Goal: Transaction & Acquisition: Purchase product/service

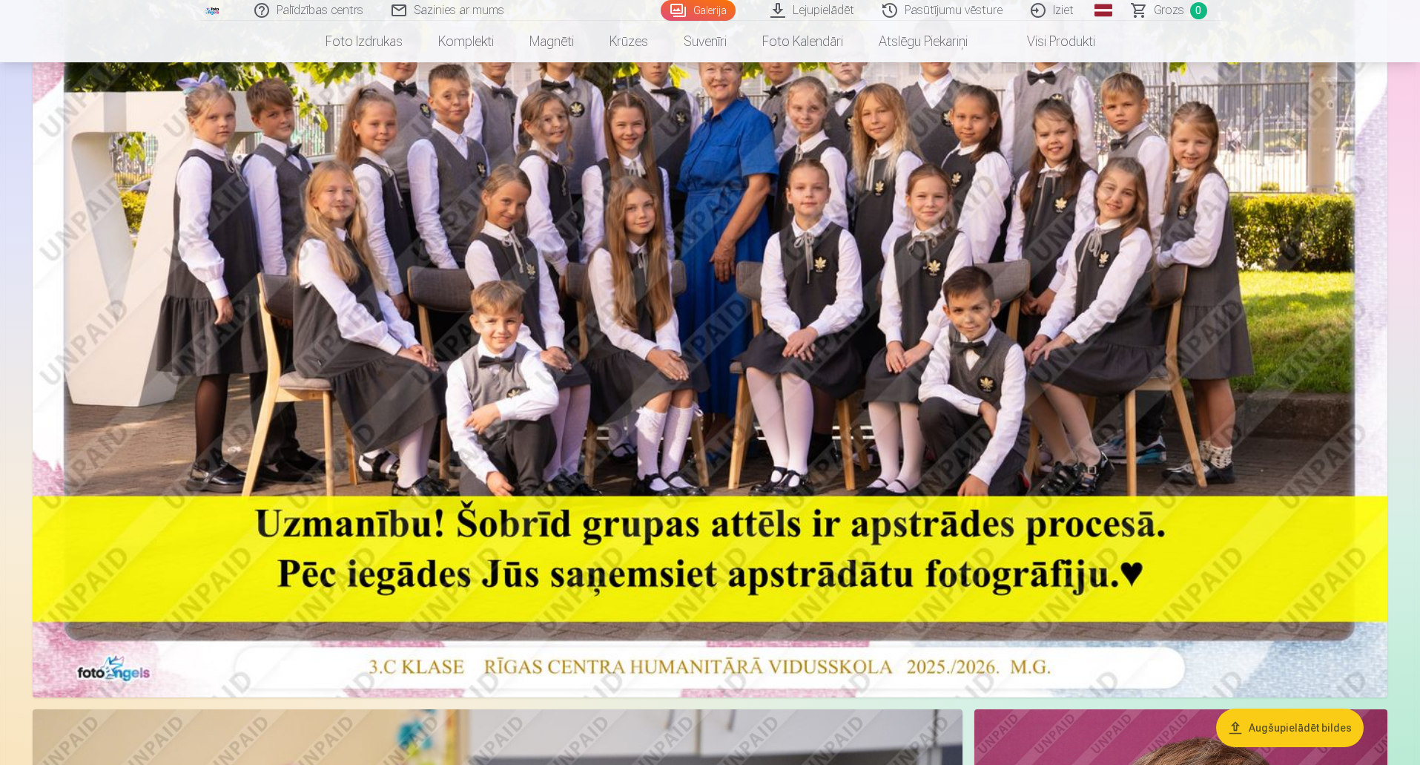
scroll to position [371, 0]
click at [1303, 730] on button "Augšupielādēt bildes" at bounding box center [1290, 727] width 148 height 39
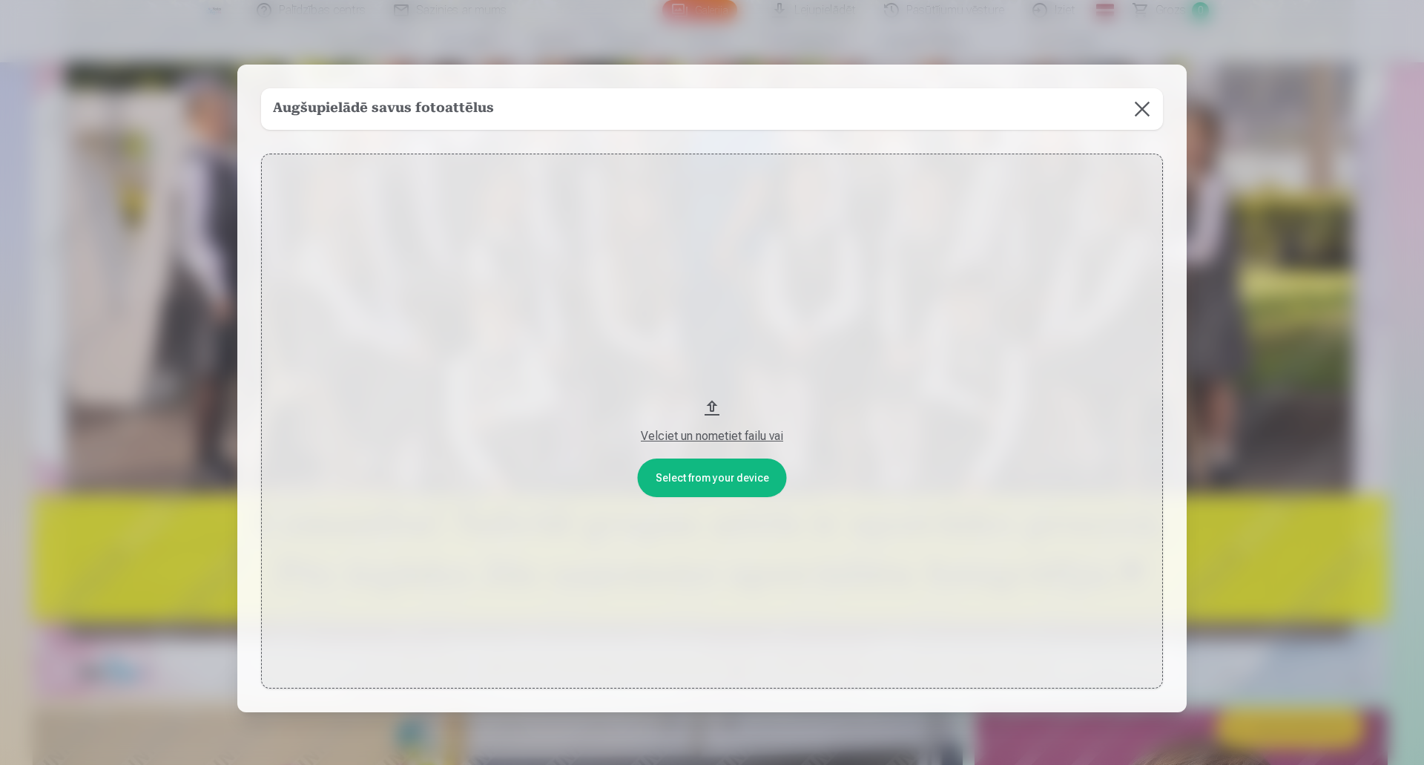
click at [1143, 109] on button at bounding box center [1142, 109] width 42 height 42
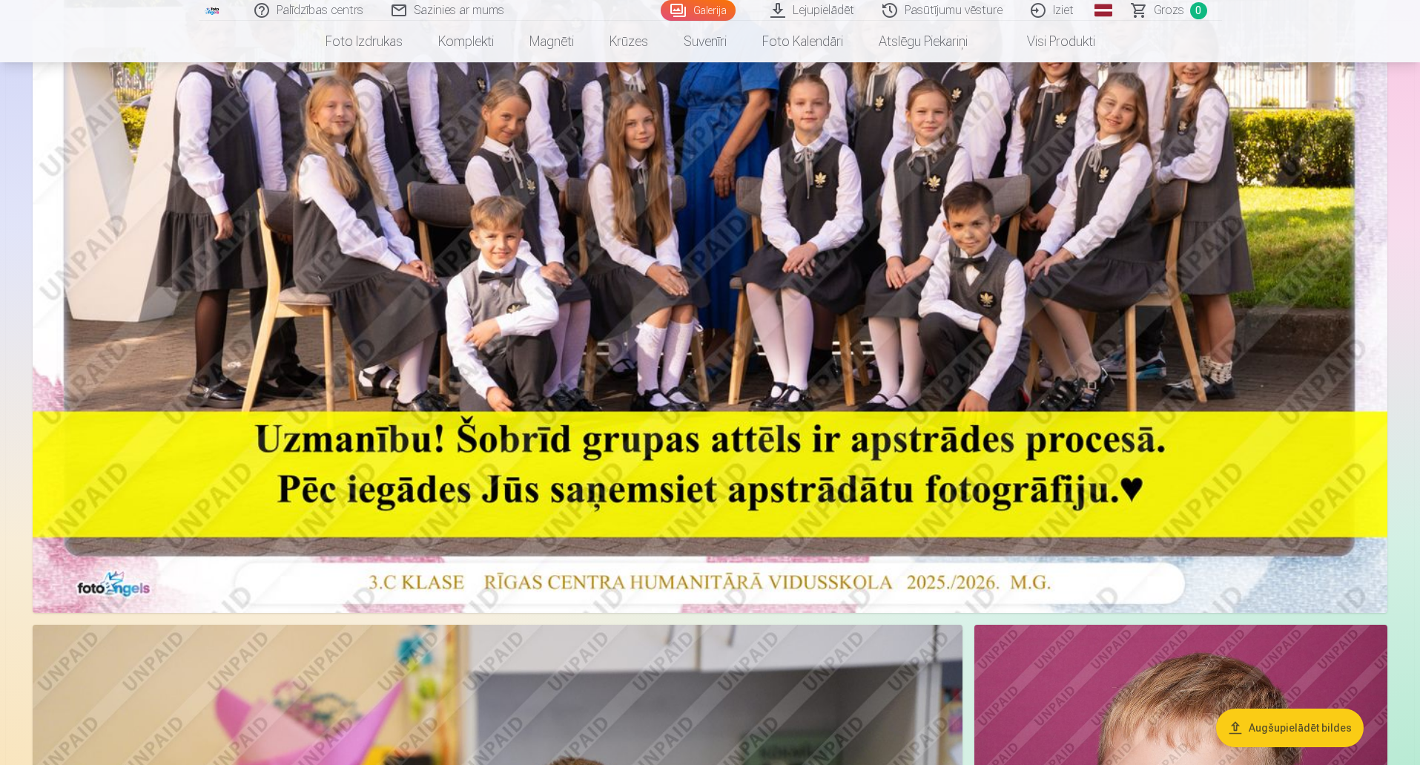
scroll to position [445, 0]
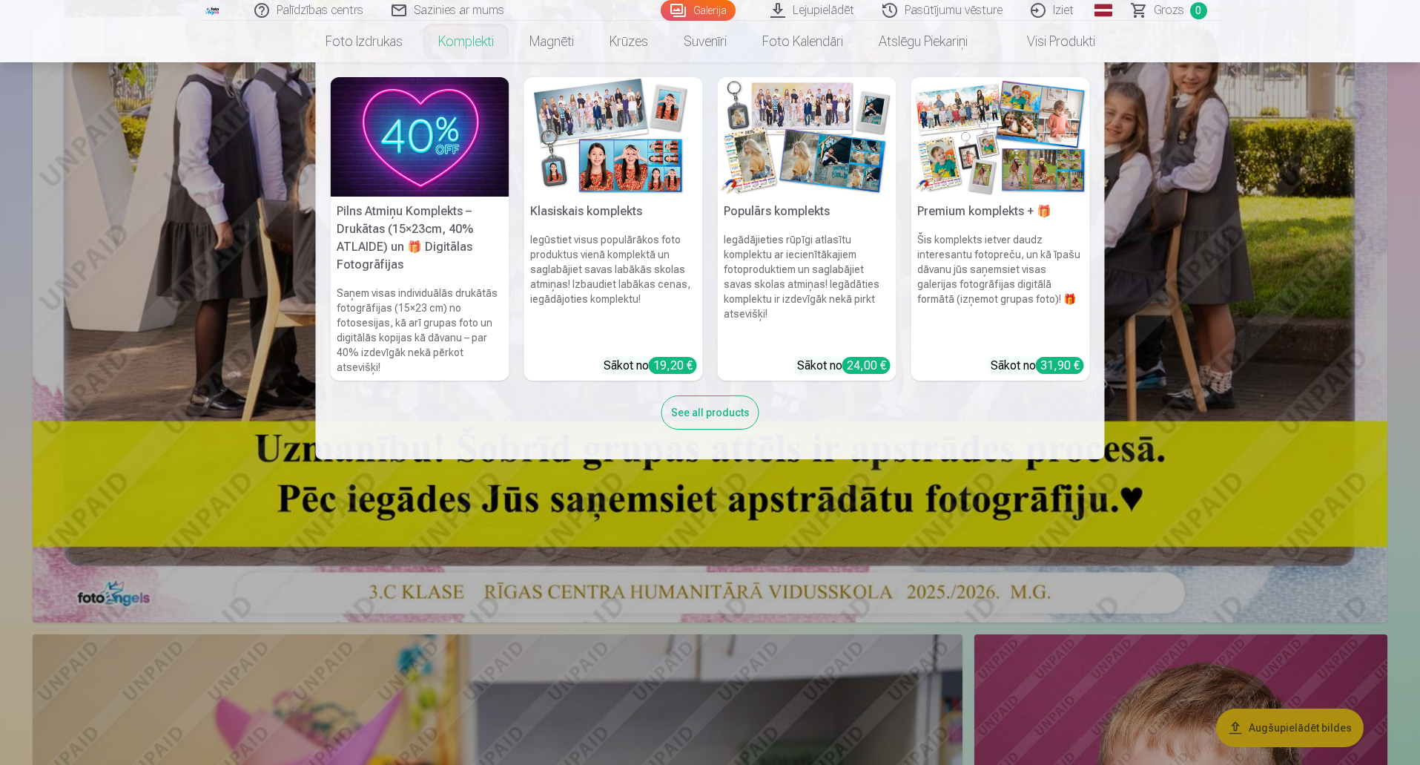
click at [472, 42] on link "Komplekti" at bounding box center [465, 42] width 91 height 42
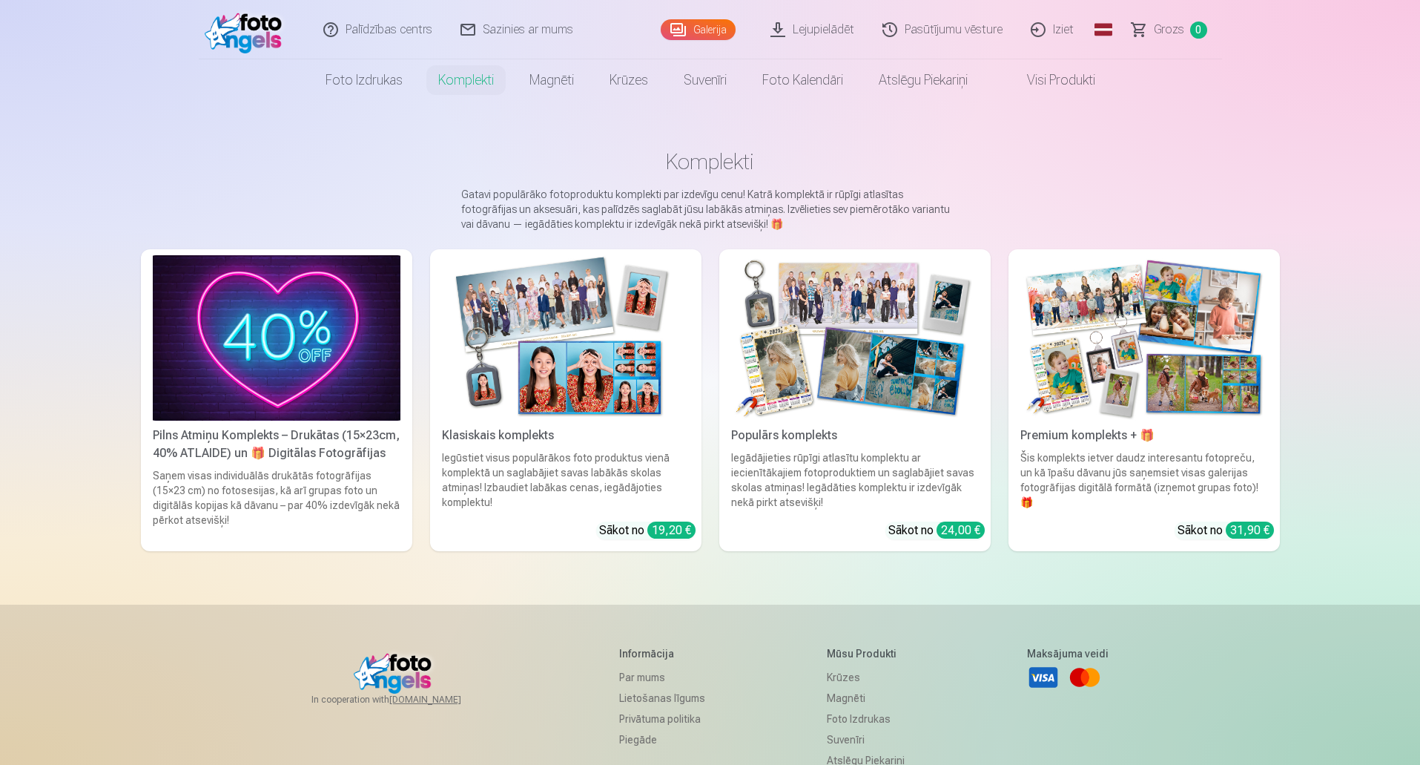
click at [331, 348] on img at bounding box center [277, 337] width 248 height 165
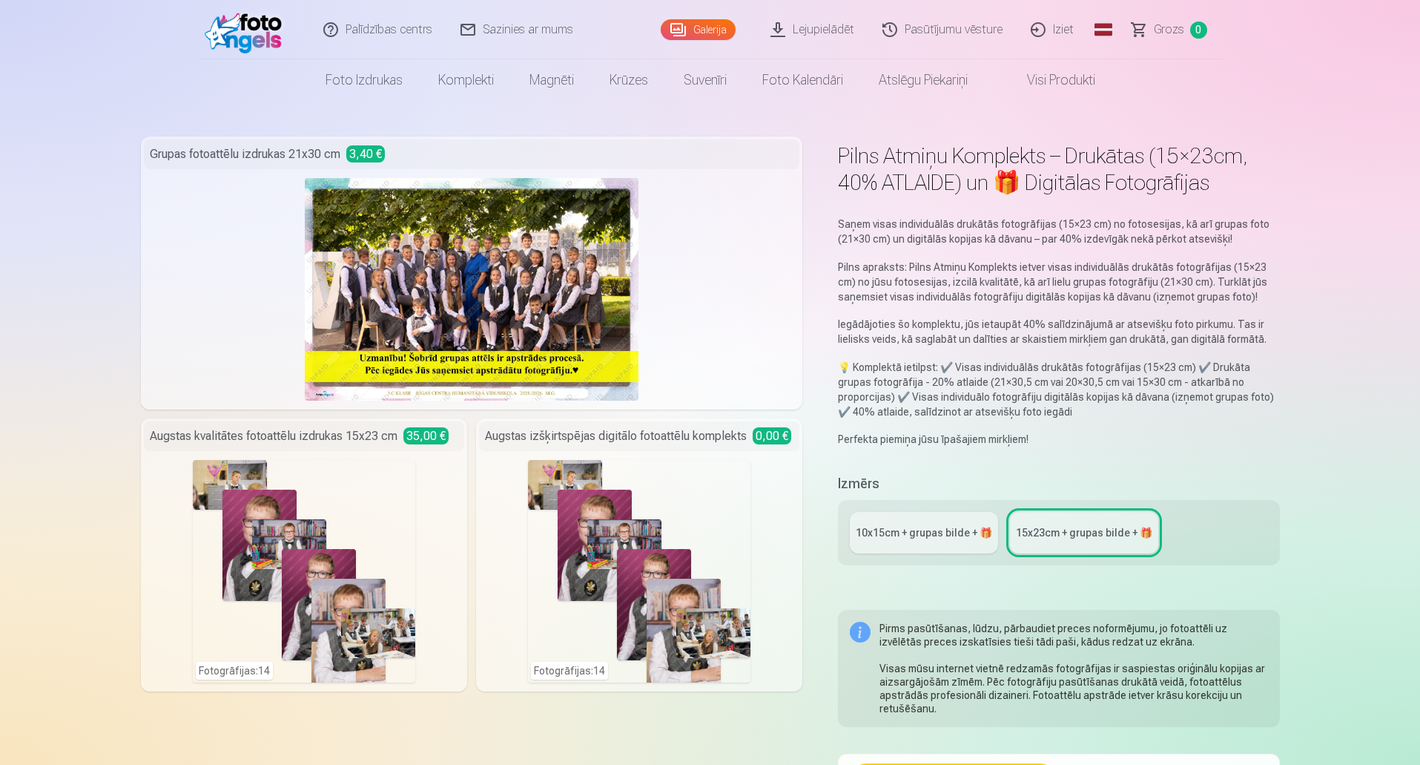
click at [916, 530] on div "10x15сm + grupas bilde + 🎁" at bounding box center [924, 532] width 136 height 15
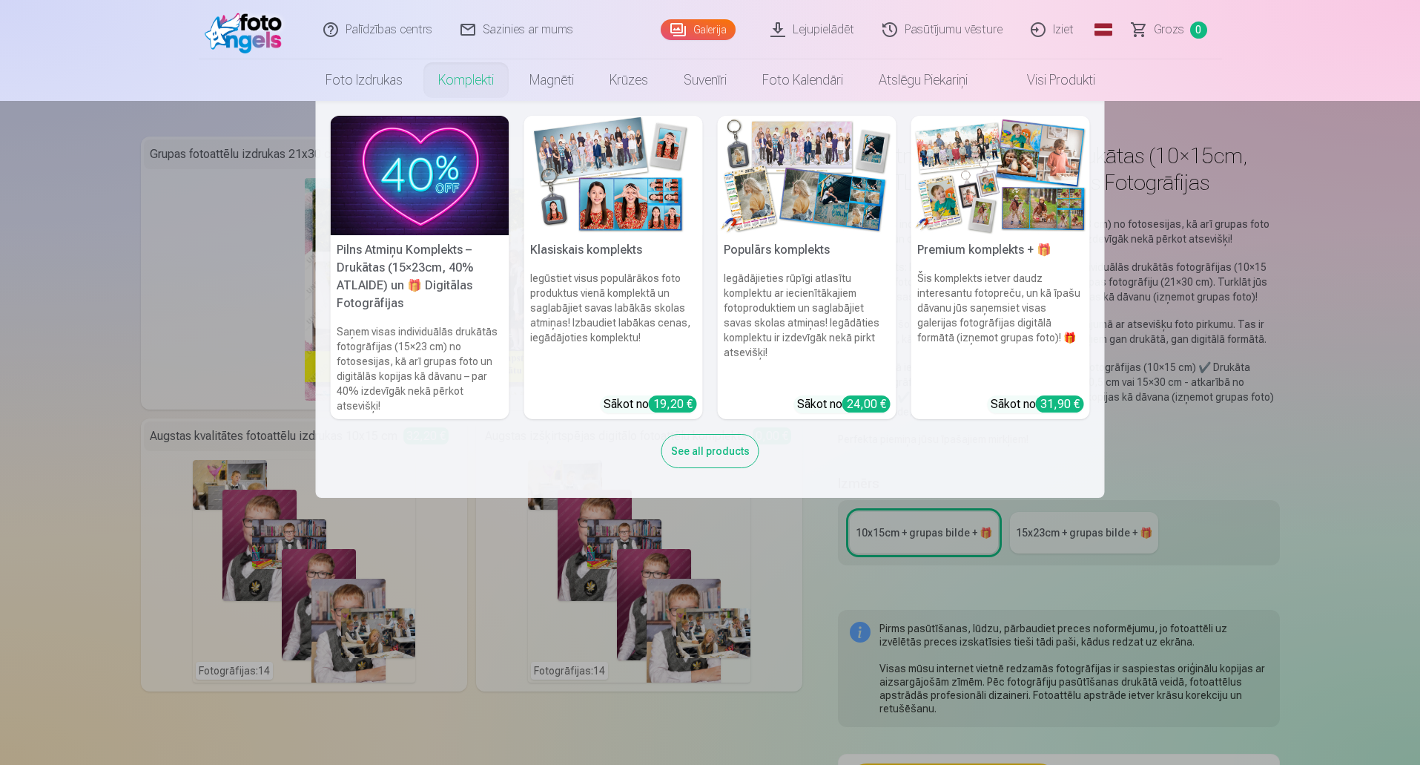
click at [477, 82] on link "Komplekti" at bounding box center [465, 80] width 91 height 42
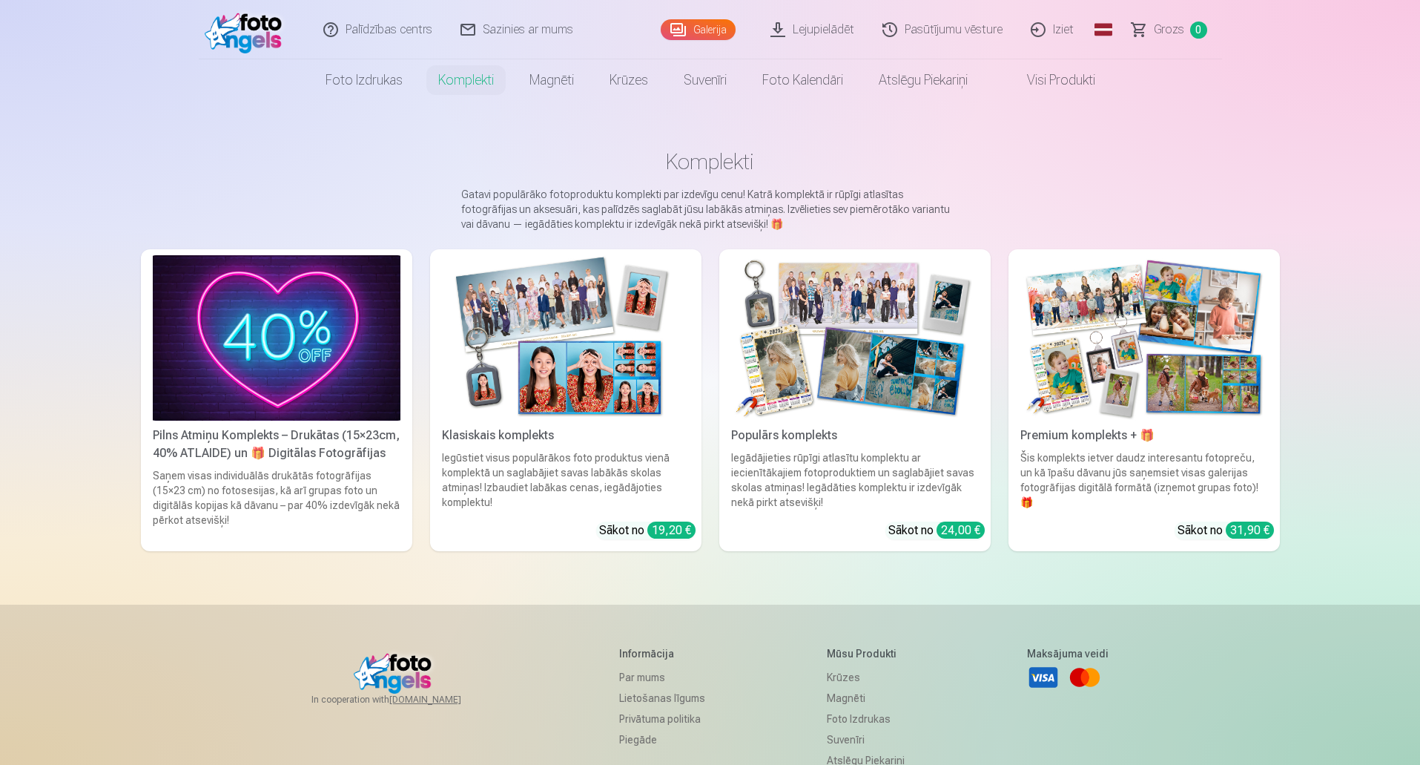
click at [627, 352] on img at bounding box center [566, 337] width 248 height 165
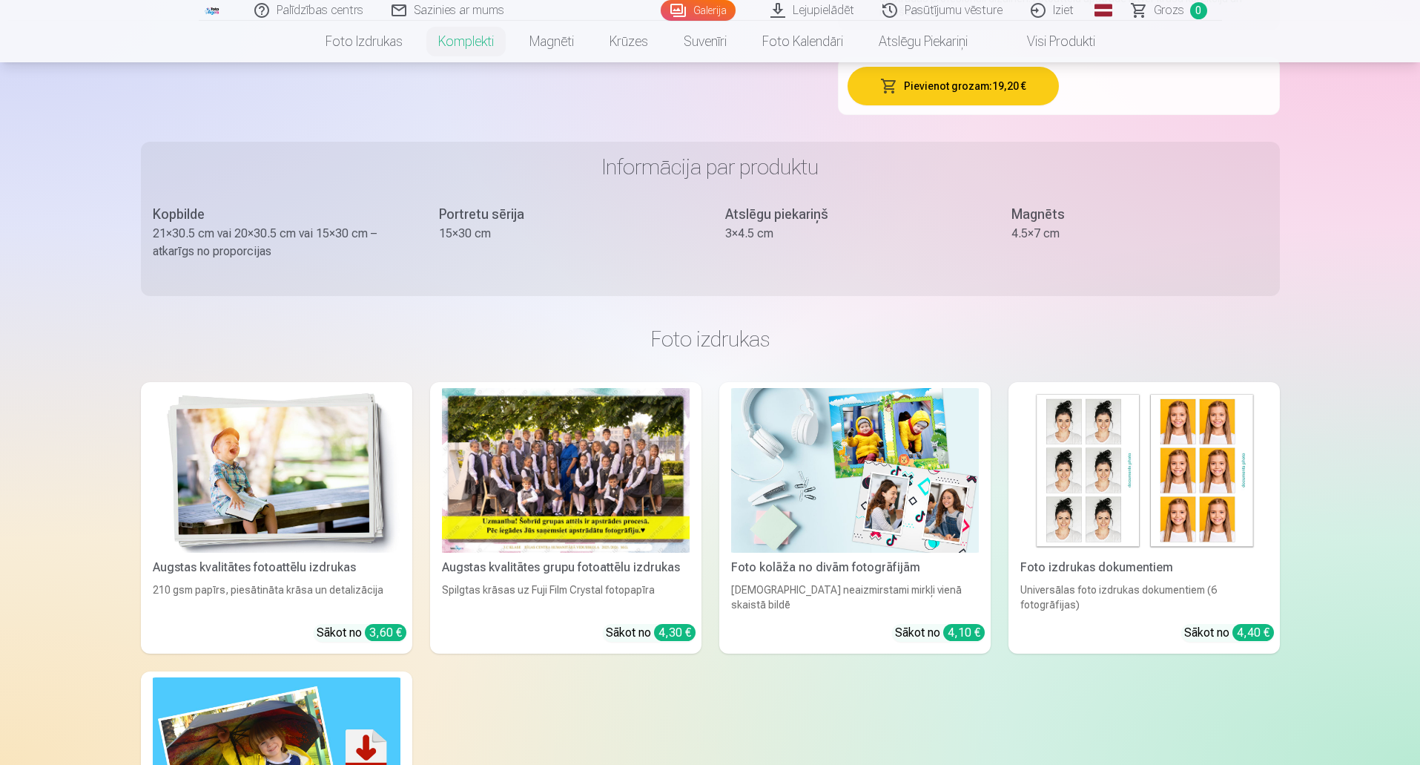
scroll to position [890, 0]
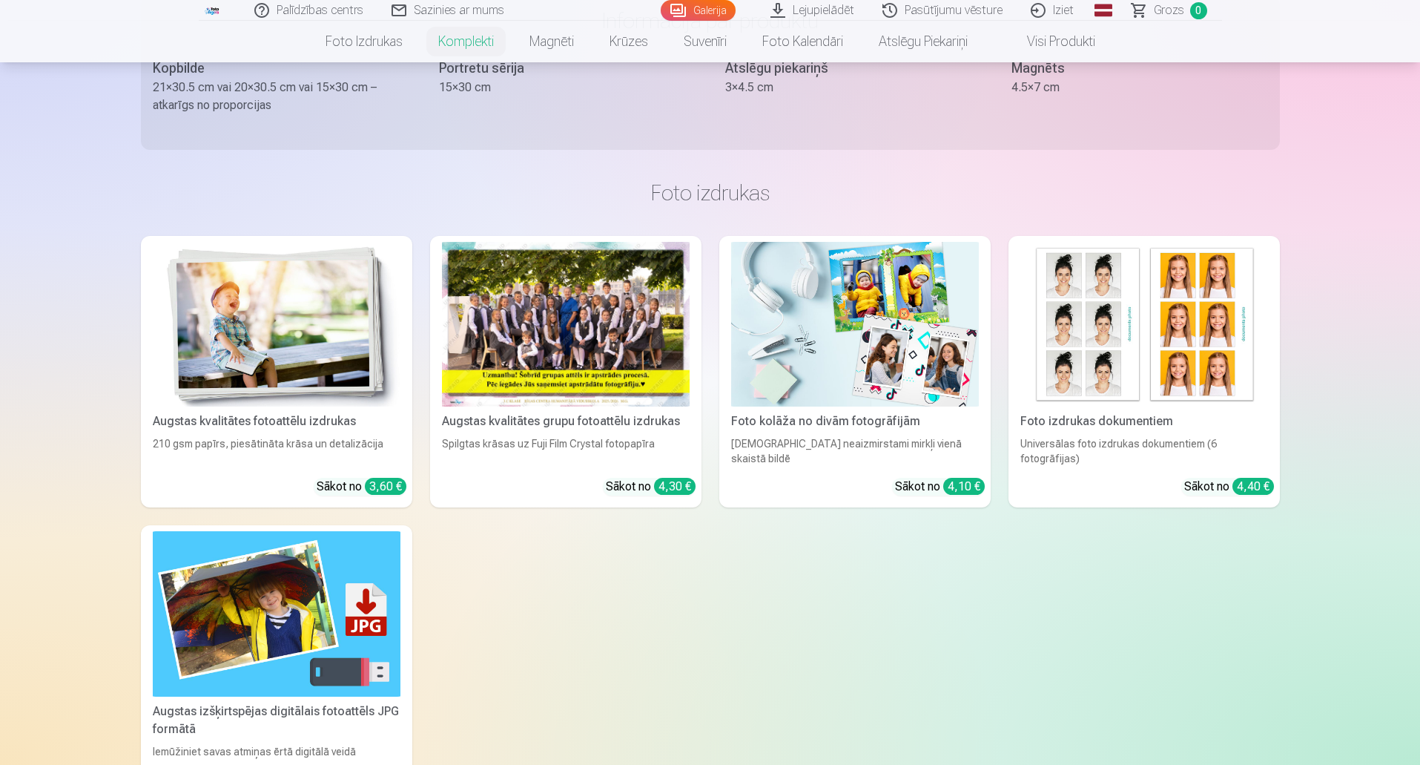
click at [1166, 319] on img at bounding box center [1144, 324] width 248 height 165
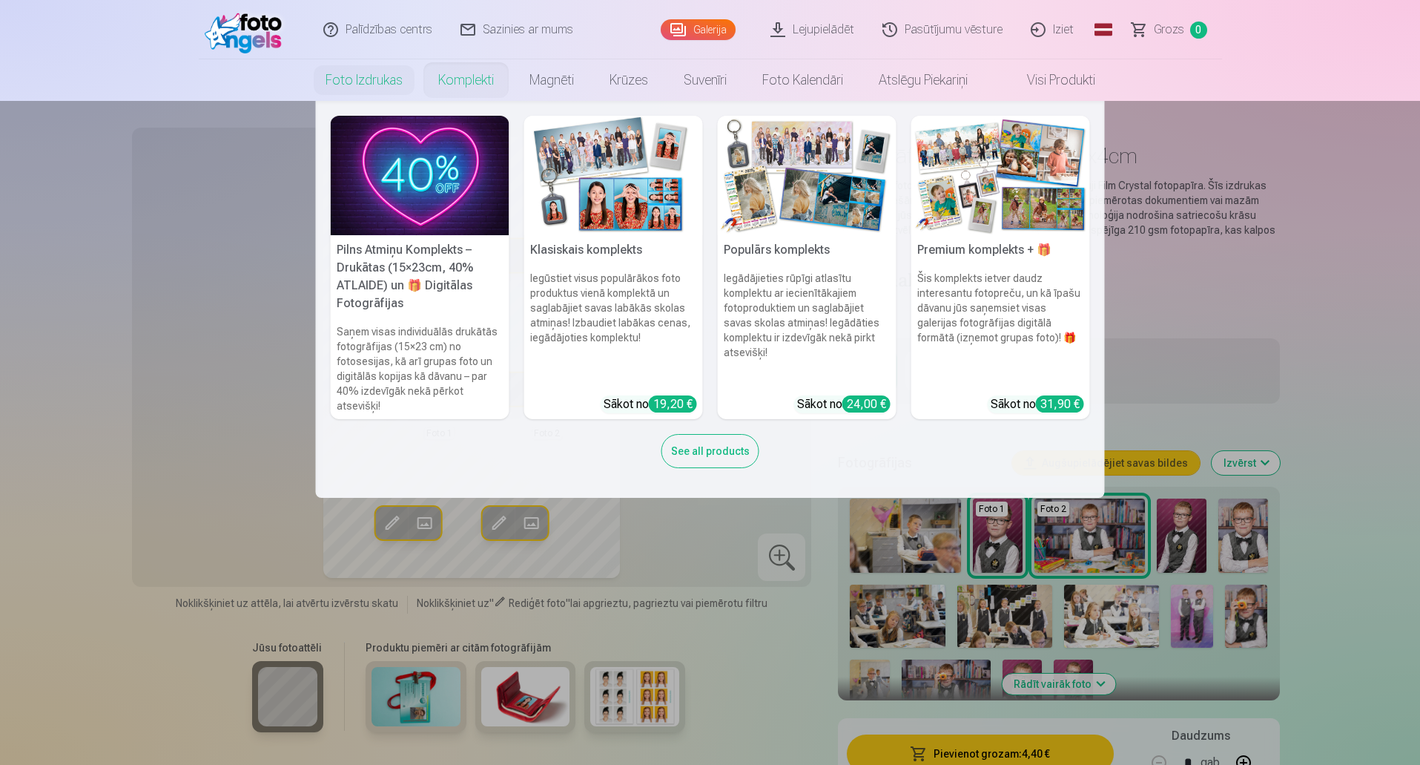
click at [465, 81] on link "Komplekti" at bounding box center [465, 80] width 91 height 42
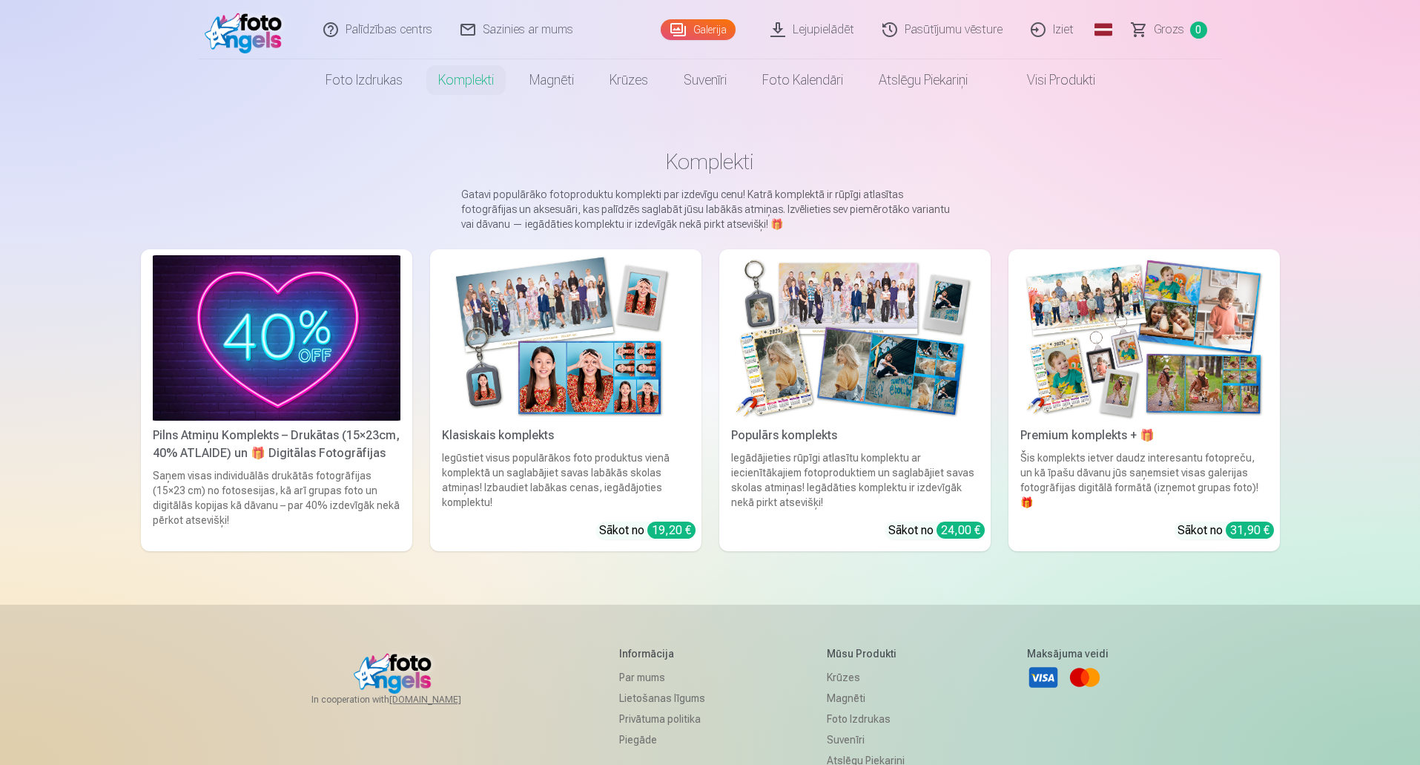
click at [700, 30] on link "Galerija" at bounding box center [698, 29] width 75 height 21
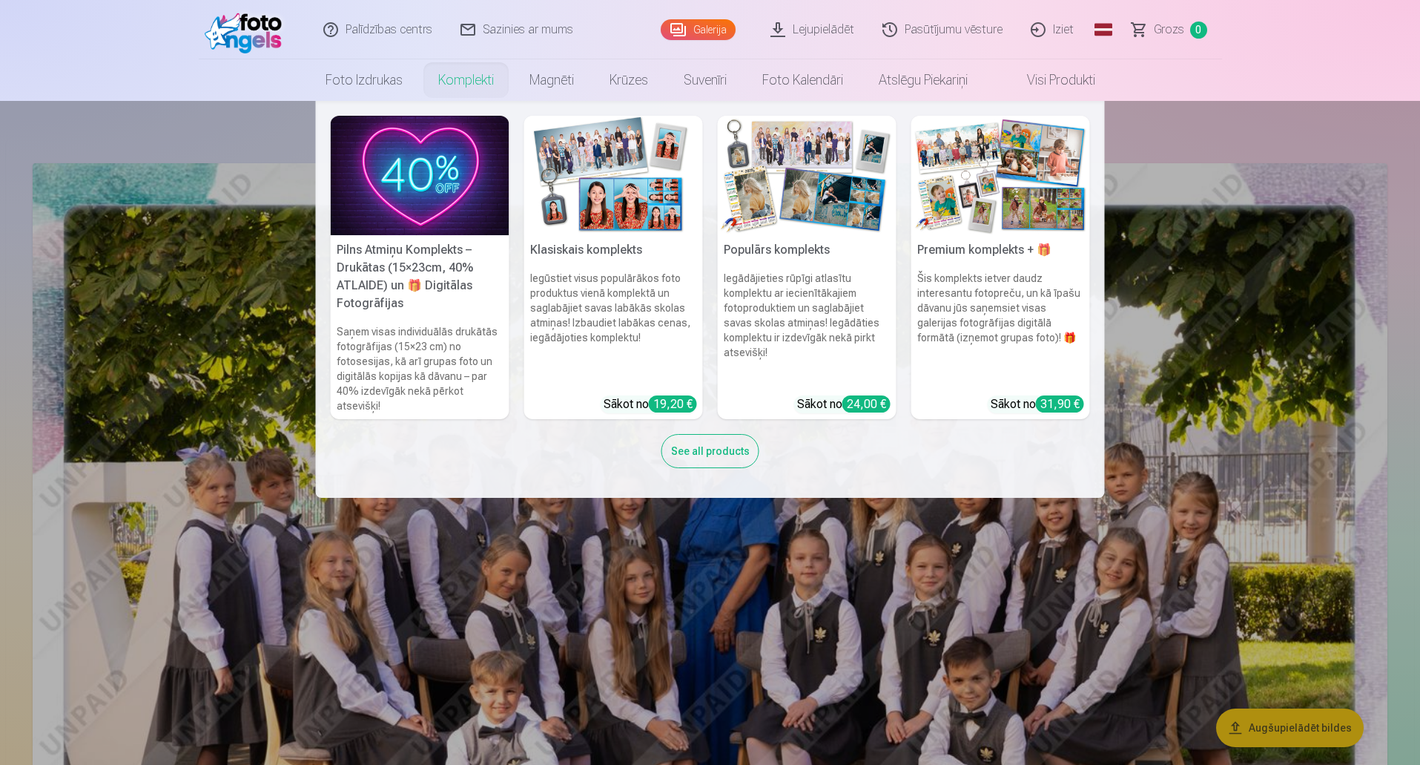
click at [481, 82] on link "Komplekti" at bounding box center [465, 80] width 91 height 42
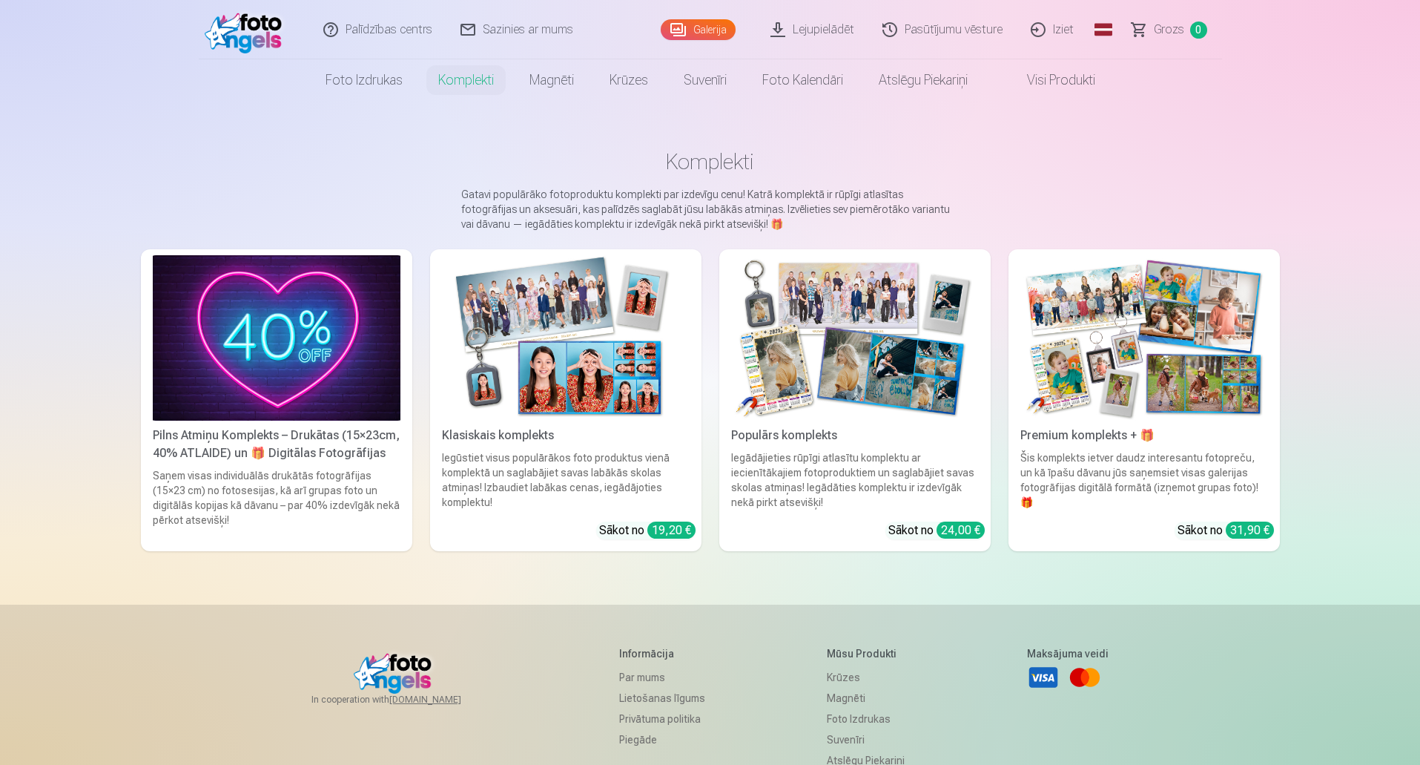
click at [613, 337] on img at bounding box center [566, 337] width 248 height 165
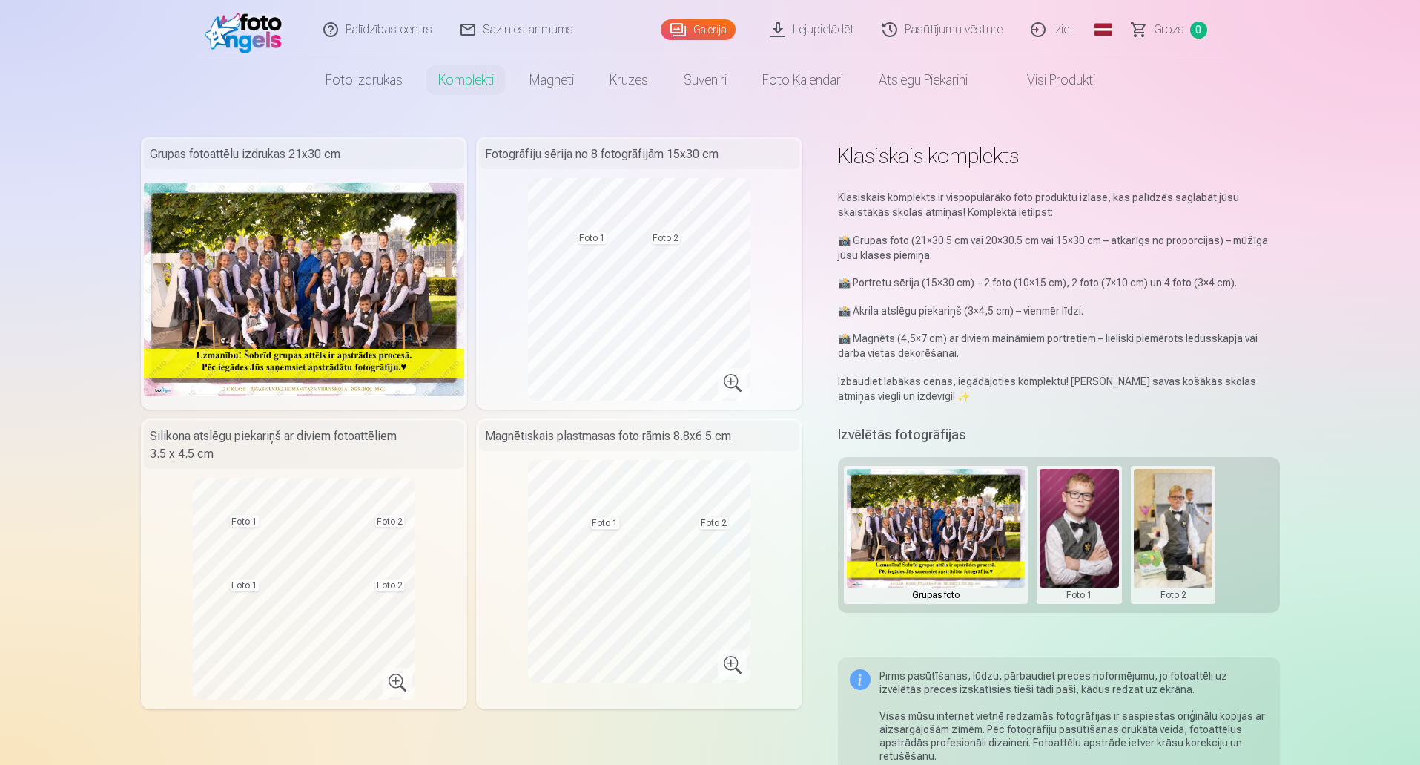
click at [339, 264] on img at bounding box center [304, 289] width 320 height 214
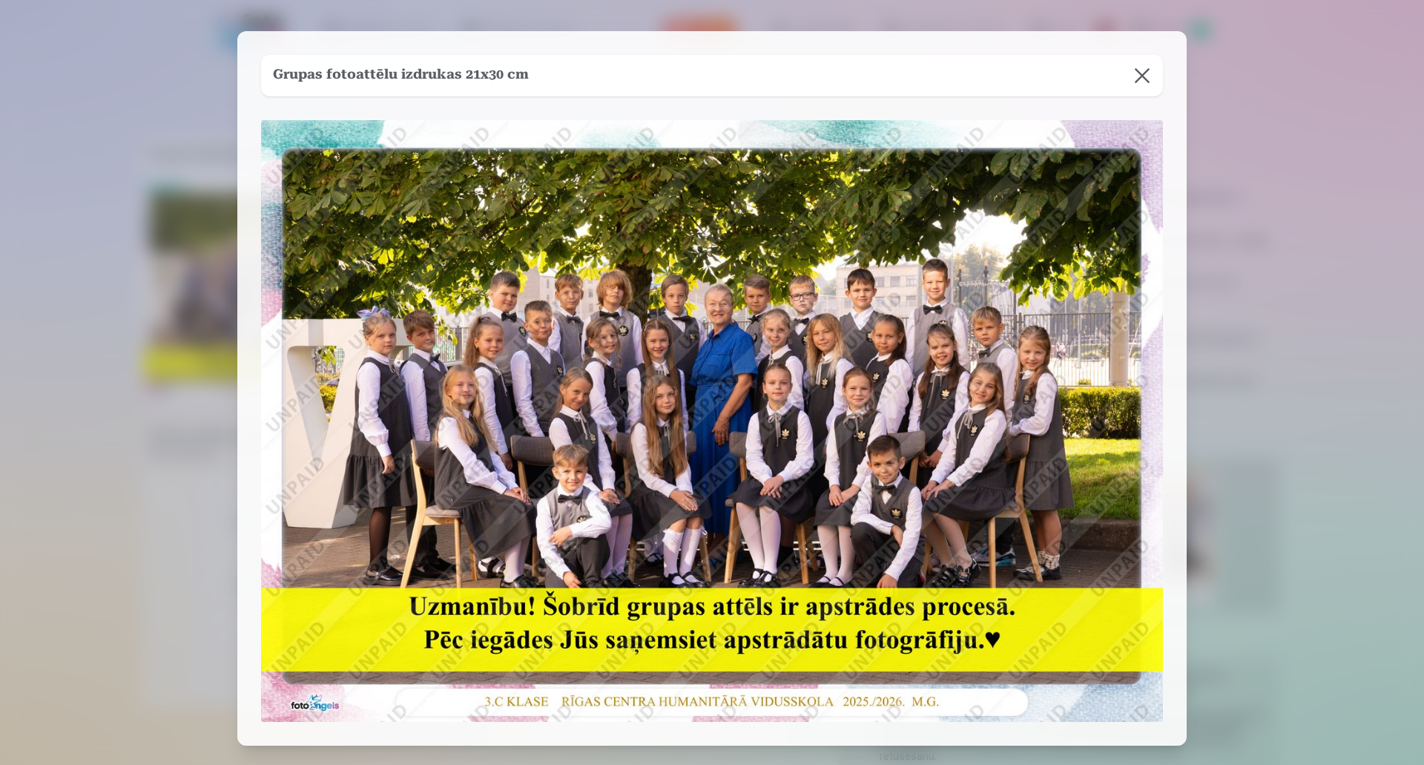
click at [1145, 74] on button at bounding box center [1142, 76] width 42 height 42
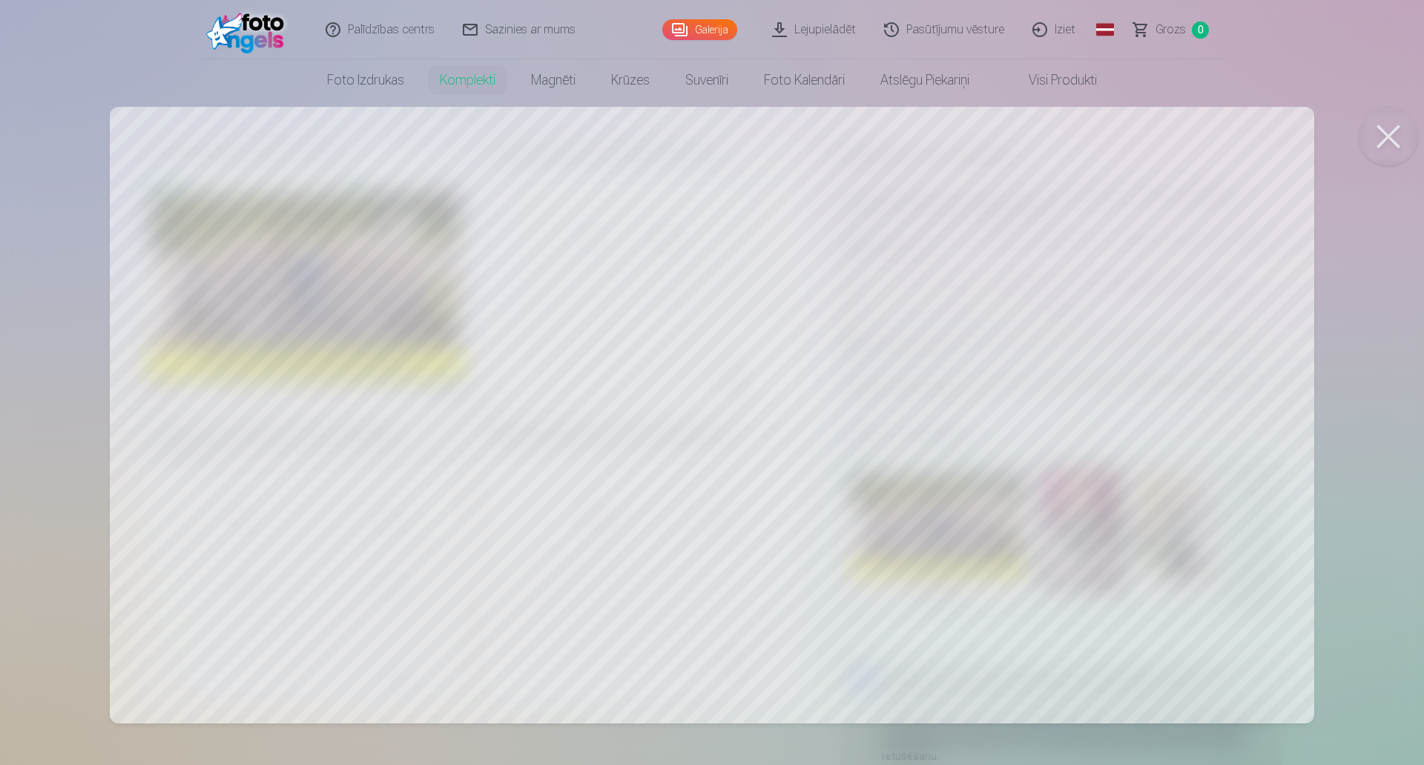
click at [1396, 118] on button at bounding box center [1387, 136] width 59 height 59
click at [1390, 122] on button at bounding box center [1387, 136] width 59 height 59
click at [1392, 130] on button at bounding box center [1387, 136] width 59 height 59
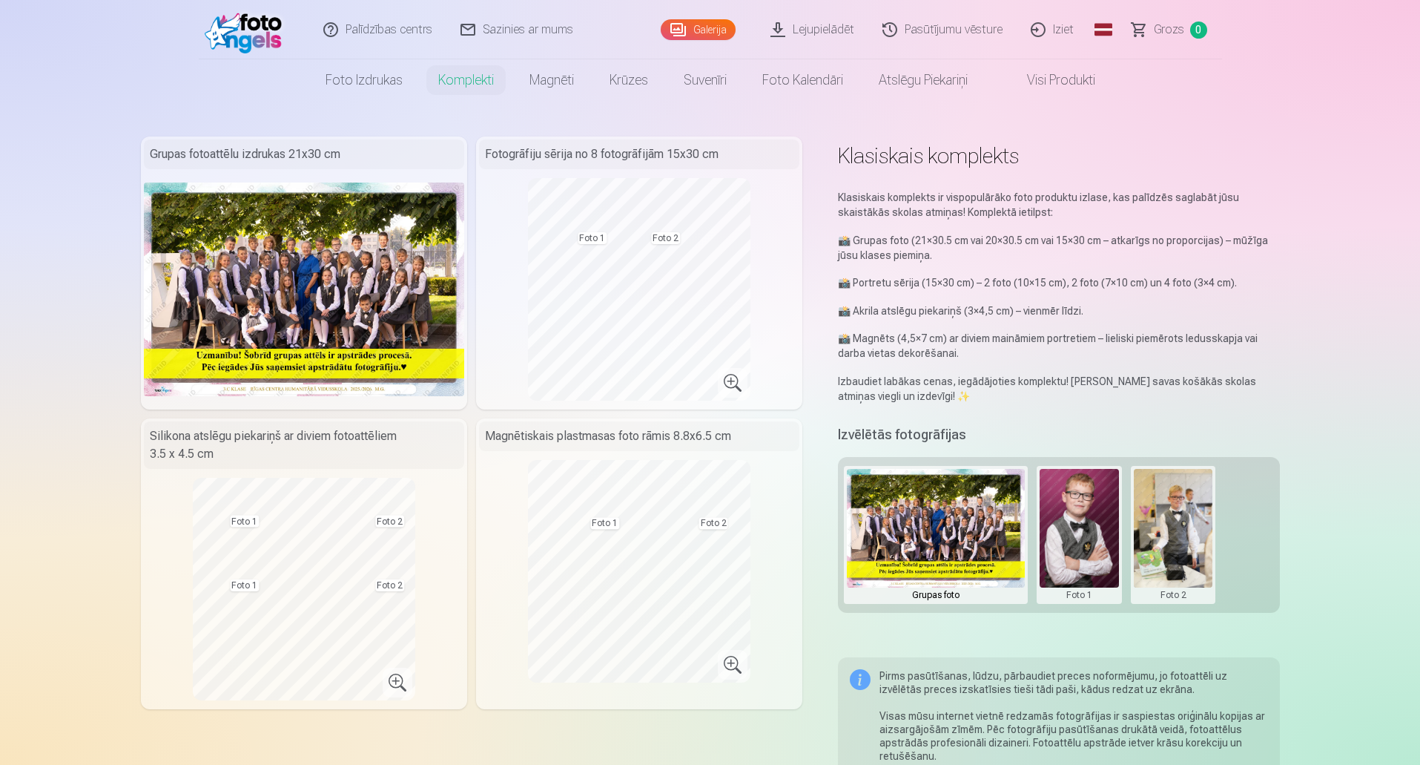
click at [722, 27] on link "Galerija" at bounding box center [698, 29] width 75 height 21
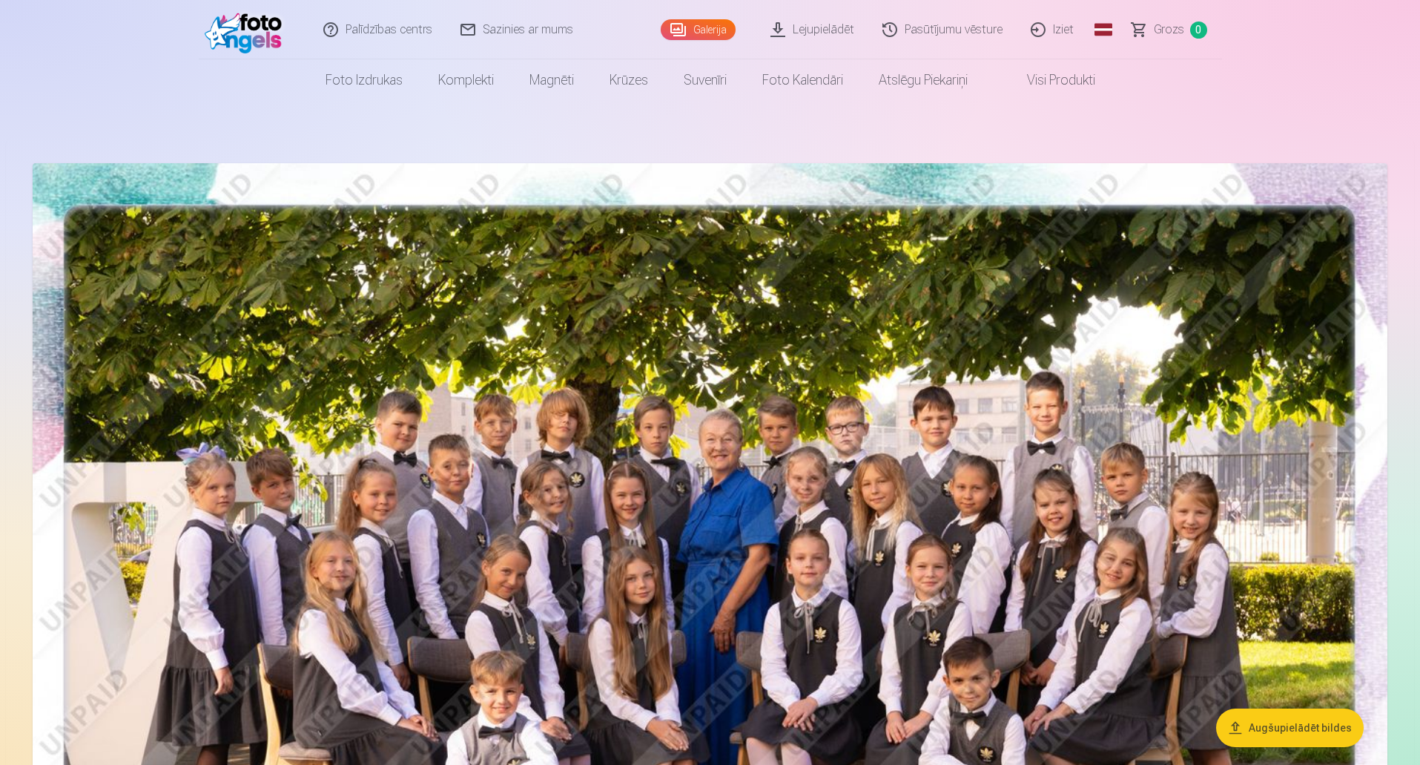
click at [835, 34] on link "Lejupielādēt" at bounding box center [813, 29] width 112 height 59
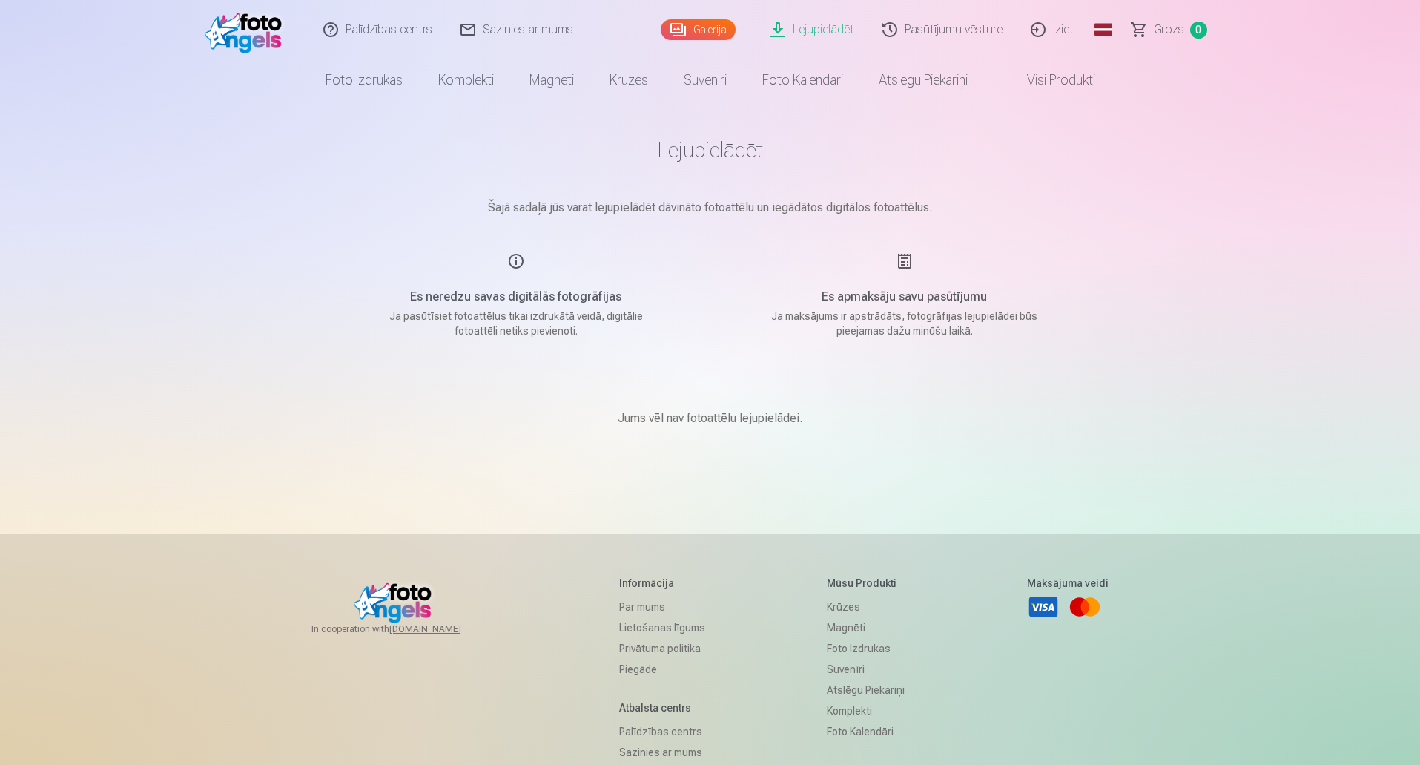
click at [1049, 82] on link "Visi produkti" at bounding box center [1049, 80] width 128 height 42
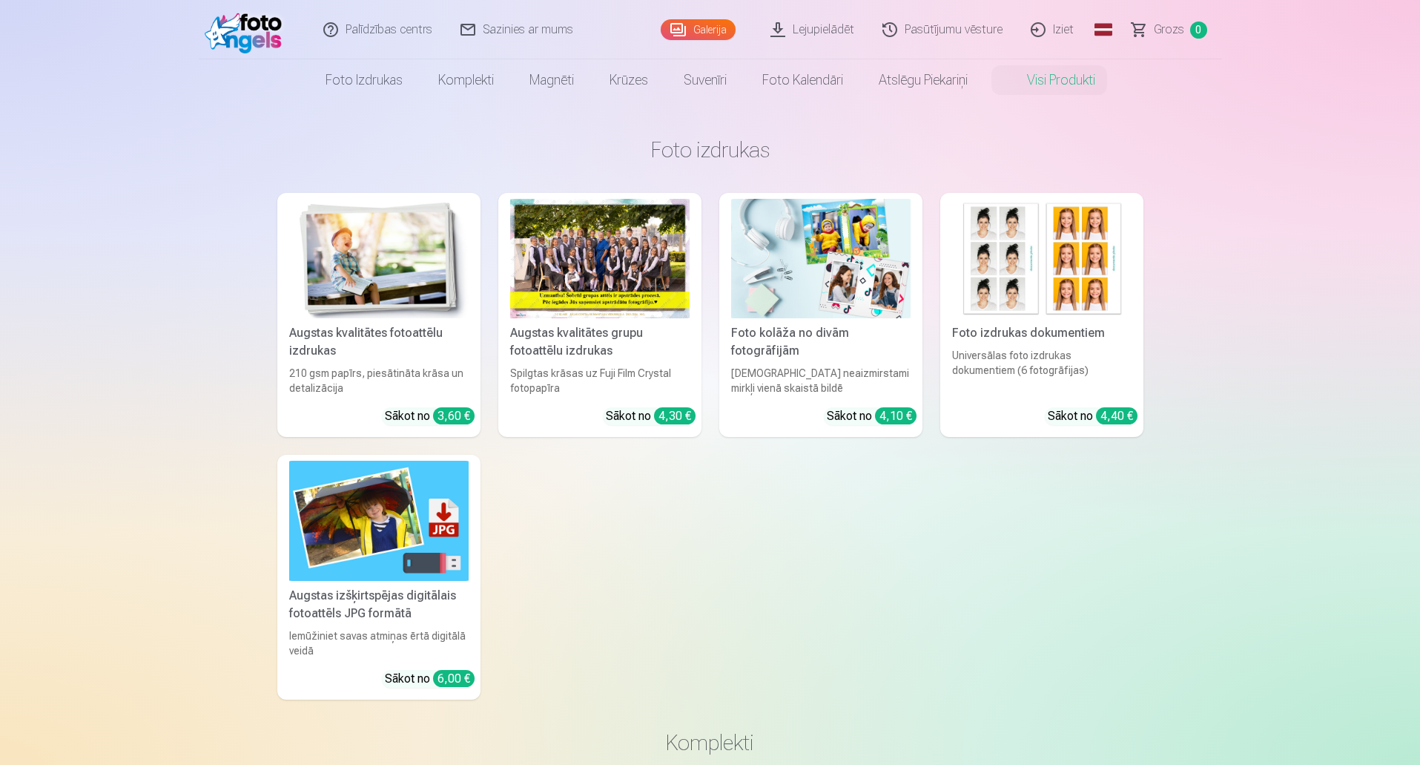
click at [360, 545] on img at bounding box center [378, 519] width 179 height 119
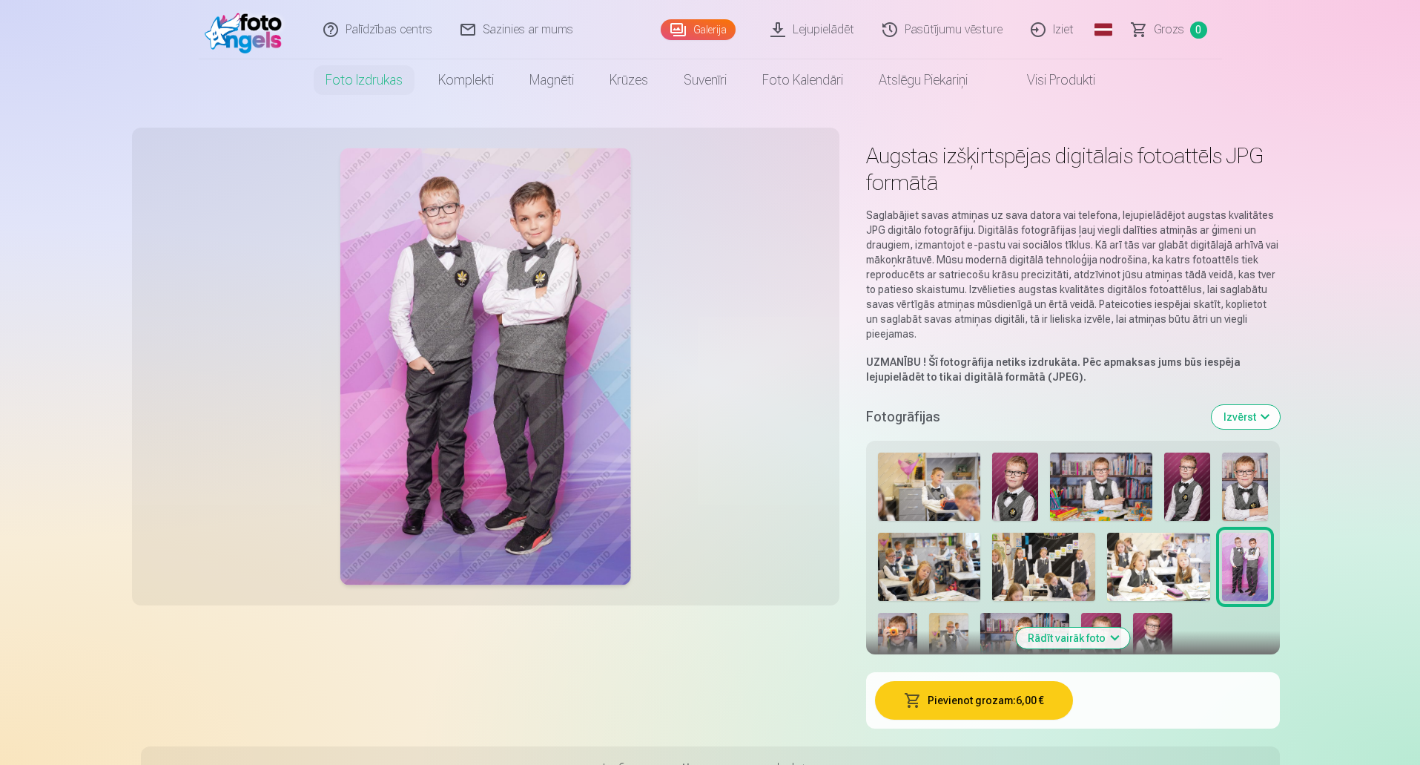
click at [951, 472] on img at bounding box center [929, 486] width 103 height 68
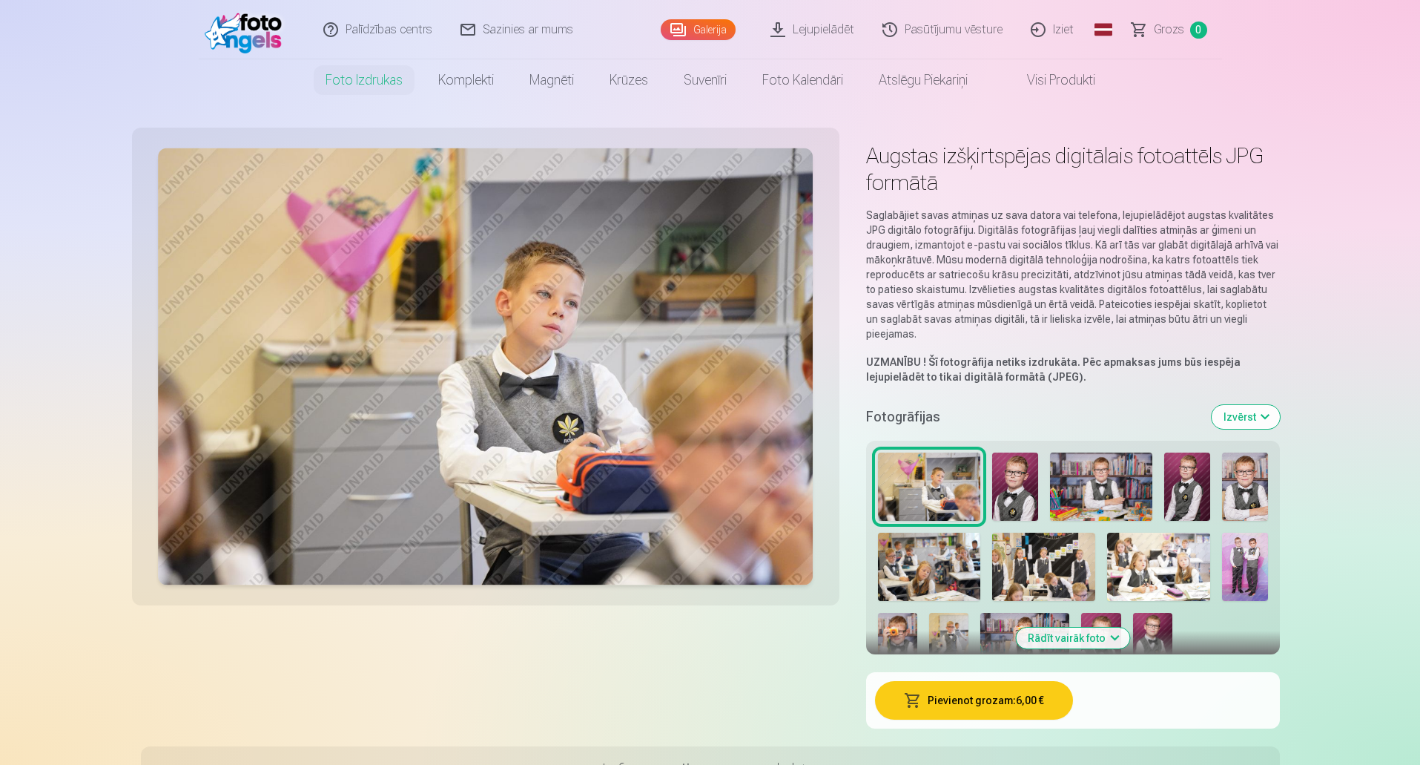
click at [1003, 489] on img at bounding box center [1015, 486] width 46 height 68
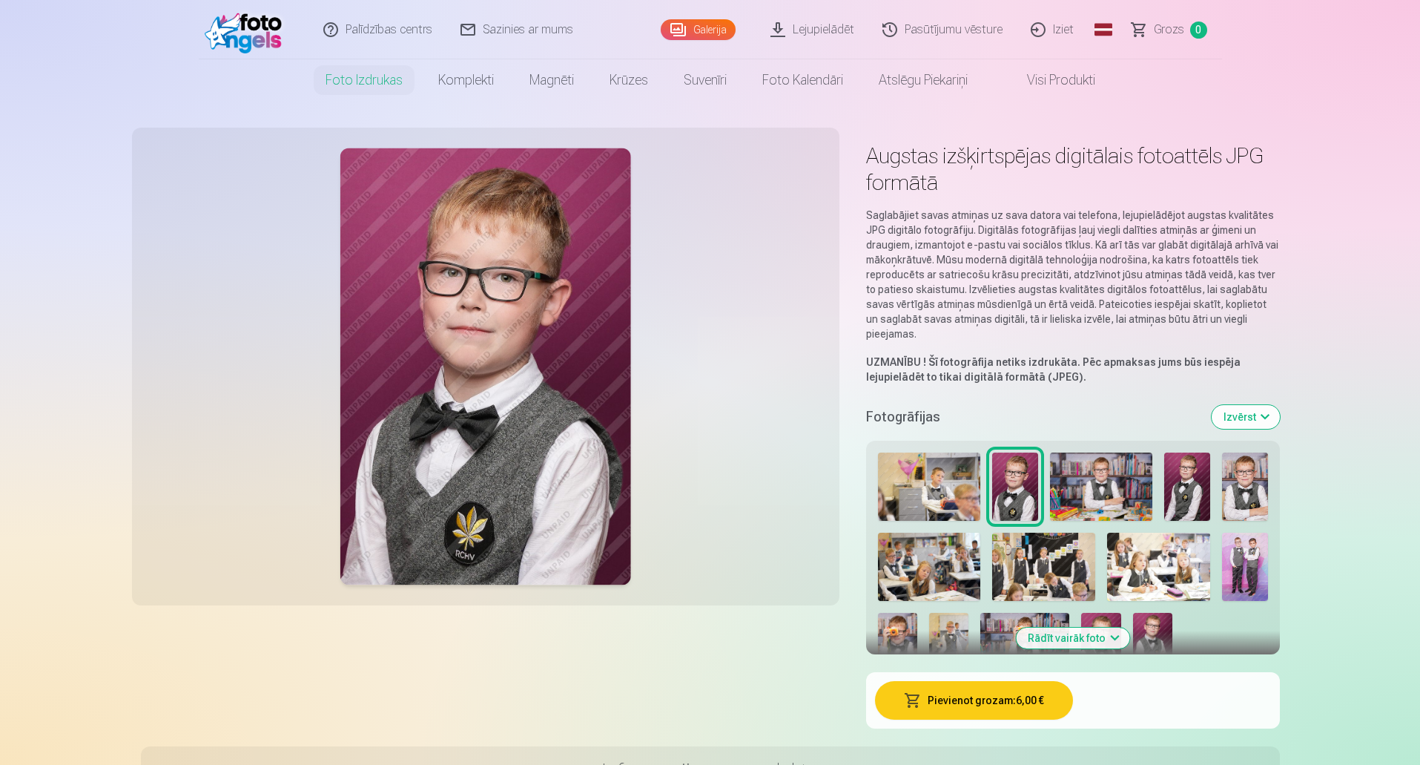
click at [974, 699] on button "Pievienot grozam : 6,00 €" at bounding box center [974, 700] width 198 height 39
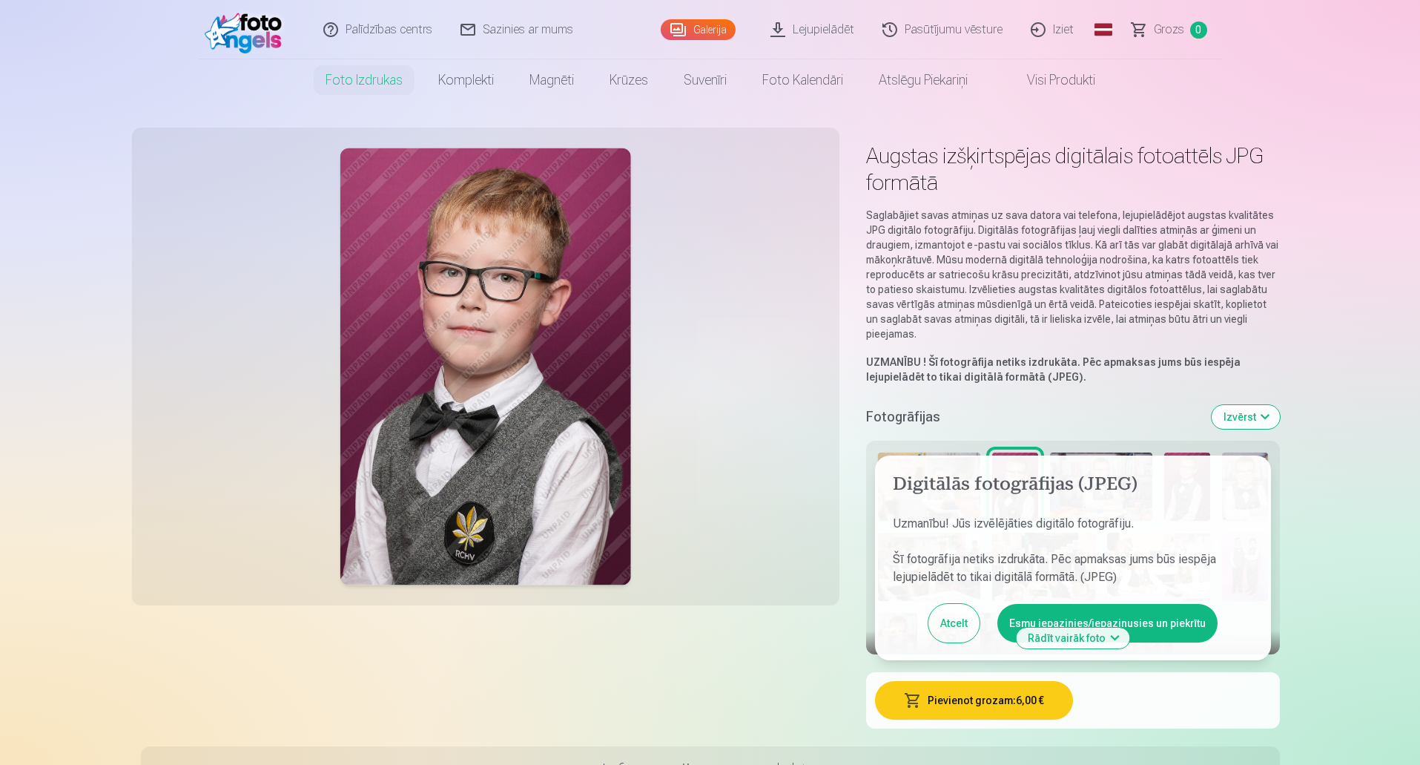
click at [1182, 620] on button "Esmu iepazinies/iepazinusies un piekrītu" at bounding box center [1107, 623] width 220 height 39
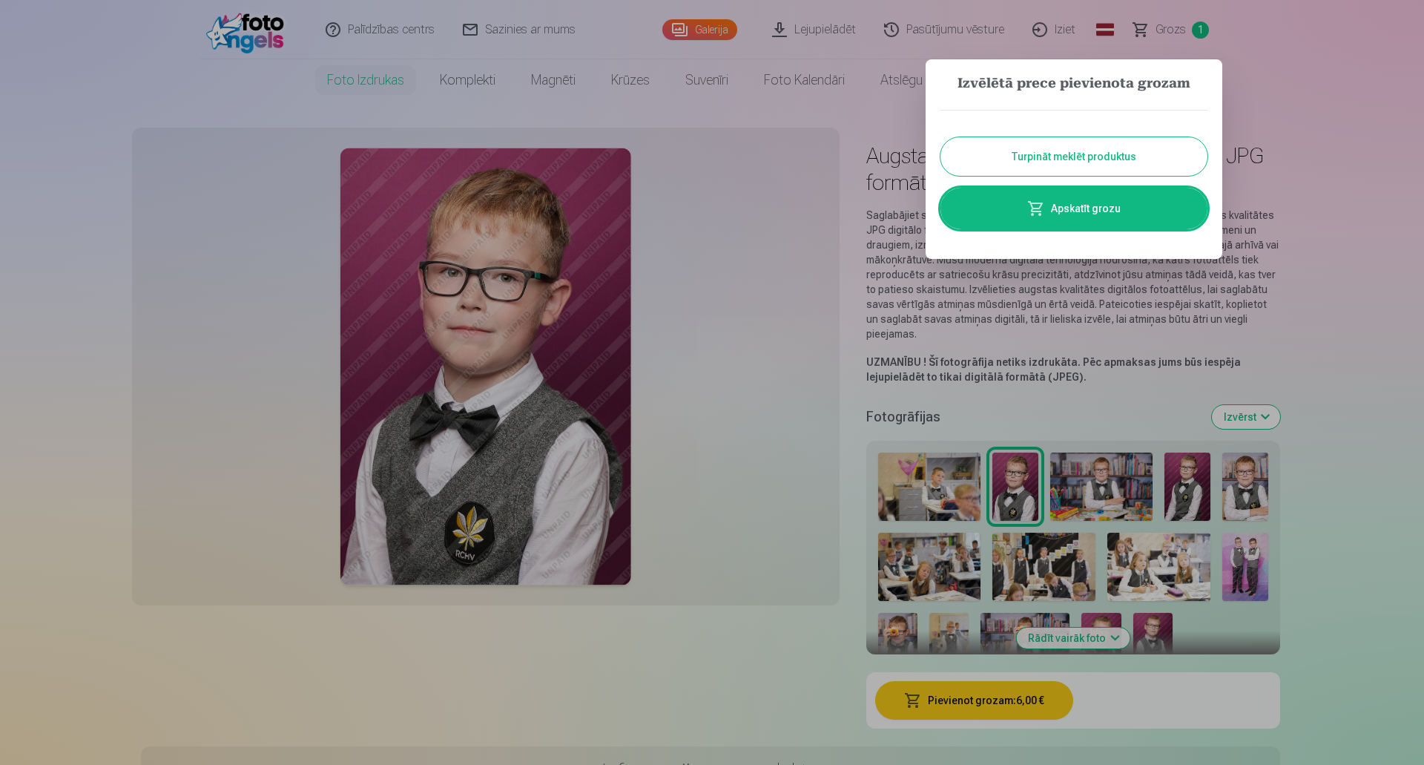
click at [1140, 152] on button "Turpināt meklēt produktus" at bounding box center [1073, 156] width 267 height 39
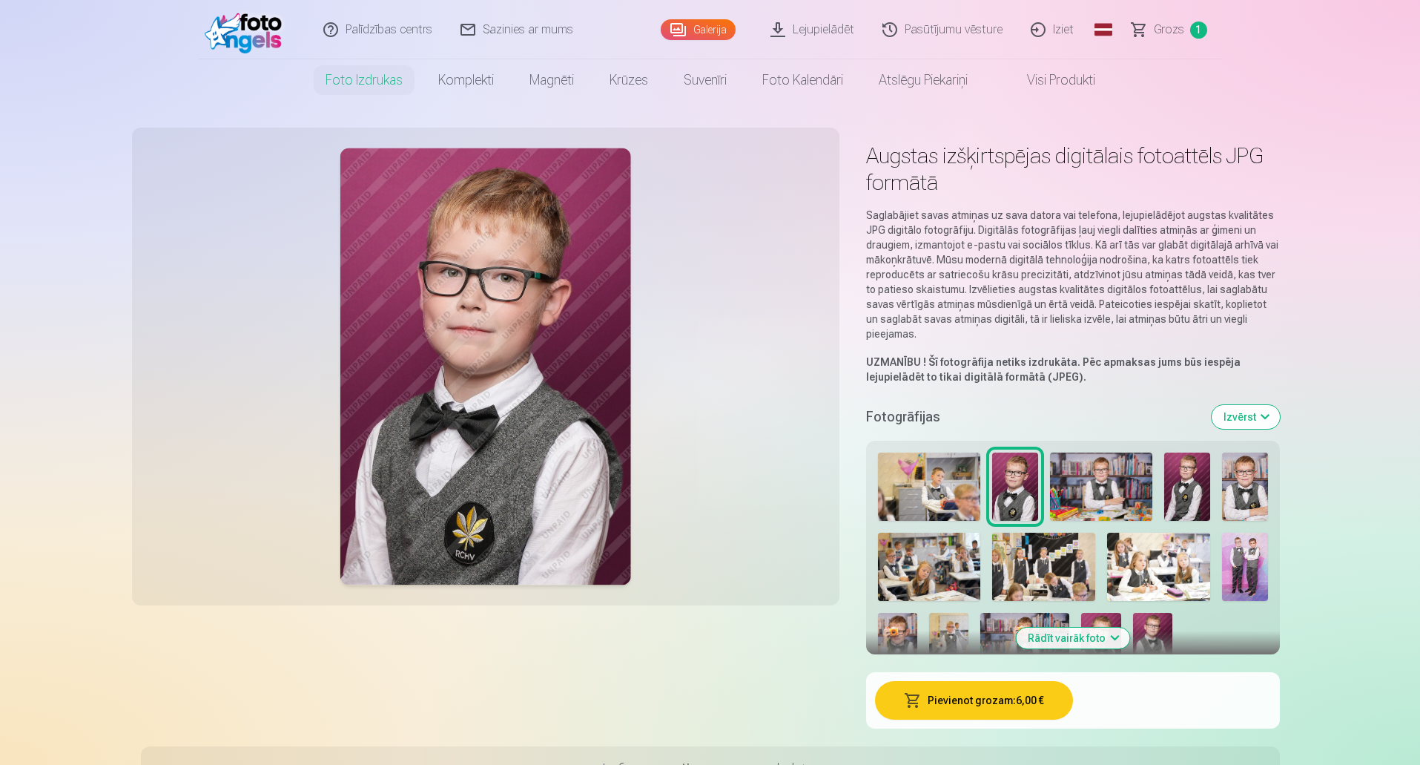
click at [1114, 463] on img at bounding box center [1101, 486] width 103 height 68
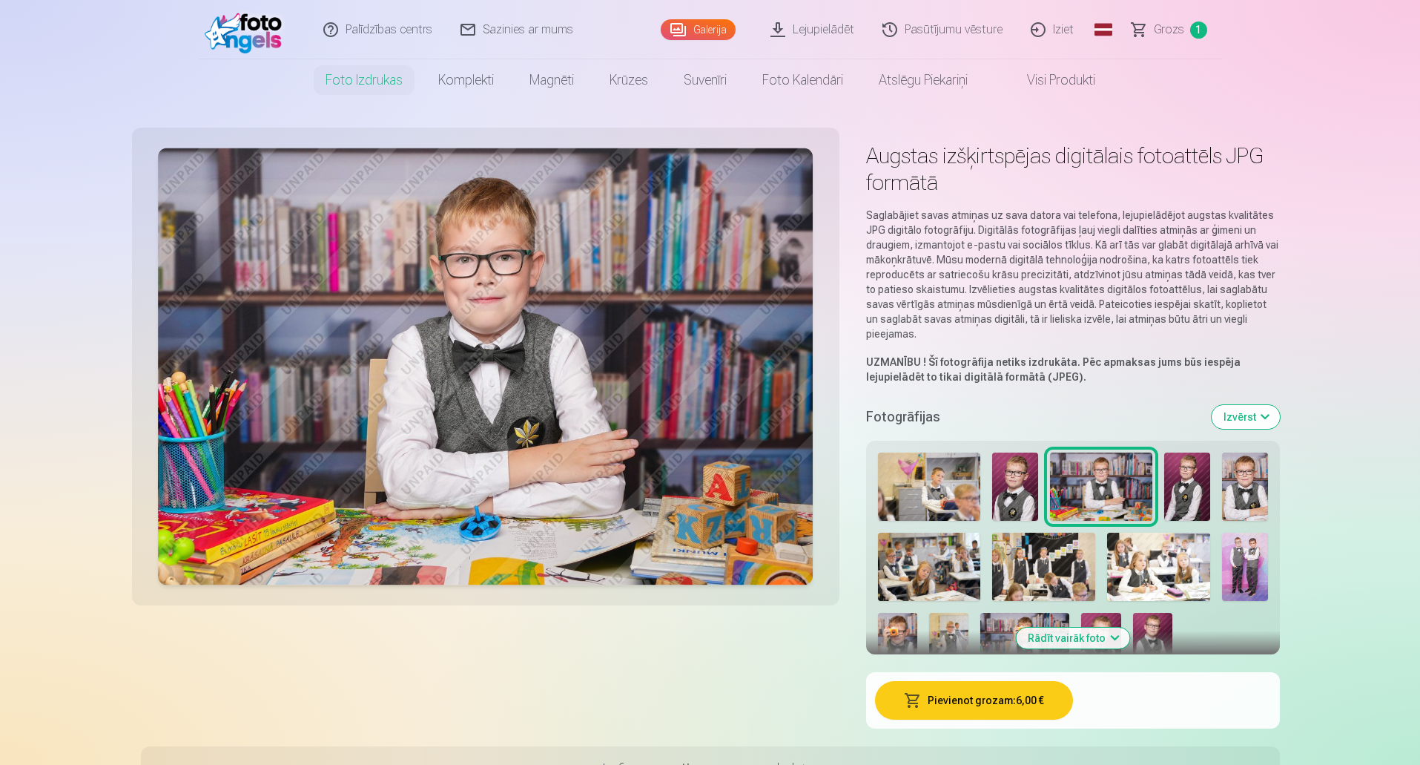
click at [994, 704] on button "Pievienot grozam : 6,00 €" at bounding box center [974, 700] width 198 height 39
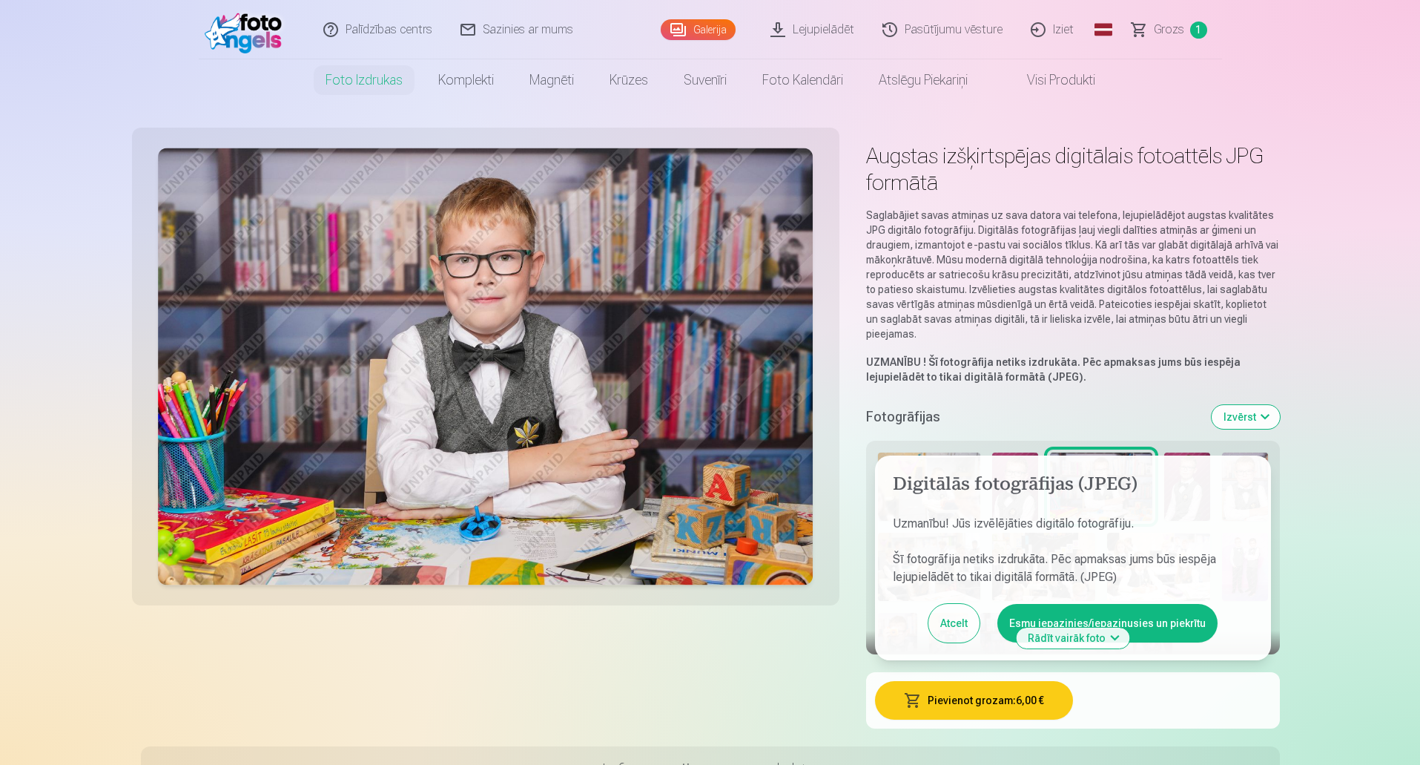
click at [1166, 621] on button "Esmu iepazinies/iepazinusies un piekrītu" at bounding box center [1107, 623] width 220 height 39
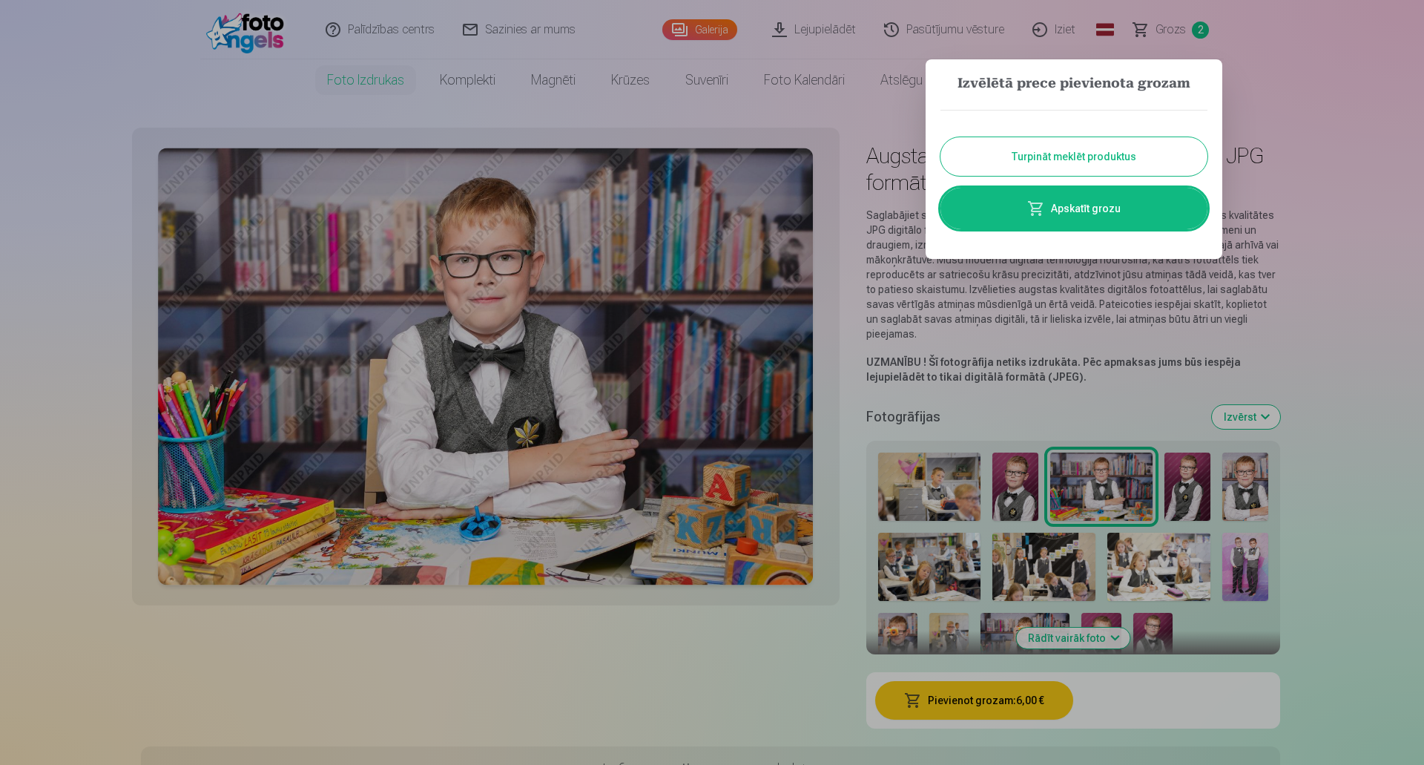
click at [1143, 158] on button "Turpināt meklēt produktus" at bounding box center [1073, 156] width 267 height 39
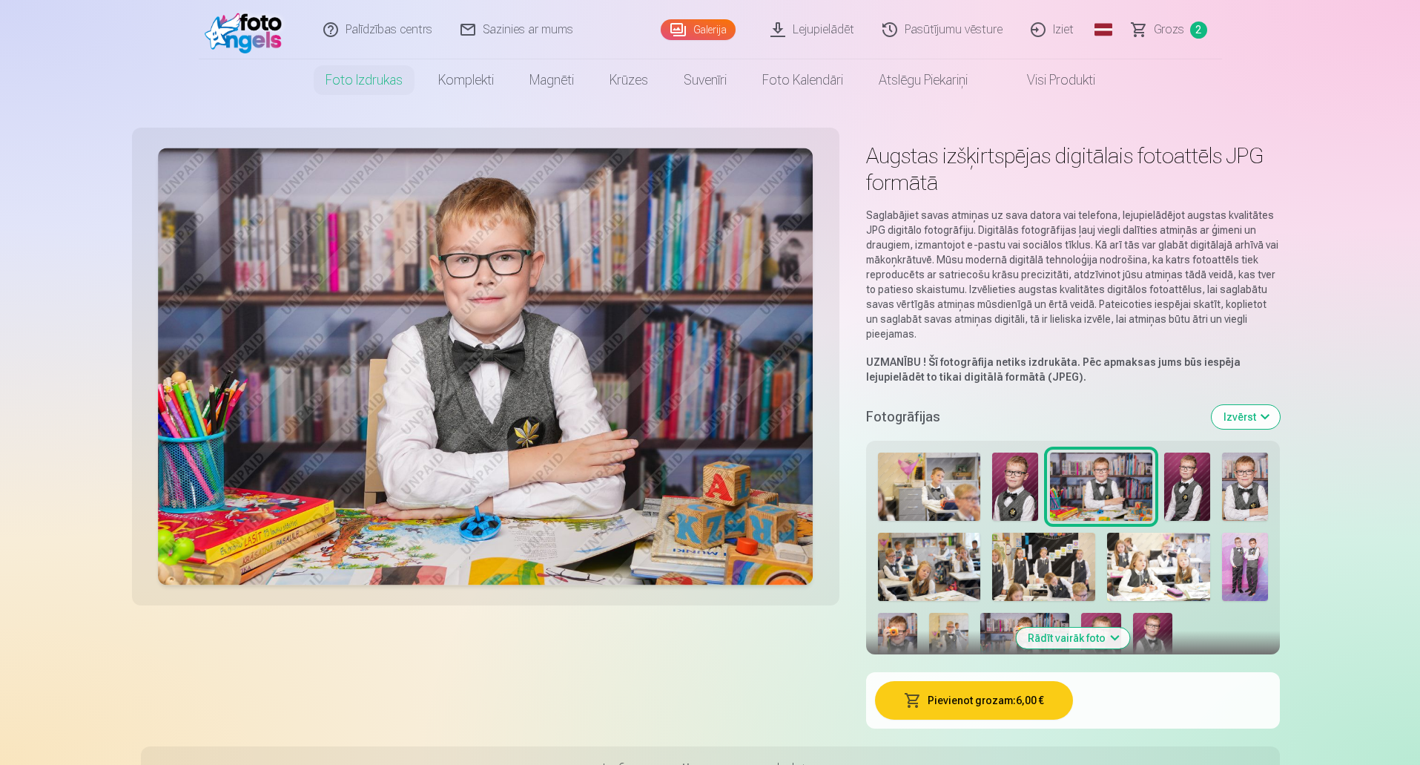
click at [1192, 476] on img at bounding box center [1187, 486] width 46 height 68
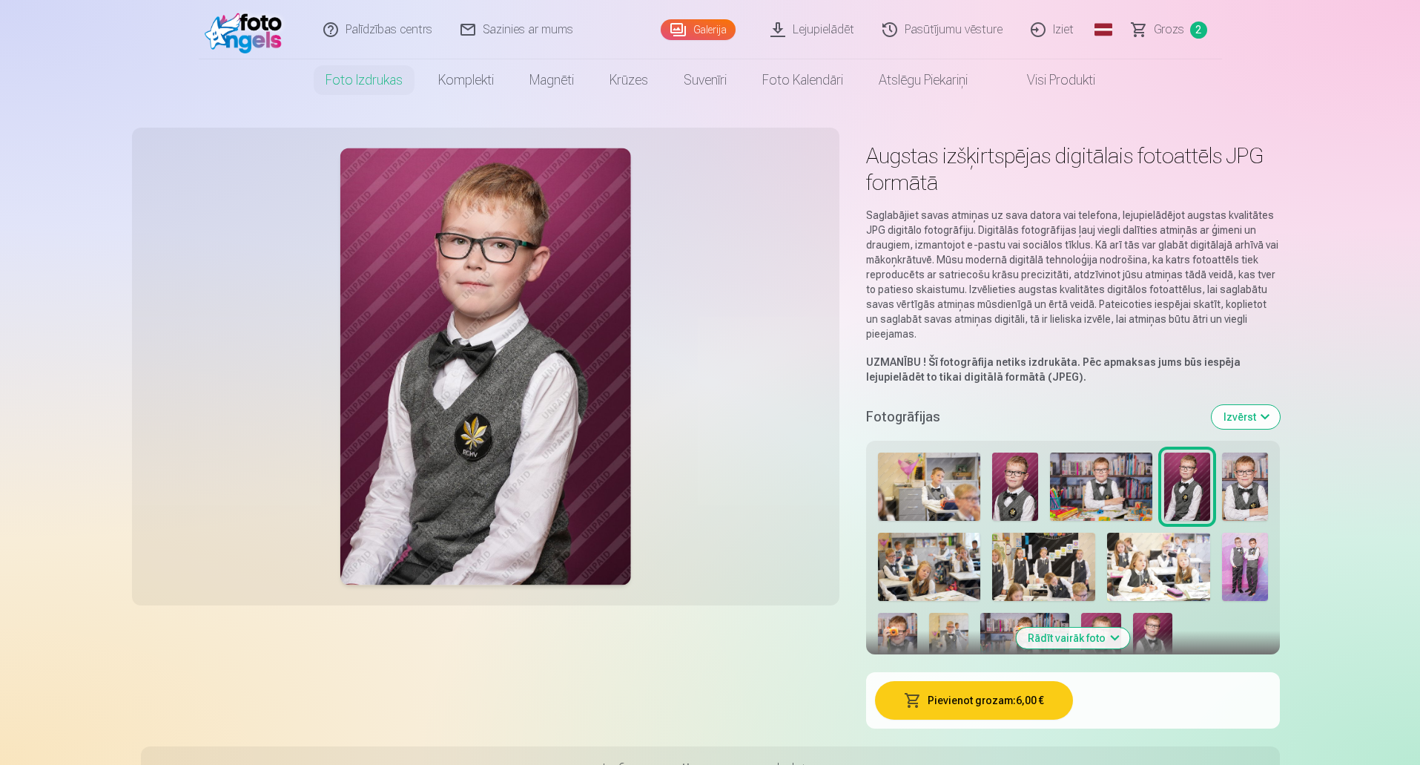
click at [1238, 475] on img at bounding box center [1245, 486] width 46 height 68
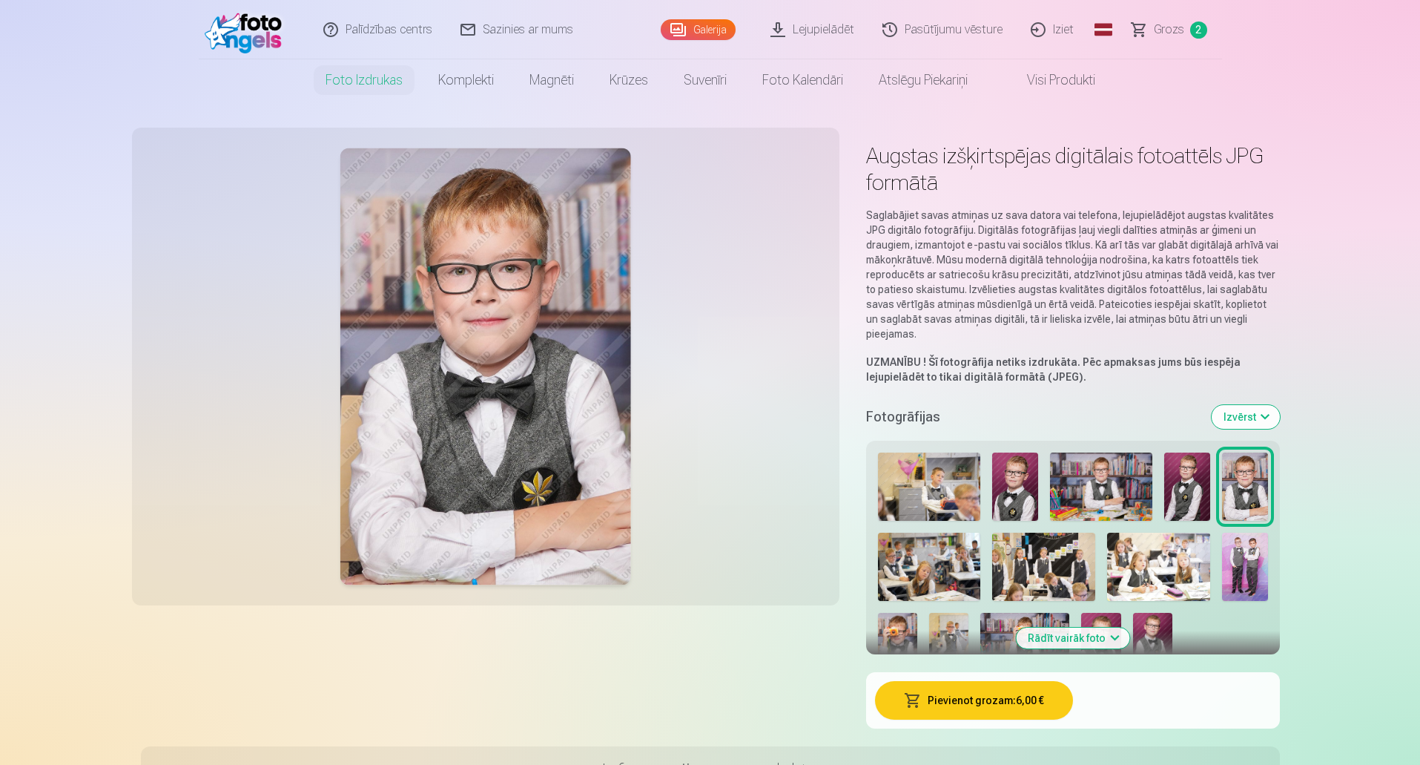
click at [924, 564] on img at bounding box center [929, 566] width 103 height 68
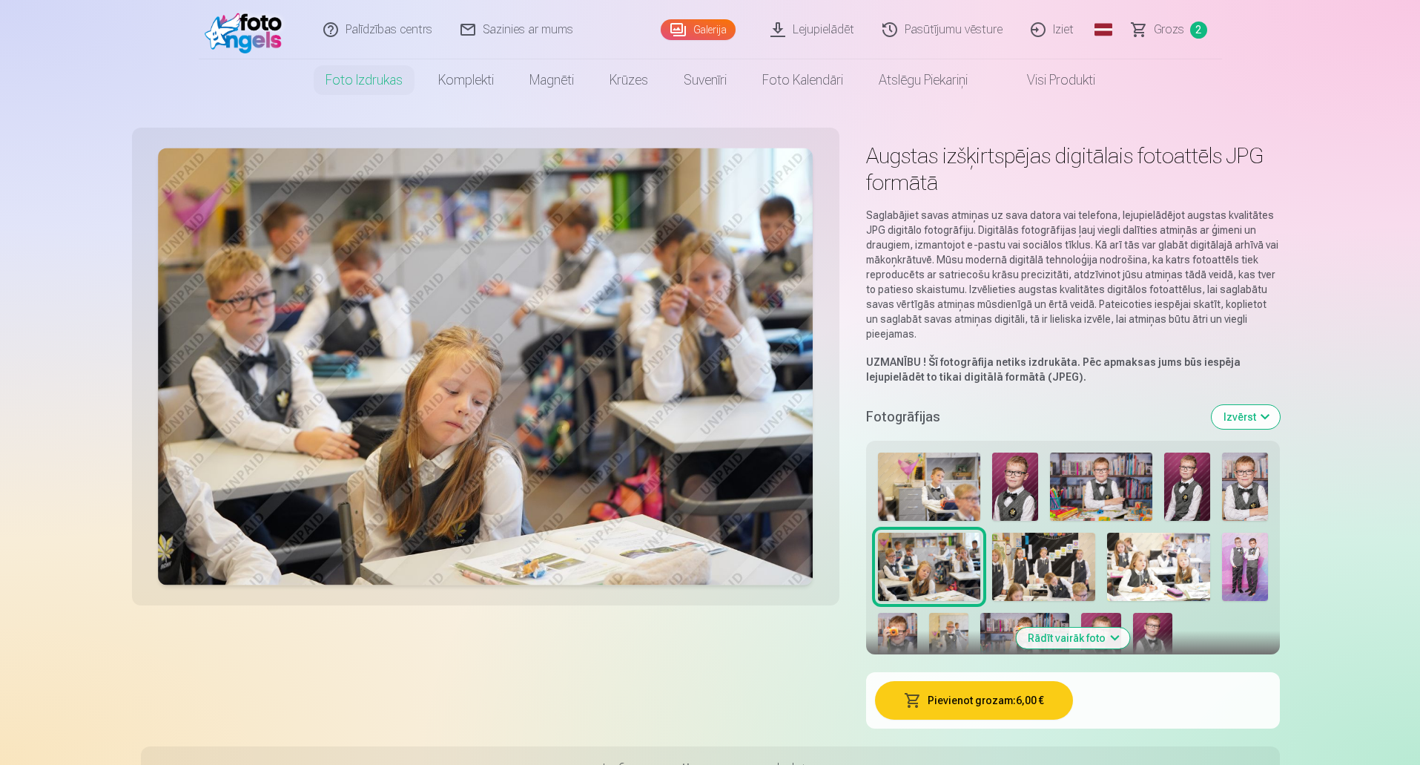
click at [961, 694] on button "Pievienot grozam : 6,00 €" at bounding box center [974, 700] width 198 height 39
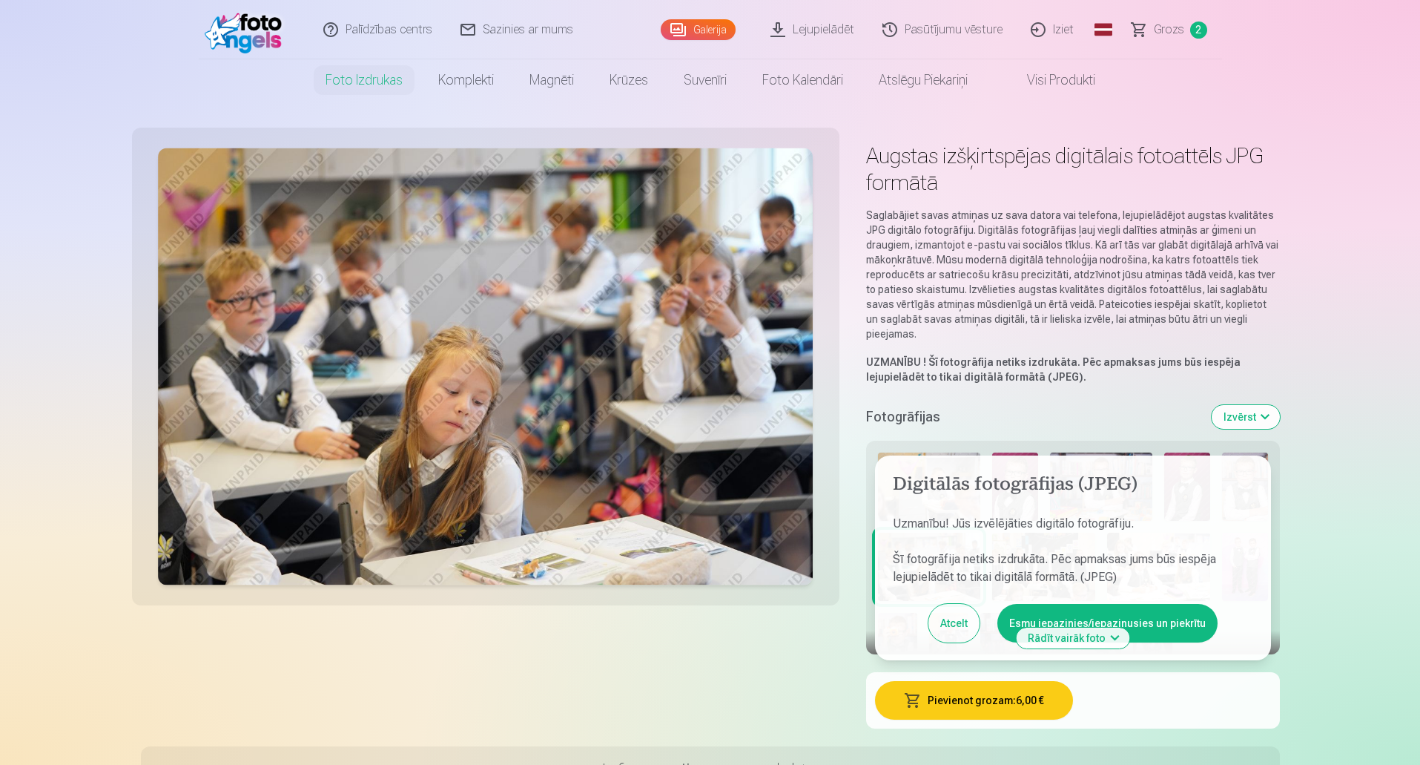
click at [1048, 620] on button "Esmu iepazinies/iepazinusies un piekrītu" at bounding box center [1107, 623] width 220 height 39
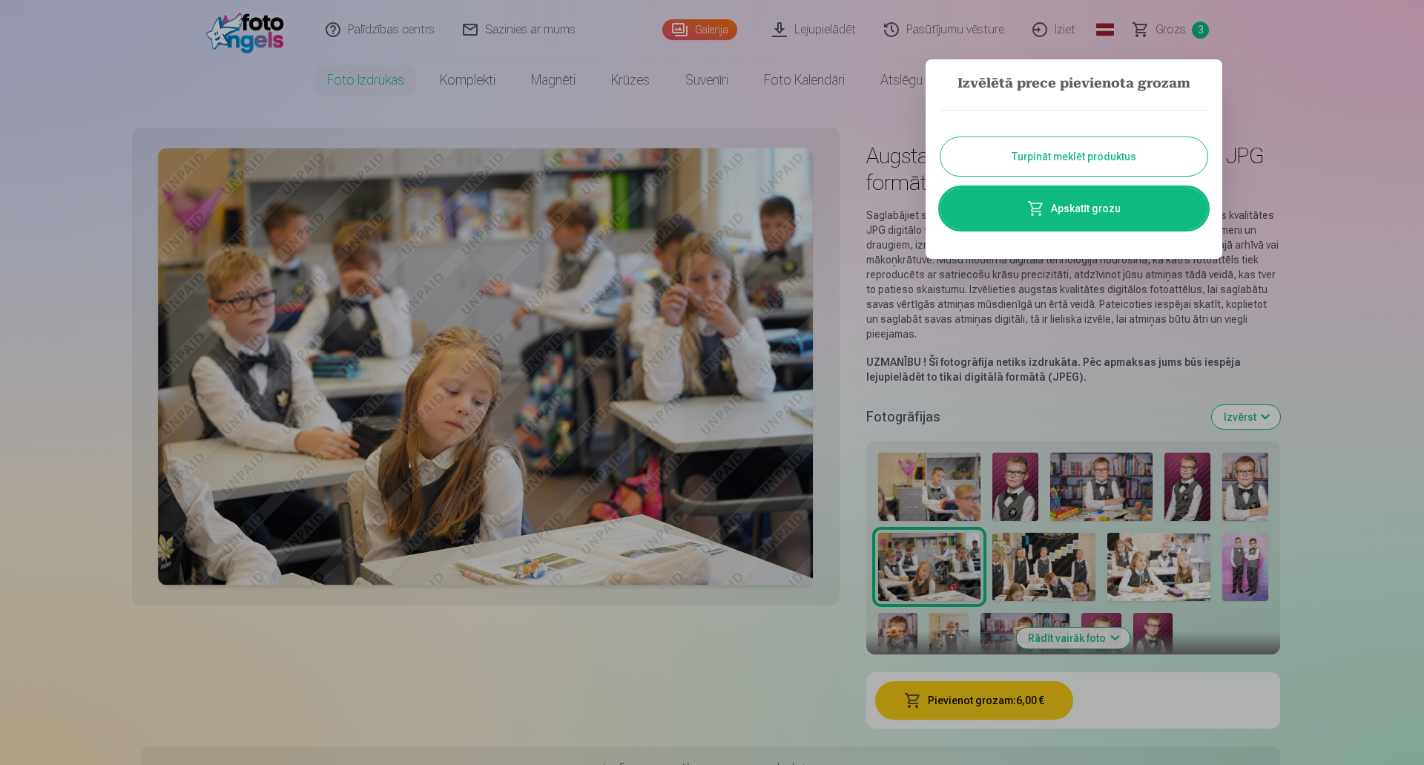
click at [1117, 156] on button "Turpināt meklēt produktus" at bounding box center [1073, 156] width 267 height 39
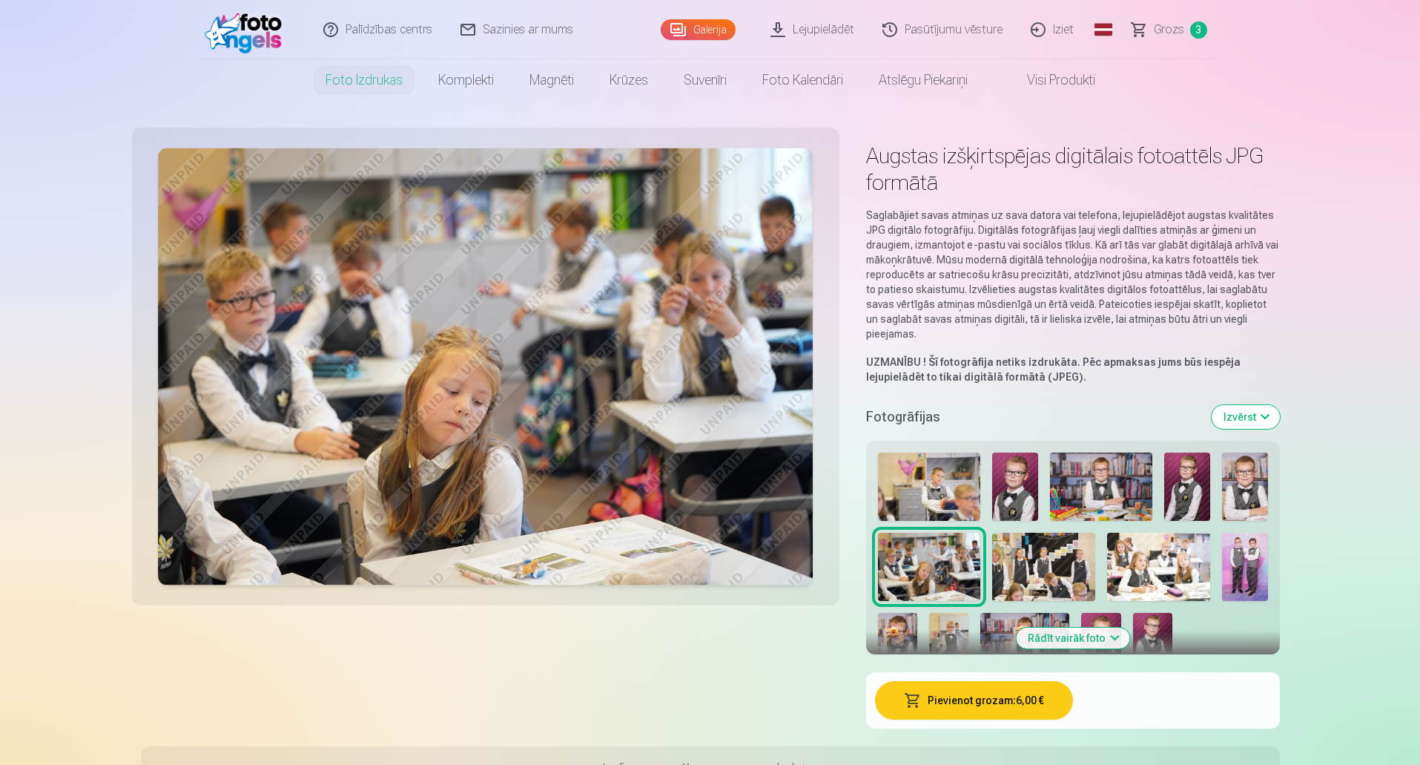
click at [1031, 561] on img at bounding box center [1043, 566] width 103 height 68
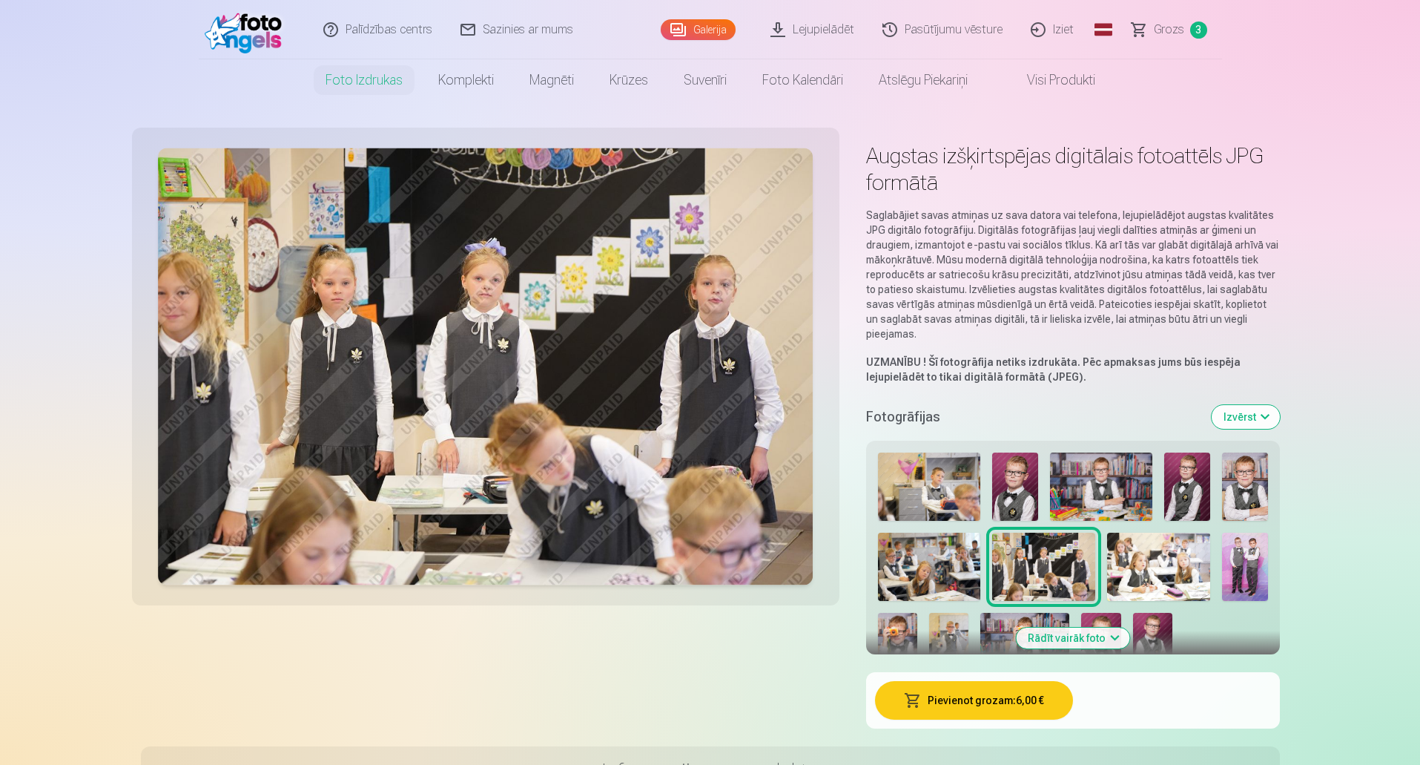
click at [1135, 563] on img at bounding box center [1158, 566] width 103 height 68
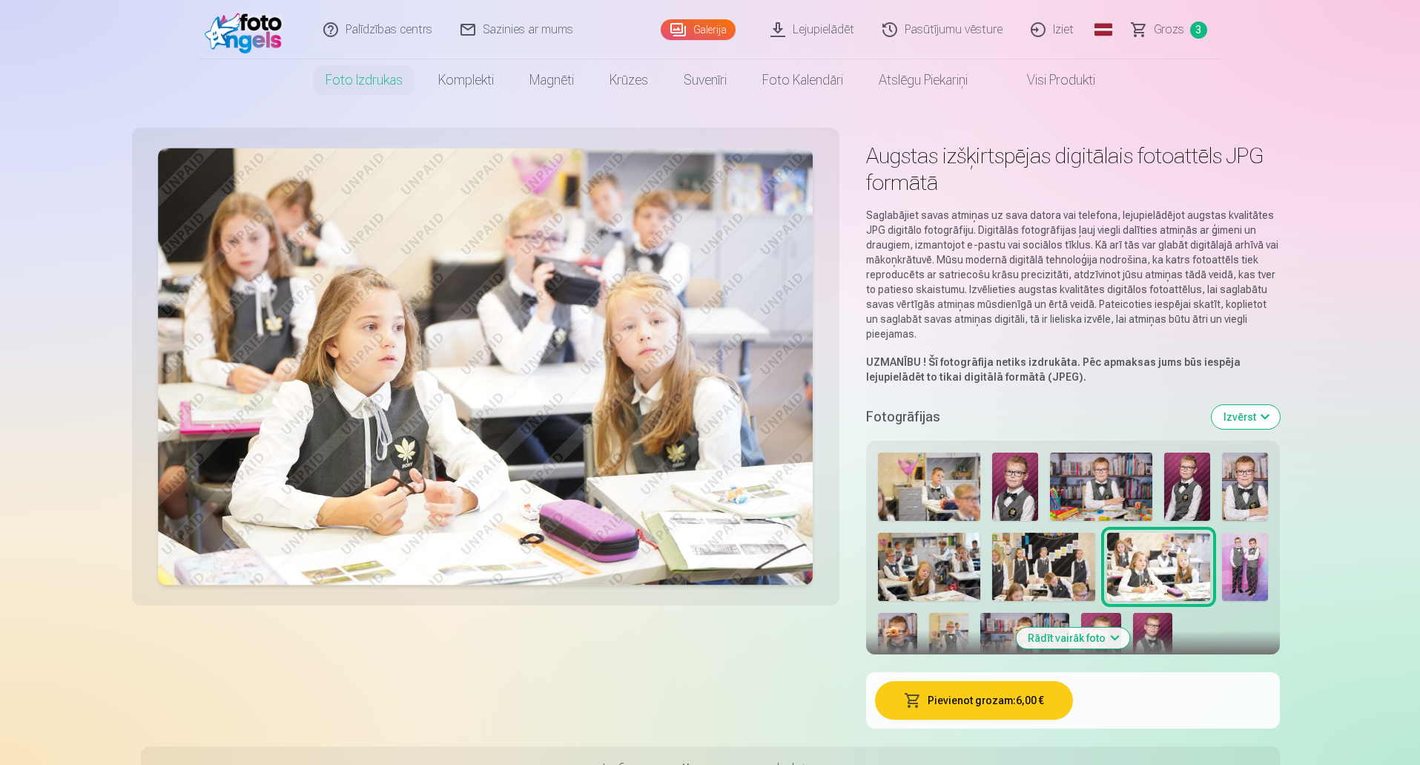
click at [1244, 562] on img at bounding box center [1245, 566] width 46 height 69
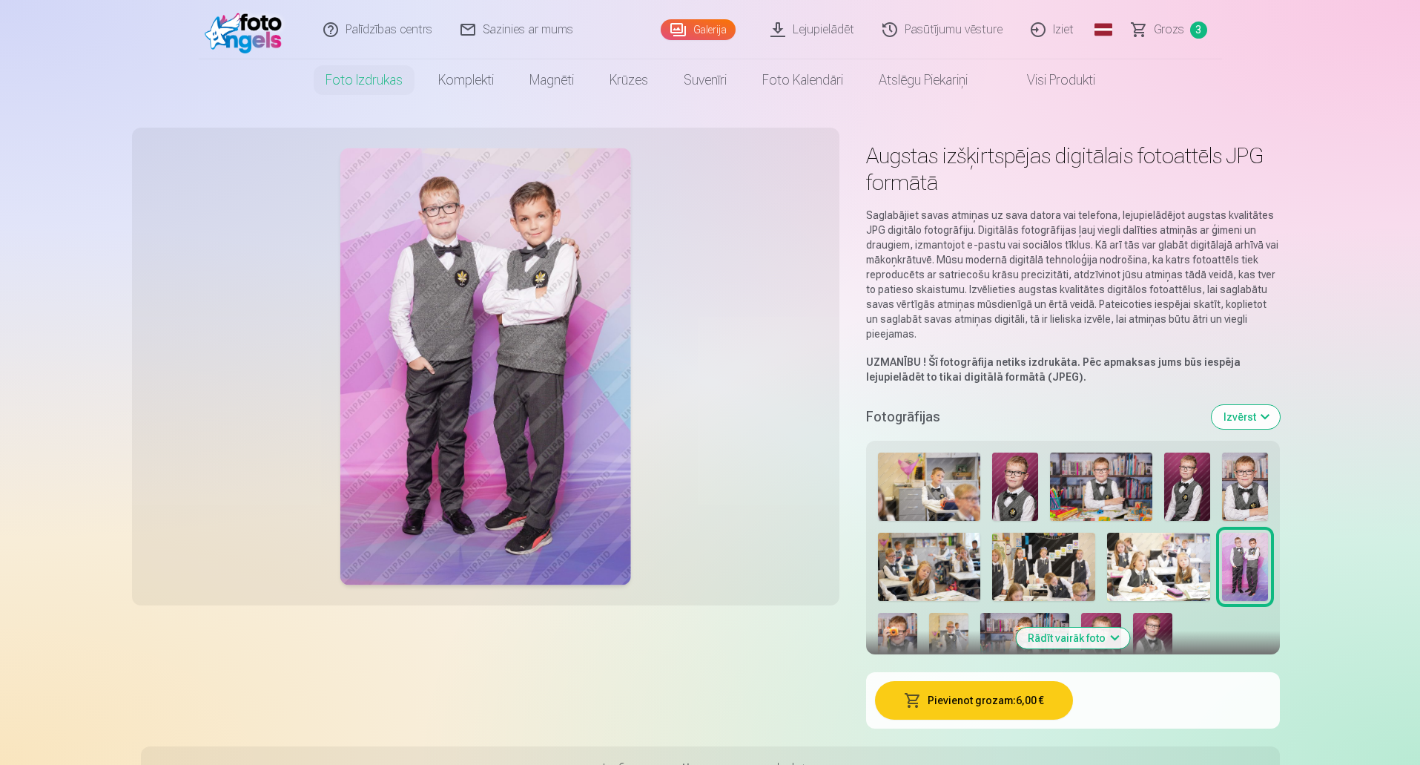
click at [1034, 697] on button "Pievienot grozam : 6,00 €" at bounding box center [974, 700] width 198 height 39
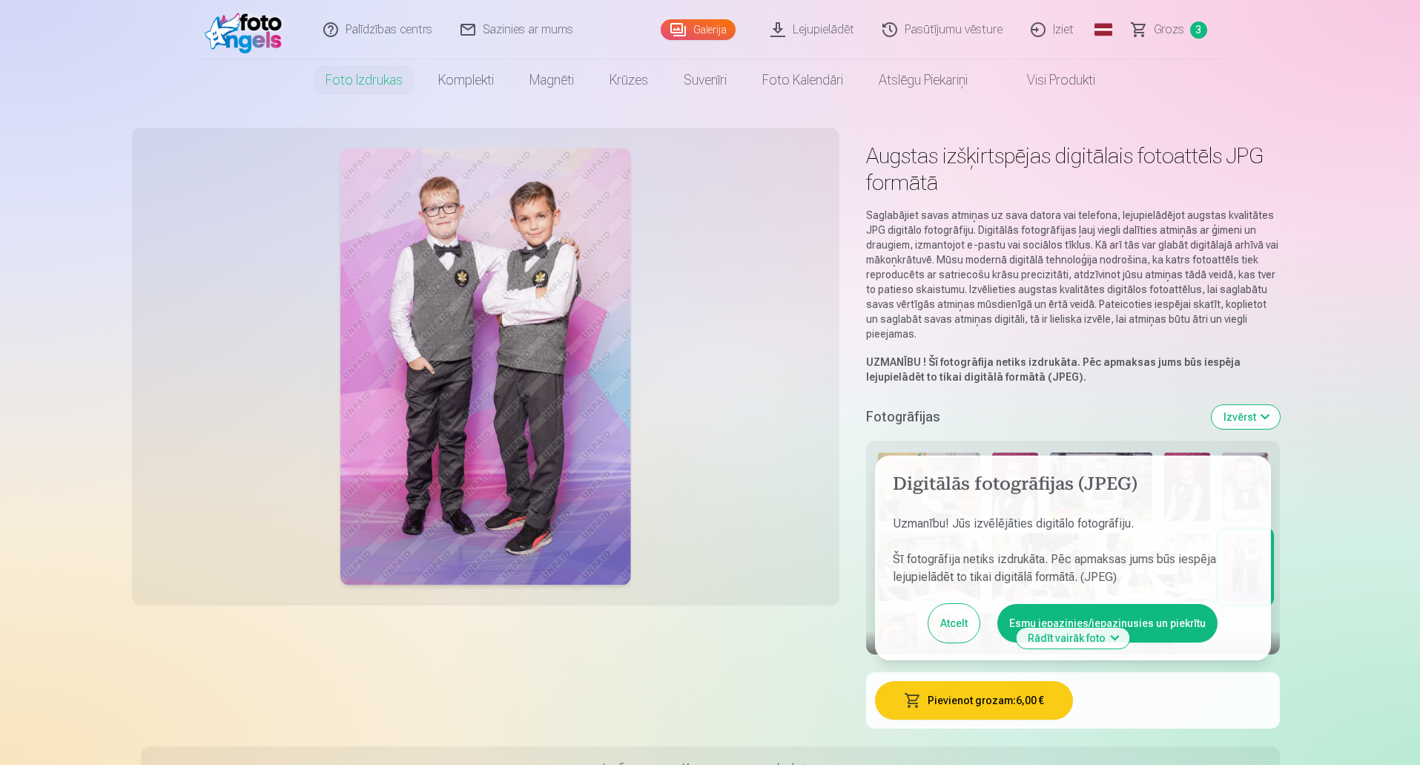
click at [1152, 626] on button "Esmu iepazinies/iepazinusies un piekrītu" at bounding box center [1107, 623] width 220 height 39
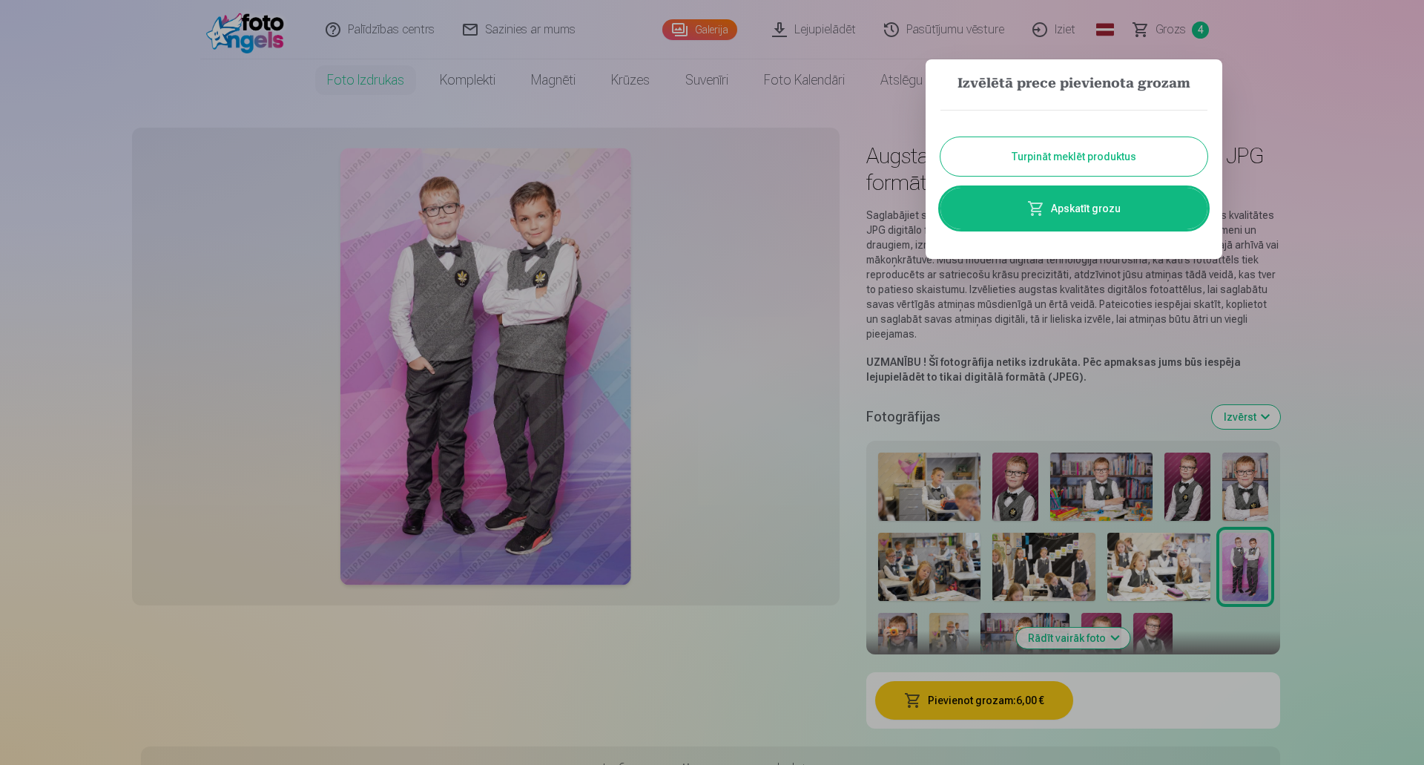
click at [1091, 159] on button "Turpināt meklēt produktus" at bounding box center [1073, 156] width 267 height 39
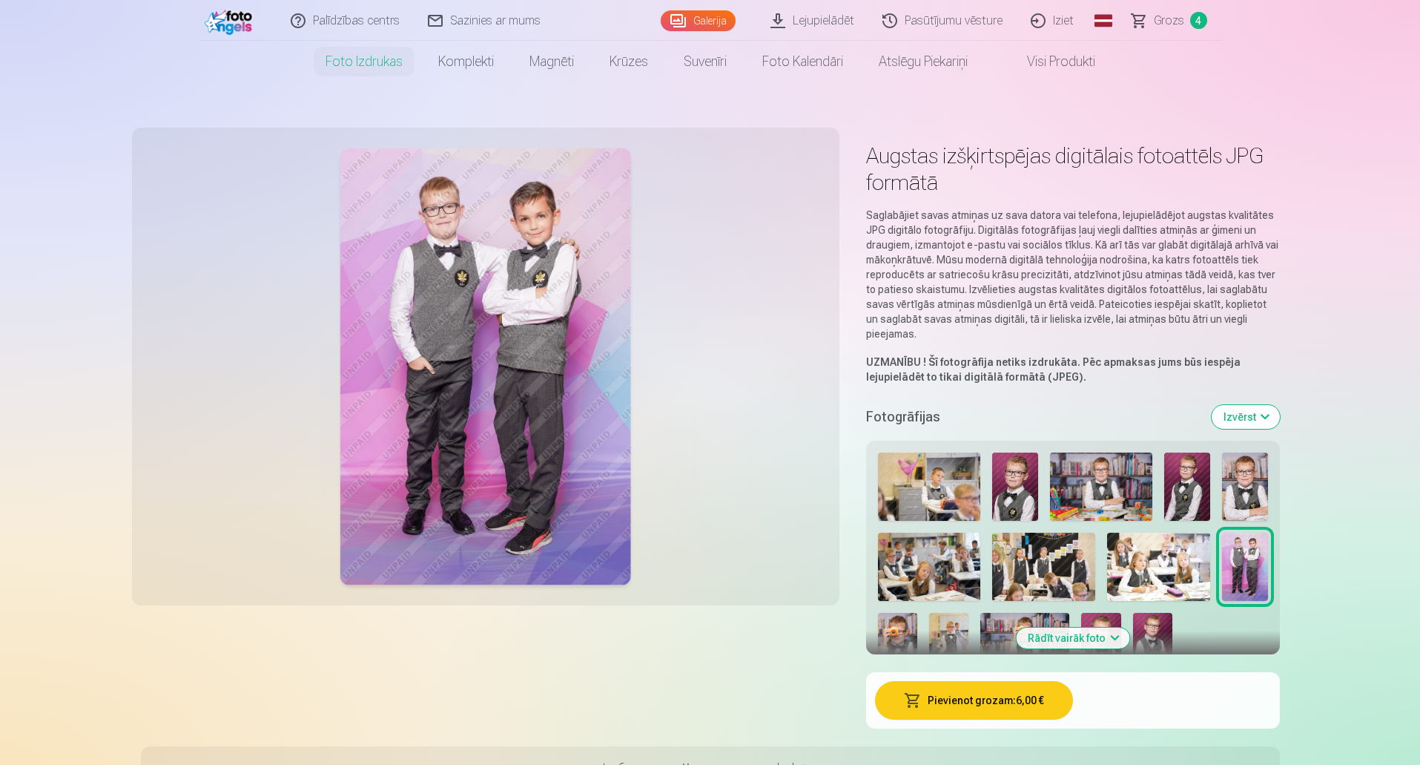
scroll to position [74, 0]
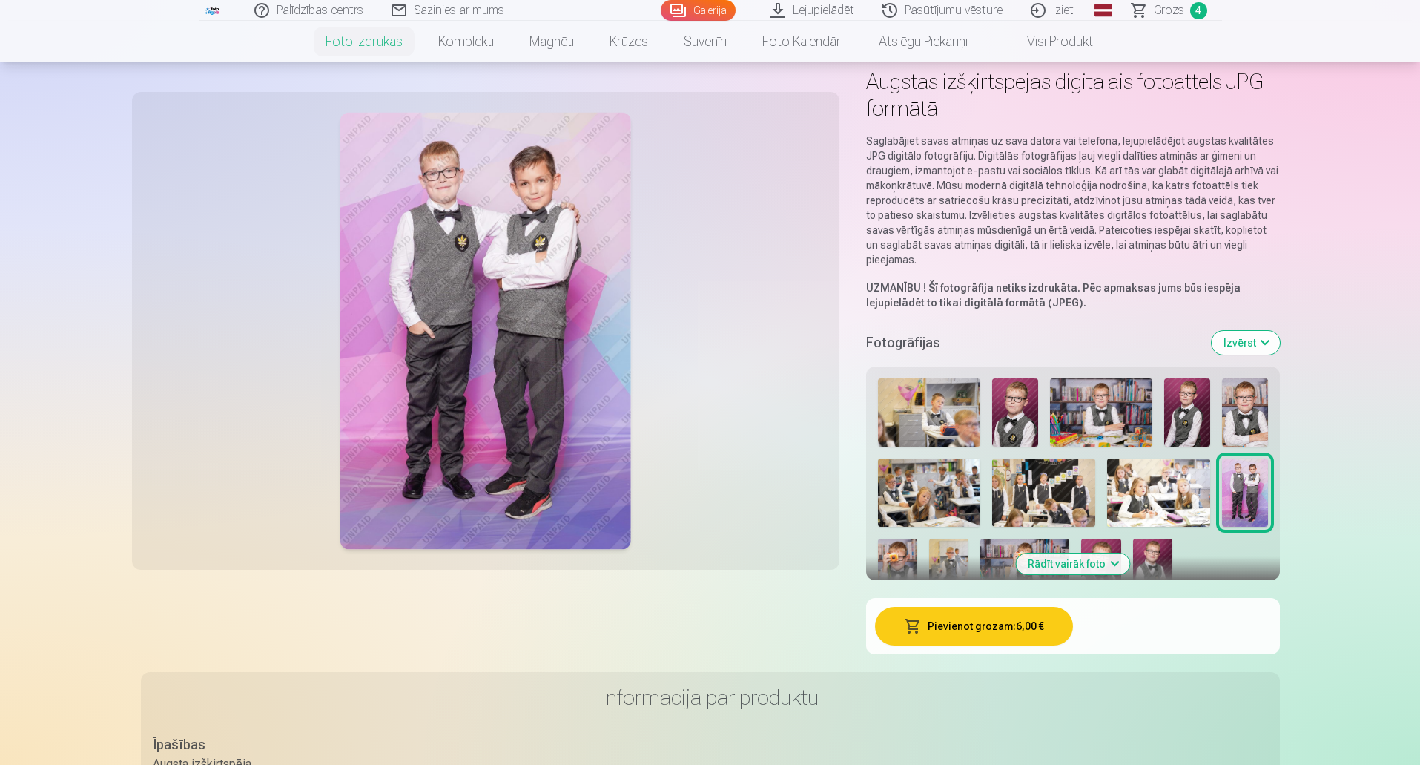
click at [890, 560] on img at bounding box center [897, 567] width 39 height 59
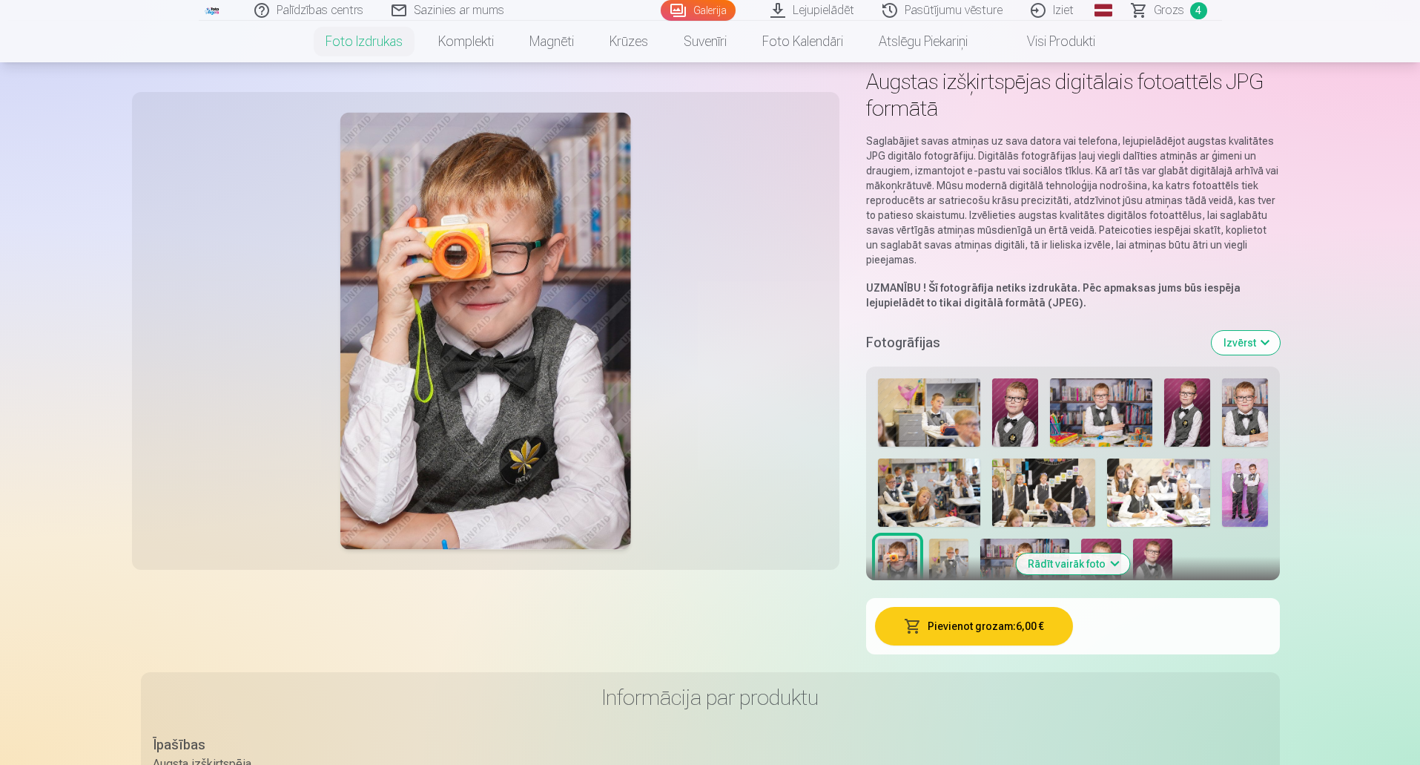
click at [960, 621] on button "Pievienot grozam : 6,00 €" at bounding box center [974, 626] width 198 height 39
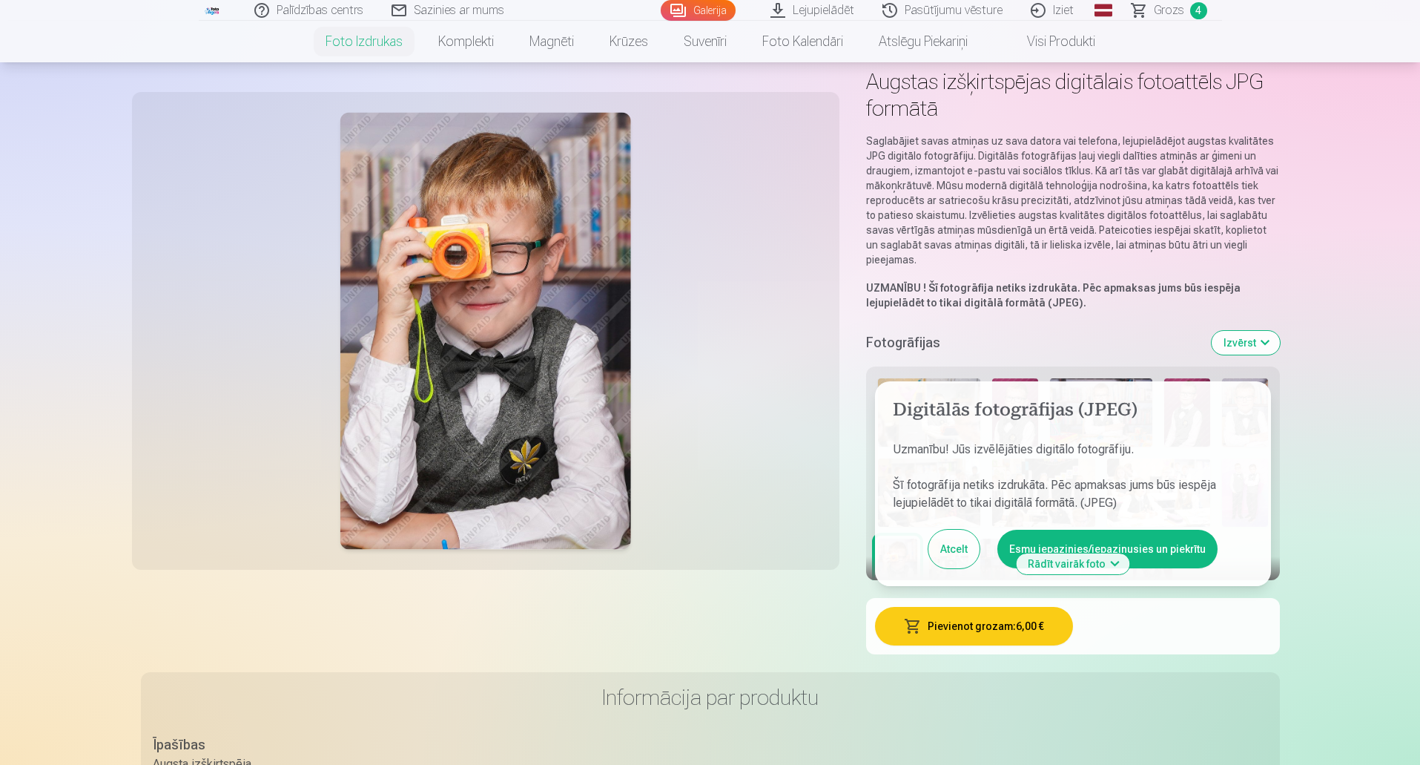
click at [1170, 561] on button "Esmu iepazinies/iepazinusies un piekrītu" at bounding box center [1107, 548] width 220 height 39
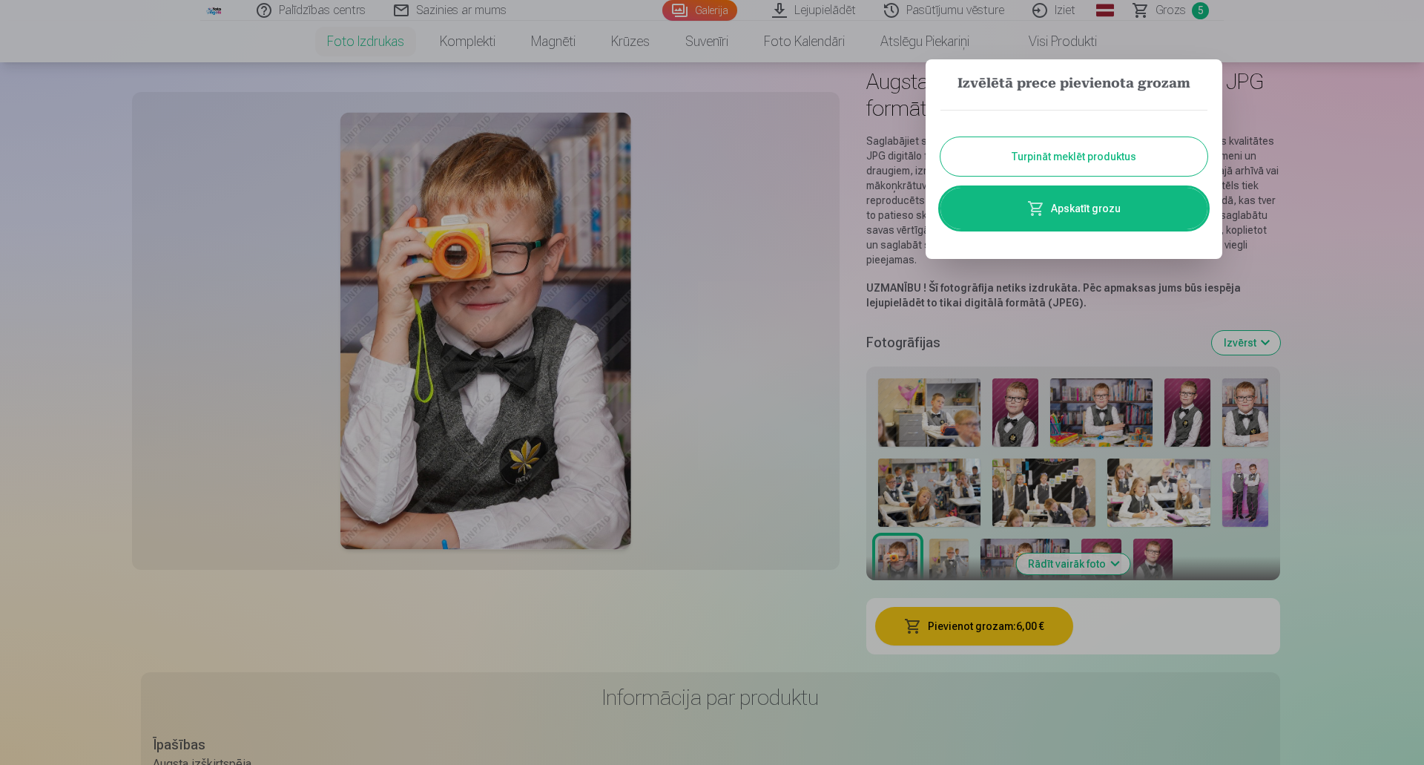
click at [1139, 153] on button "Turpināt meklēt produktus" at bounding box center [1073, 156] width 267 height 39
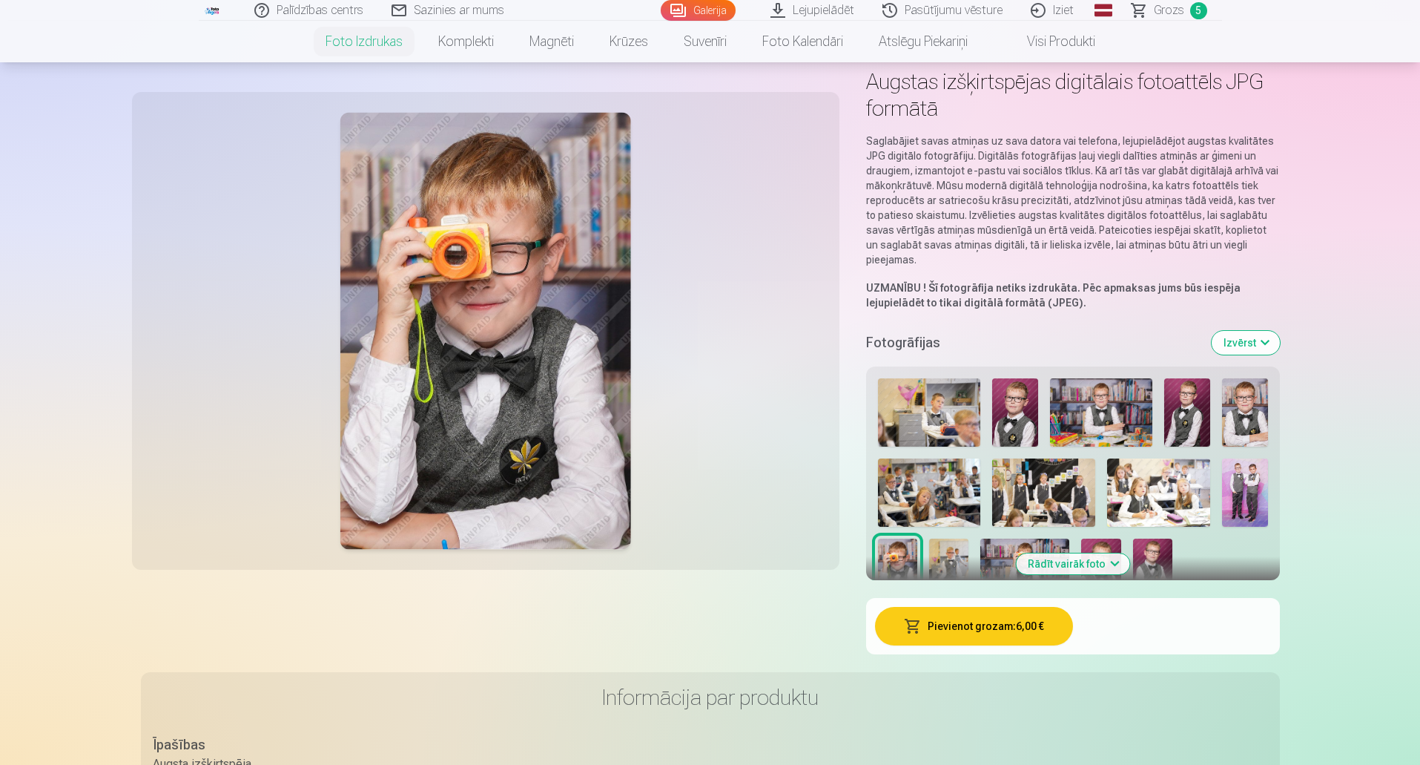
click at [955, 548] on img at bounding box center [948, 567] width 39 height 59
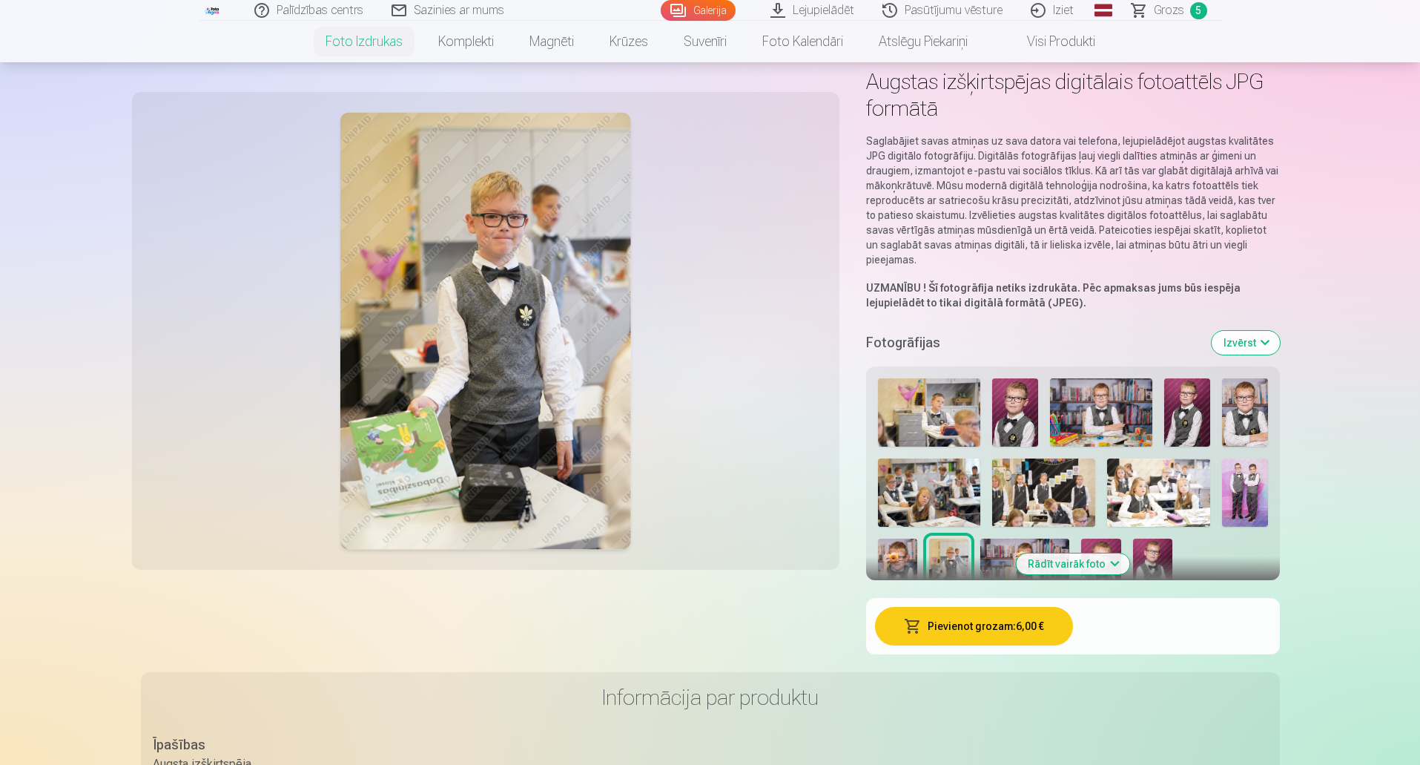
click at [966, 634] on button "Pievienot grozam : 6,00 €" at bounding box center [974, 626] width 198 height 39
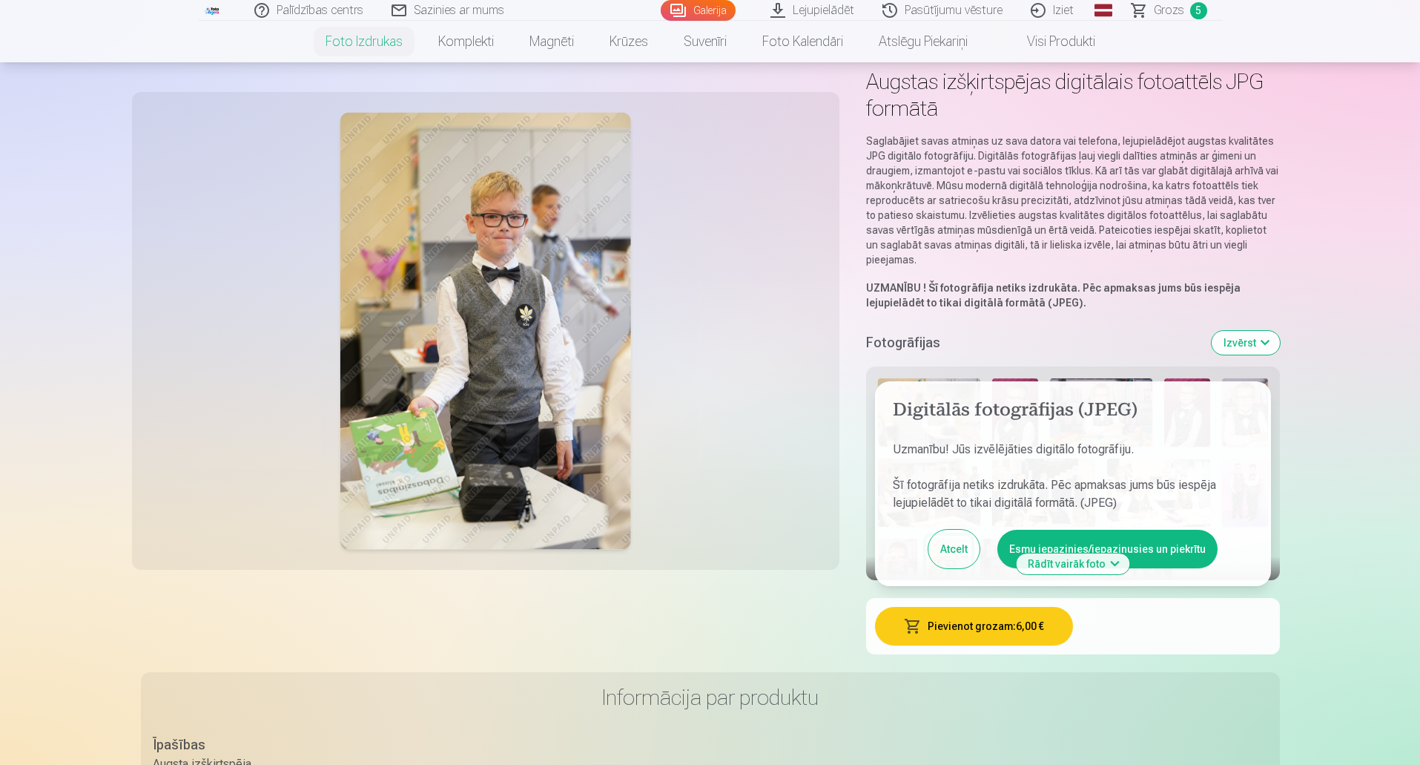
click at [1143, 535] on button "Esmu iepazinies/iepazinusies un piekrītu" at bounding box center [1107, 548] width 220 height 39
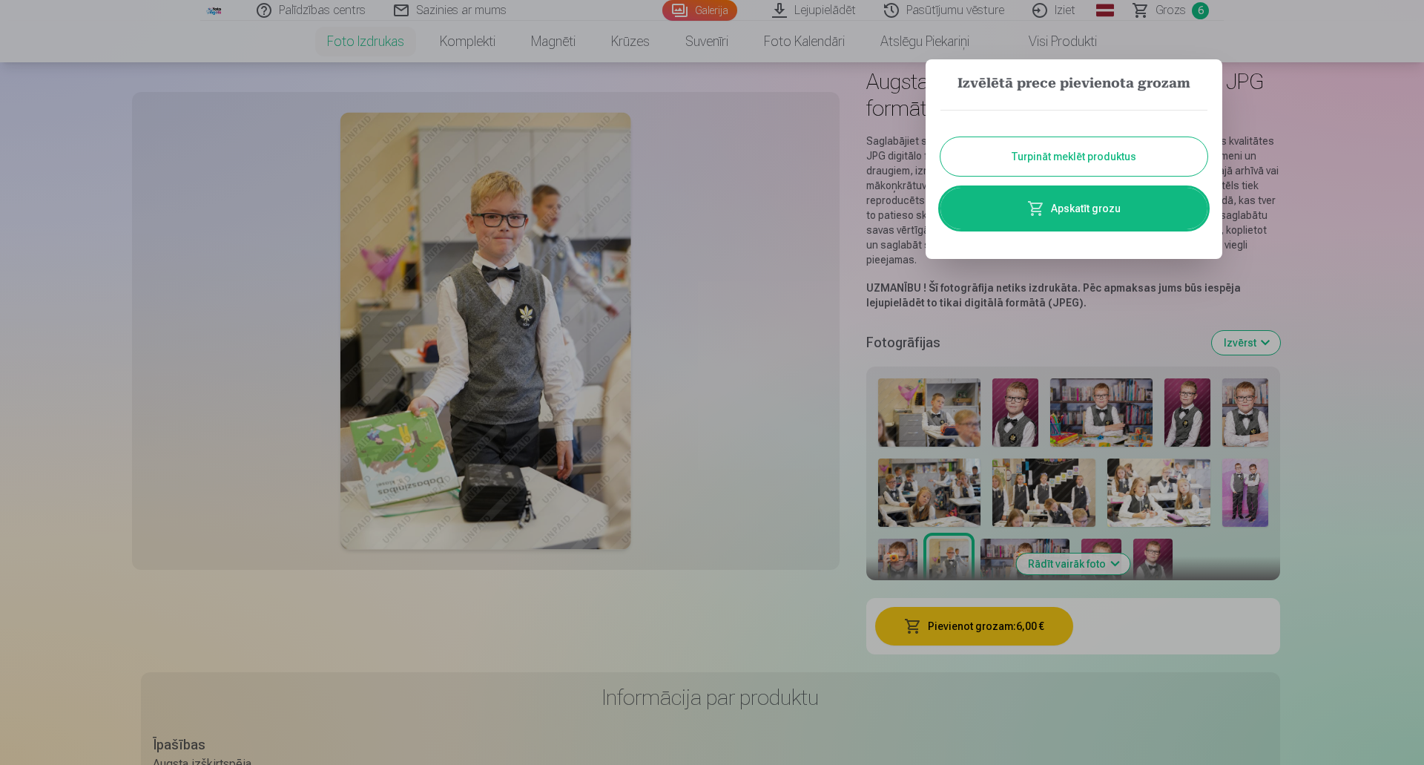
click at [1146, 158] on button "Turpināt meklēt produktus" at bounding box center [1073, 156] width 267 height 39
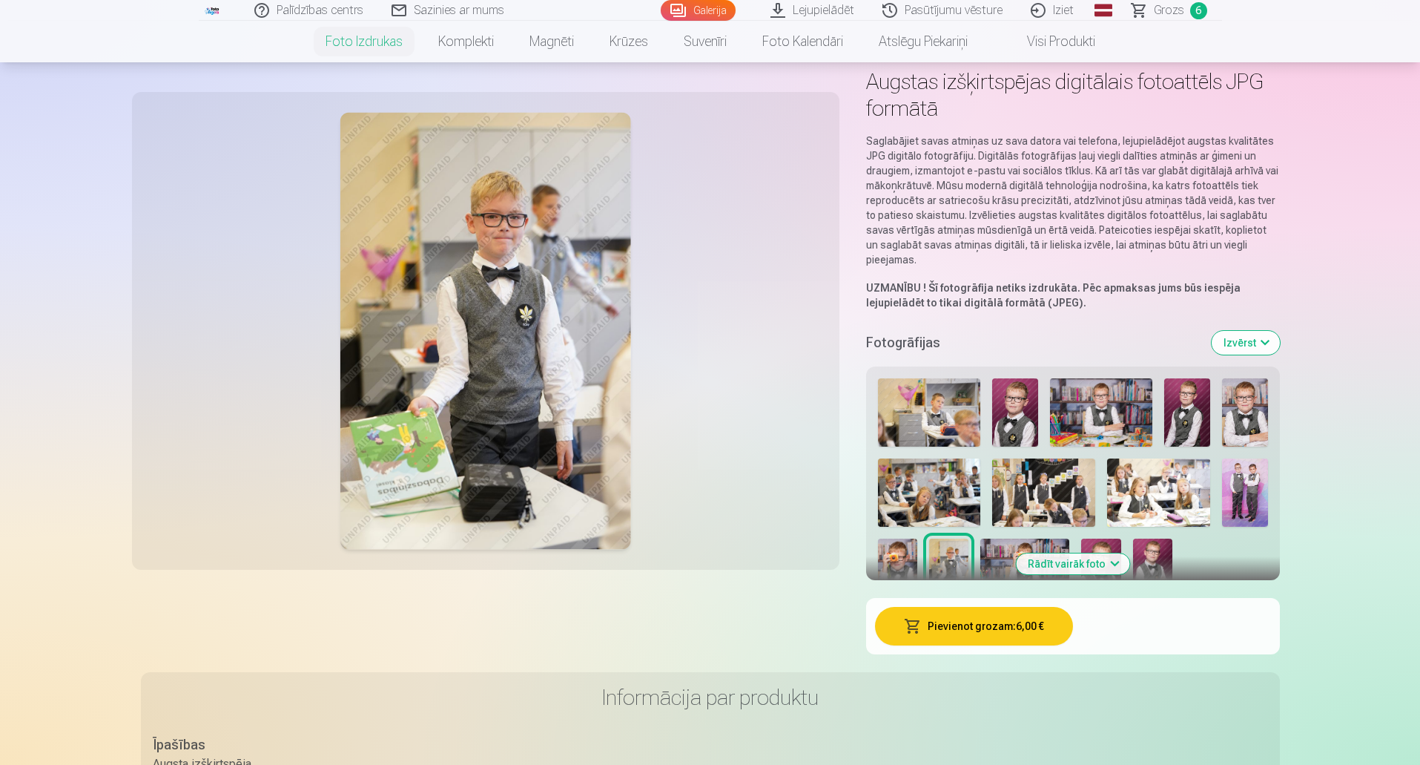
click at [1016, 547] on img at bounding box center [1024, 567] width 89 height 59
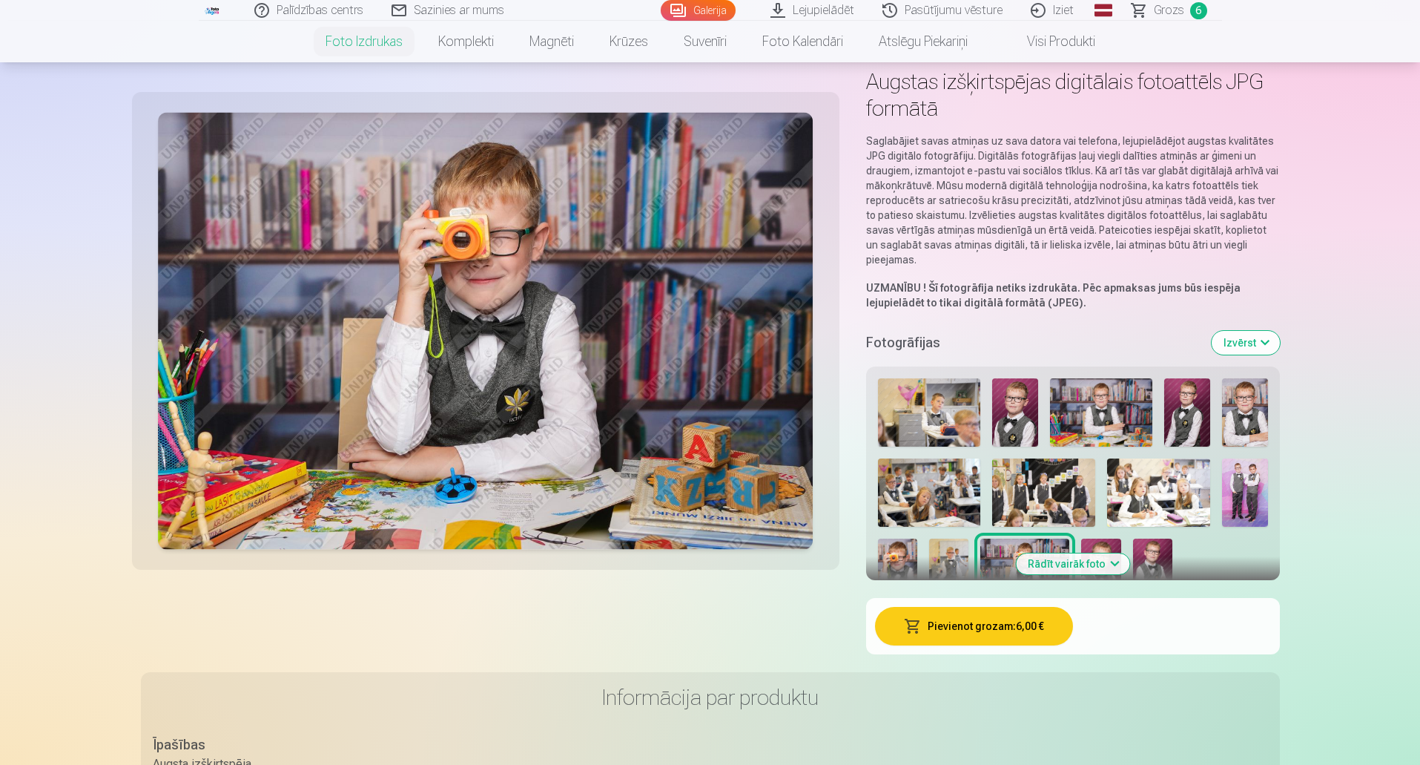
click at [988, 635] on button "Pievienot grozam : 6,00 €" at bounding box center [974, 626] width 198 height 39
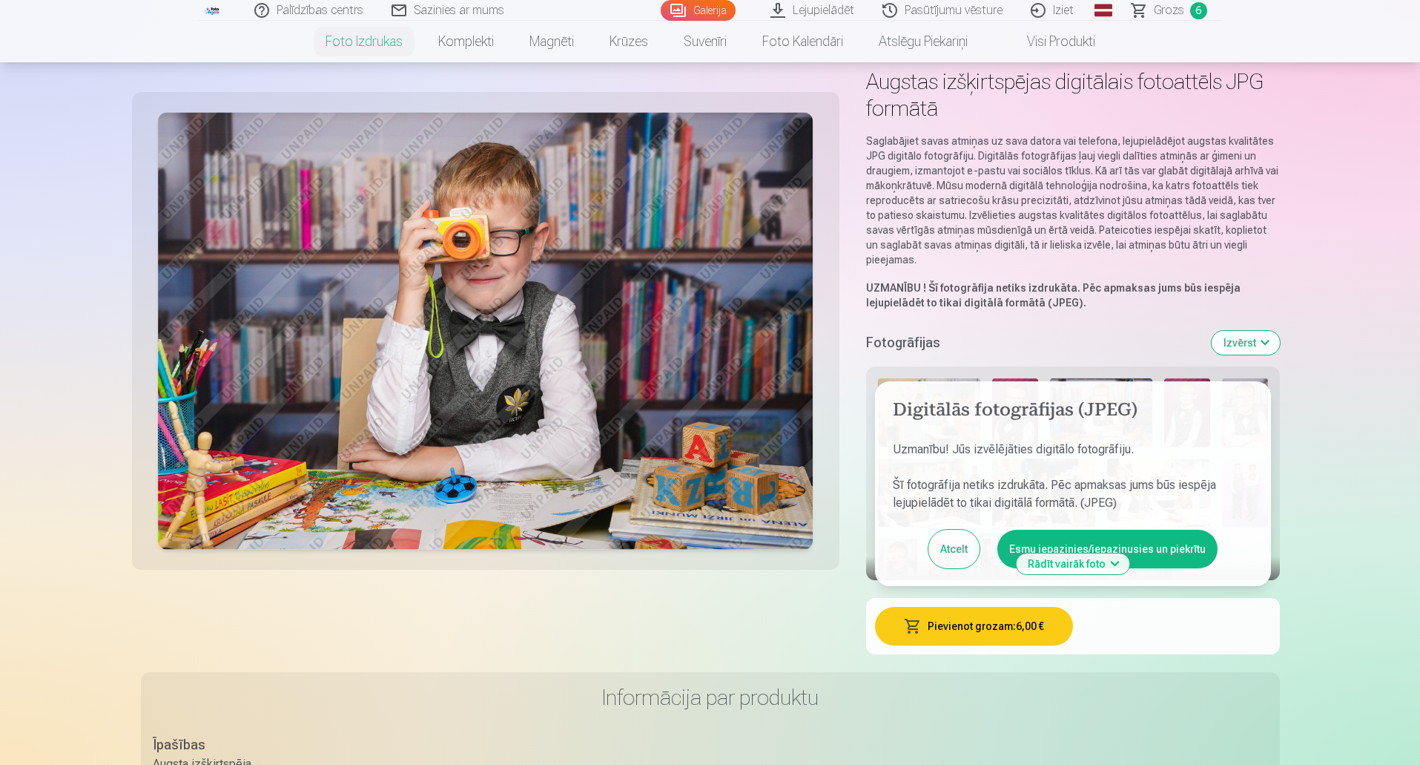
click at [1159, 545] on button "Esmu iepazinies/iepazinusies un piekrītu" at bounding box center [1107, 548] width 220 height 39
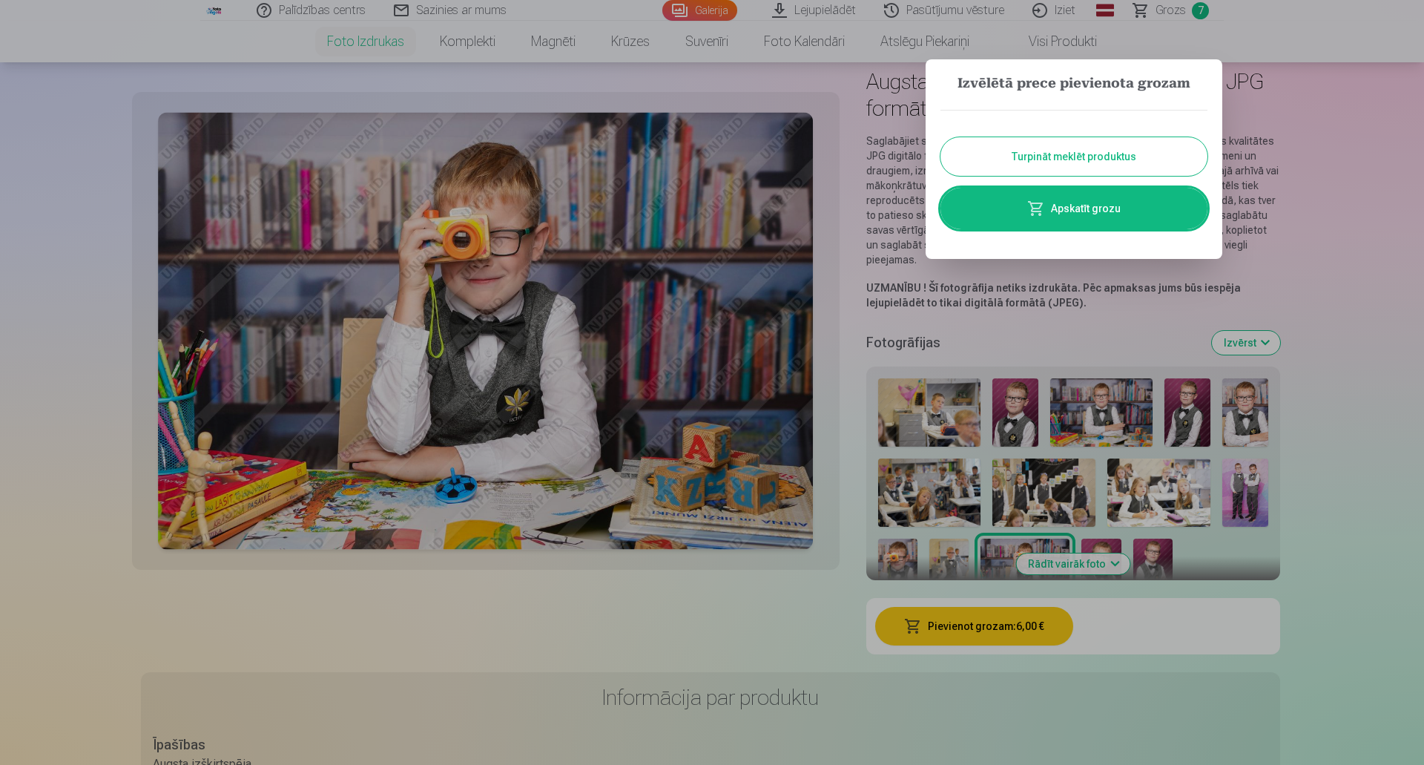
click at [1096, 156] on button "Turpināt meklēt produktus" at bounding box center [1073, 156] width 267 height 39
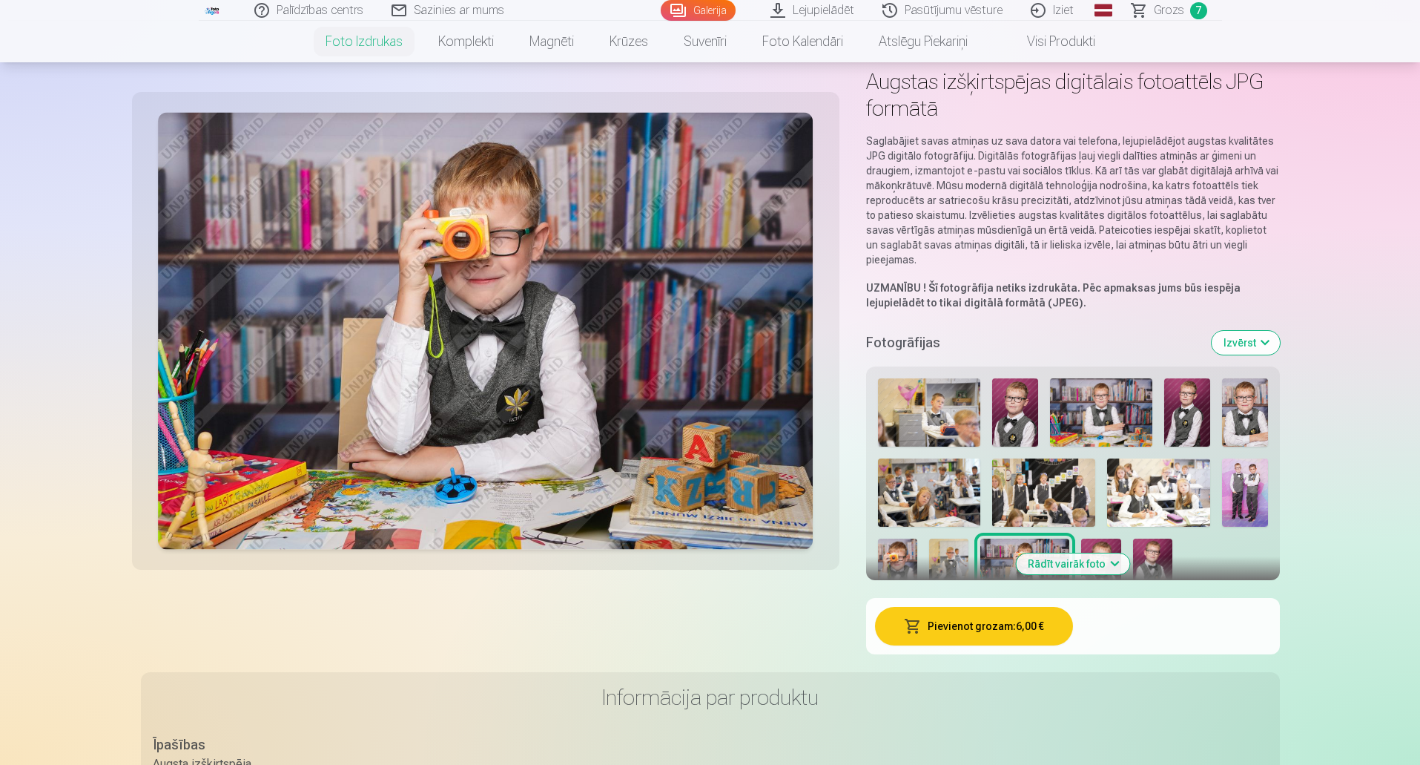
click at [1110, 541] on img at bounding box center [1100, 567] width 39 height 59
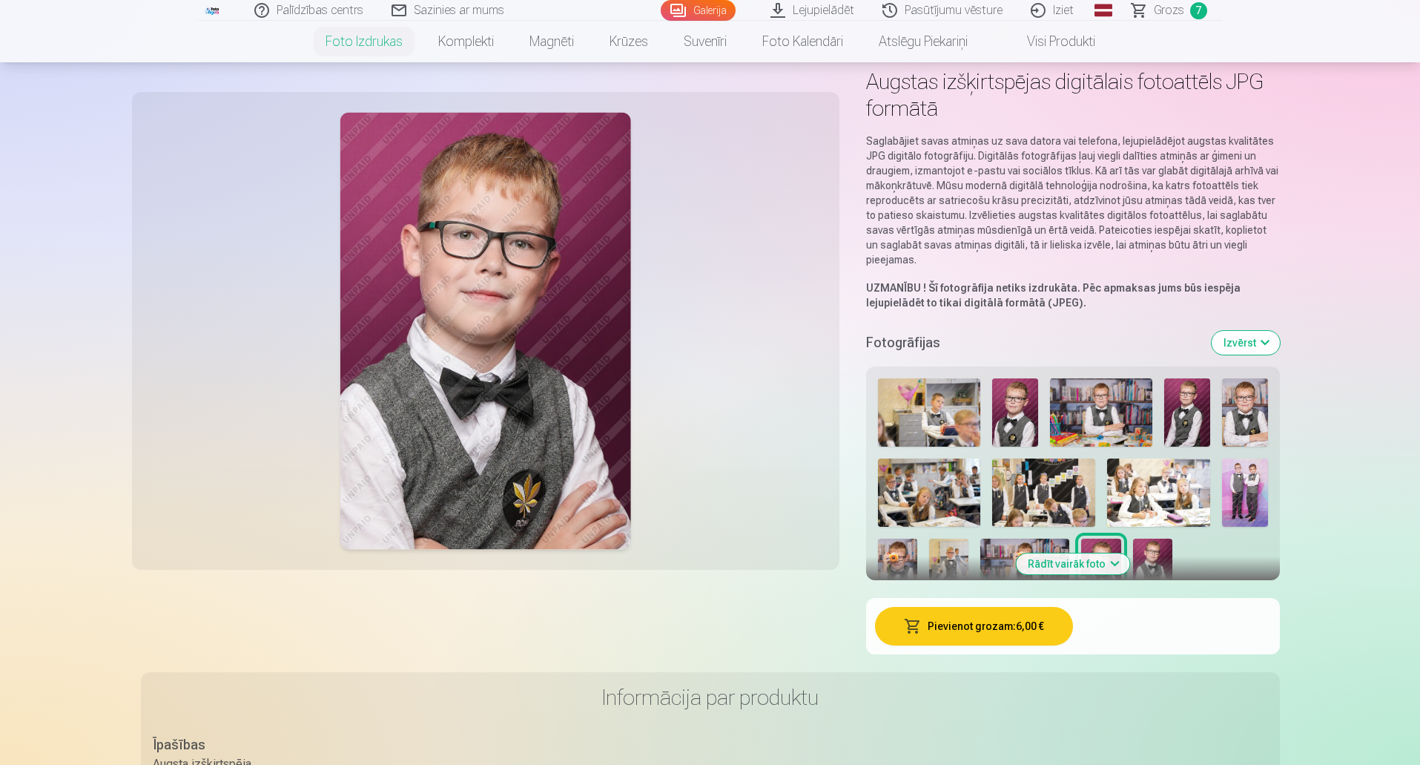
click at [1009, 631] on button "Pievienot grozam : 6,00 €" at bounding box center [974, 626] width 198 height 39
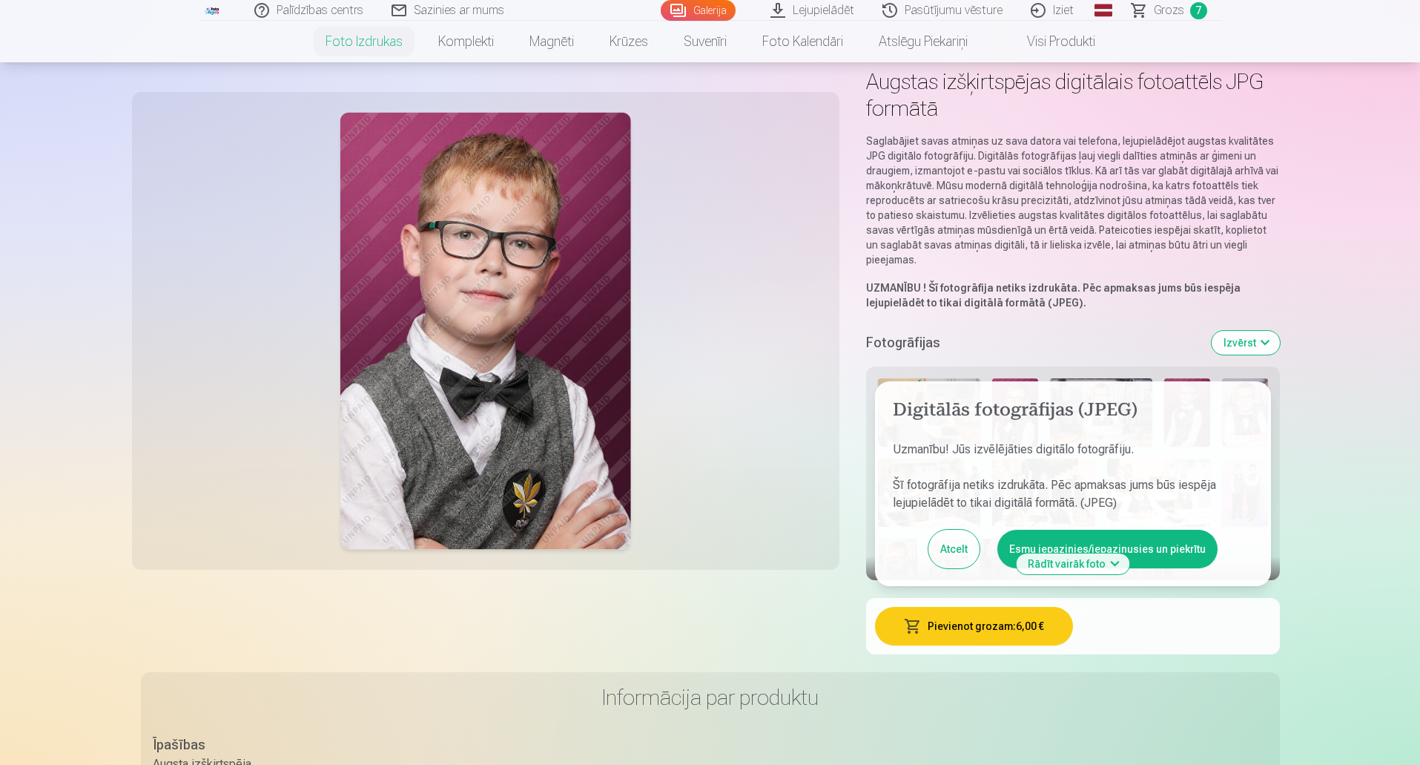
click at [1163, 539] on button "Esmu iepazinies/iepazinusies un piekrītu" at bounding box center [1107, 548] width 220 height 39
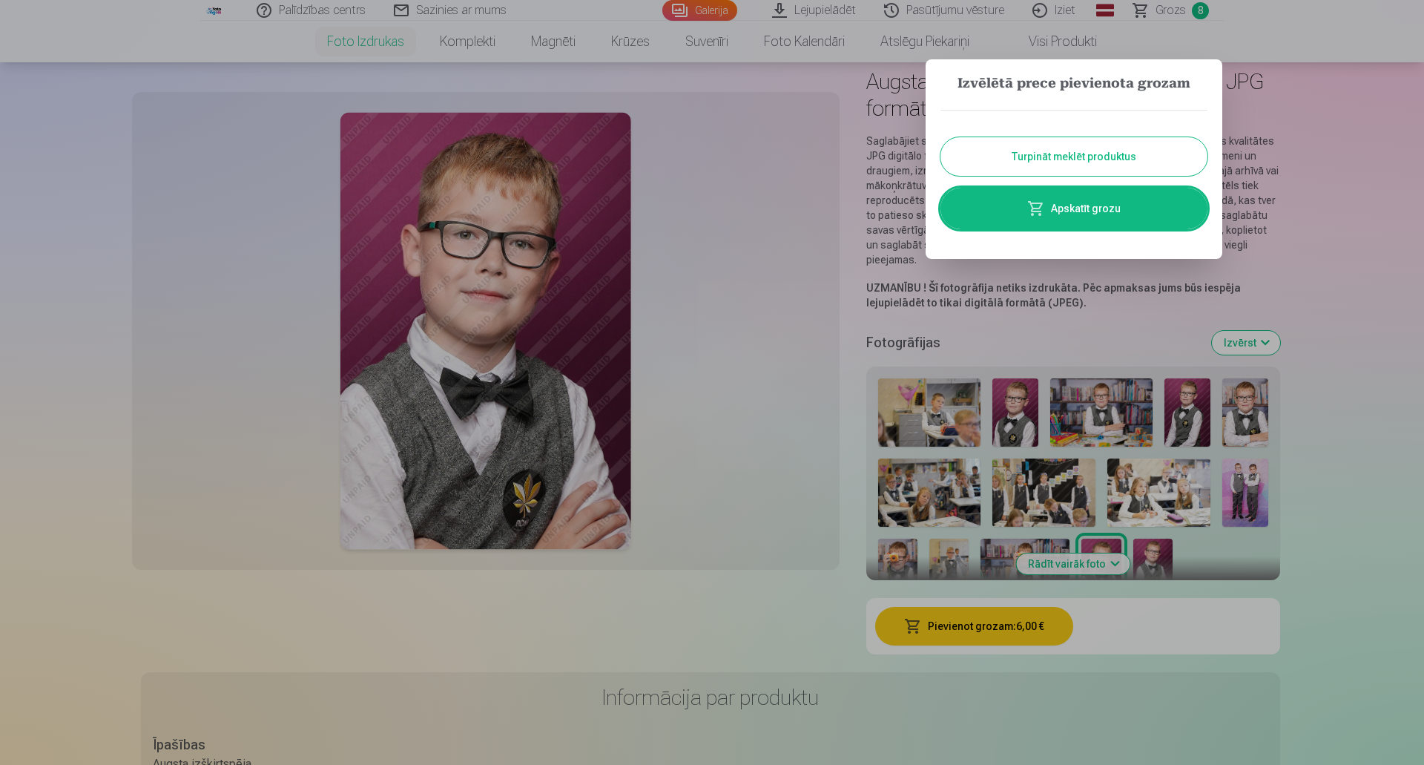
click at [1160, 148] on button "Turpināt meklēt produktus" at bounding box center [1073, 156] width 267 height 39
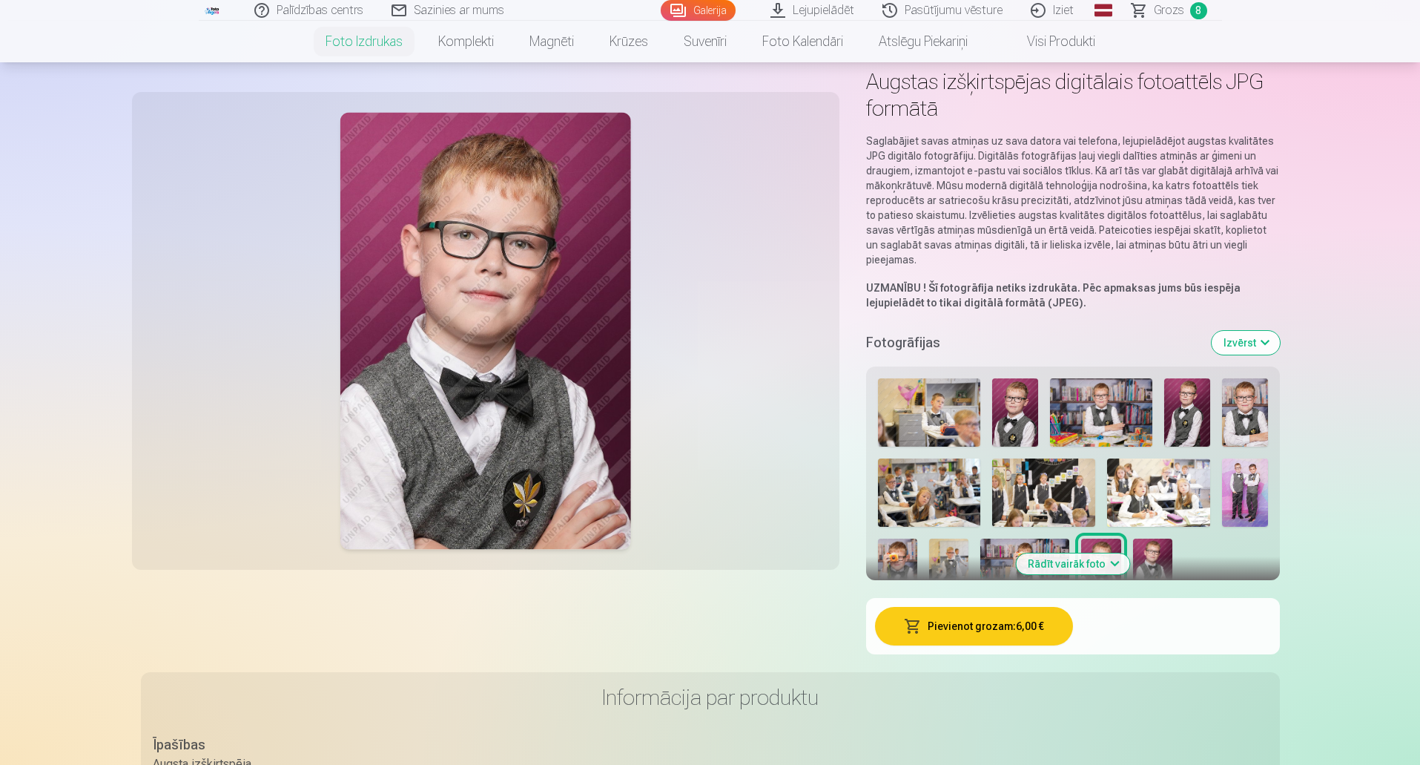
click at [1153, 543] on img at bounding box center [1152, 567] width 39 height 59
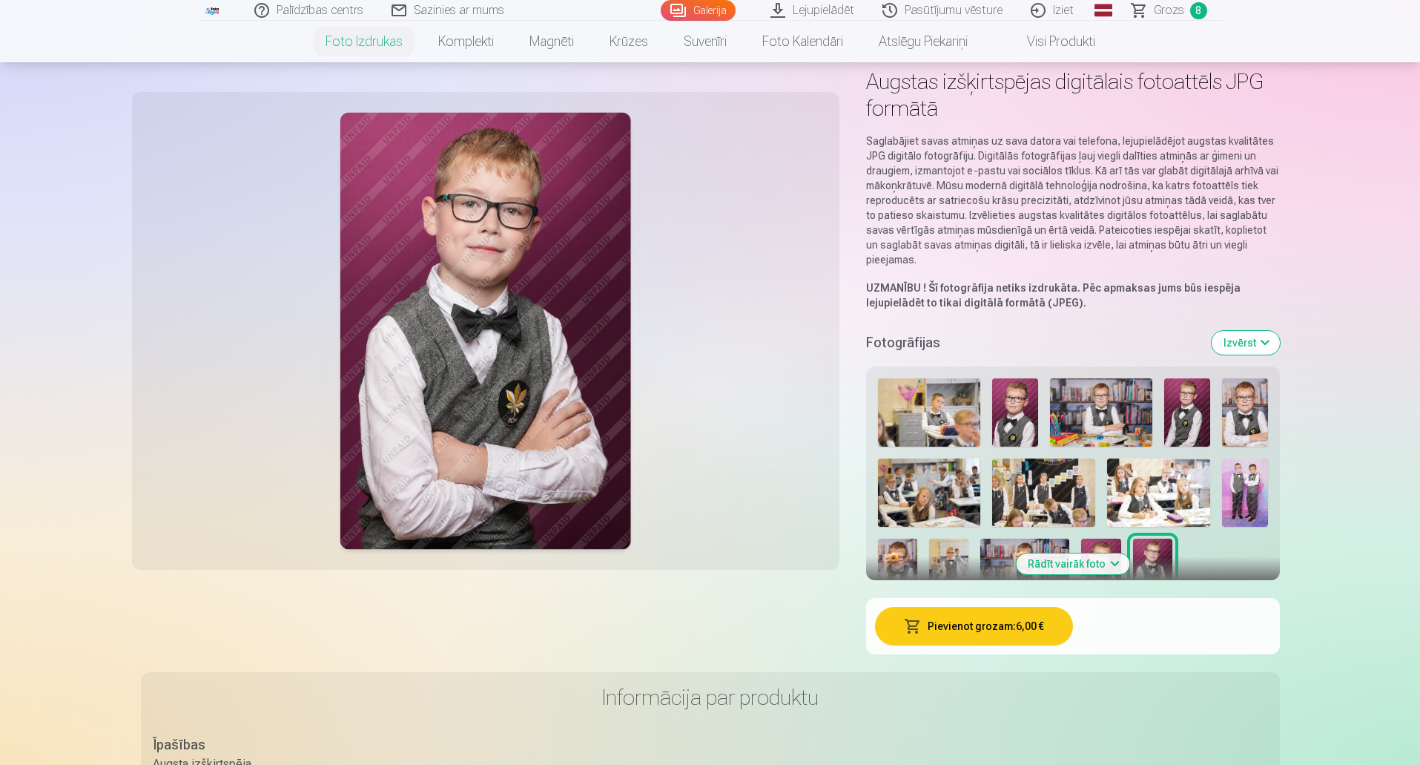
click at [964, 630] on button "Pievienot grozam : 6,00 €" at bounding box center [974, 626] width 198 height 39
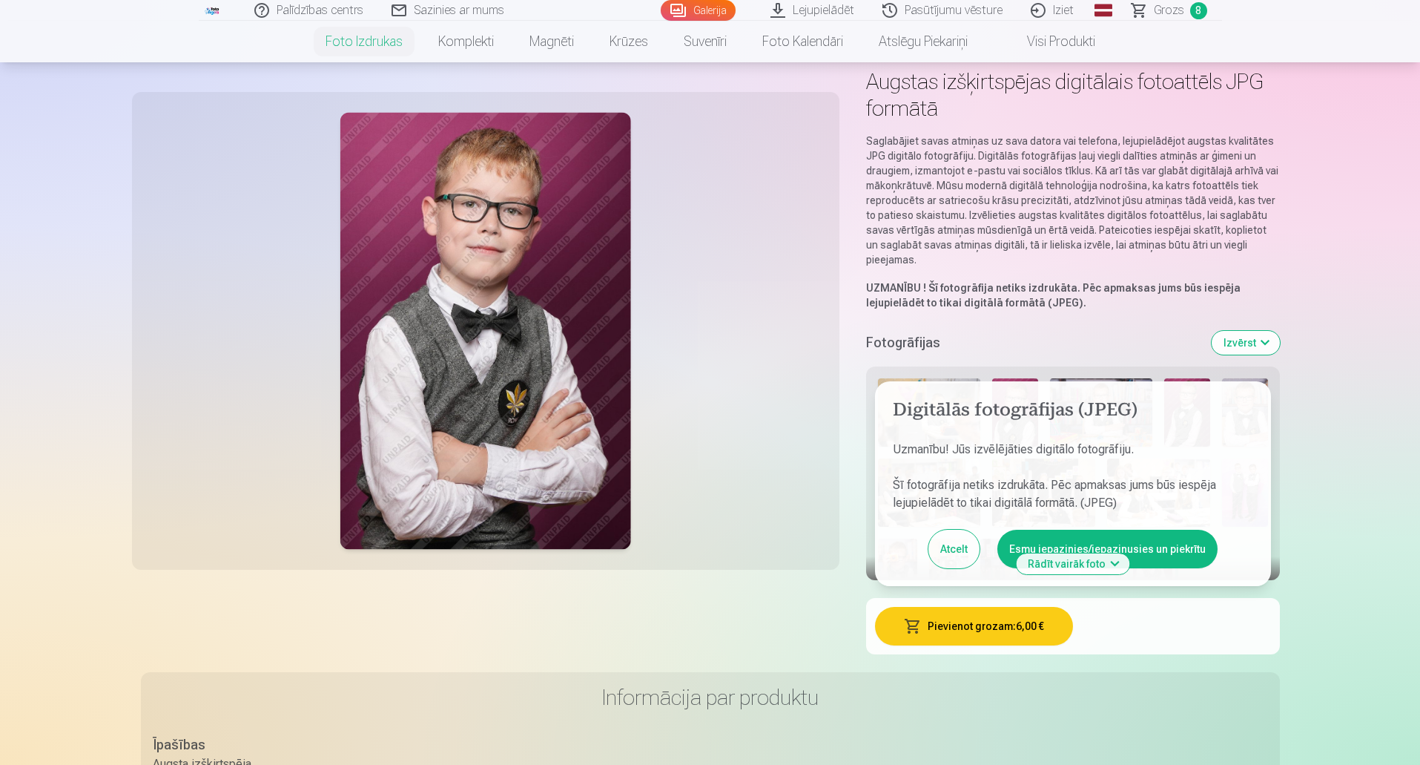
drag, startPoint x: 1166, startPoint y: 541, endPoint x: 1169, endPoint y: 529, distance: 12.2
click at [1166, 542] on button "Esmu iepazinies/iepazinusies un piekrītu" at bounding box center [1107, 548] width 220 height 39
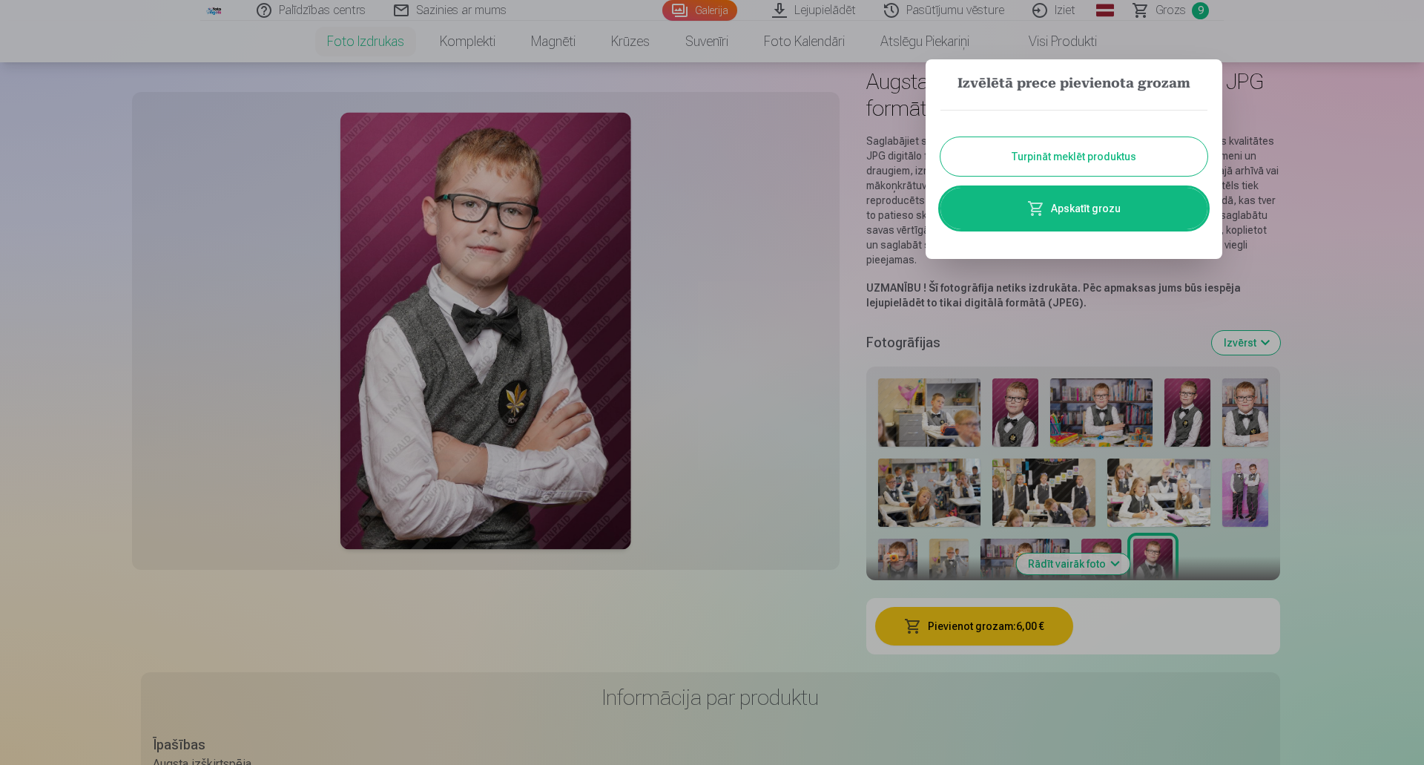
click at [1106, 155] on button "Turpināt meklēt produktus" at bounding box center [1073, 156] width 267 height 39
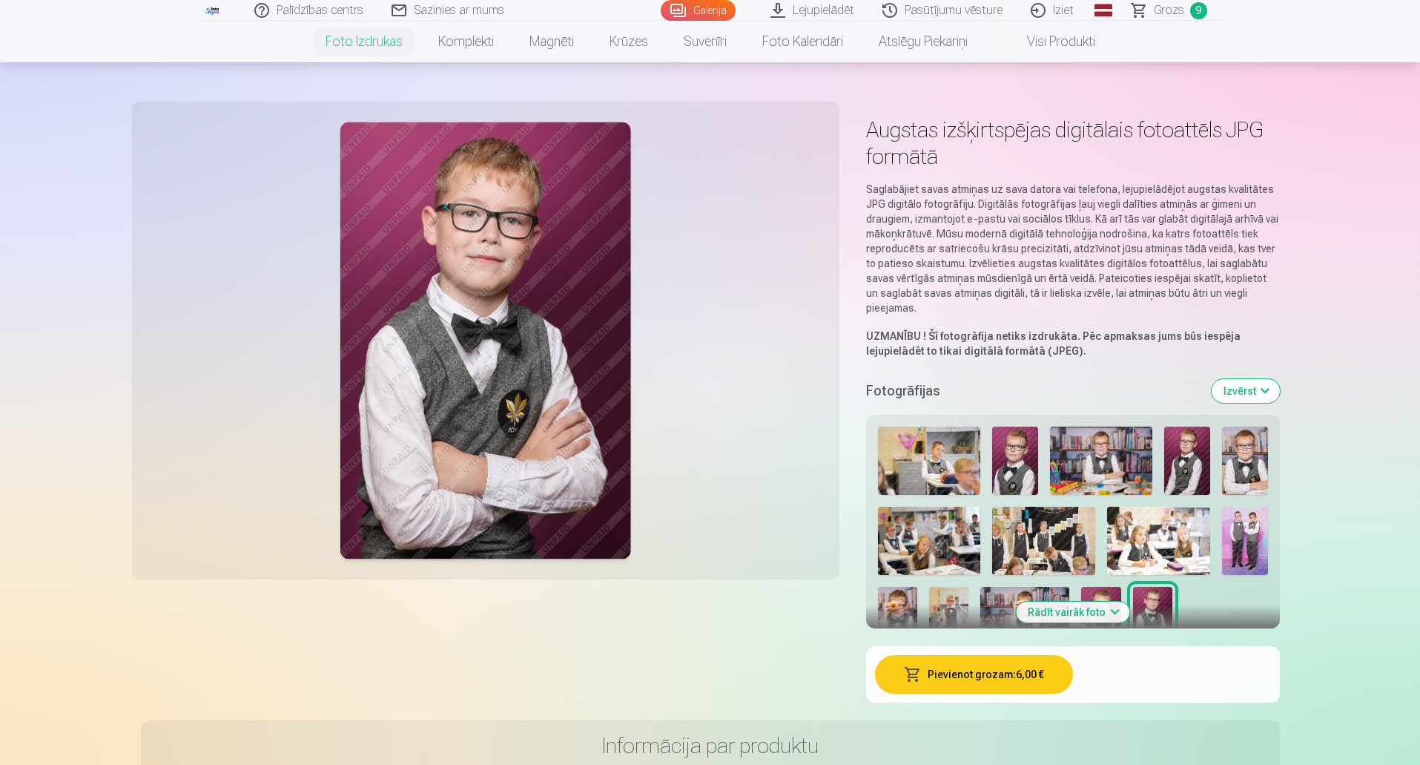
scroll to position [0, 0]
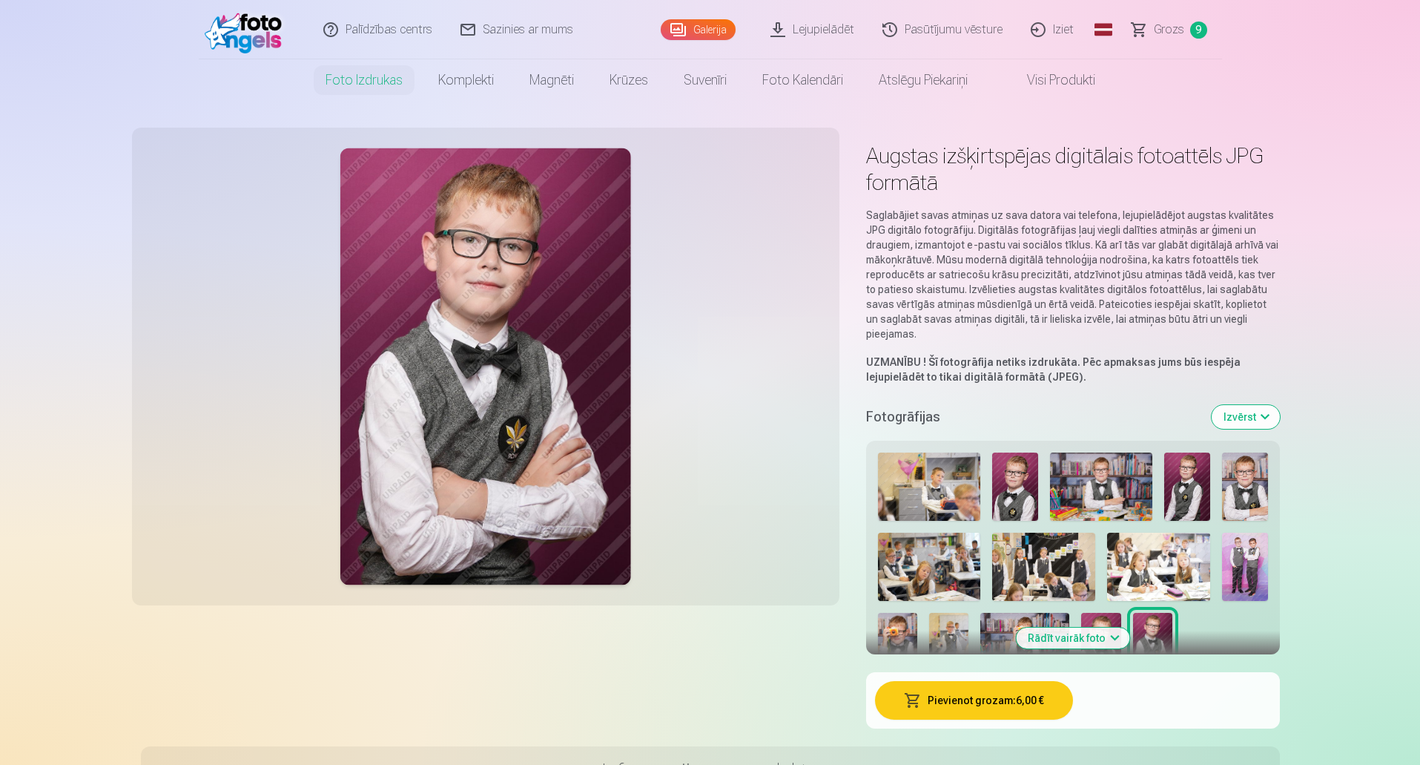
click at [1178, 26] on span "Grozs" at bounding box center [1169, 30] width 30 height 18
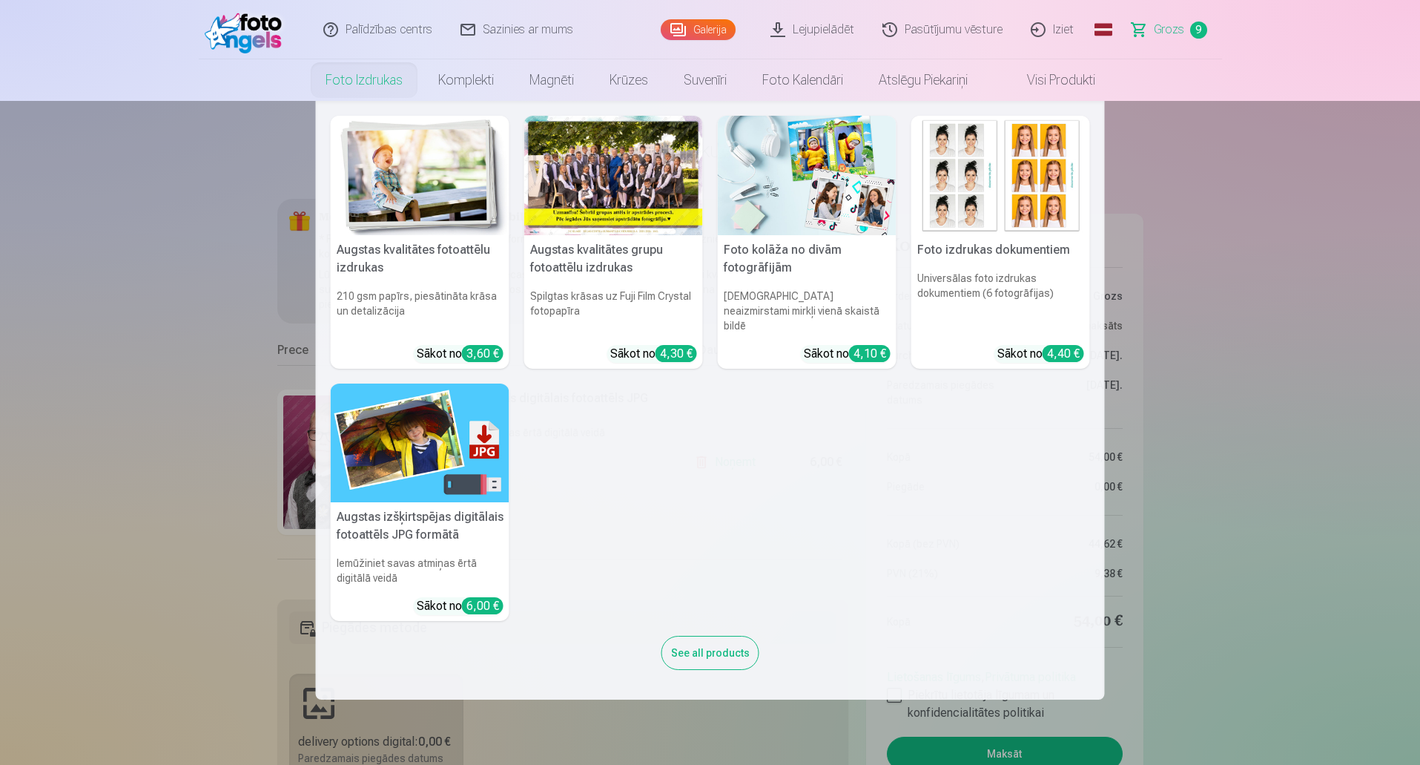
click at [353, 76] on link "Foto izdrukas" at bounding box center [364, 80] width 113 height 42
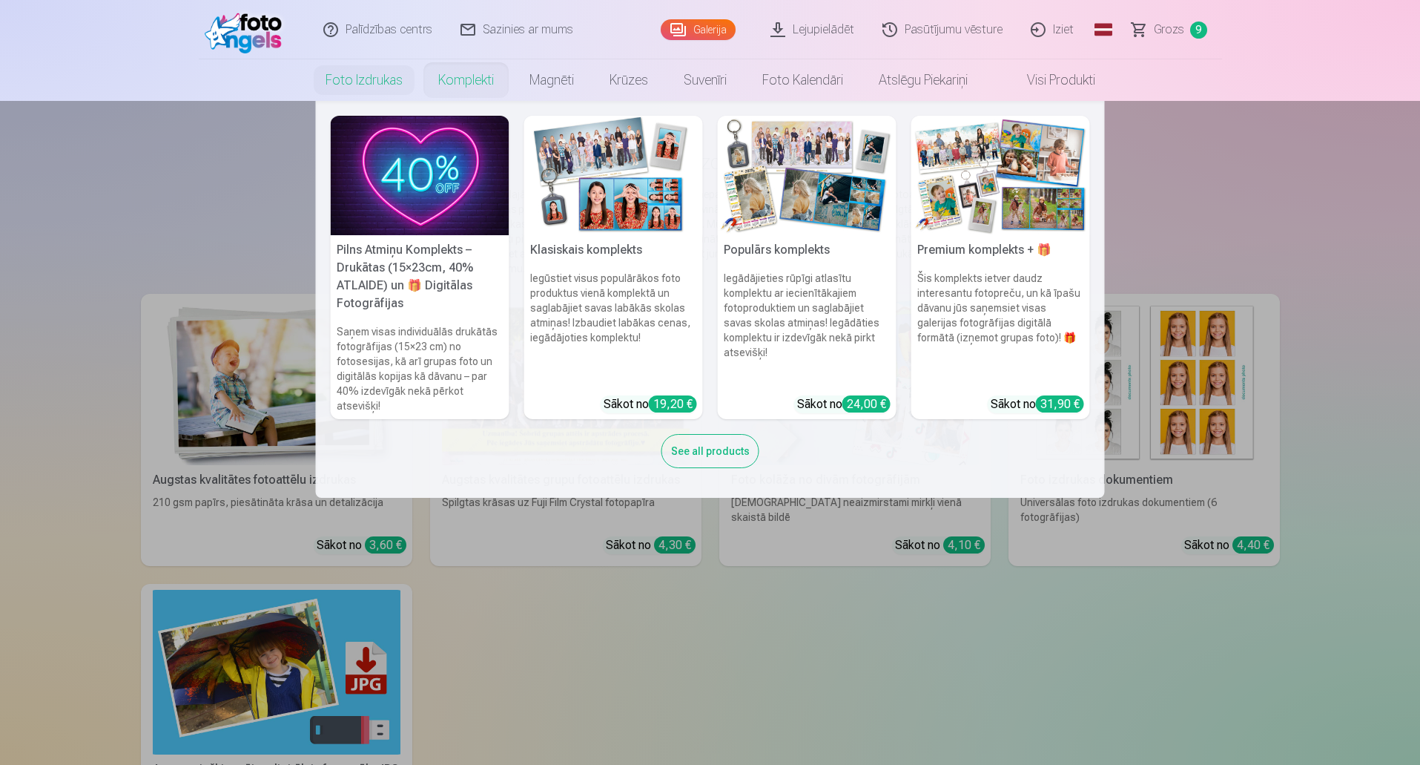
click at [483, 84] on link "Komplekti" at bounding box center [465, 80] width 91 height 42
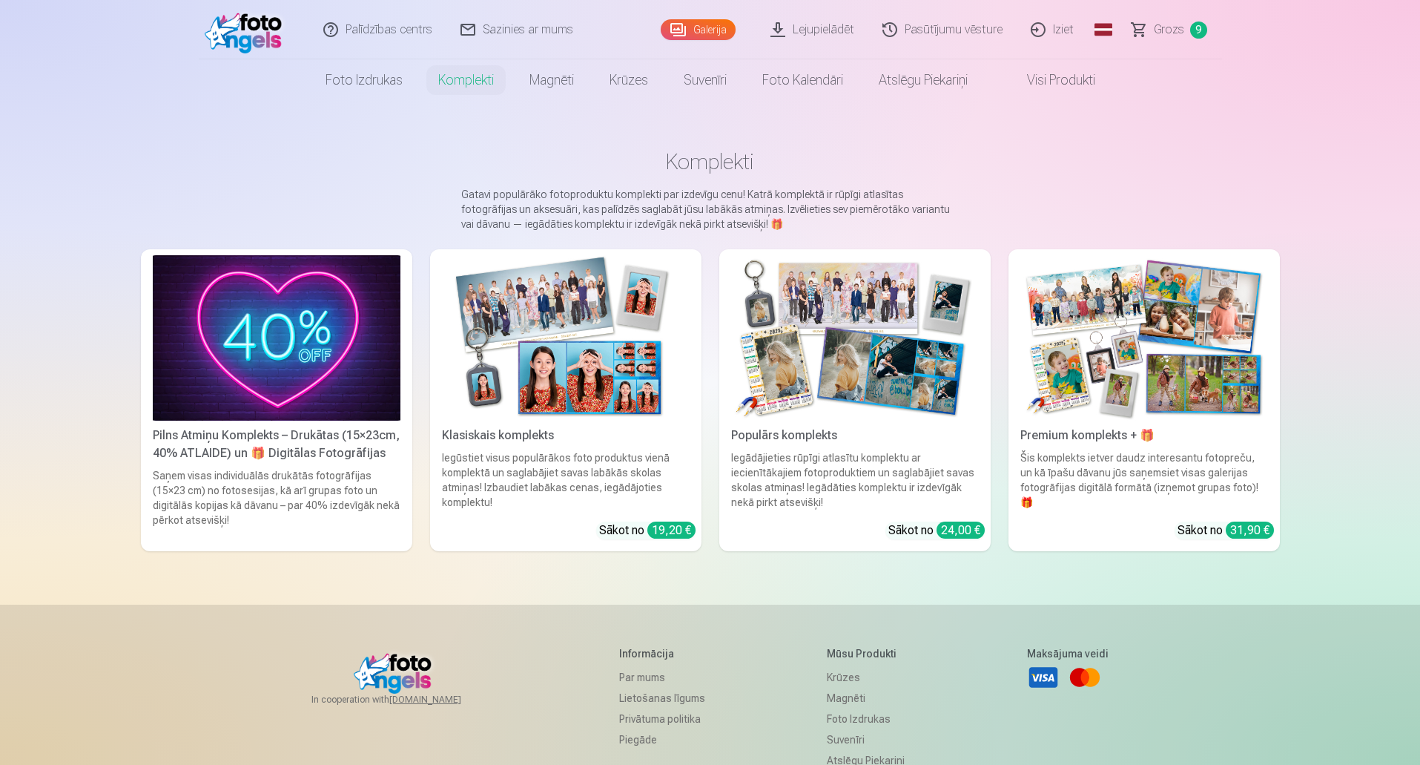
click at [897, 323] on img at bounding box center [855, 337] width 248 height 165
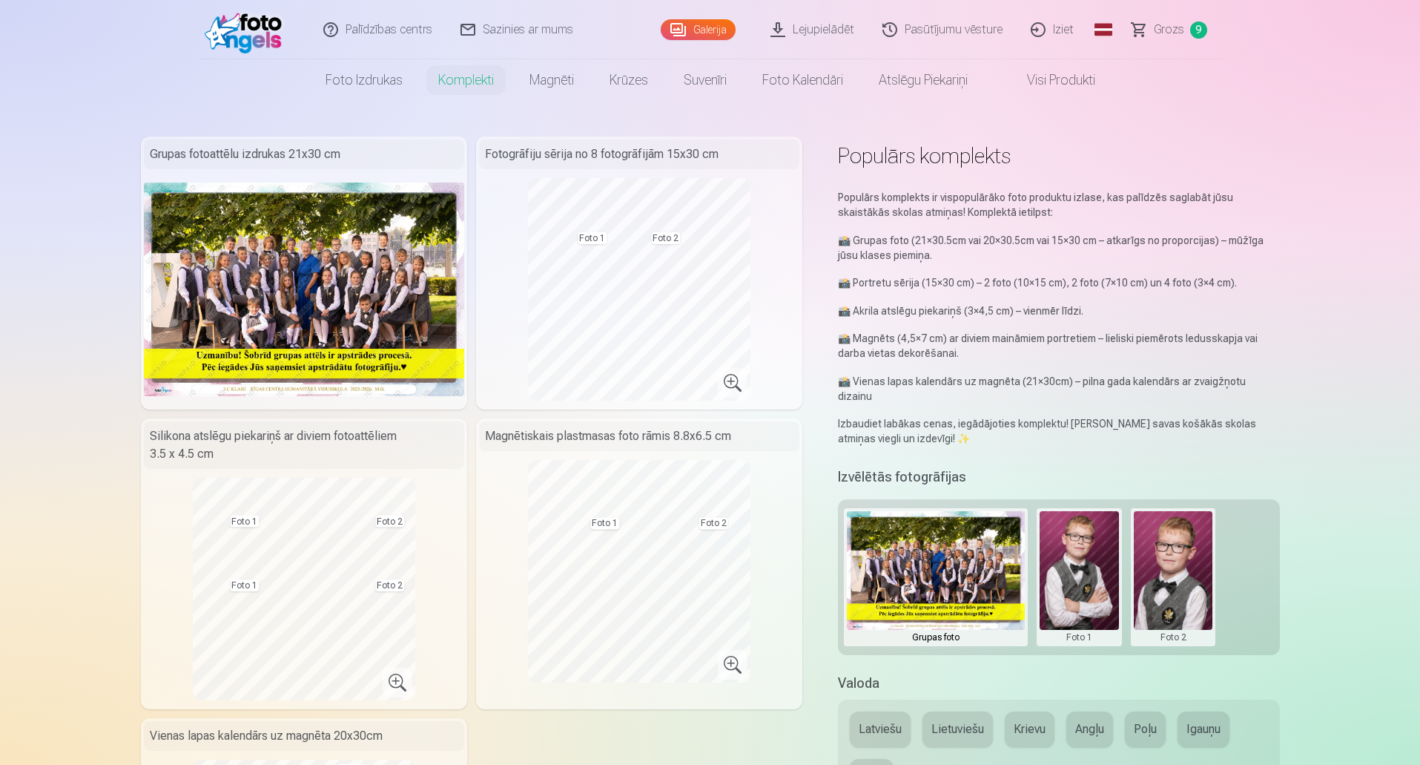
click at [1065, 554] on button at bounding box center [1079, 577] width 79 height 132
click at [1088, 560] on button "Nomainiet foto" at bounding box center [1078, 562] width 121 height 42
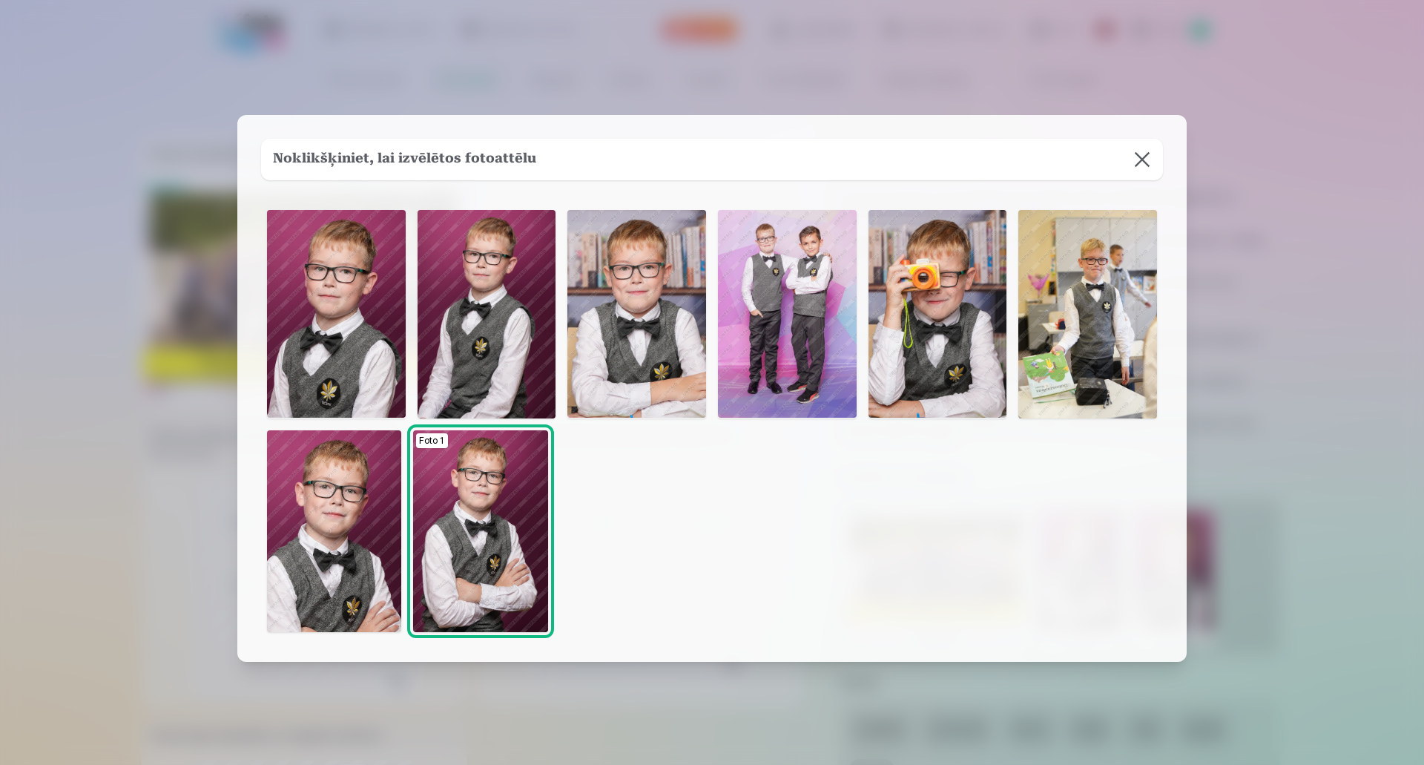
click at [339, 535] on img at bounding box center [334, 531] width 134 height 202
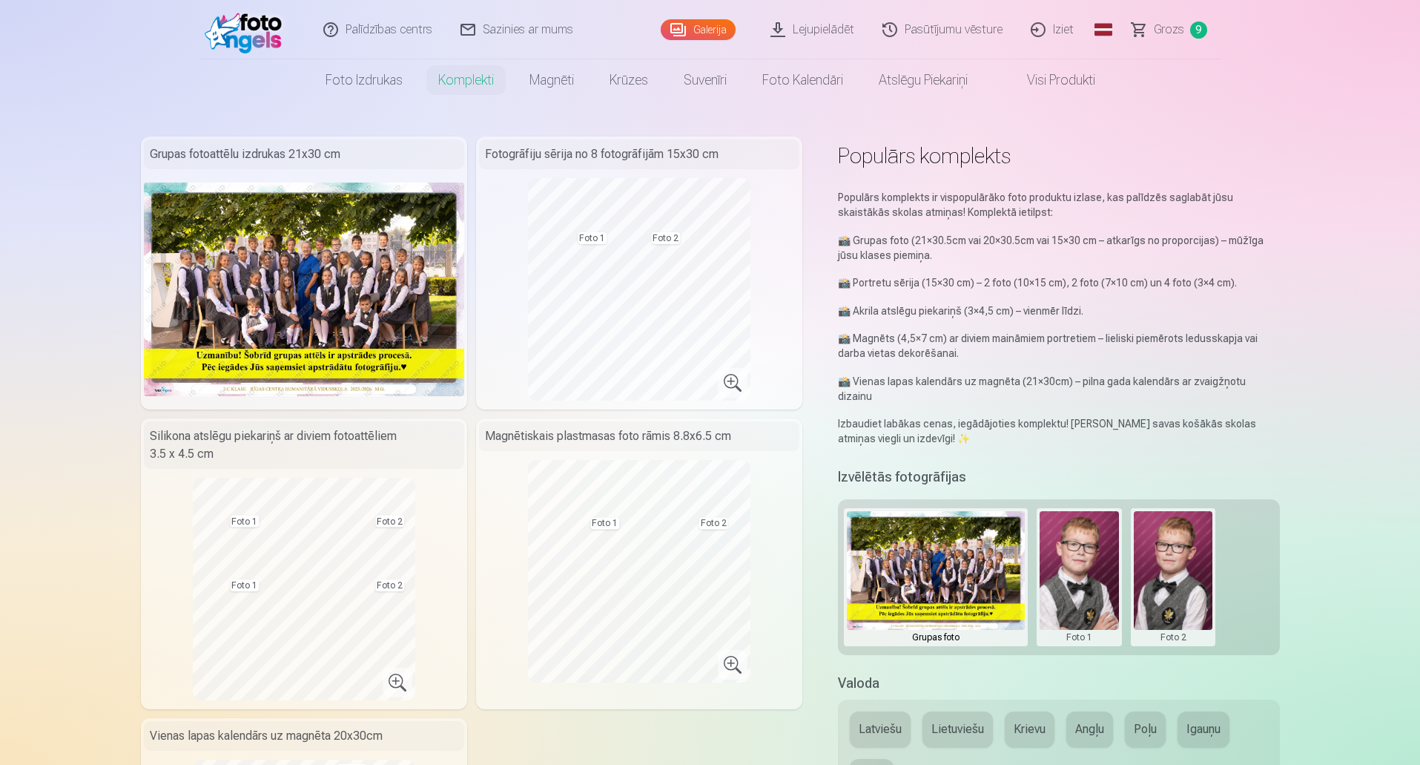
click at [1088, 550] on button at bounding box center [1079, 577] width 79 height 132
click at [1104, 563] on button "Nomainiet foto" at bounding box center [1078, 562] width 121 height 42
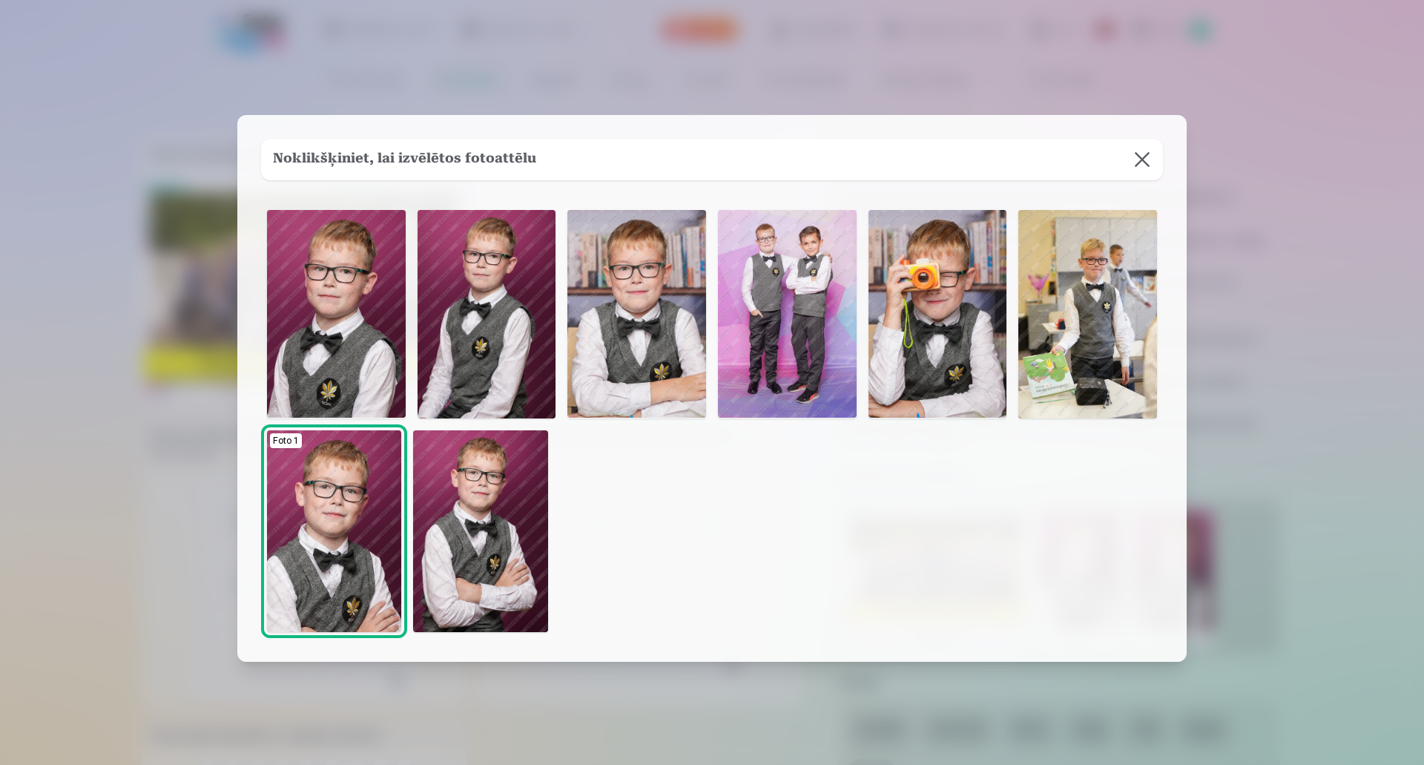
click at [773, 316] on img at bounding box center [787, 314] width 139 height 208
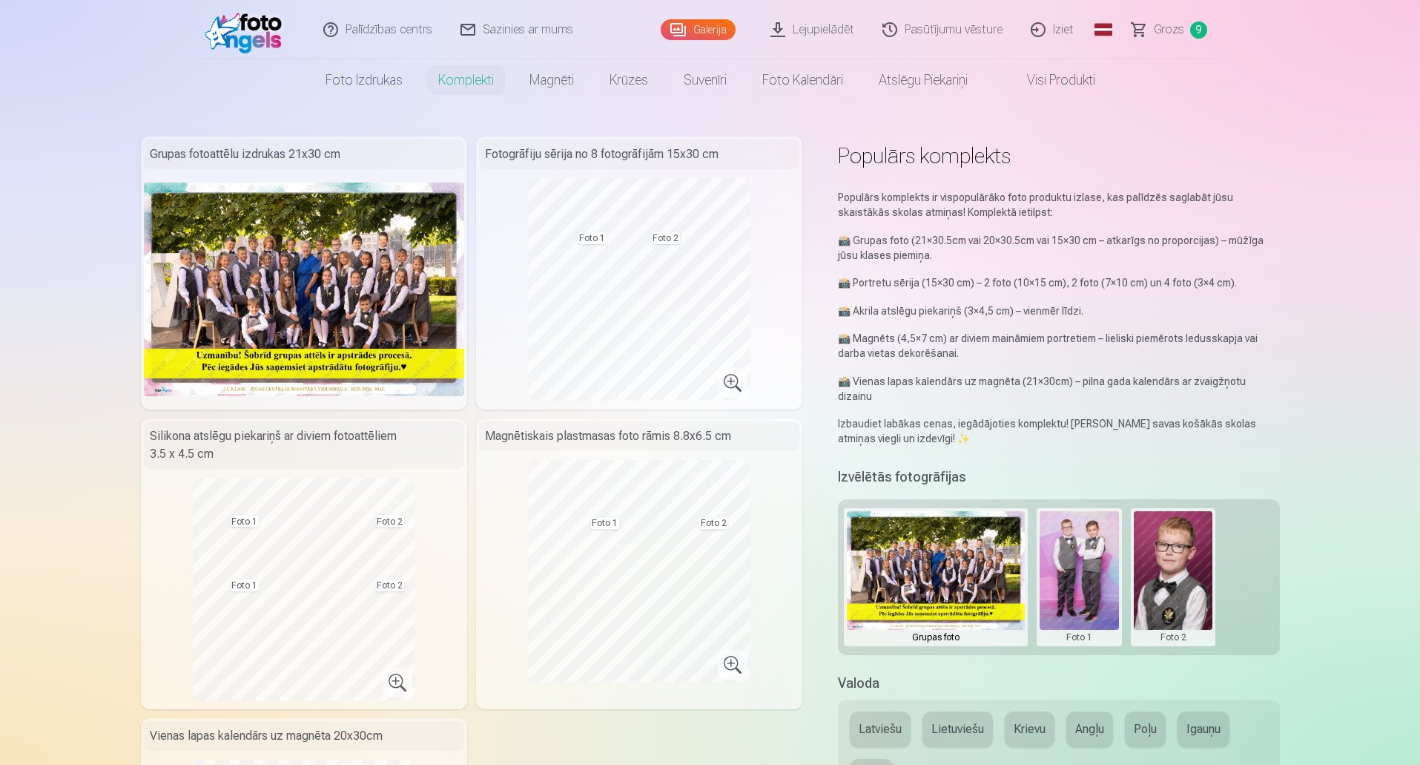
click at [1083, 549] on button at bounding box center [1079, 577] width 79 height 132
click at [1071, 568] on button "Nomainiet foto" at bounding box center [1078, 562] width 121 height 42
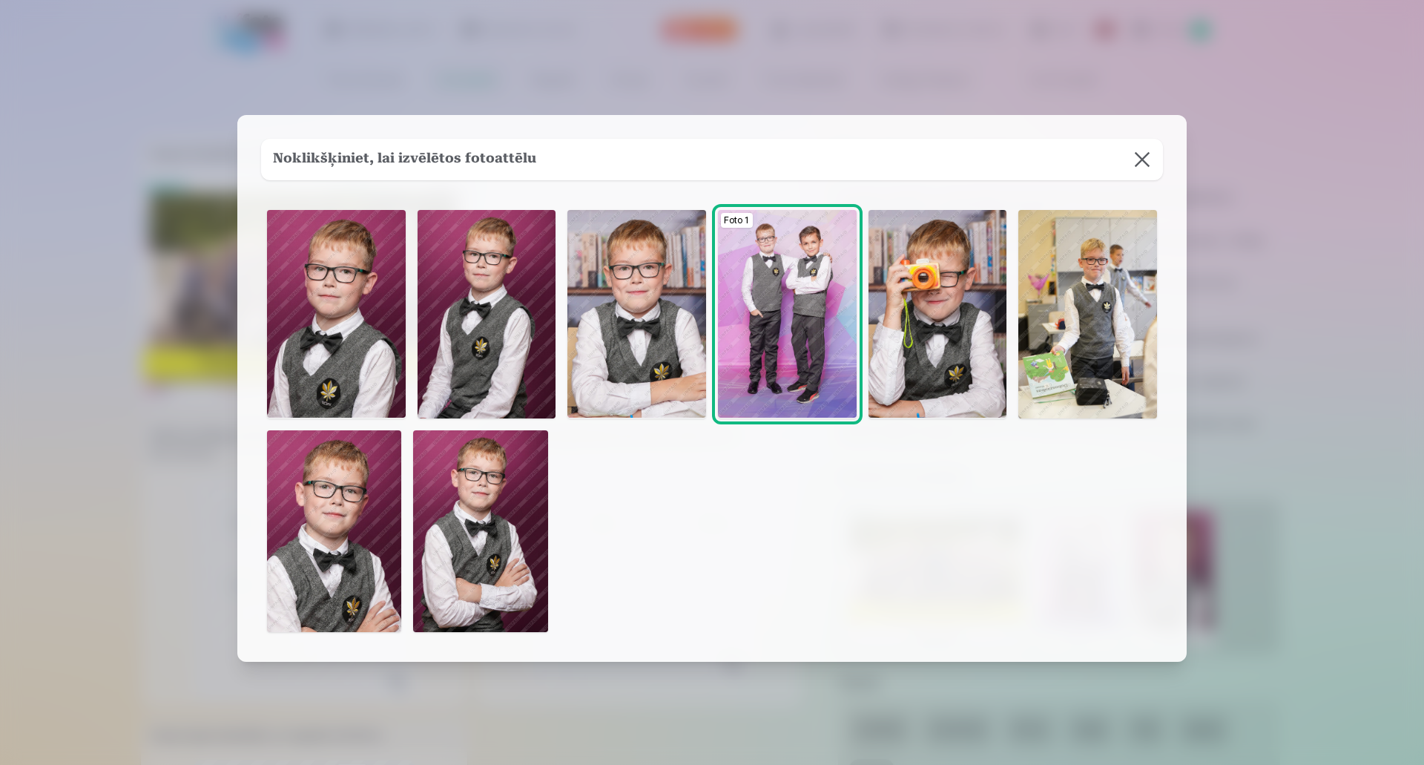
click at [945, 278] on img at bounding box center [937, 314] width 139 height 208
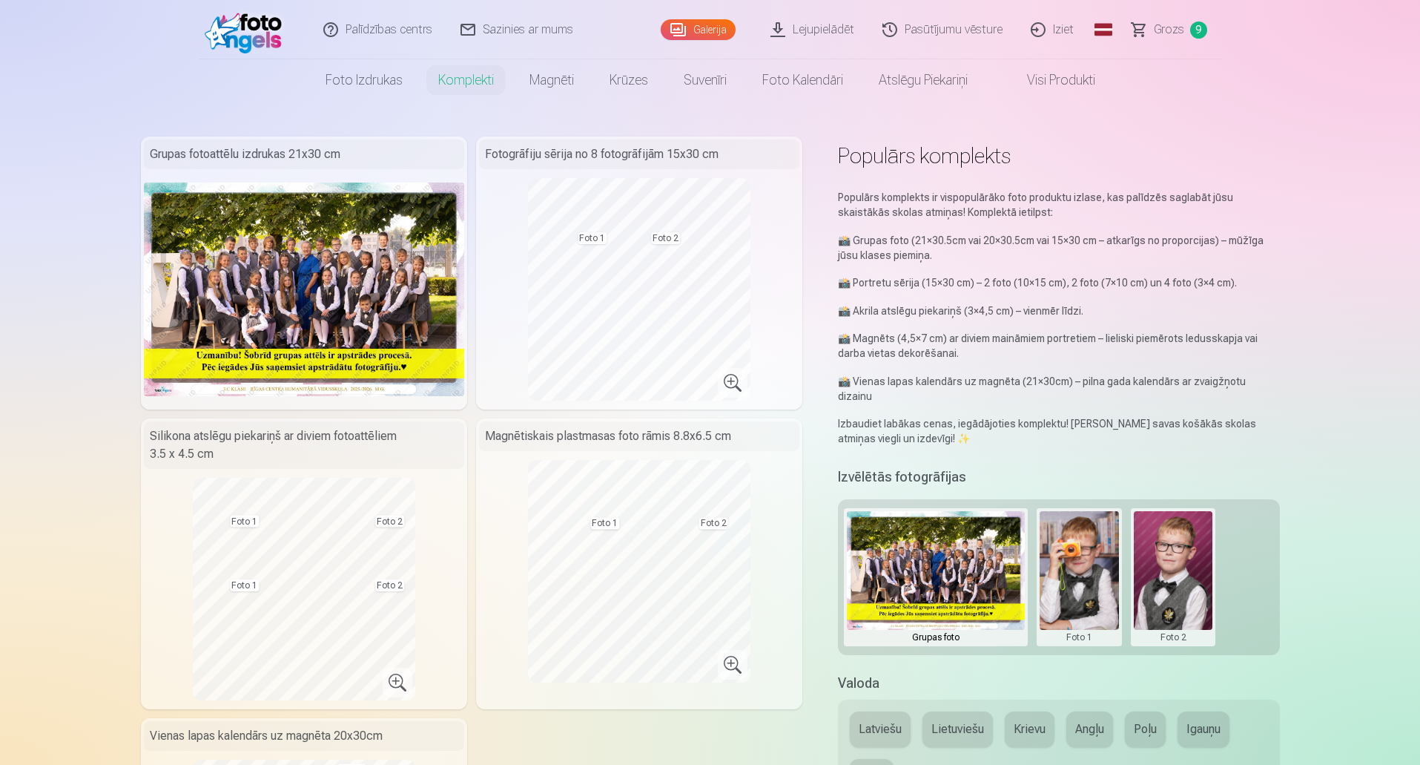
click at [1077, 536] on button at bounding box center [1079, 577] width 79 height 132
click at [1072, 558] on button "Nomainiet foto" at bounding box center [1078, 562] width 121 height 42
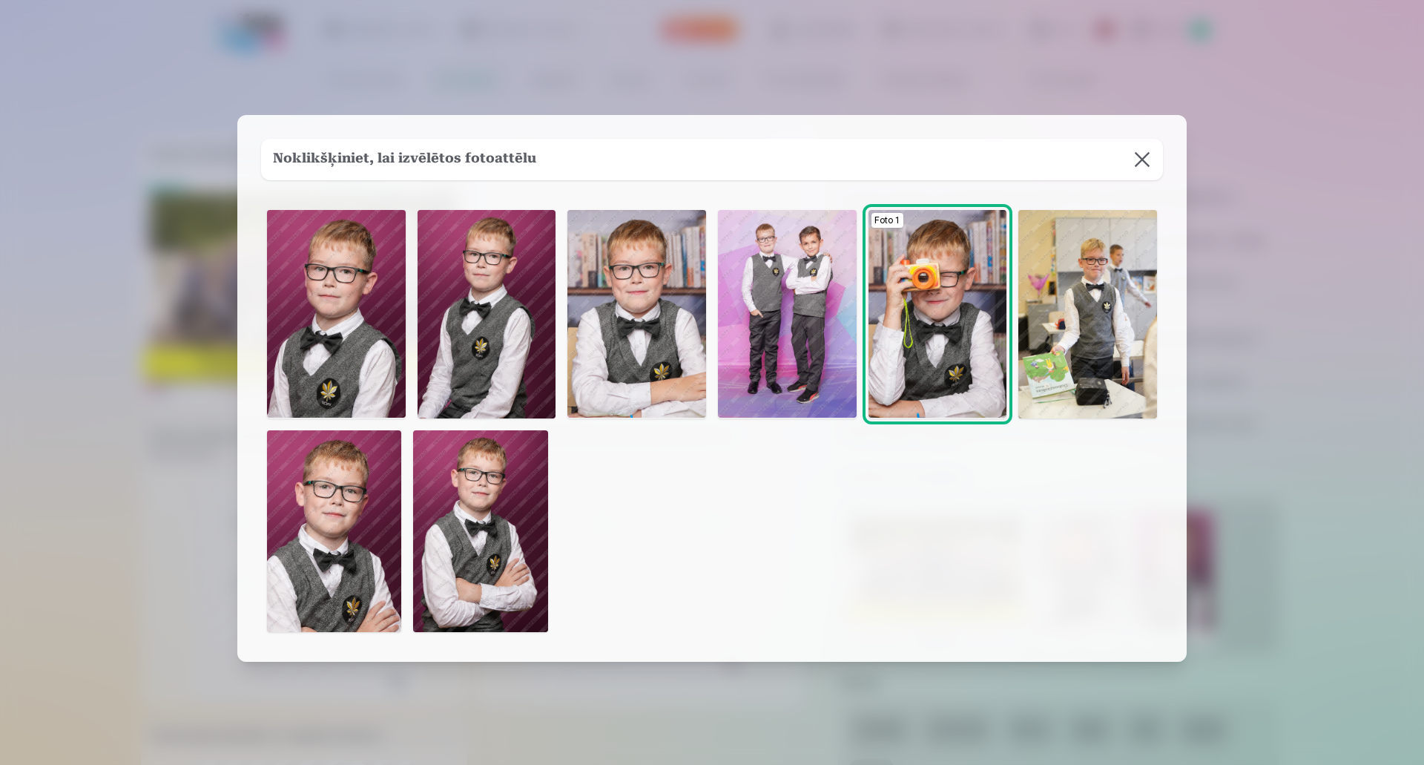
click at [490, 340] on img at bounding box center [486, 314] width 139 height 208
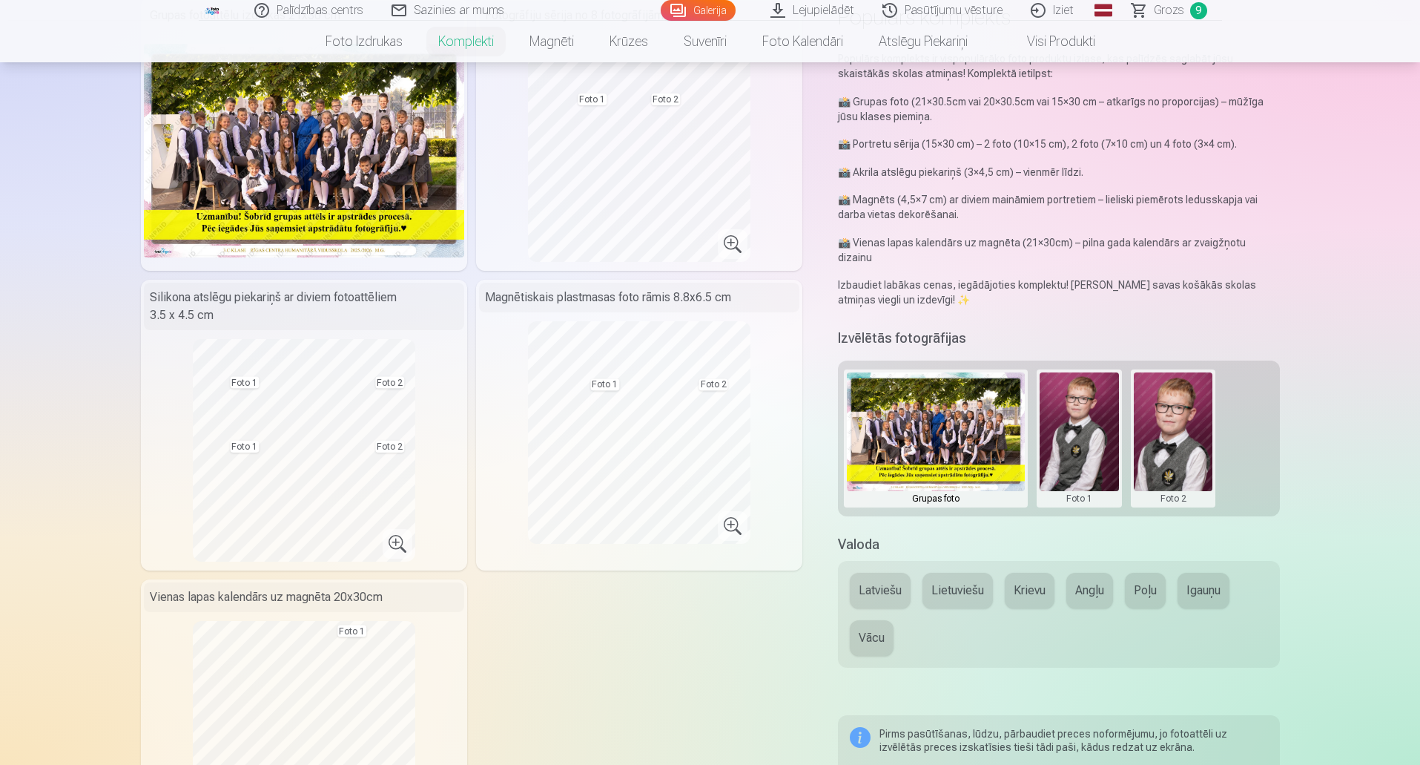
scroll to position [148, 0]
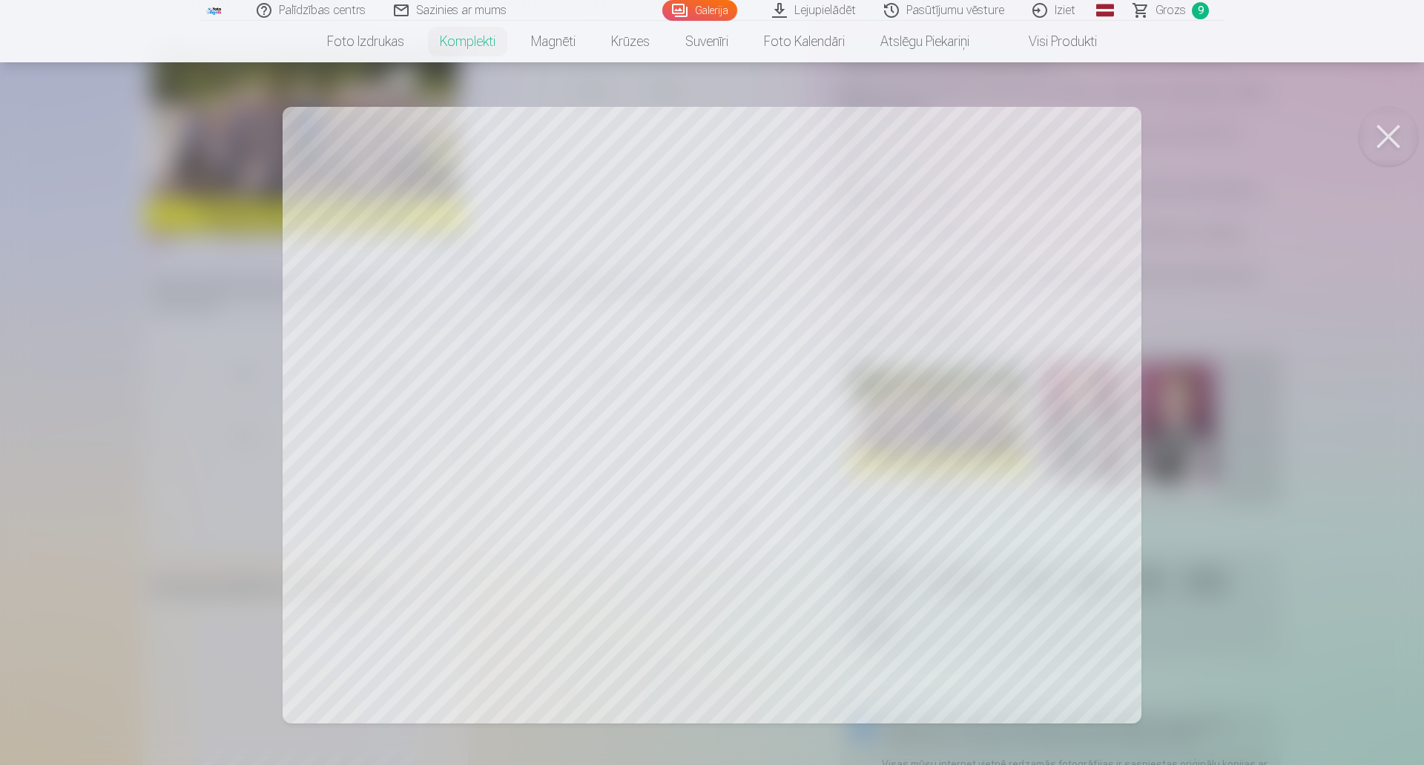
click at [1387, 133] on button at bounding box center [1387, 136] width 59 height 59
click at [1388, 127] on button at bounding box center [1387, 136] width 59 height 59
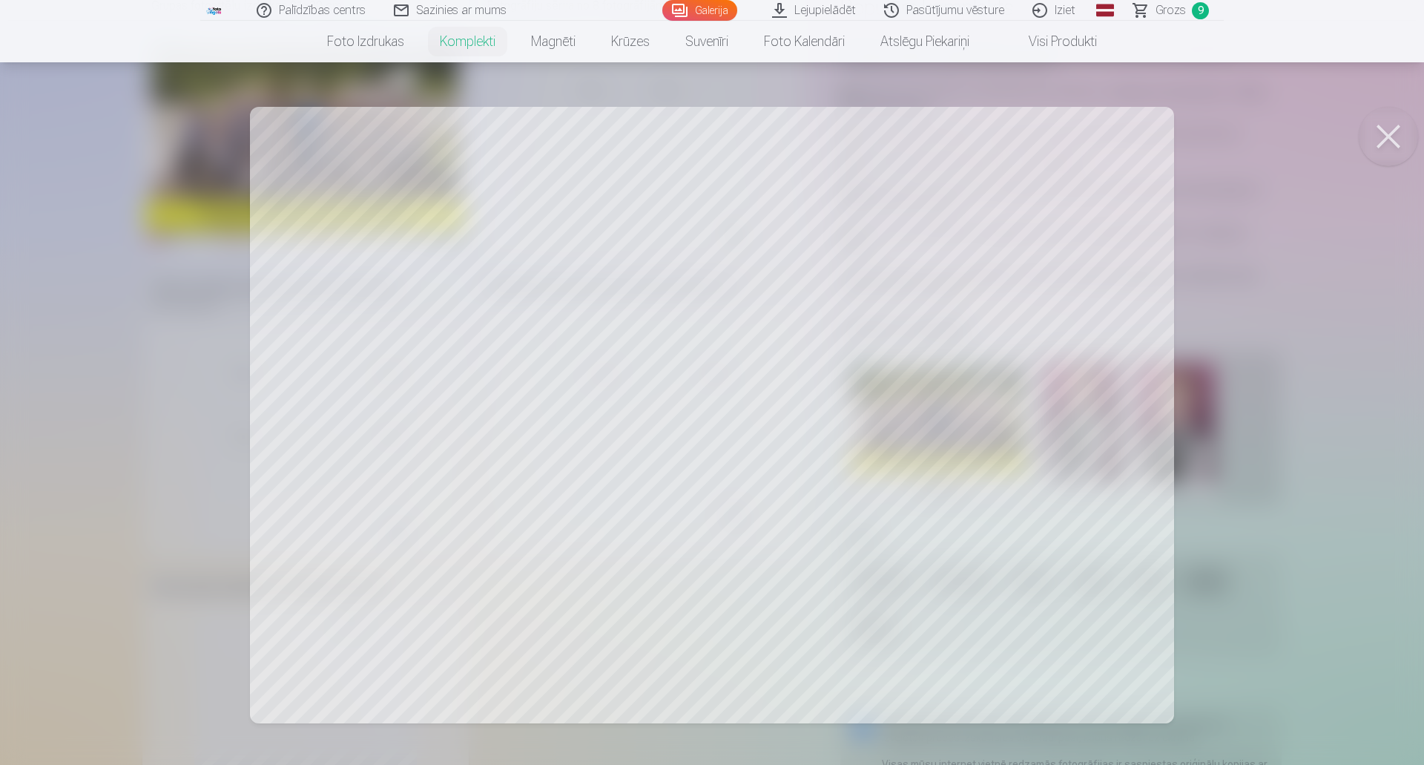
click at [1391, 130] on button at bounding box center [1387, 136] width 59 height 59
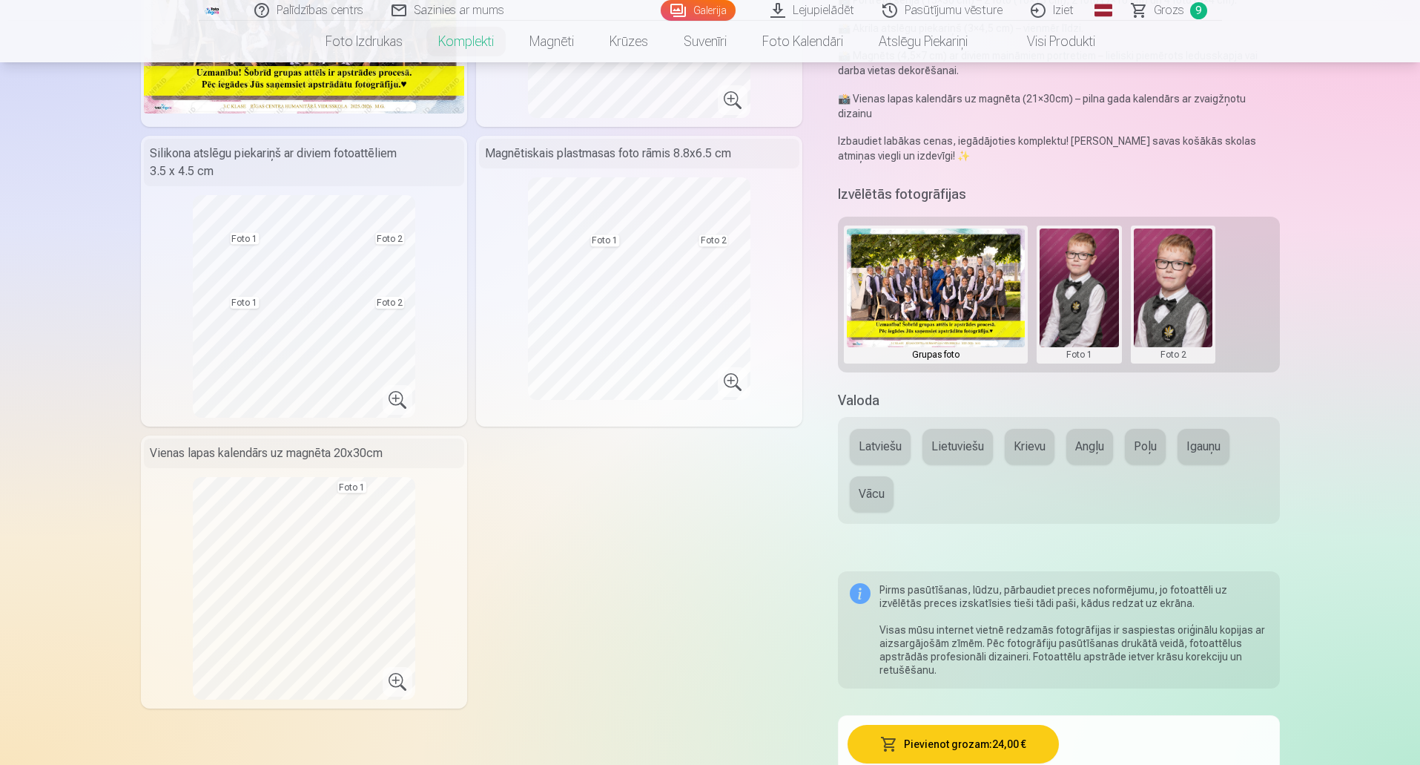
scroll to position [371, 0]
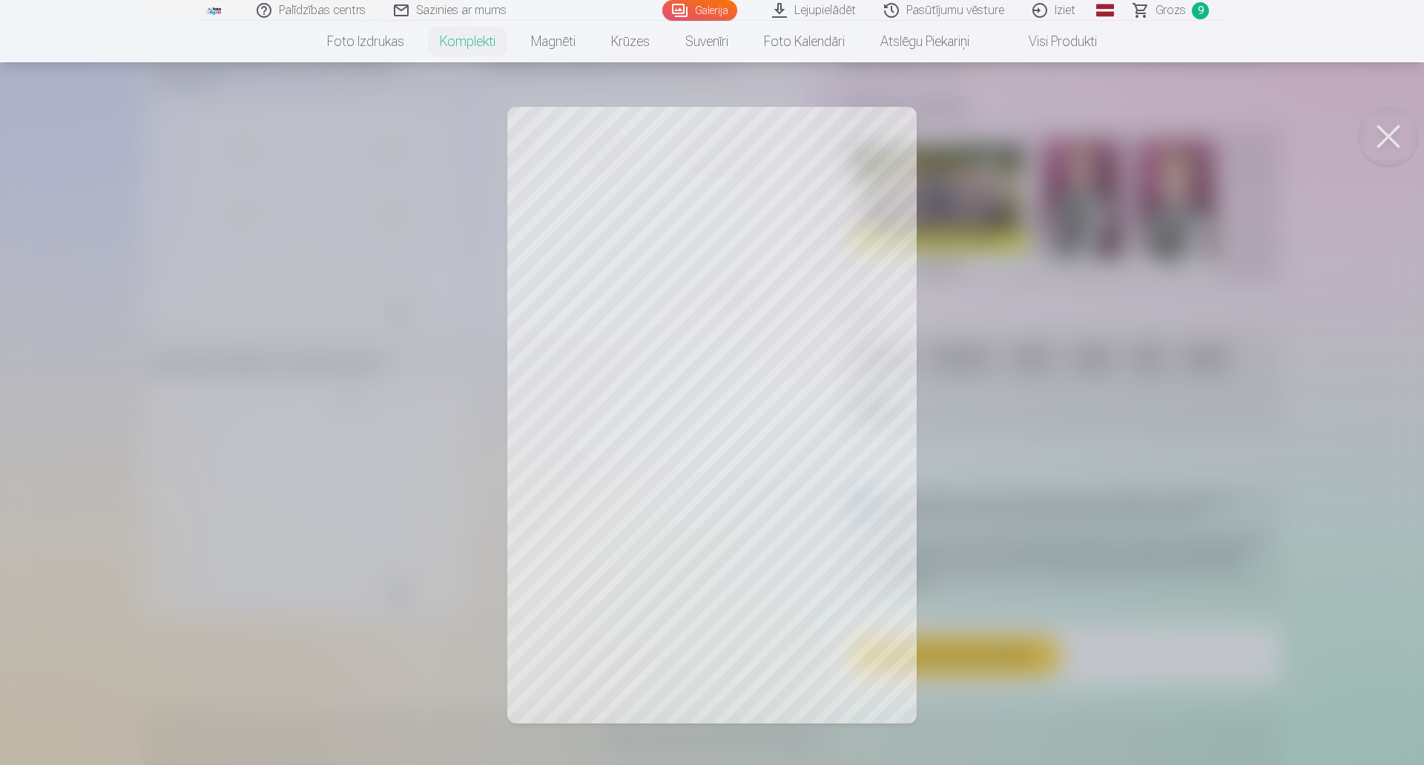
click at [1377, 131] on button at bounding box center [1387, 136] width 59 height 59
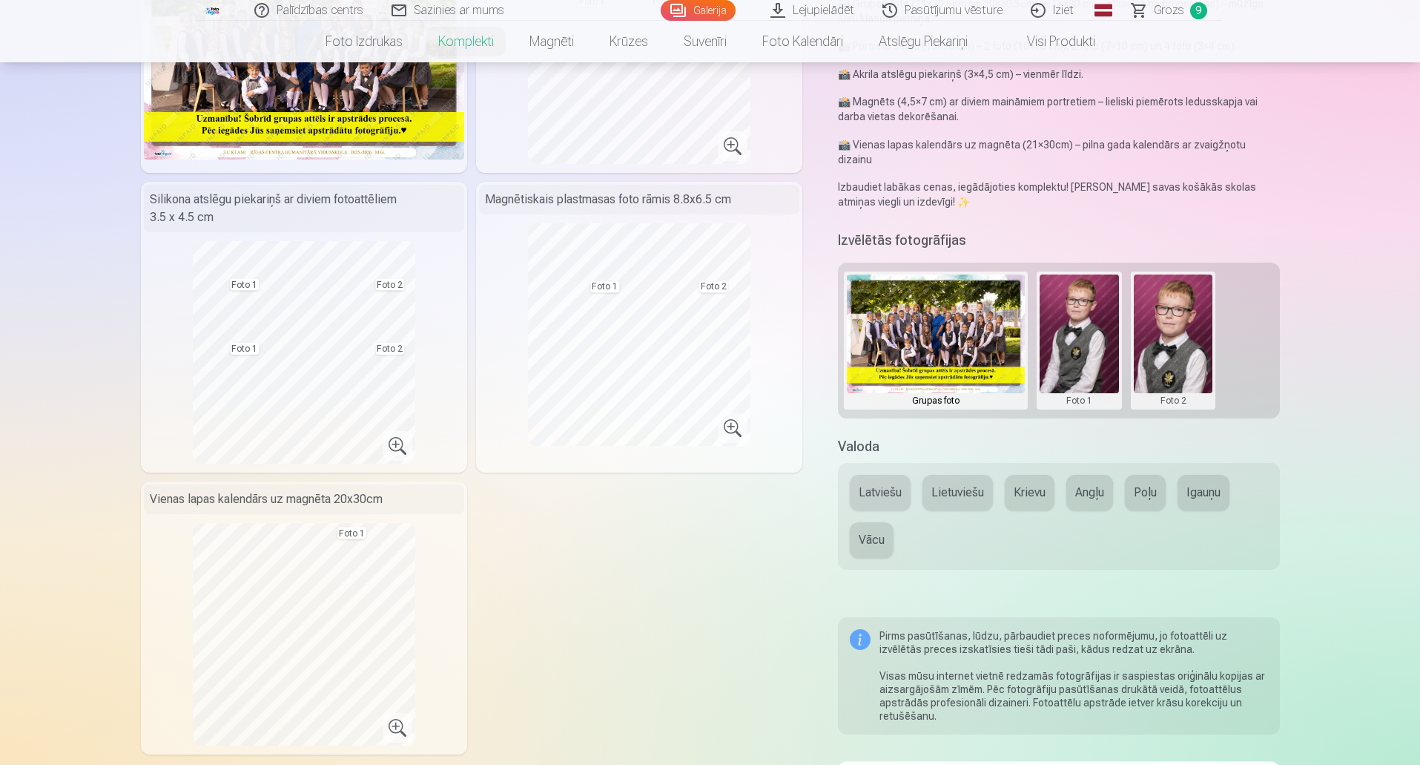
scroll to position [0, 0]
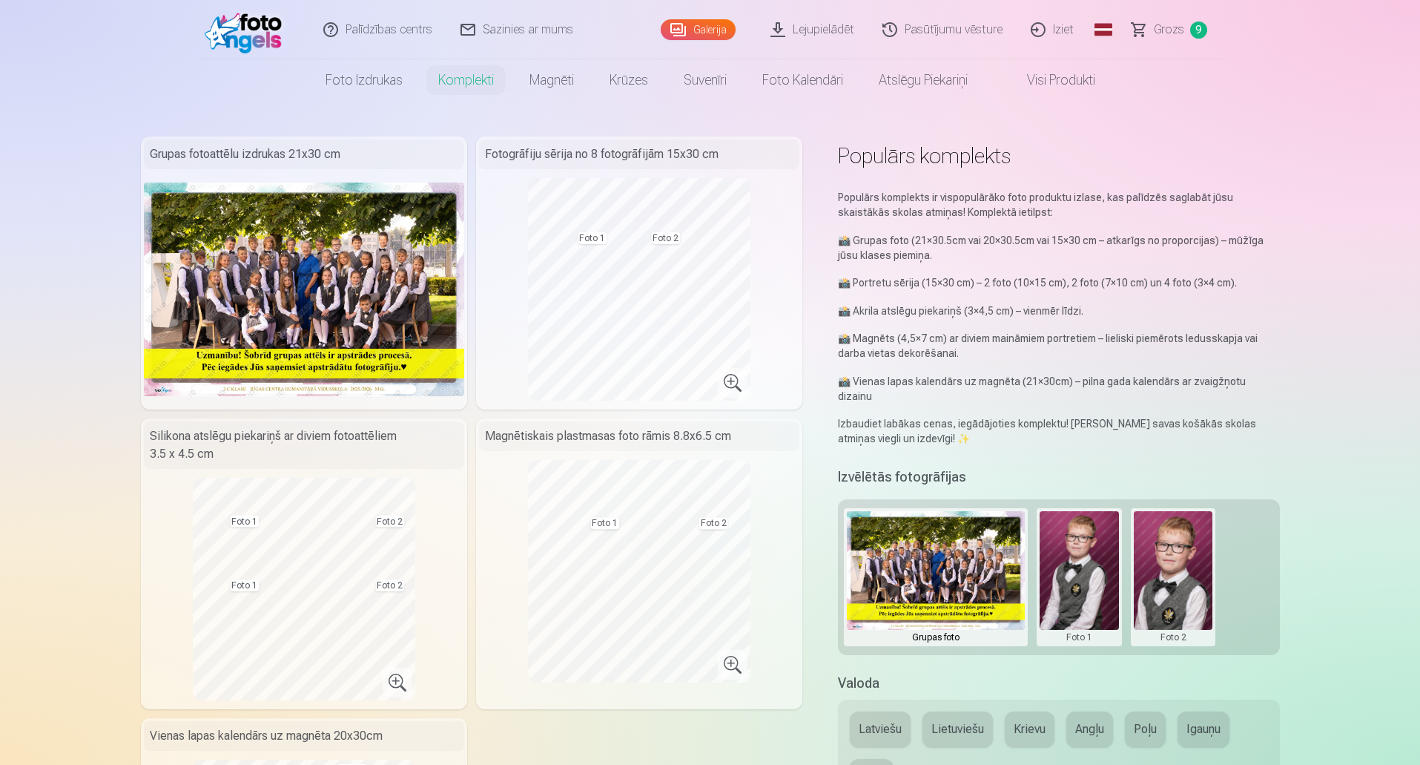
click at [1084, 545] on button at bounding box center [1079, 577] width 79 height 132
click at [1074, 561] on button "Nomainiet foto" at bounding box center [1078, 562] width 121 height 42
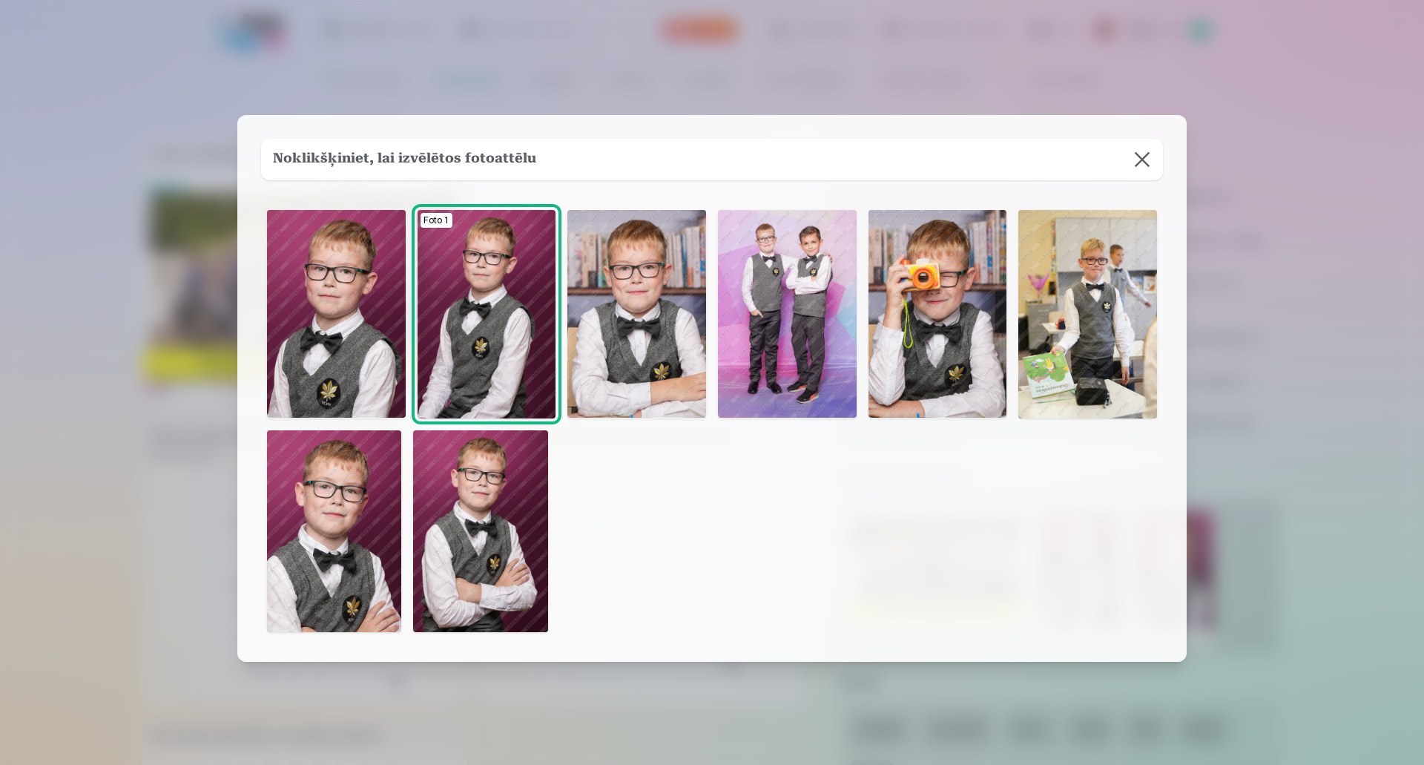
click at [352, 515] on img at bounding box center [334, 531] width 134 height 202
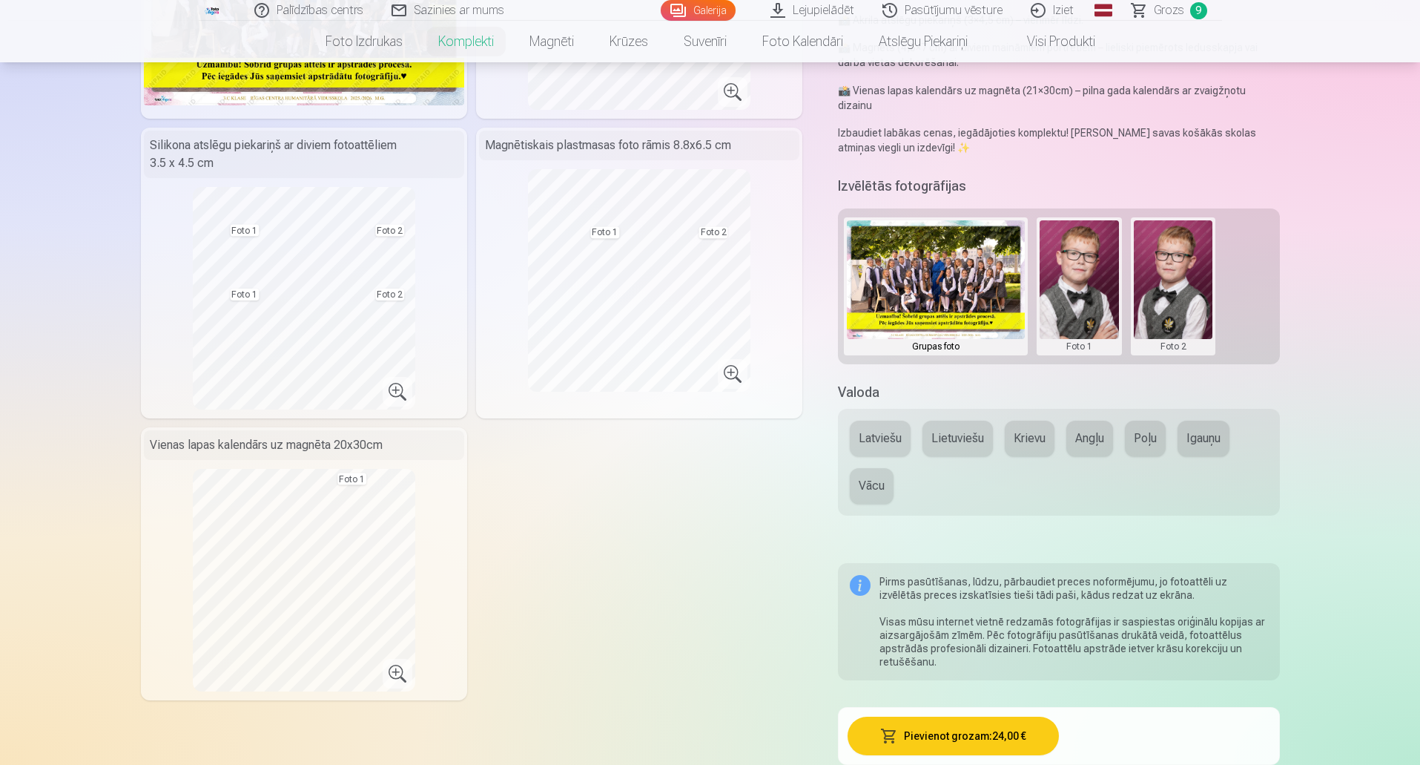
scroll to position [297, 0]
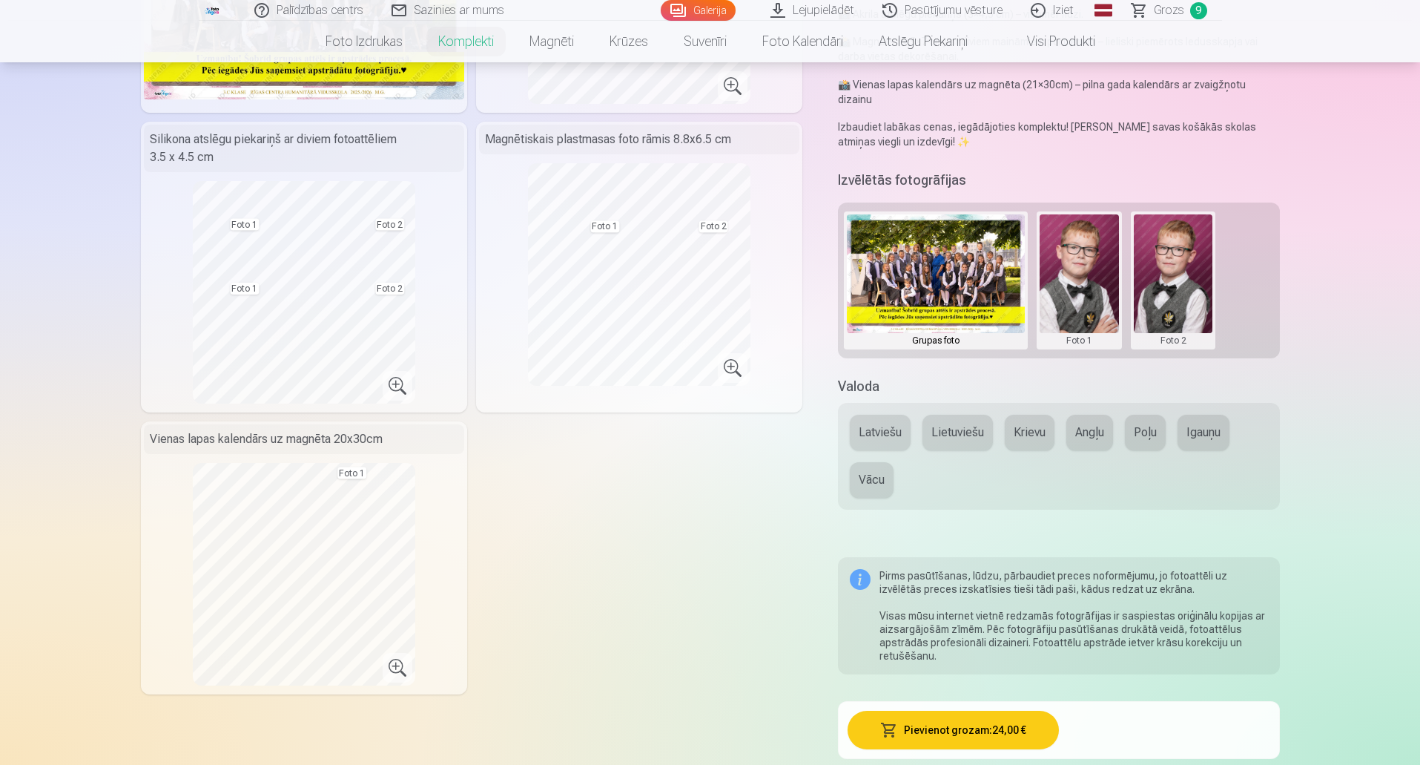
click at [942, 714] on button "Pievienot grozam : 24,00 €" at bounding box center [953, 729] width 211 height 39
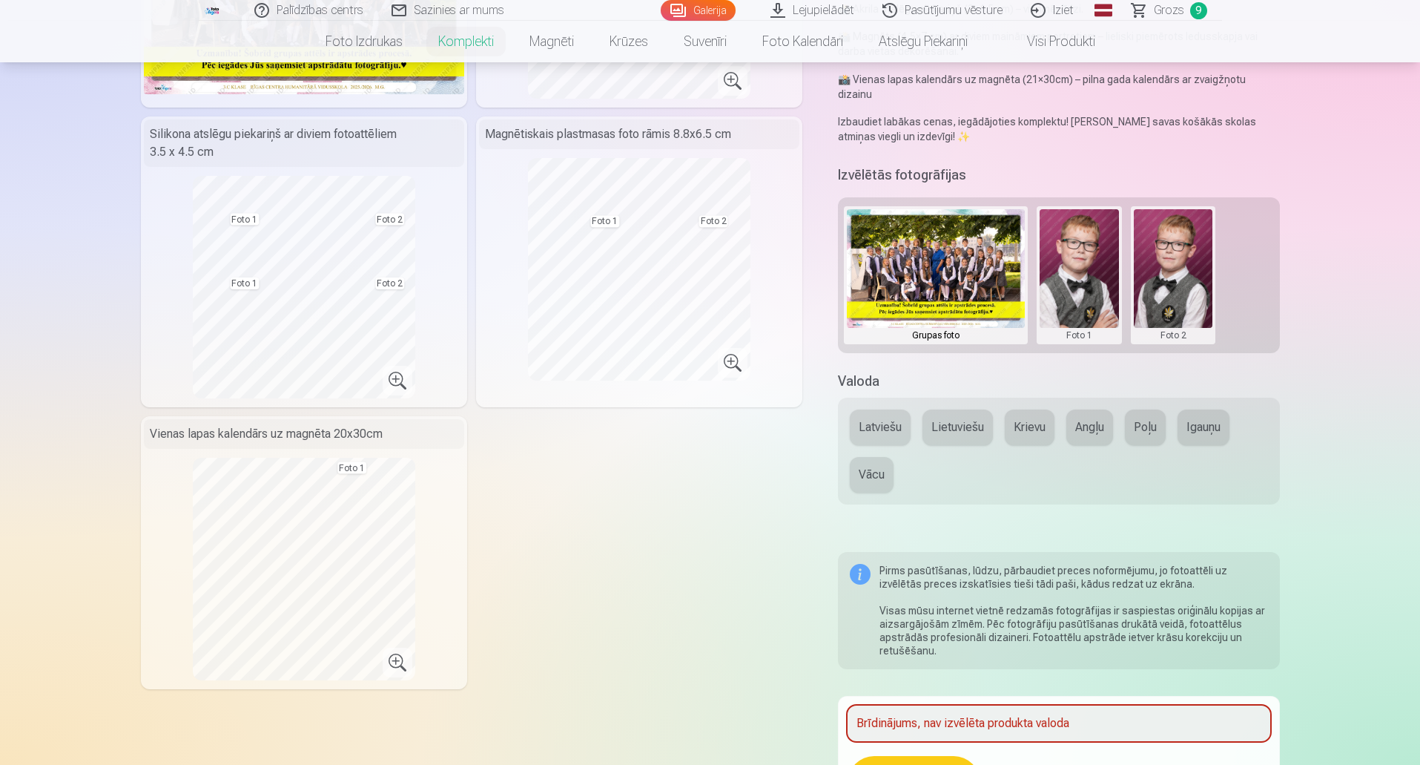
scroll to position [148, 0]
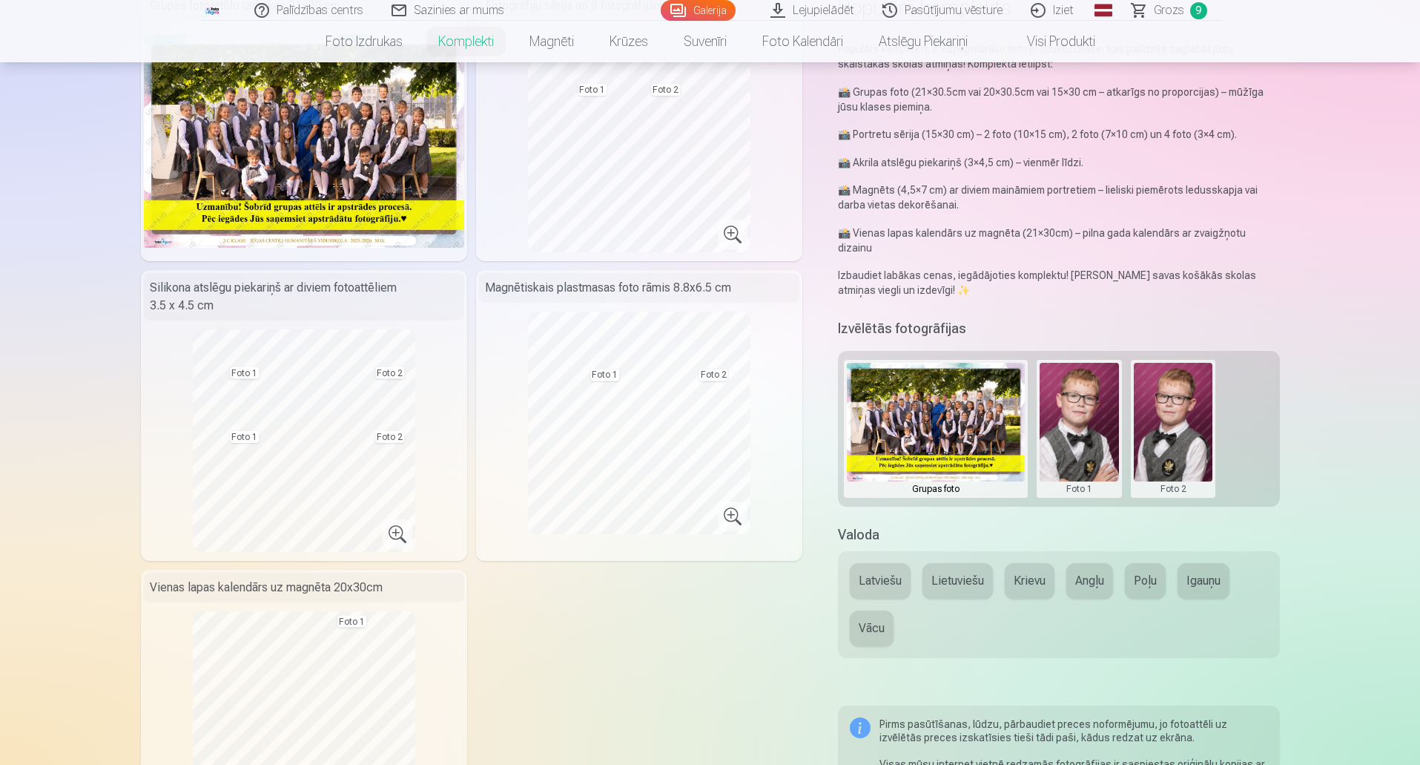
click at [879, 551] on div "Latviešu Lietuviešu Krievu Angļu Poļu Igauņu Vācu" at bounding box center [1058, 604] width 441 height 107
click at [882, 564] on button "Latviešu" at bounding box center [880, 581] width 61 height 36
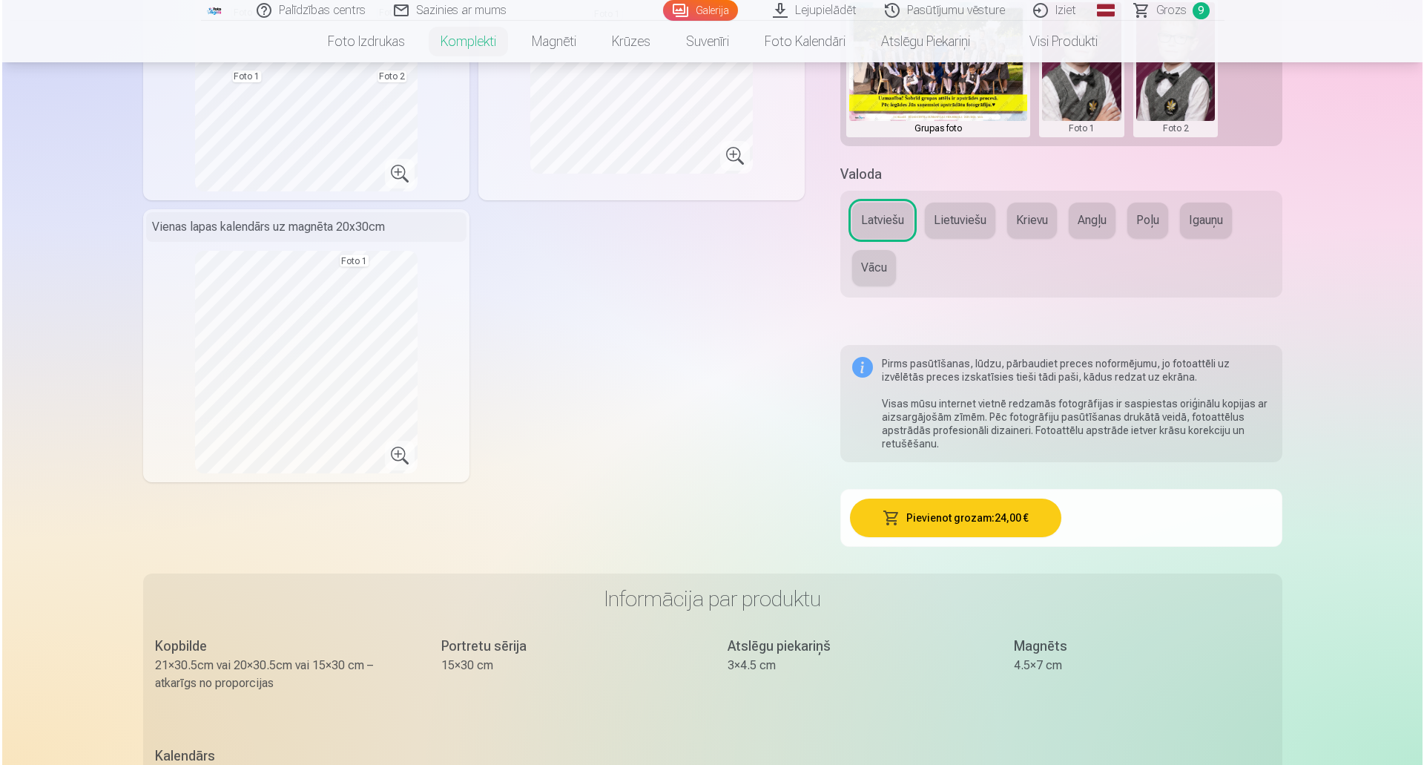
scroll to position [593, 0]
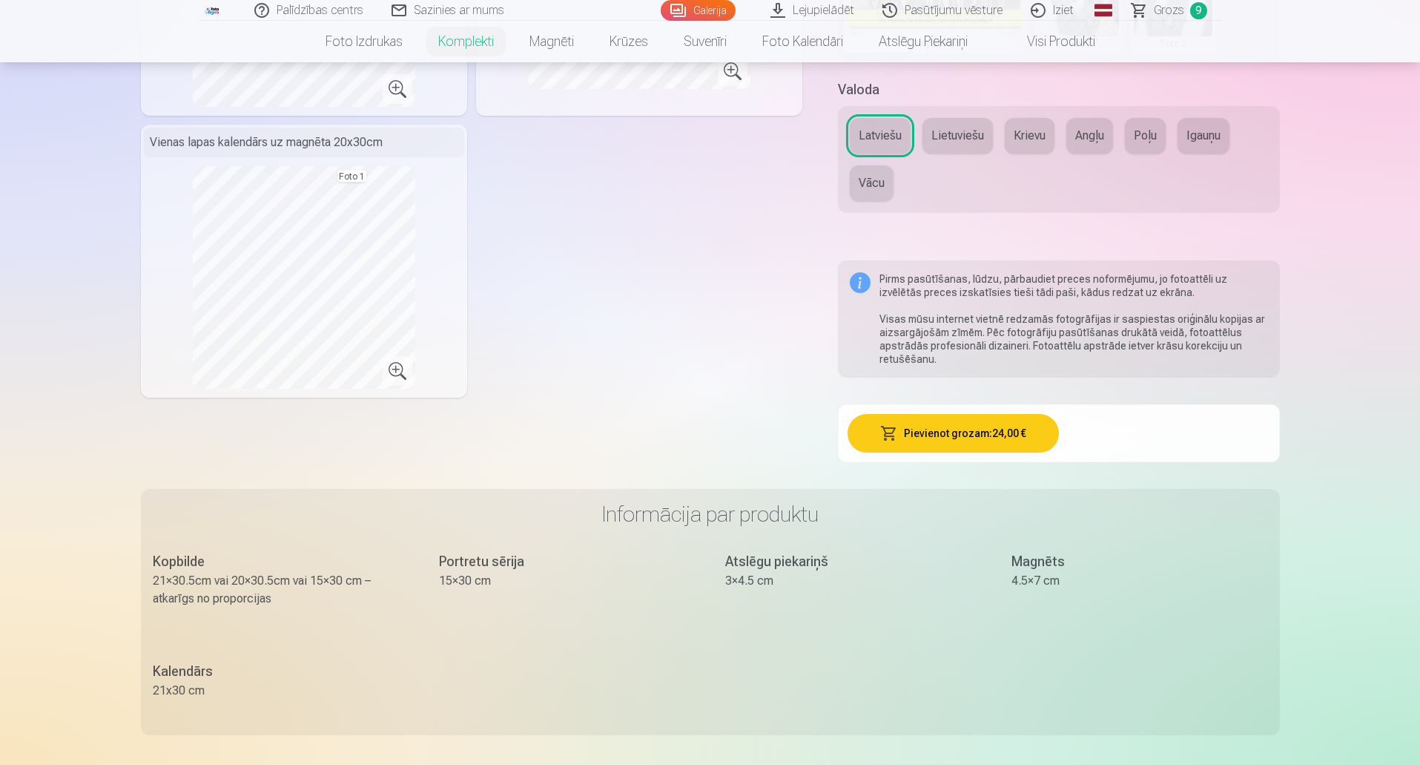
click at [1003, 424] on button "Pievienot grozam : 24,00 €" at bounding box center [953, 433] width 211 height 39
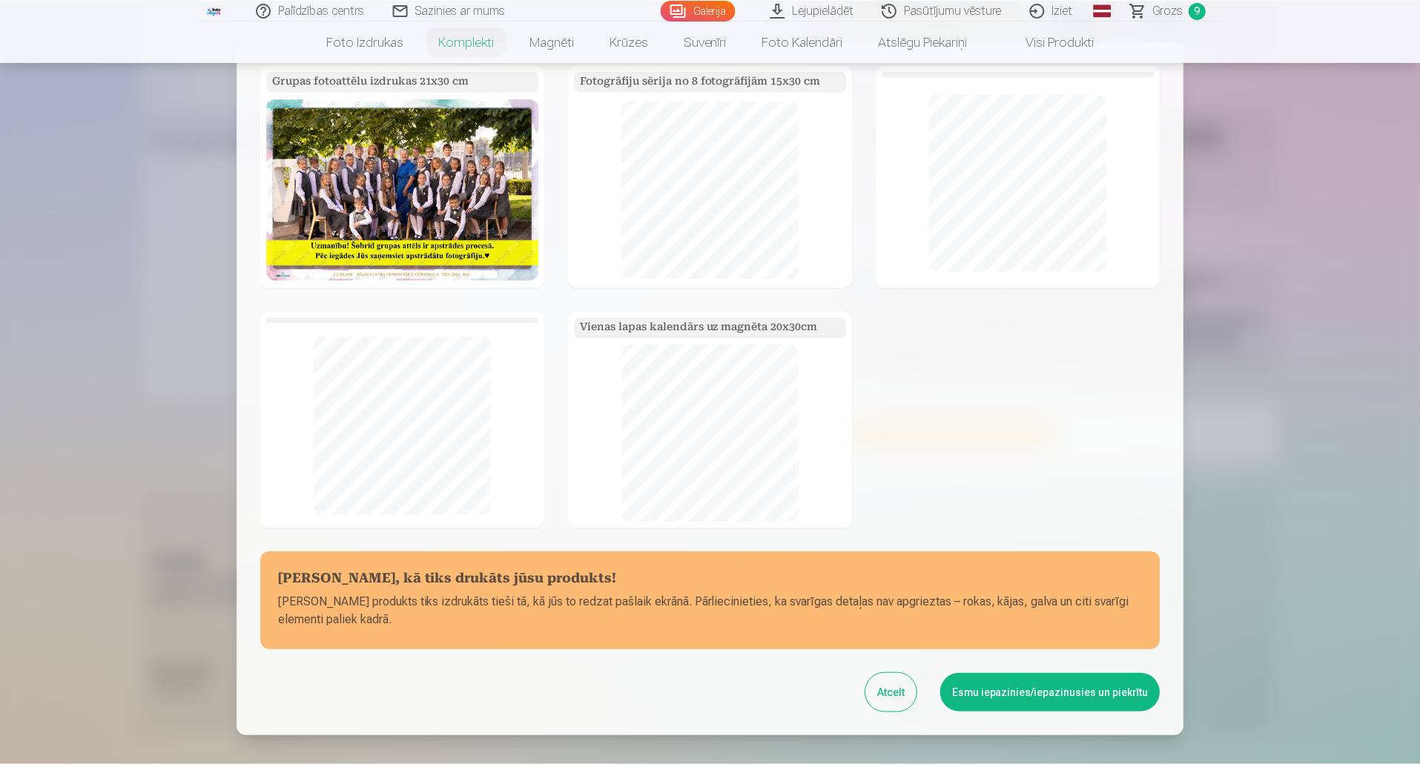
scroll to position [101, 0]
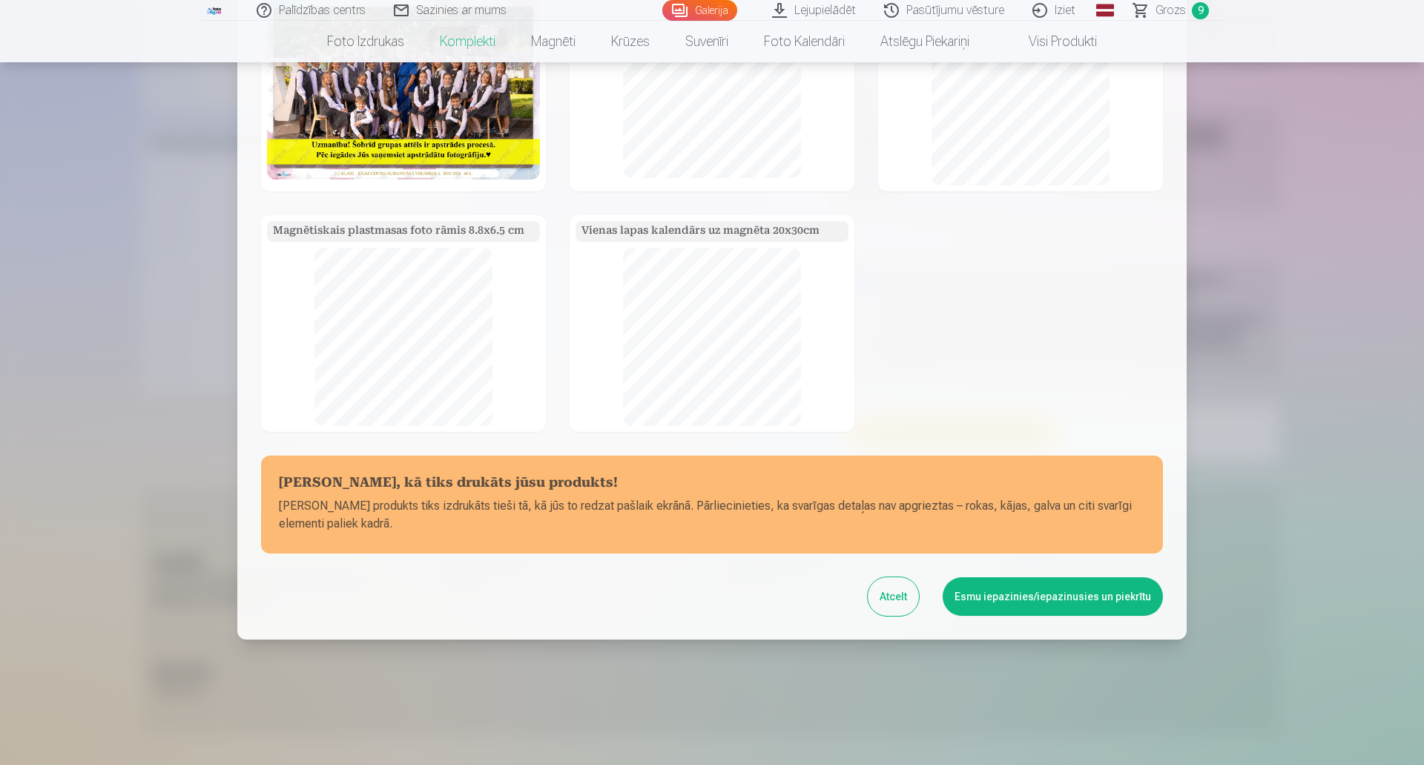
click at [1015, 592] on button "Esmu iepazinies/iepazinusies un piekrītu" at bounding box center [1052, 596] width 220 height 39
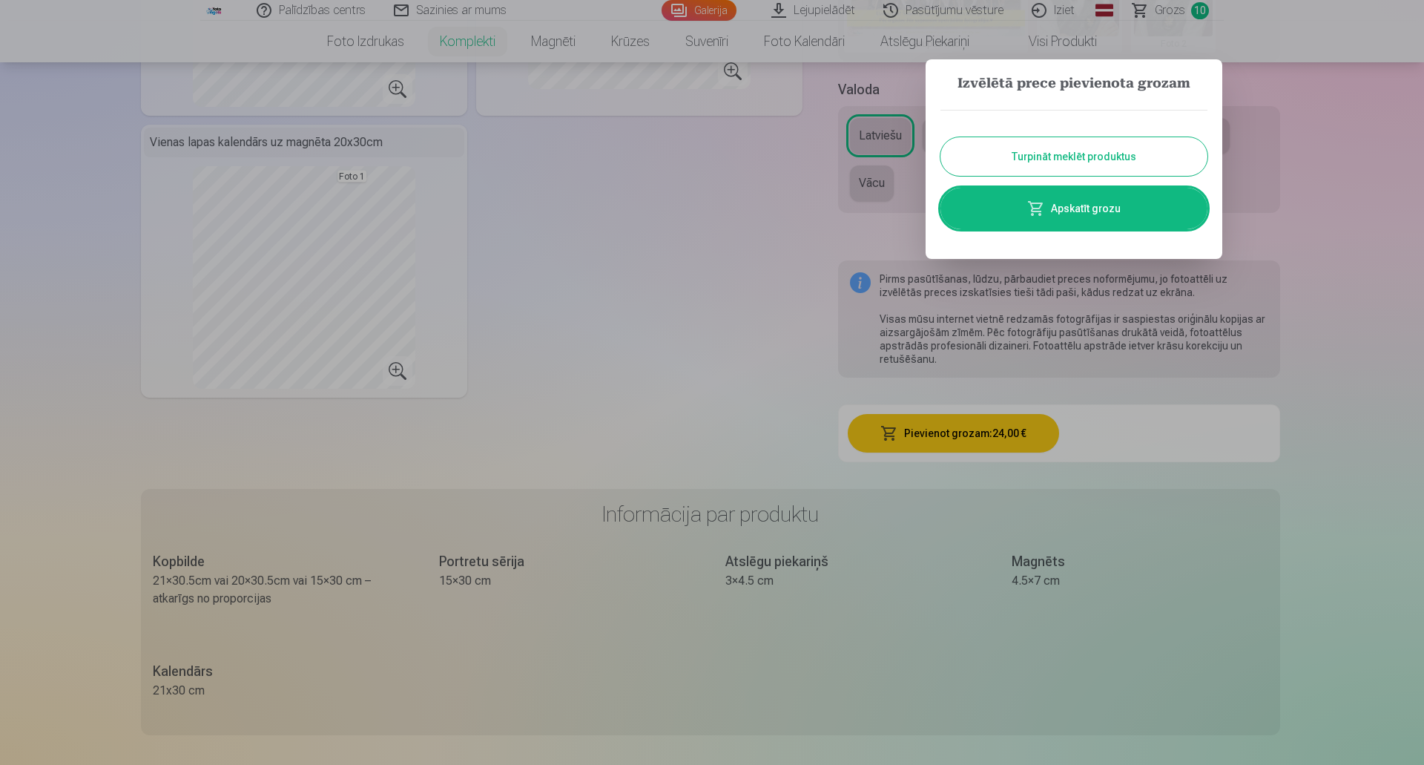
click at [1121, 156] on button "Turpināt meklēt produktus" at bounding box center [1073, 156] width 267 height 39
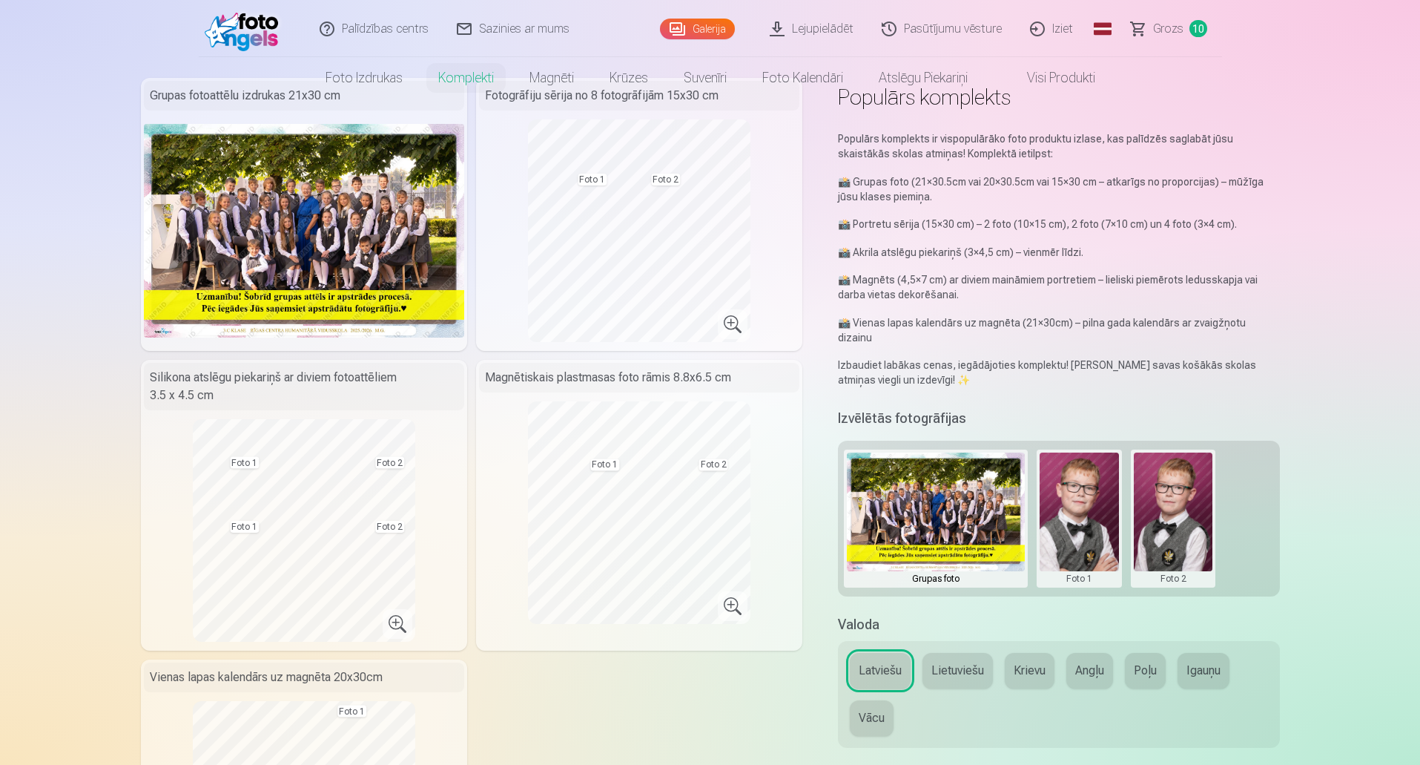
scroll to position [0, 0]
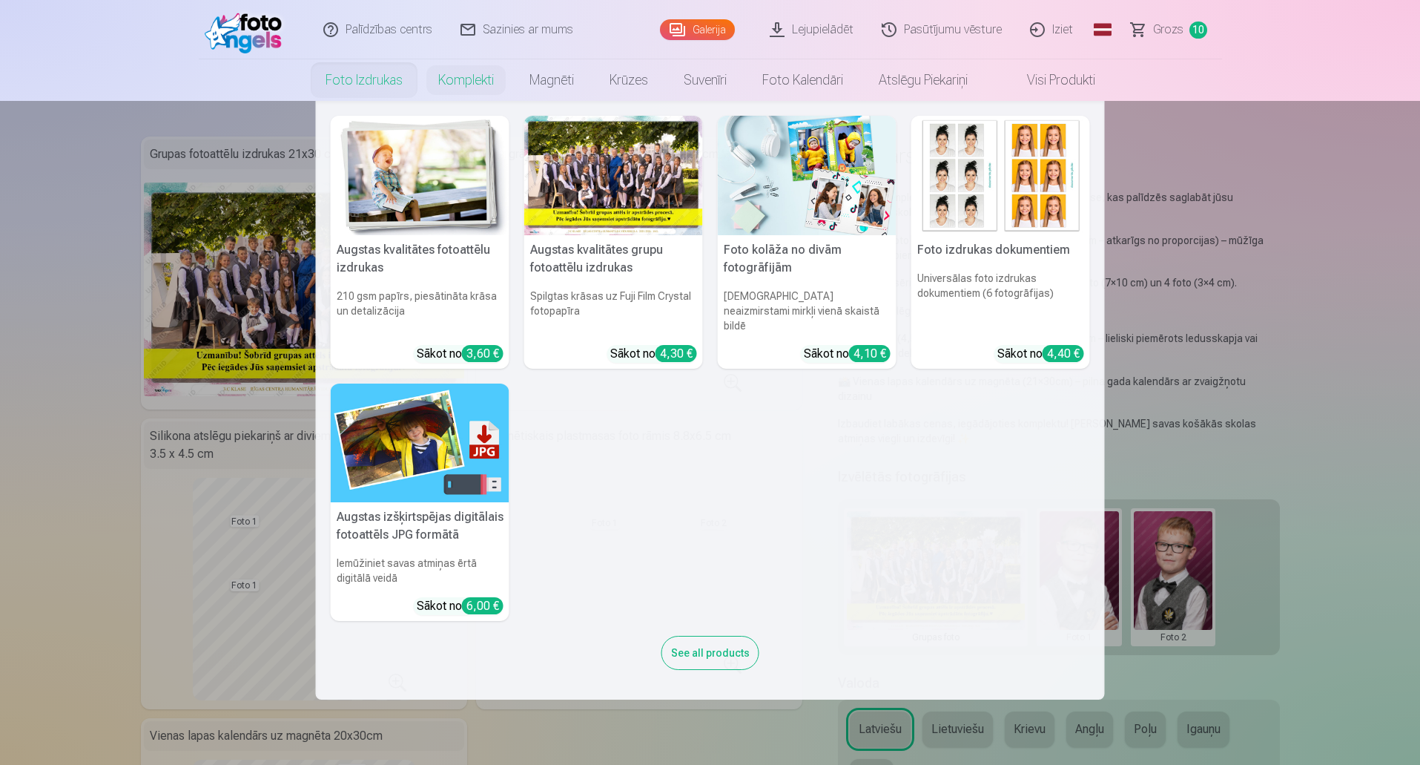
click at [375, 80] on link "Foto izdrukas" at bounding box center [364, 80] width 113 height 42
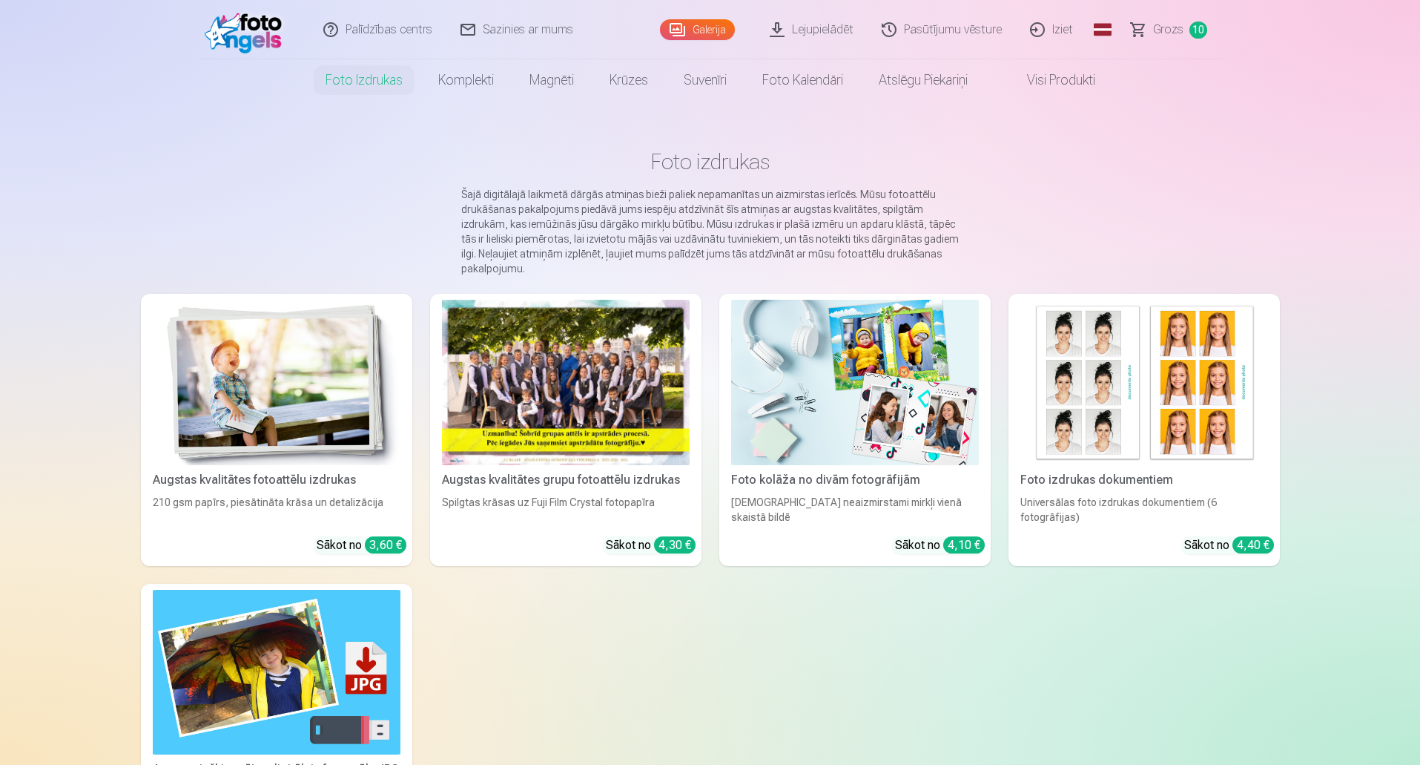
click at [260, 395] on img at bounding box center [277, 382] width 248 height 165
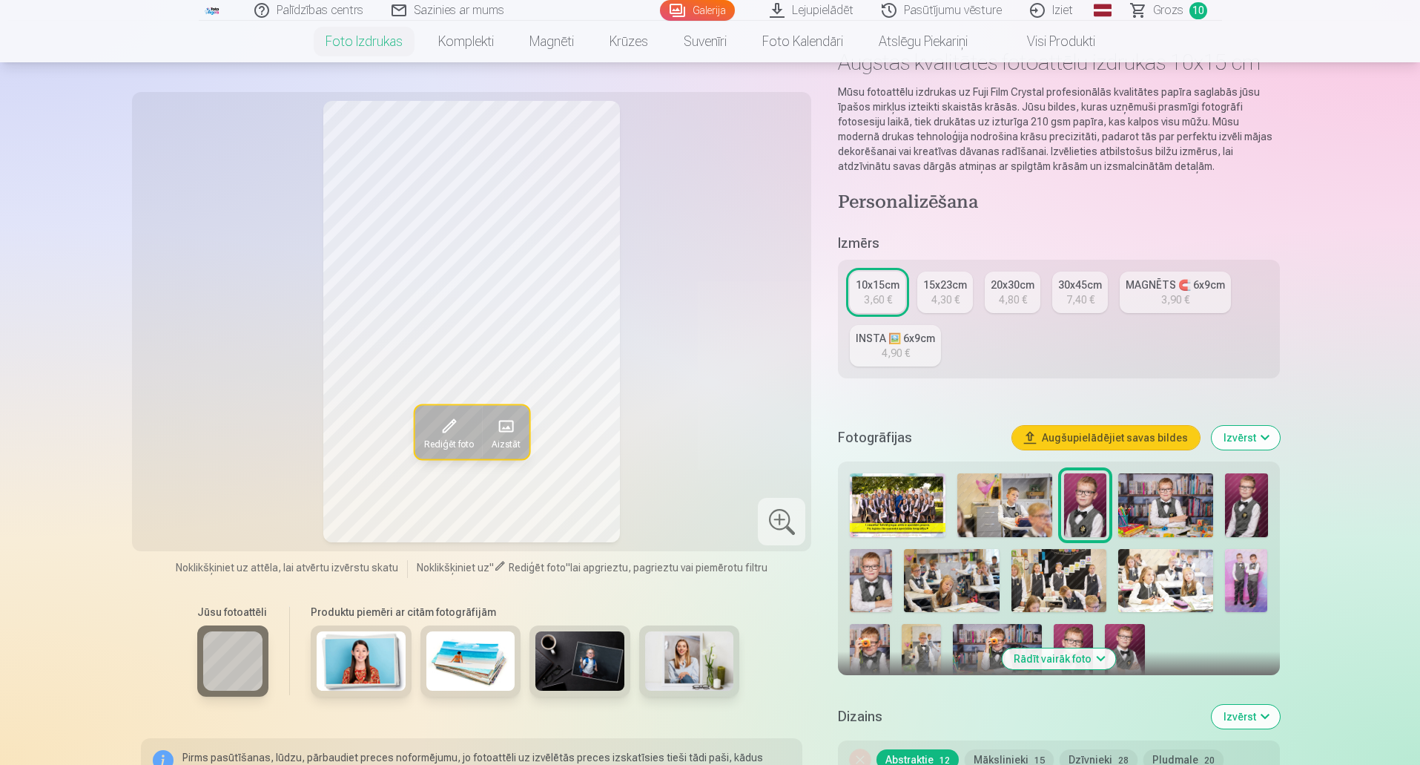
scroll to position [148, 0]
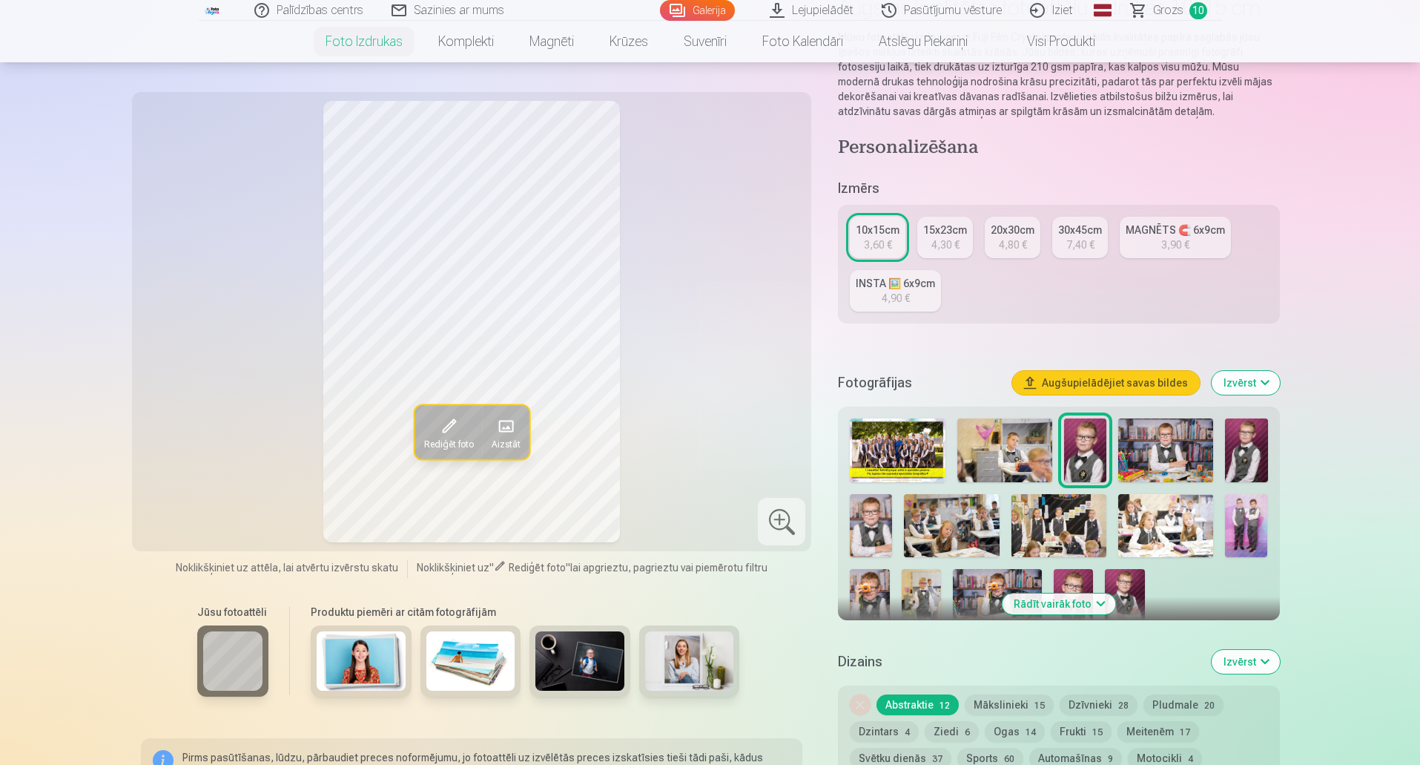
click at [514, 438] on span "Aizstāt" at bounding box center [505, 444] width 29 height 12
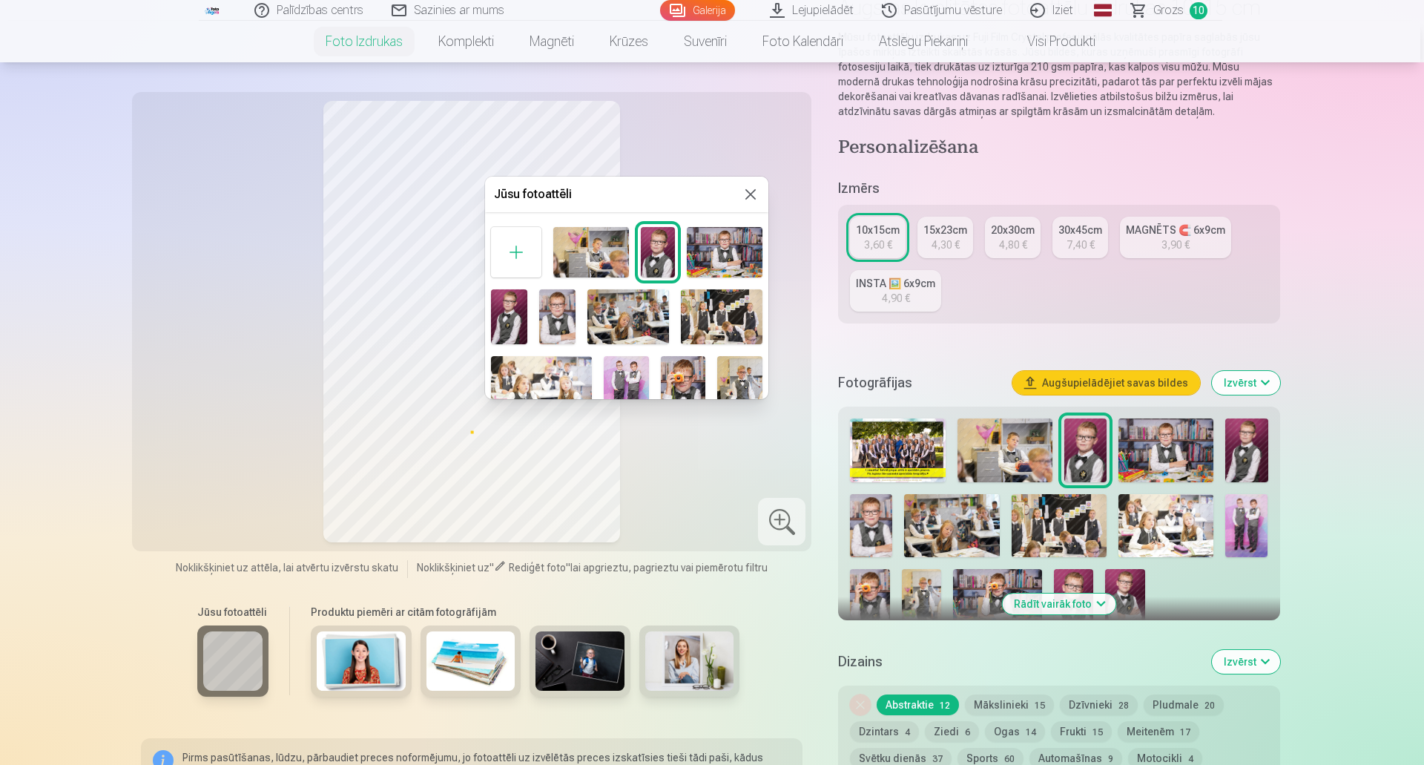
click at [627, 371] on img at bounding box center [626, 389] width 45 height 67
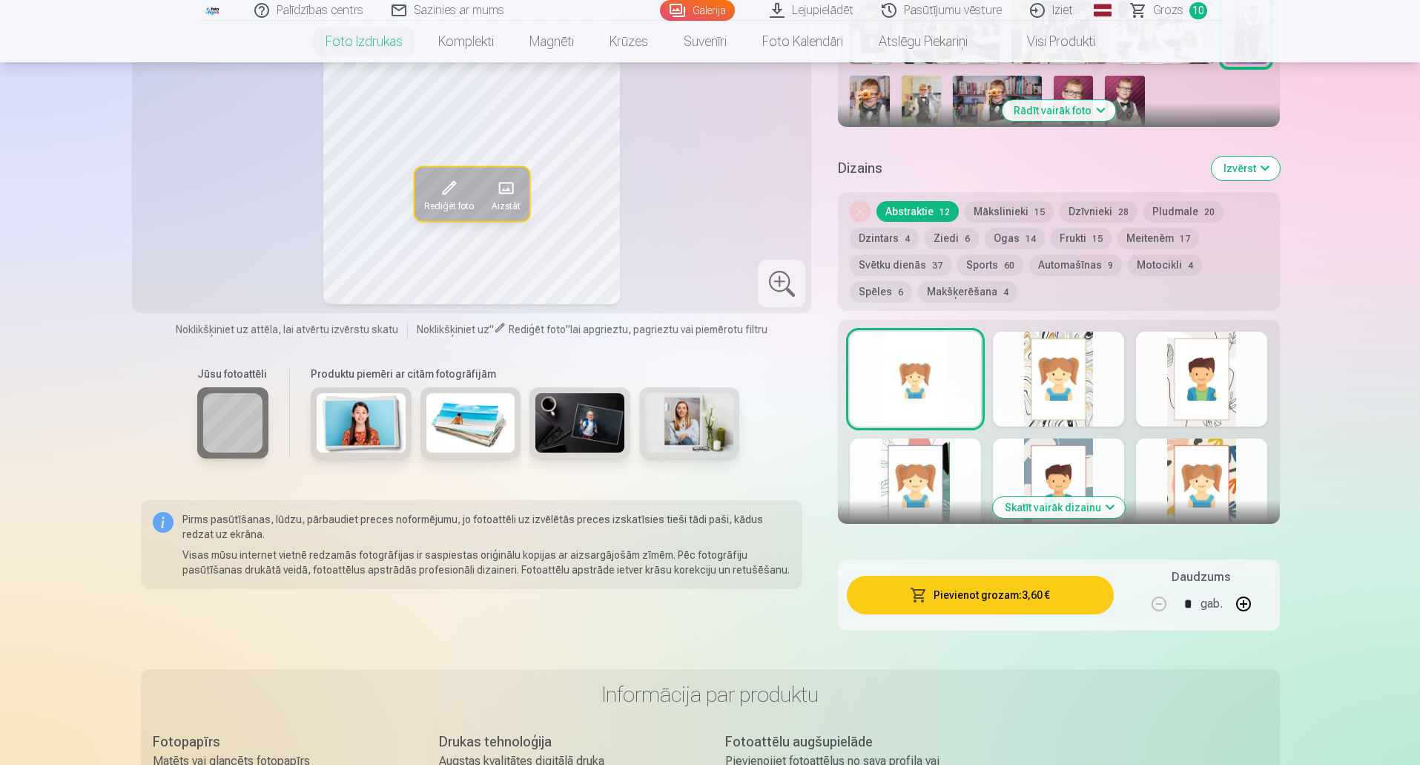
scroll to position [667, 0]
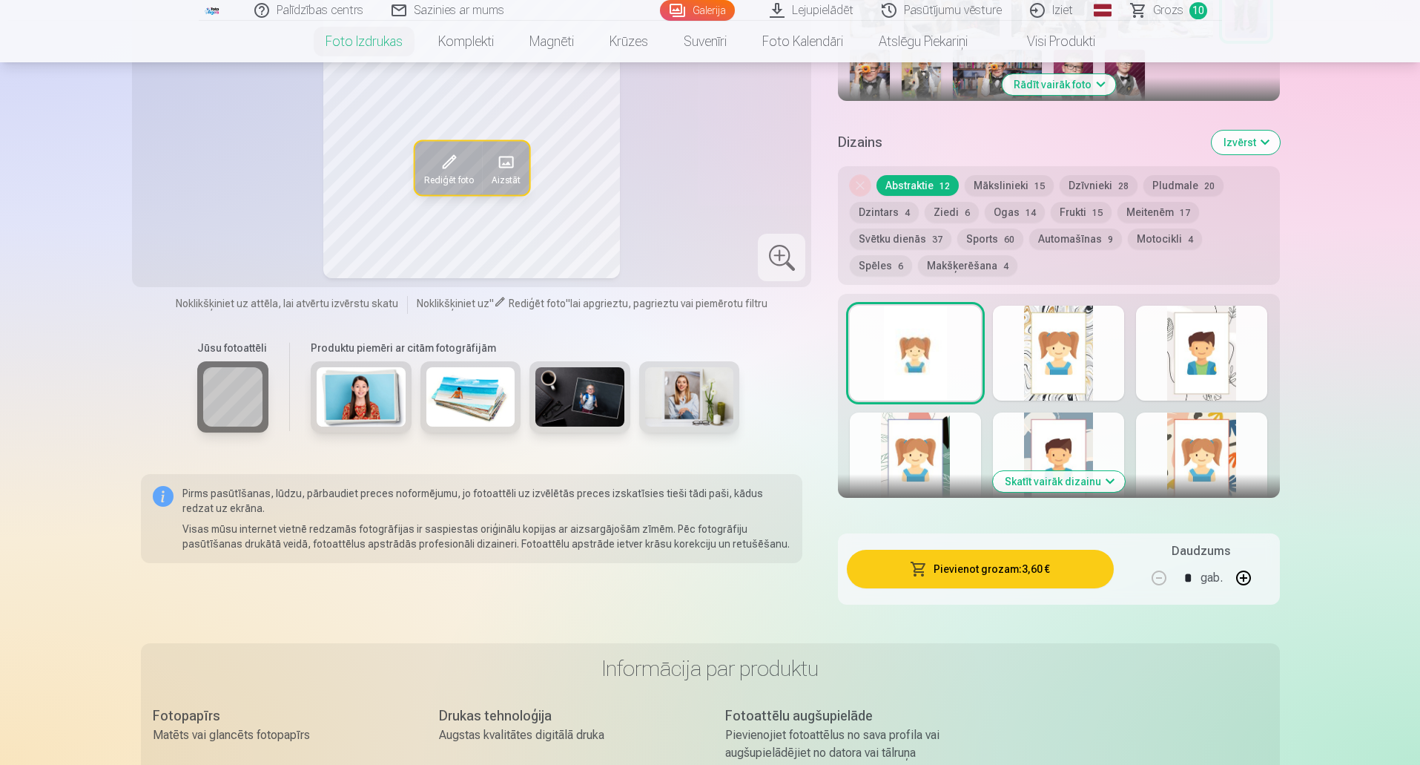
click at [1055, 483] on button "Skatīt vairāk dizainu" at bounding box center [1059, 481] width 132 height 21
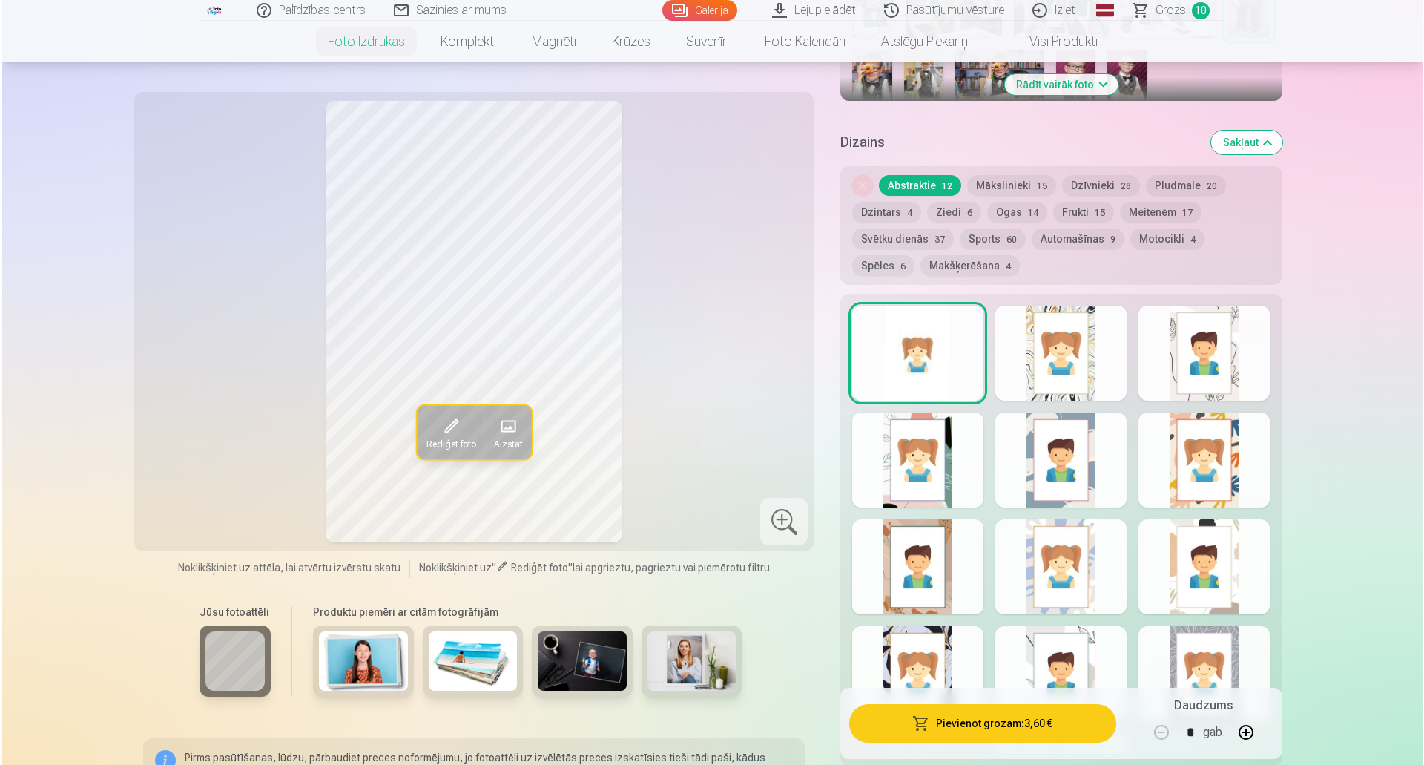
scroll to position [742, 0]
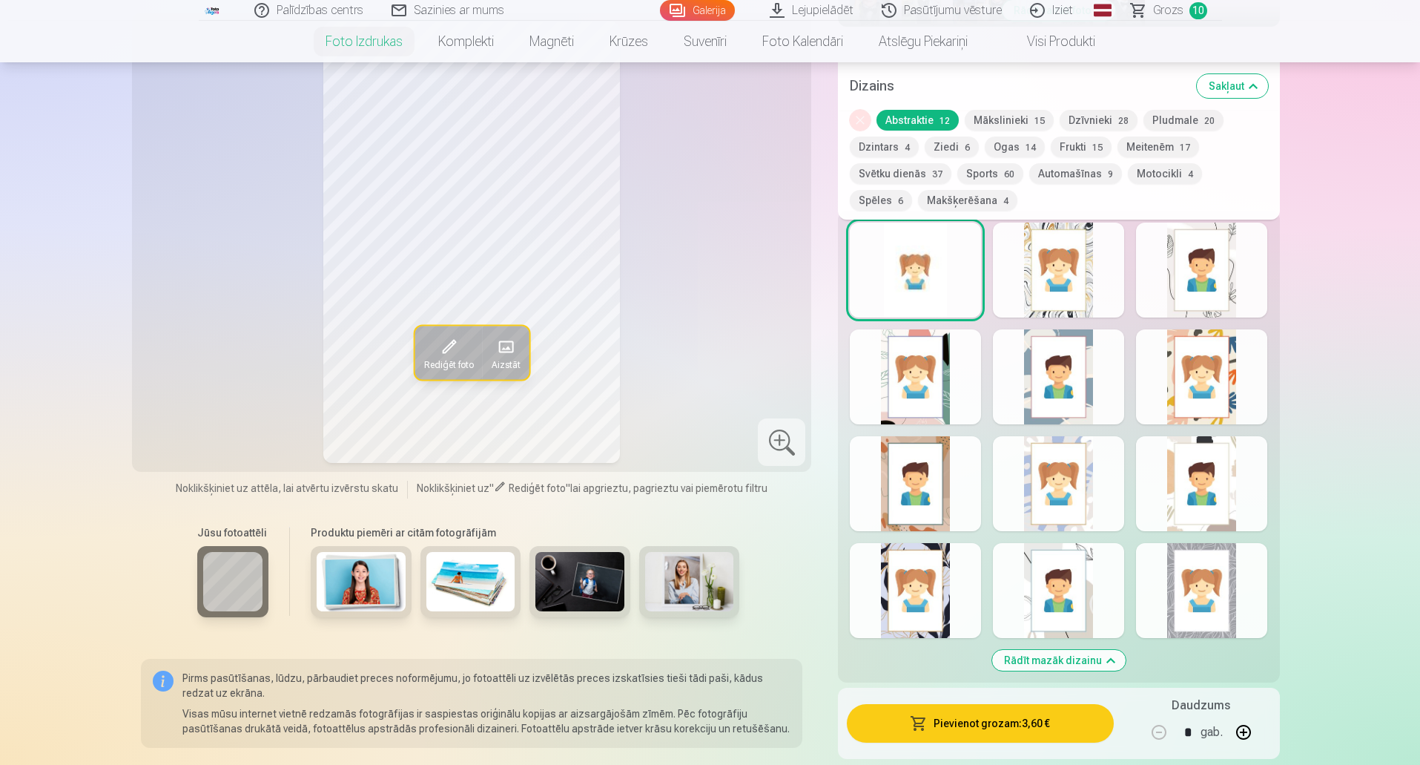
click at [1061, 722] on button "Pievienot grozam : 3,60 €" at bounding box center [980, 723] width 266 height 39
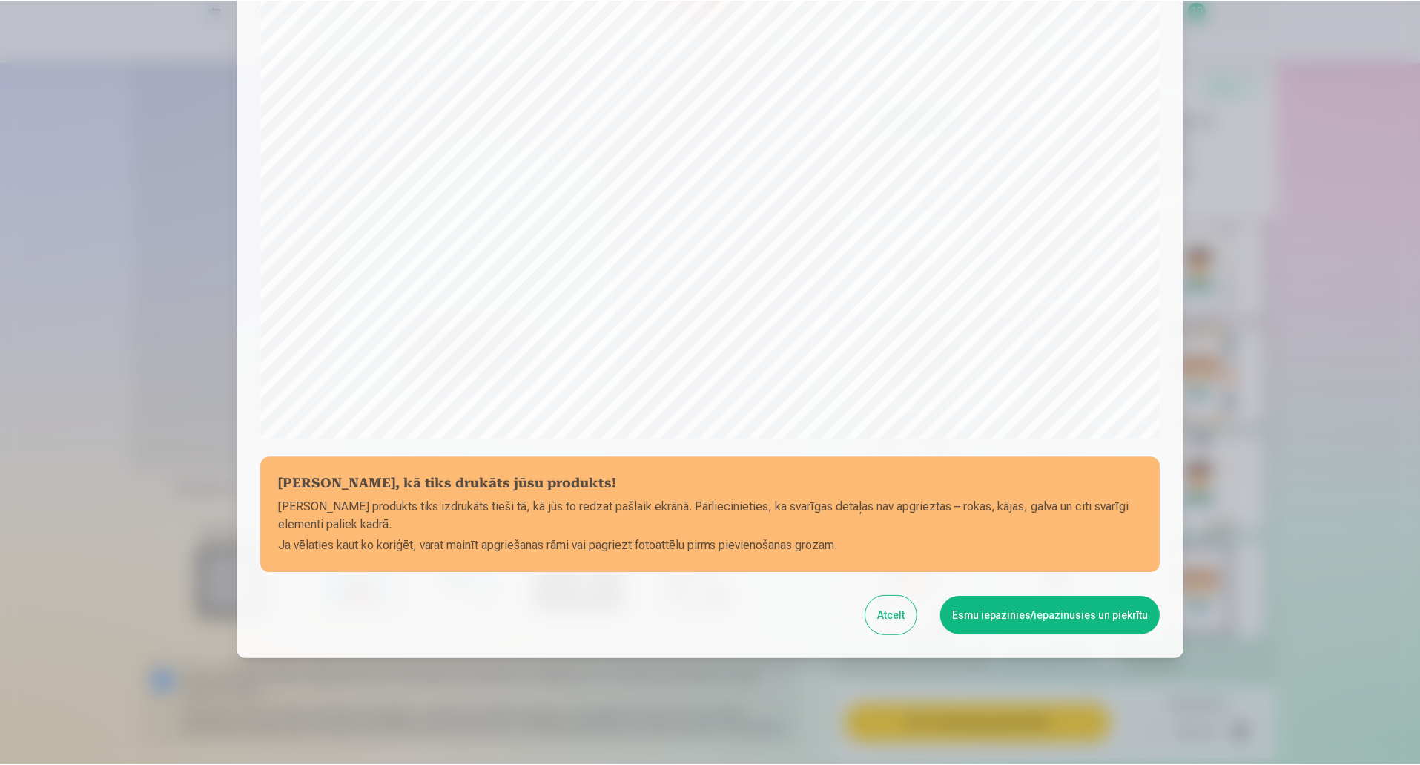
scroll to position [303, 0]
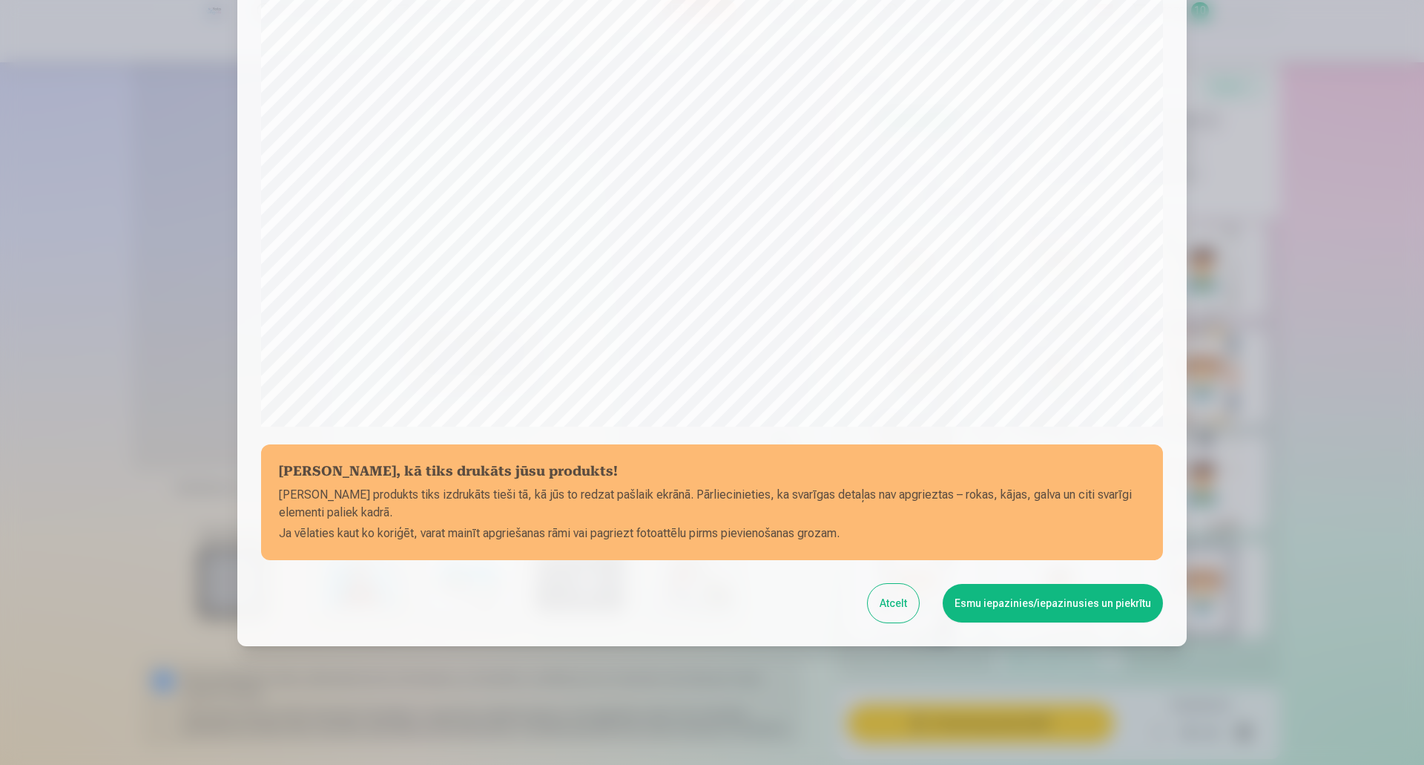
click at [1058, 610] on button "Esmu iepazinies/iepazinusies un piekrītu" at bounding box center [1052, 603] width 220 height 39
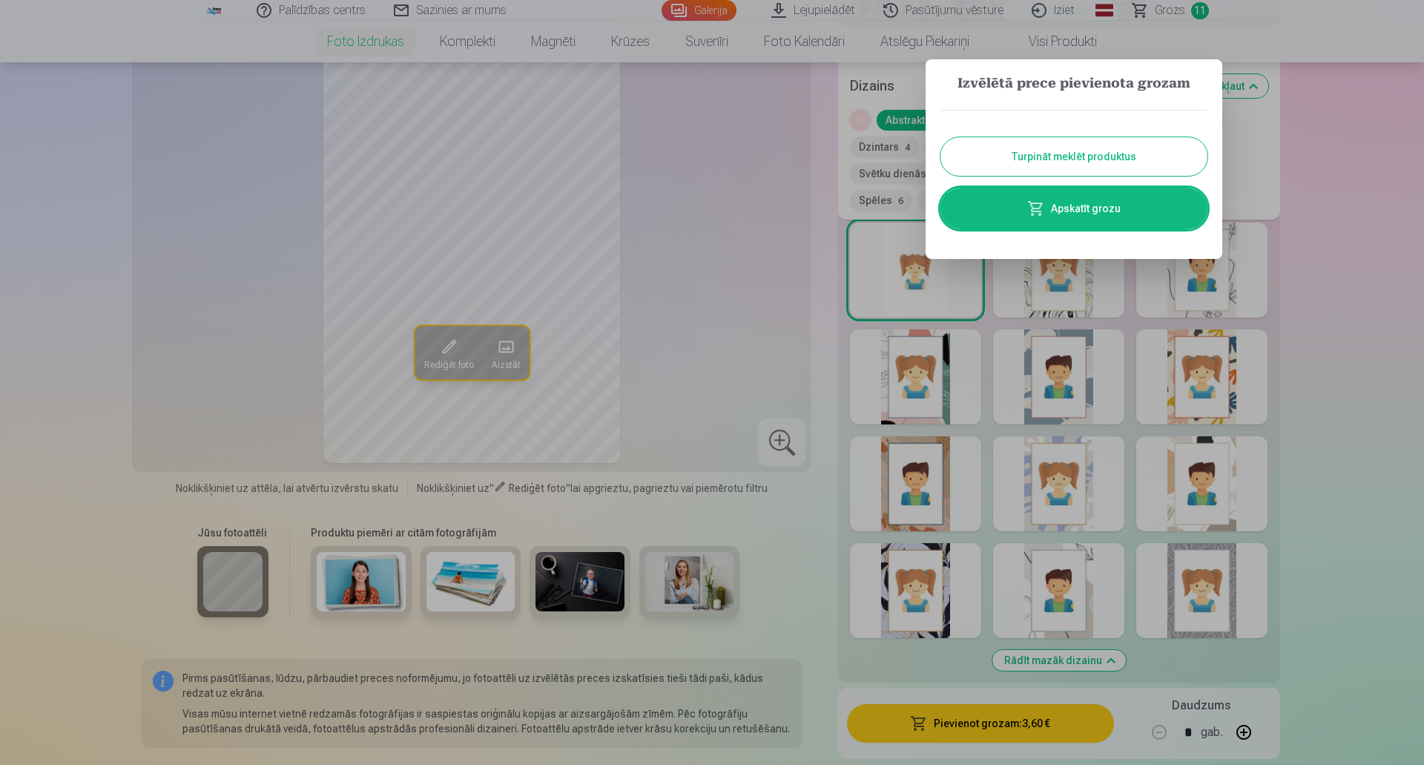
click at [1112, 162] on button "Turpināt meklēt produktus" at bounding box center [1073, 156] width 267 height 39
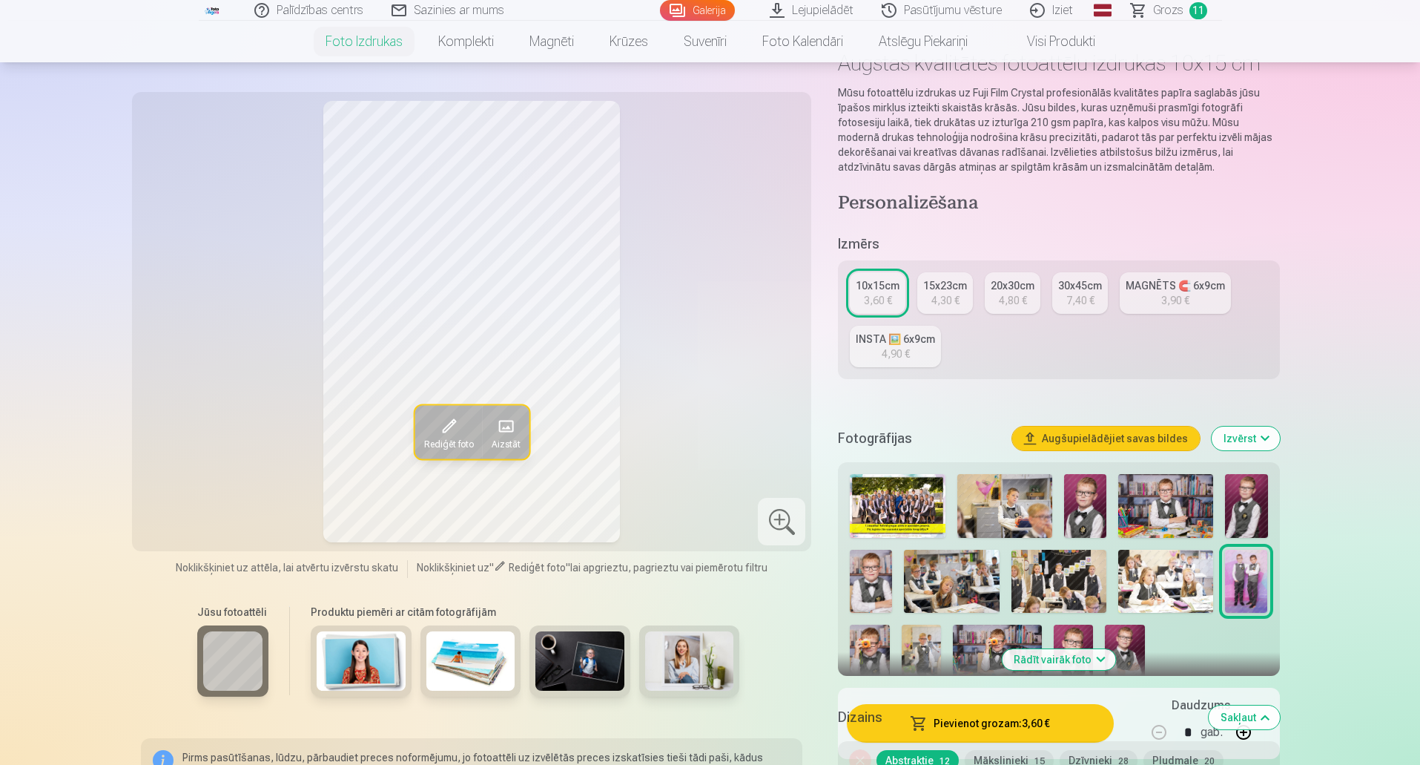
scroll to position [0, 0]
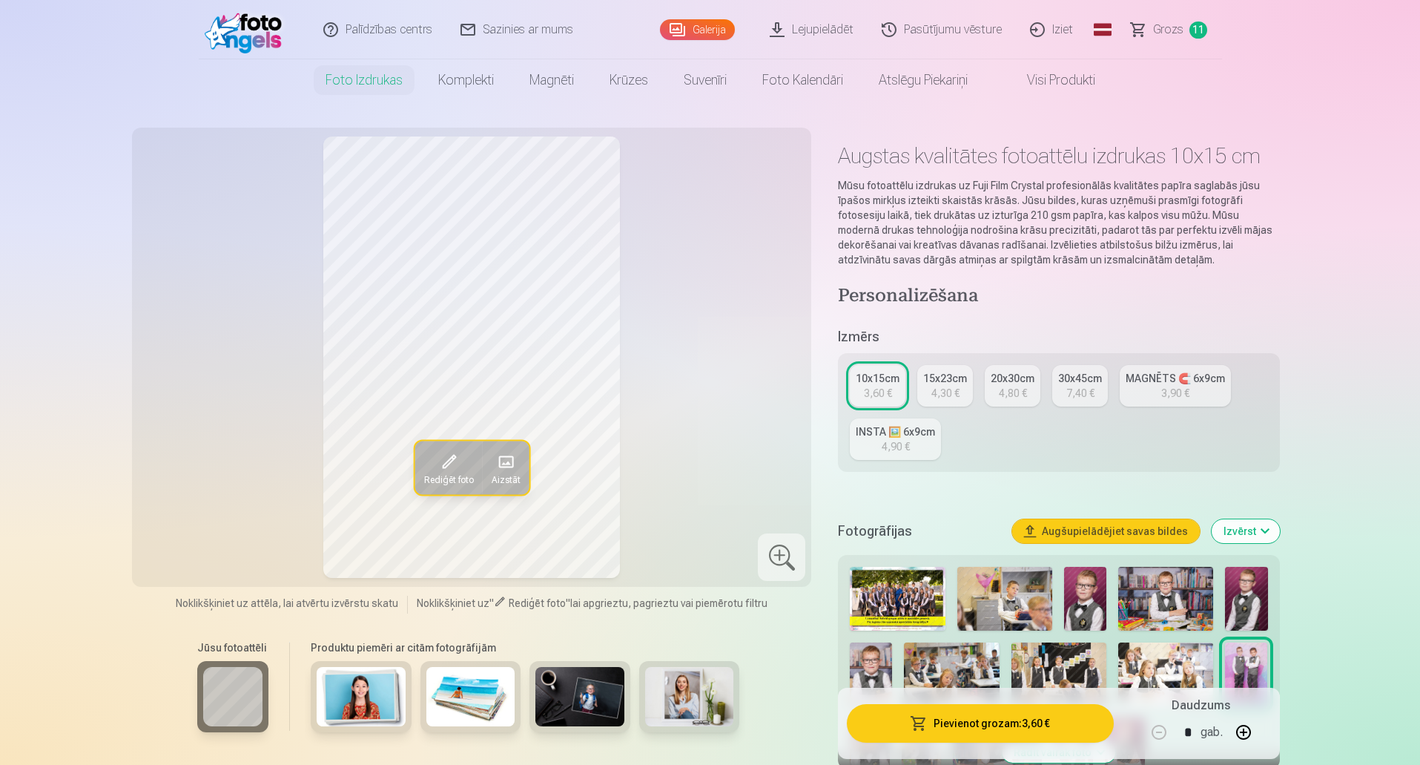
click at [1183, 29] on link "Grozs 11" at bounding box center [1169, 29] width 105 height 59
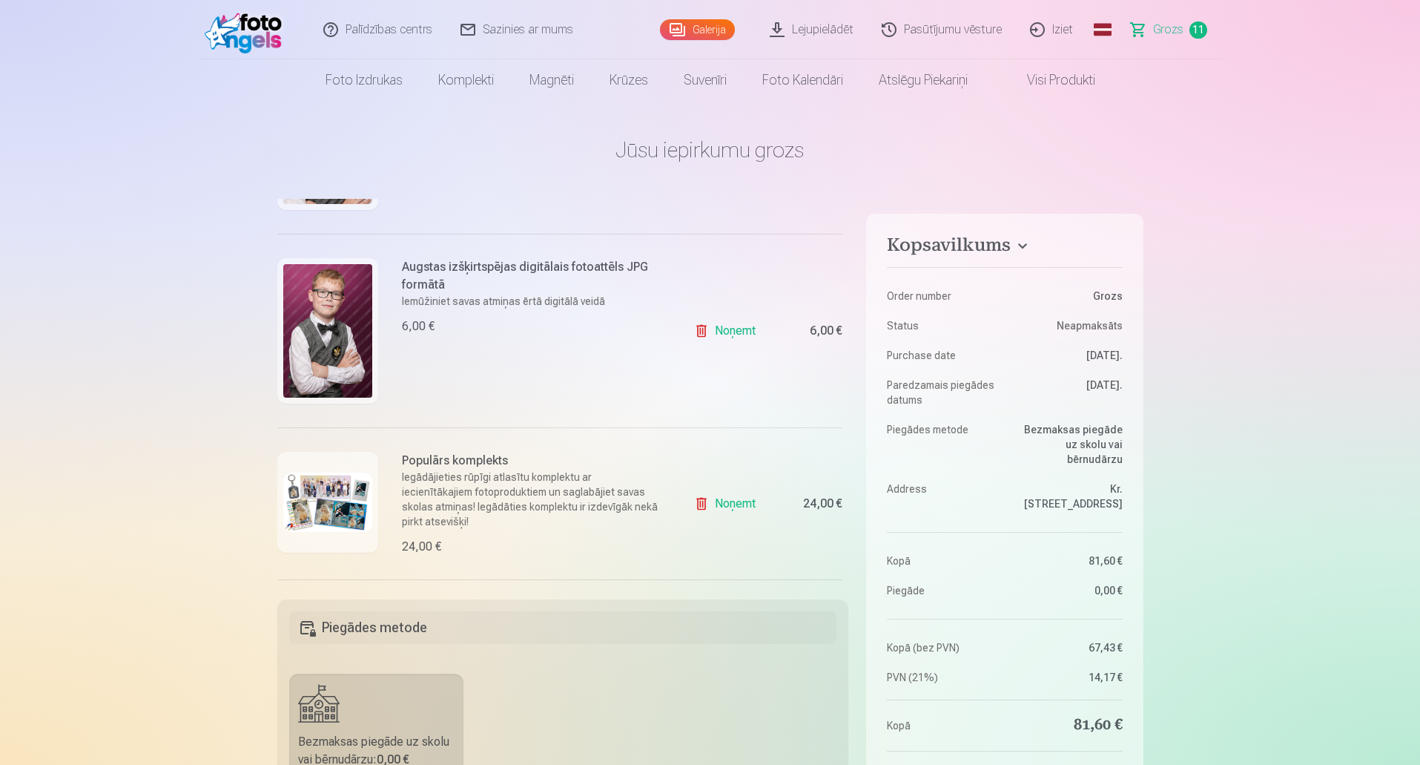
scroll to position [1545, 0]
click at [346, 497] on img at bounding box center [327, 502] width 89 height 59
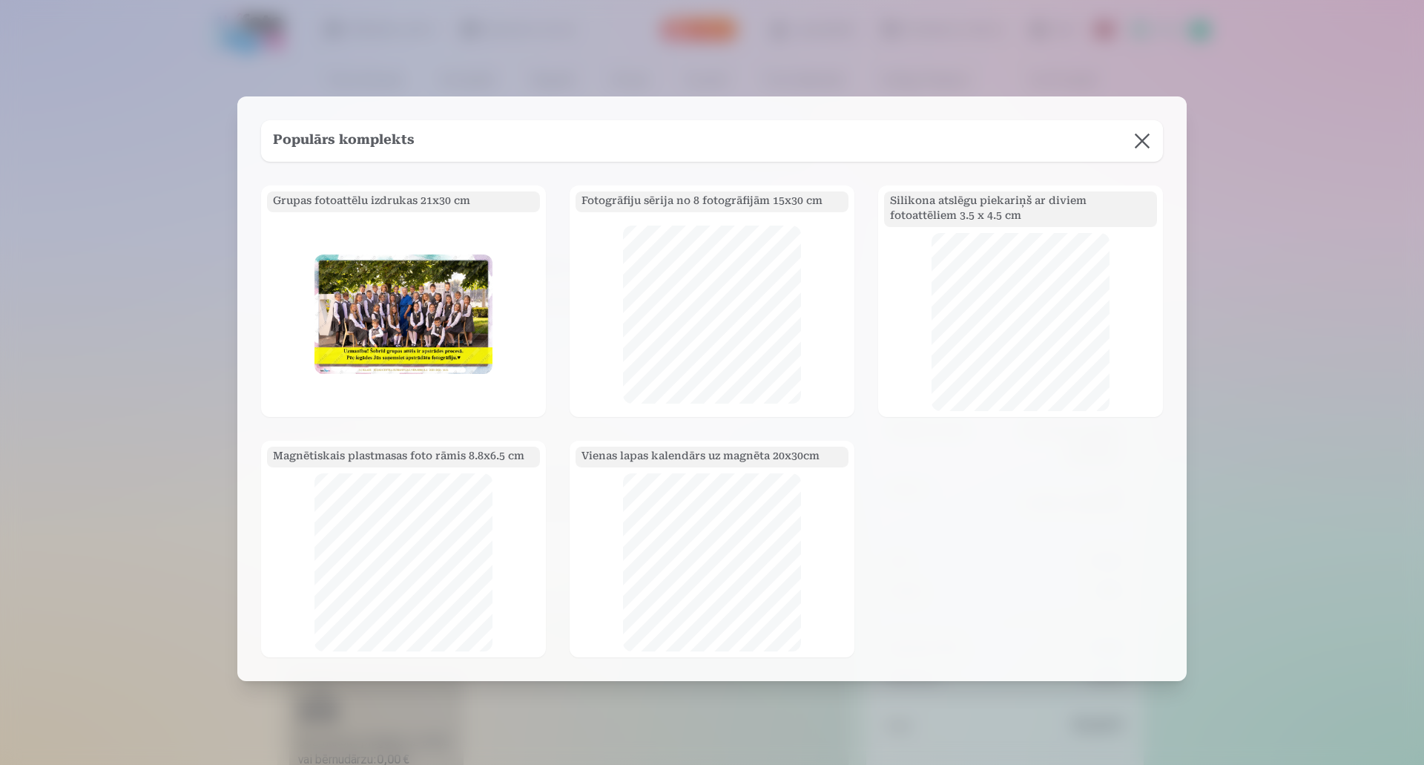
click at [1133, 143] on button at bounding box center [1142, 141] width 42 height 42
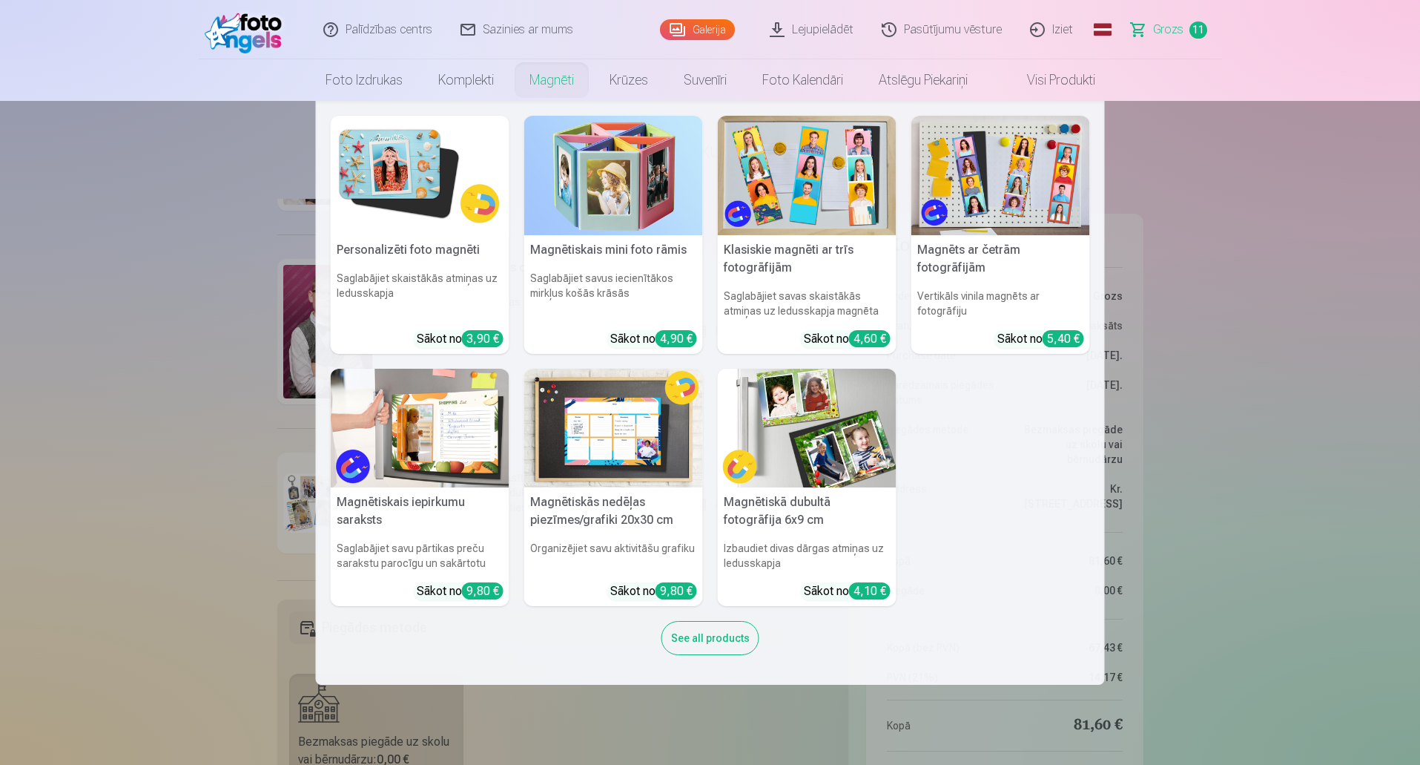
click at [561, 84] on link "Magnēti" at bounding box center [552, 80] width 80 height 42
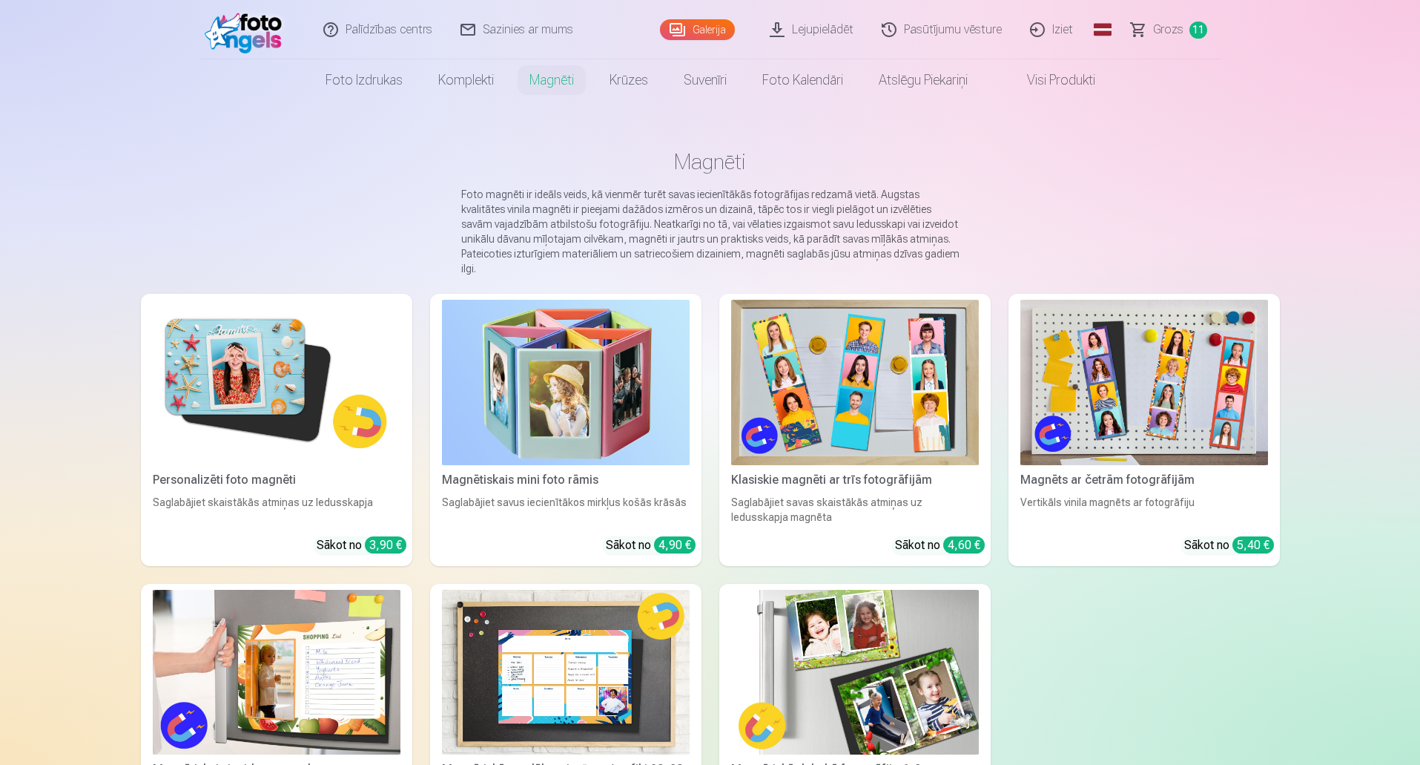
click at [265, 395] on img at bounding box center [277, 382] width 248 height 165
click at [328, 401] on img at bounding box center [277, 382] width 248 height 165
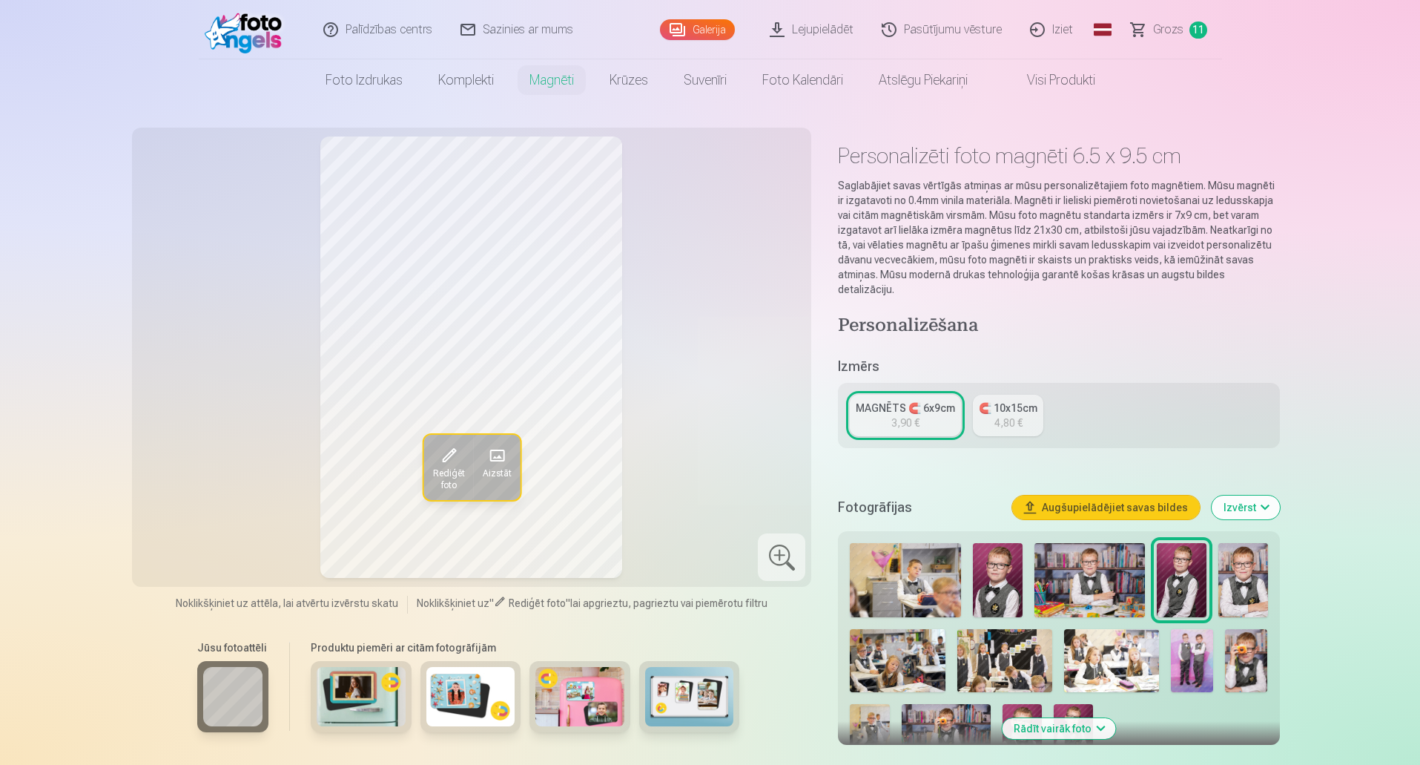
click at [502, 467] on span "Aizstāt" at bounding box center [496, 473] width 29 height 12
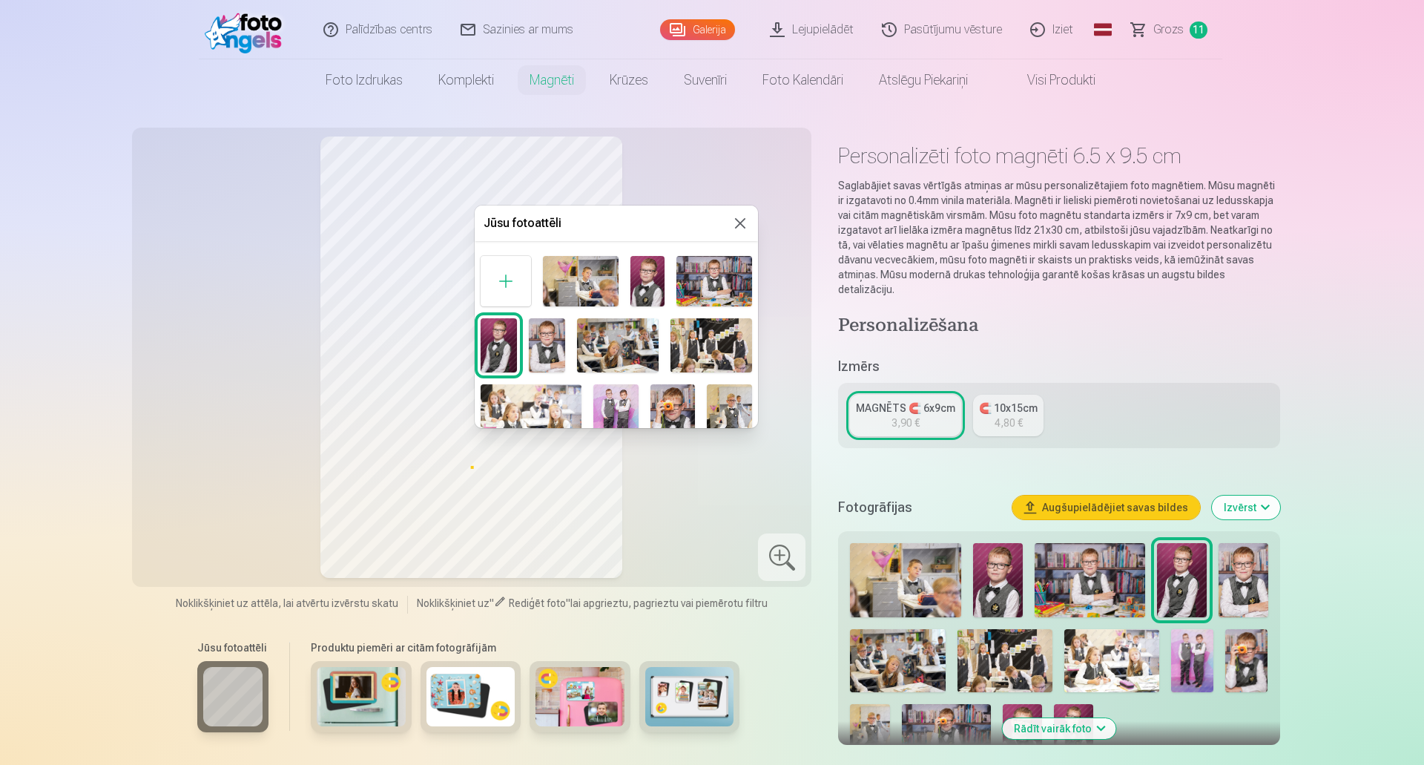
click at [650, 273] on img at bounding box center [646, 281] width 33 height 50
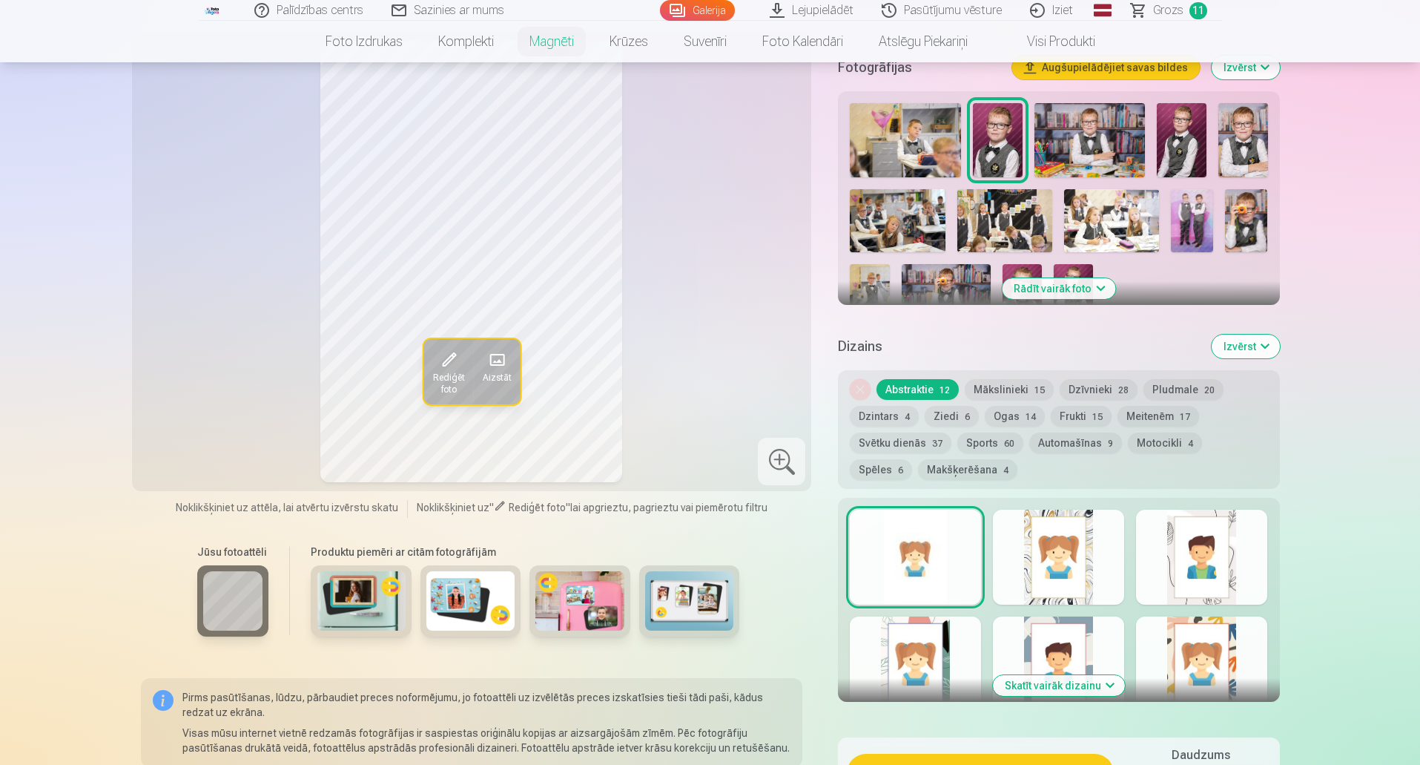
scroll to position [593, 0]
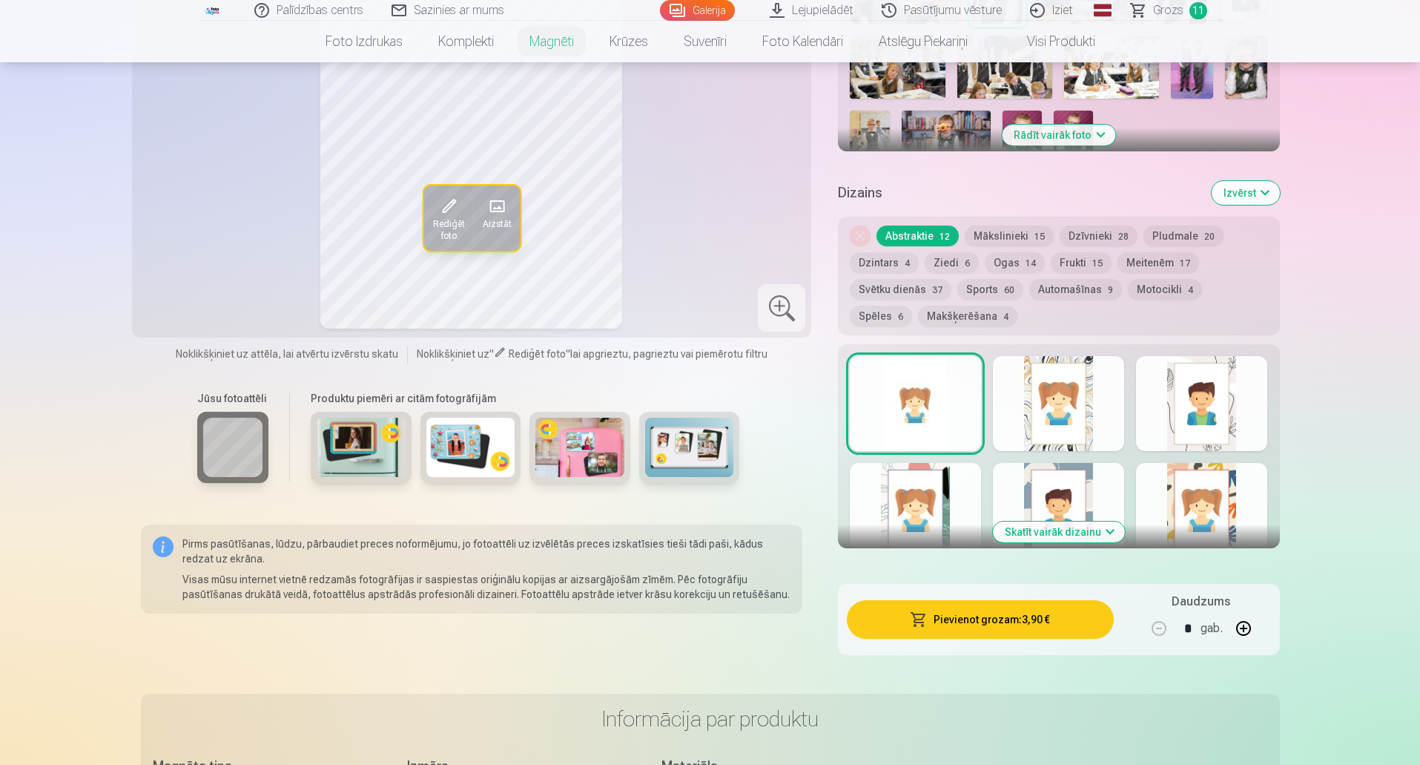
click at [1037, 521] on button "Skatīt vairāk dizainu" at bounding box center [1059, 531] width 132 height 21
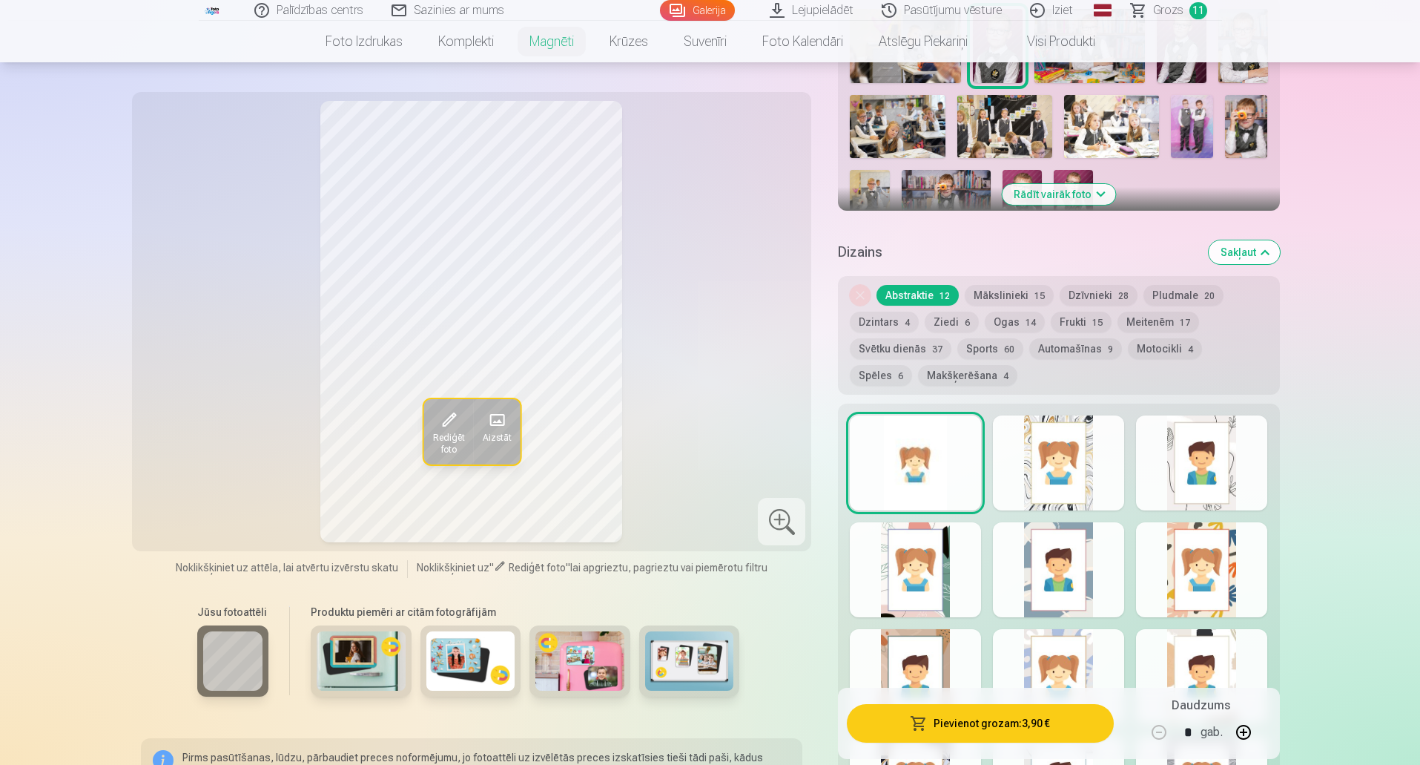
scroll to position [519, 0]
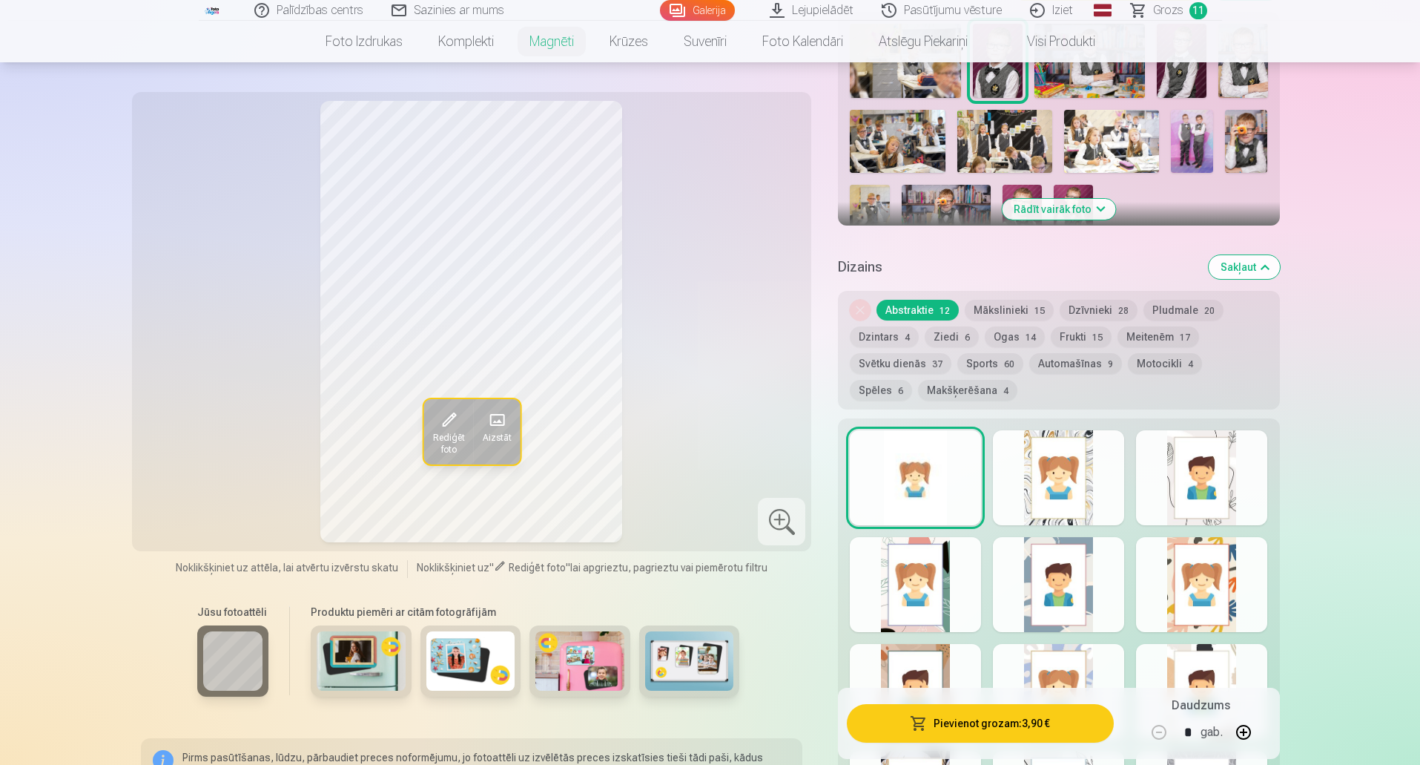
click at [1073, 456] on div at bounding box center [1058, 477] width 131 height 95
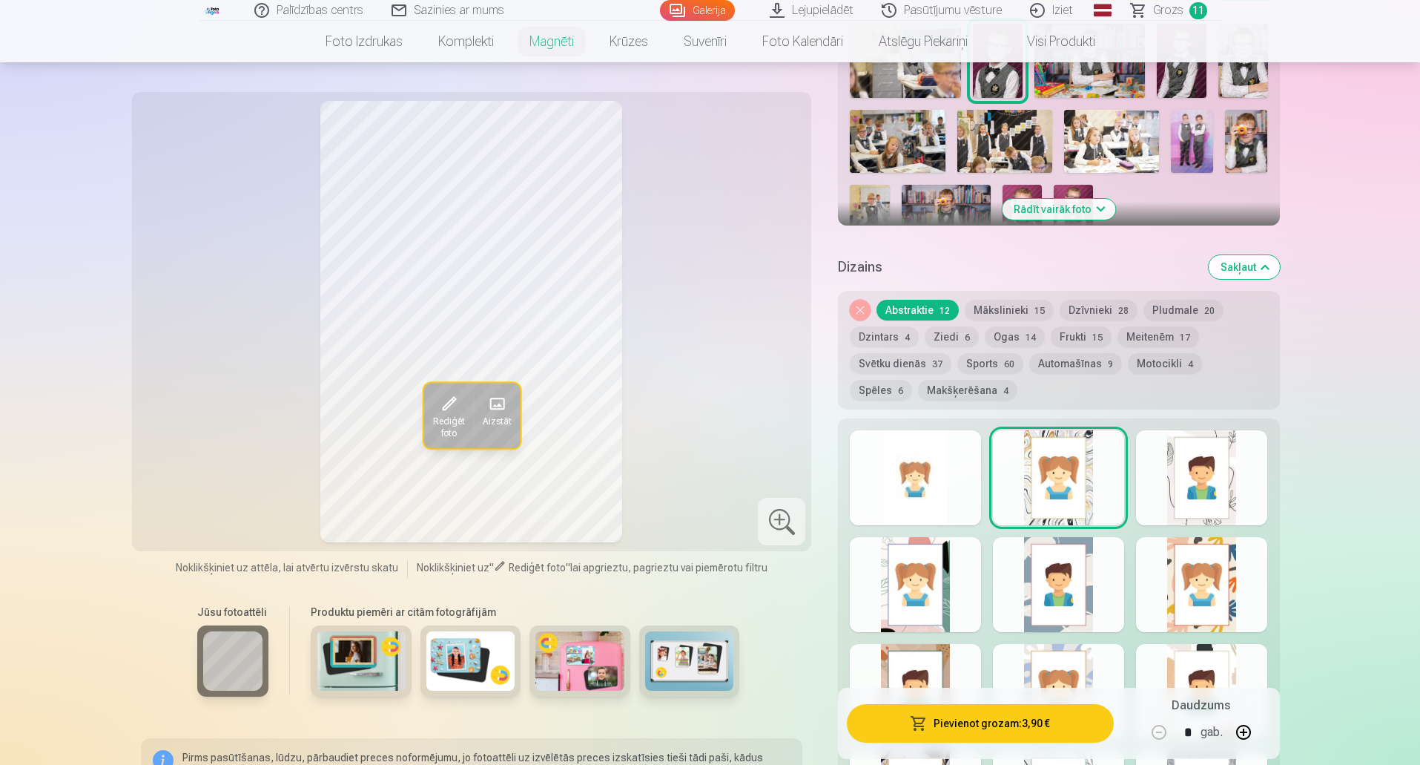
click at [1212, 448] on div at bounding box center [1201, 477] width 131 height 95
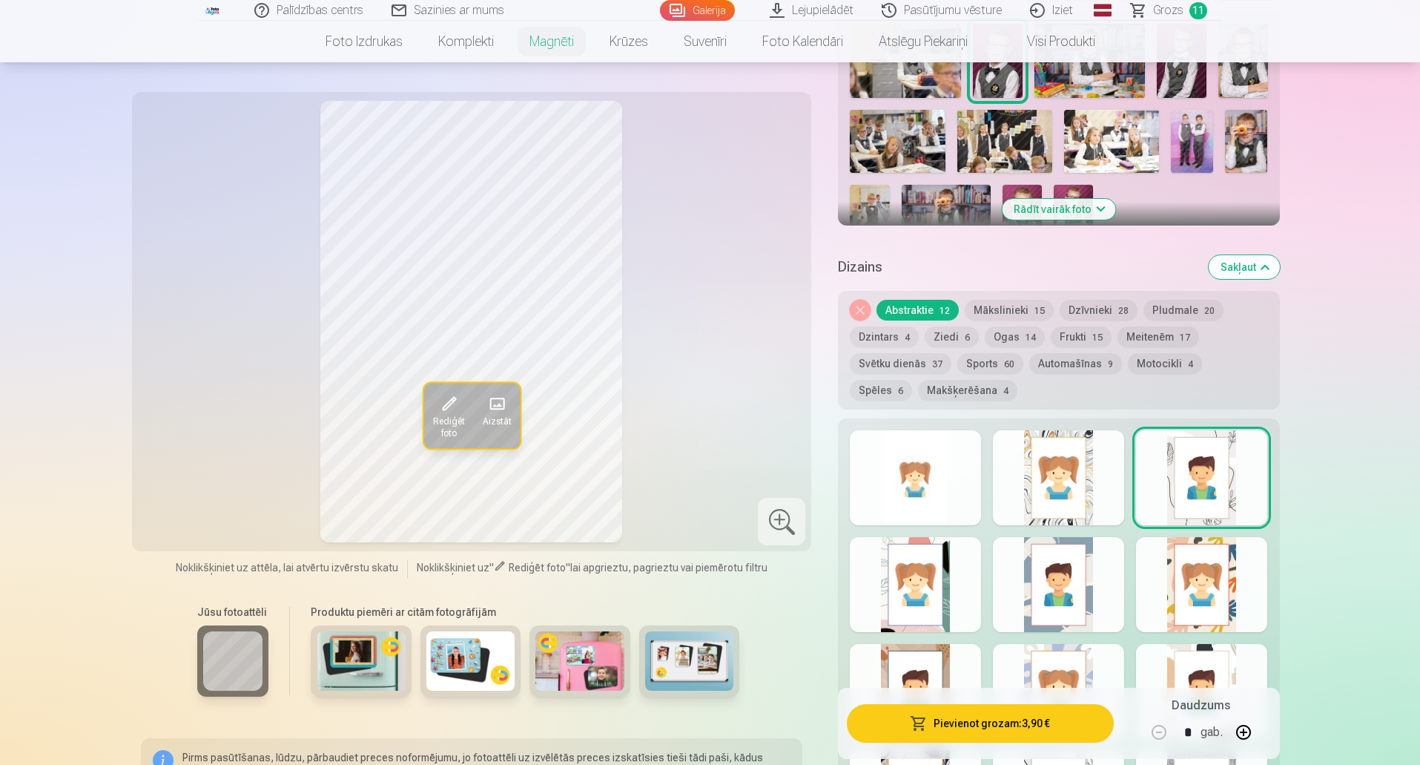
click at [1198, 564] on div at bounding box center [1201, 584] width 131 height 95
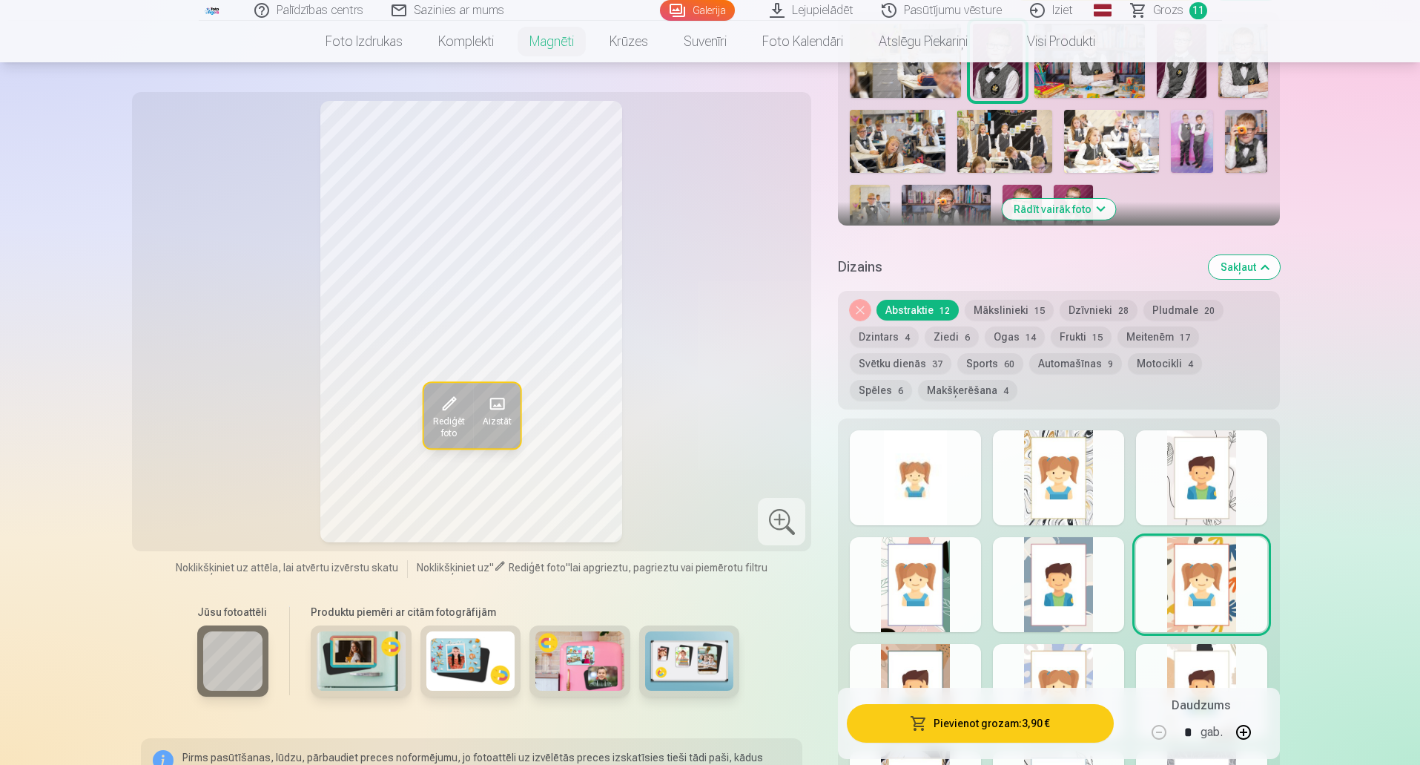
click at [1034, 575] on div at bounding box center [1058, 584] width 131 height 95
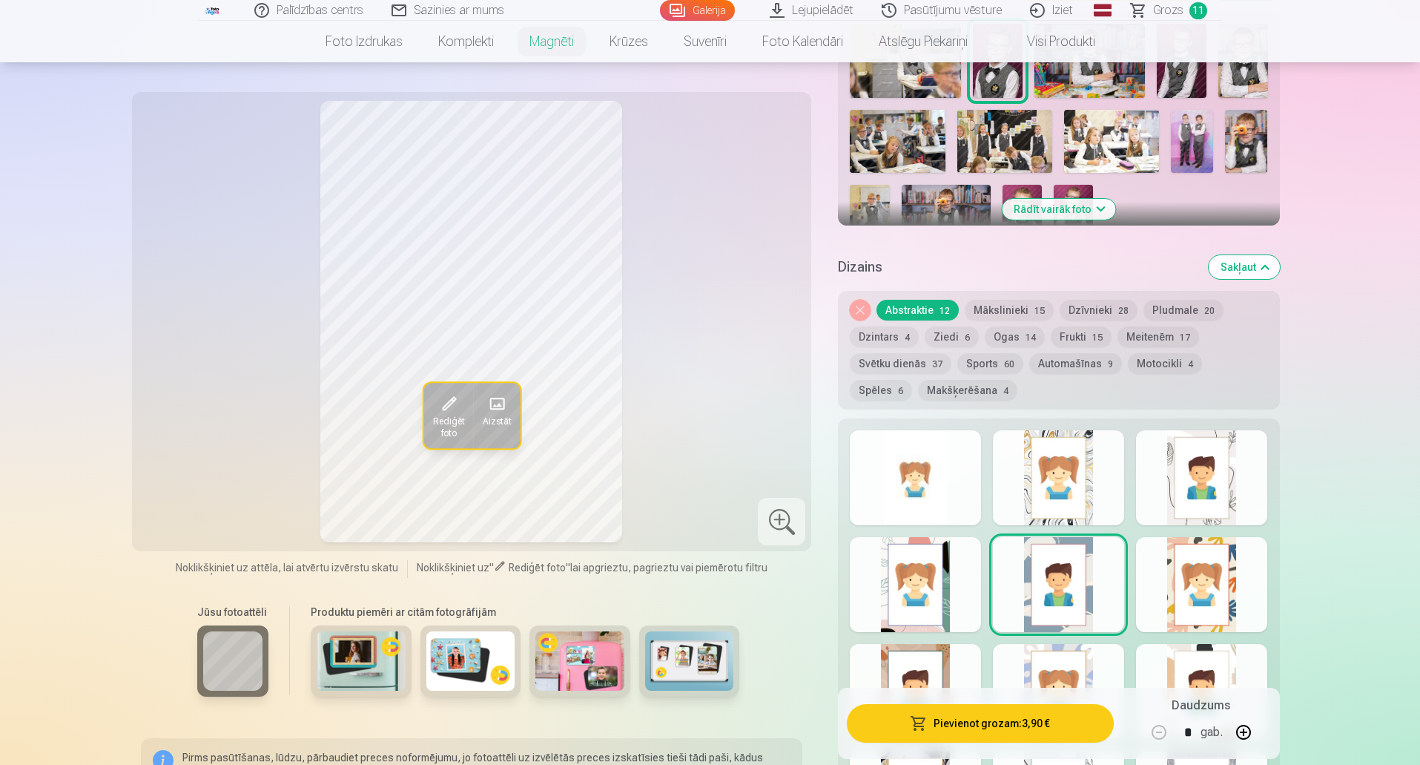
click at [897, 584] on div at bounding box center [915, 584] width 131 height 95
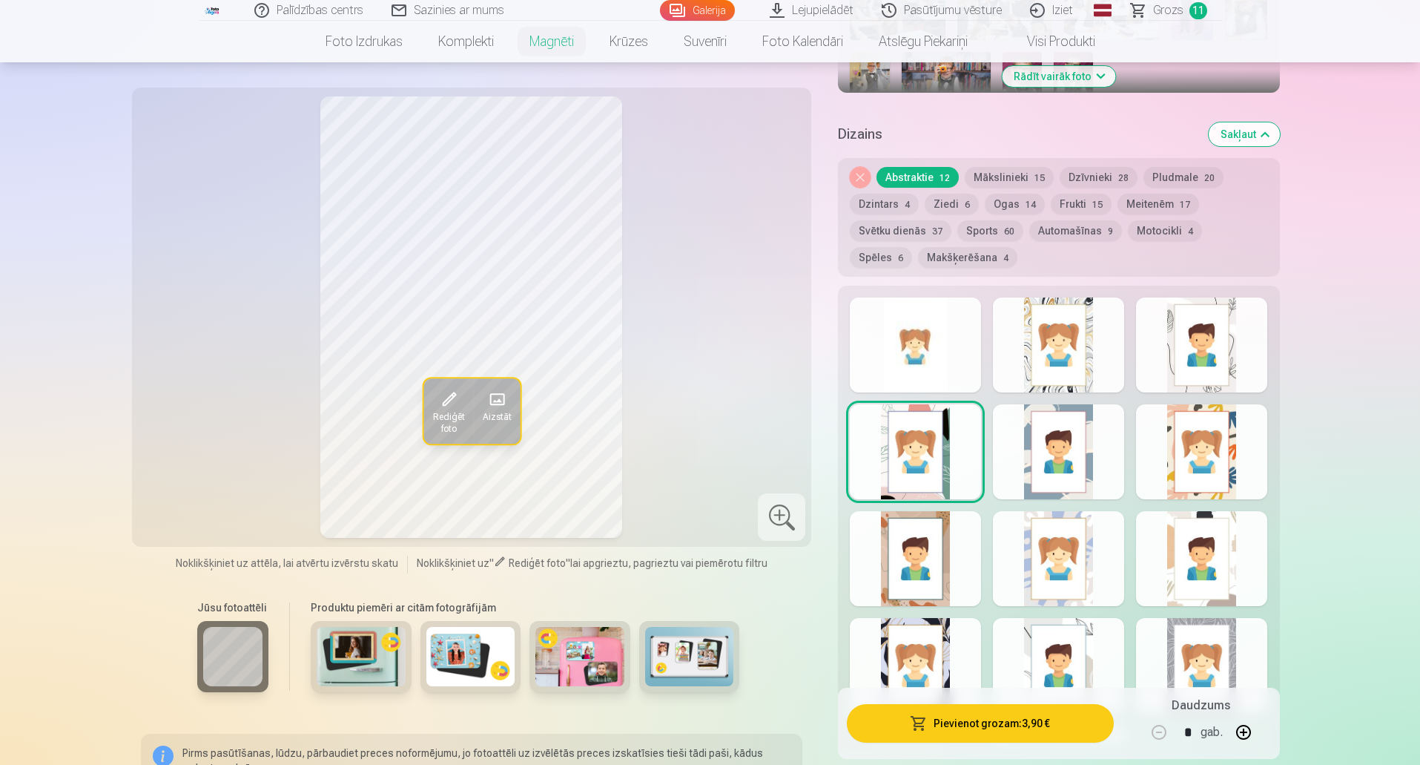
scroll to position [667, 0]
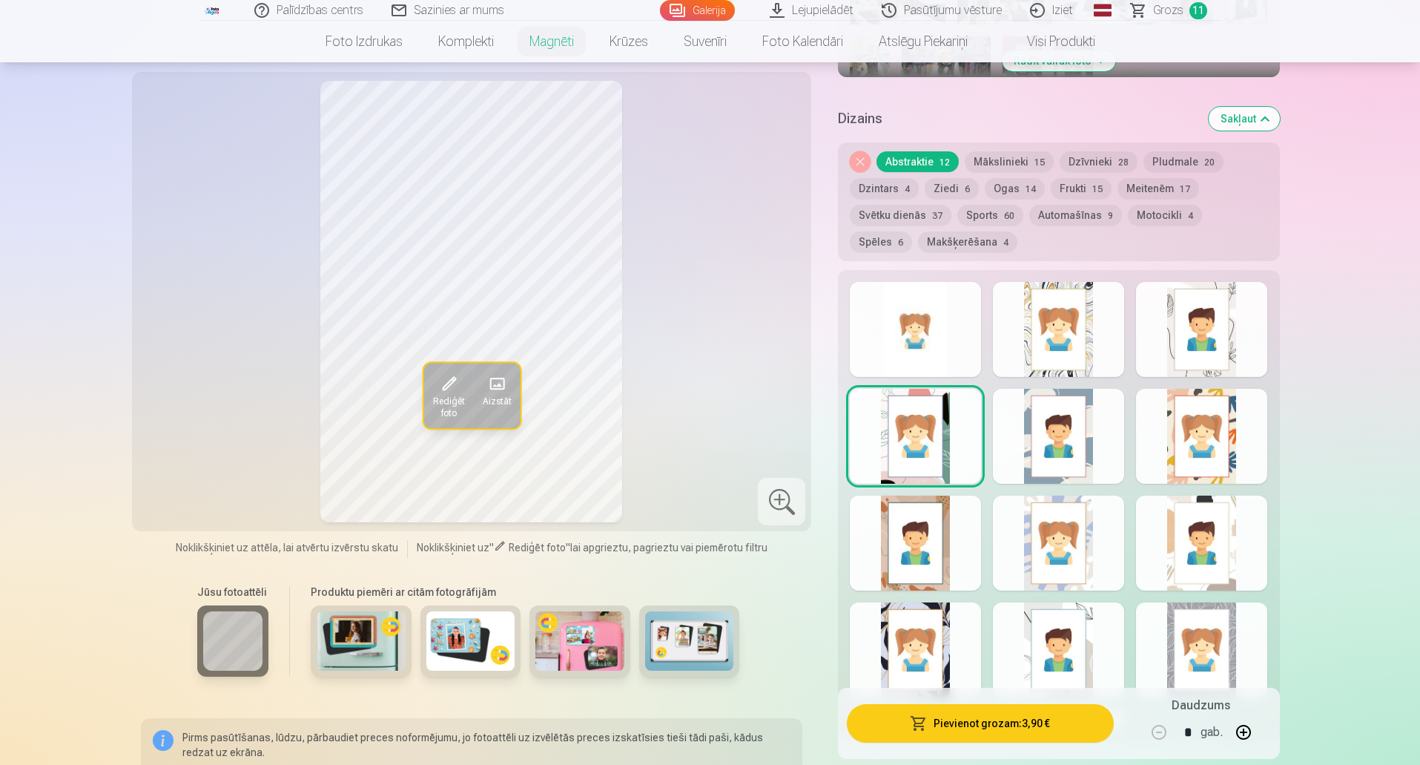
click at [936, 538] on div at bounding box center [915, 542] width 131 height 95
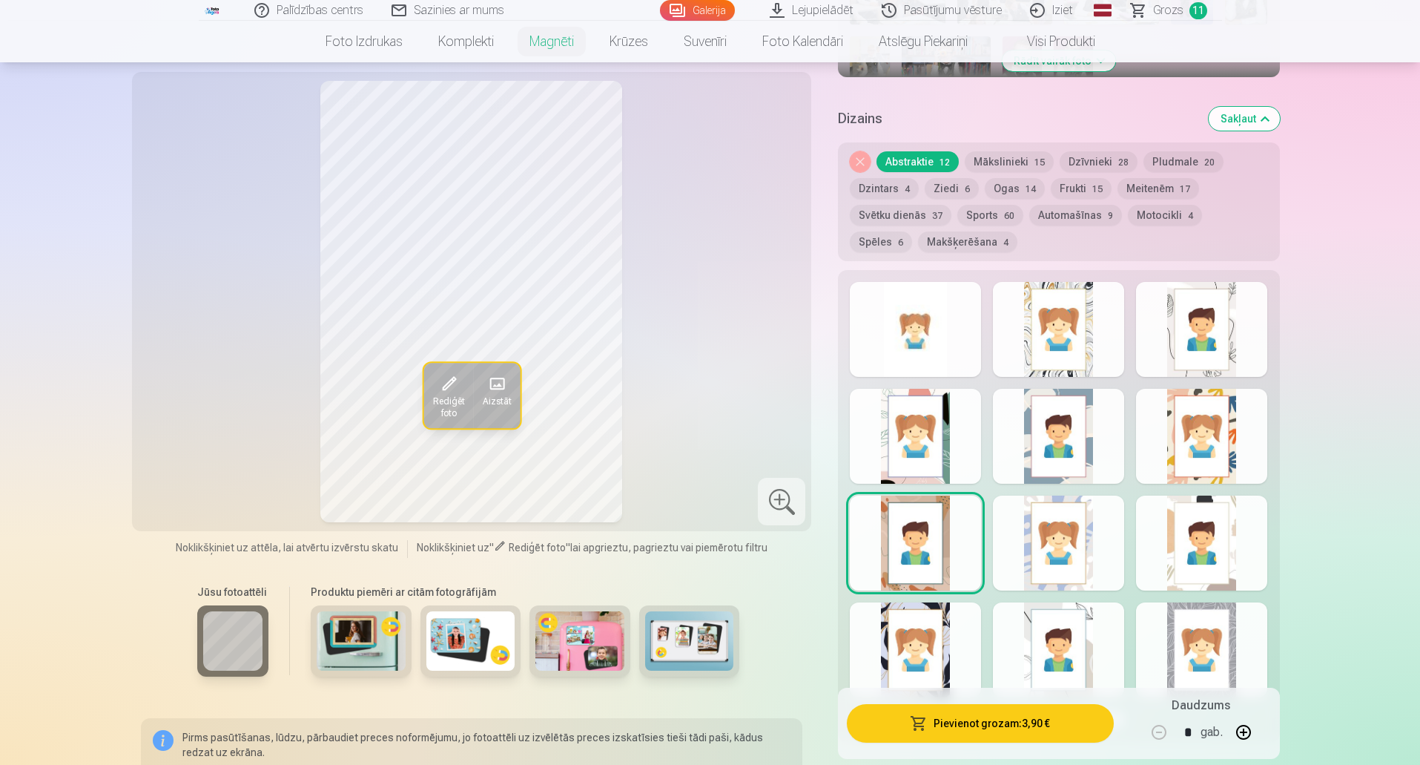
click at [1067, 526] on div at bounding box center [1058, 542] width 131 height 95
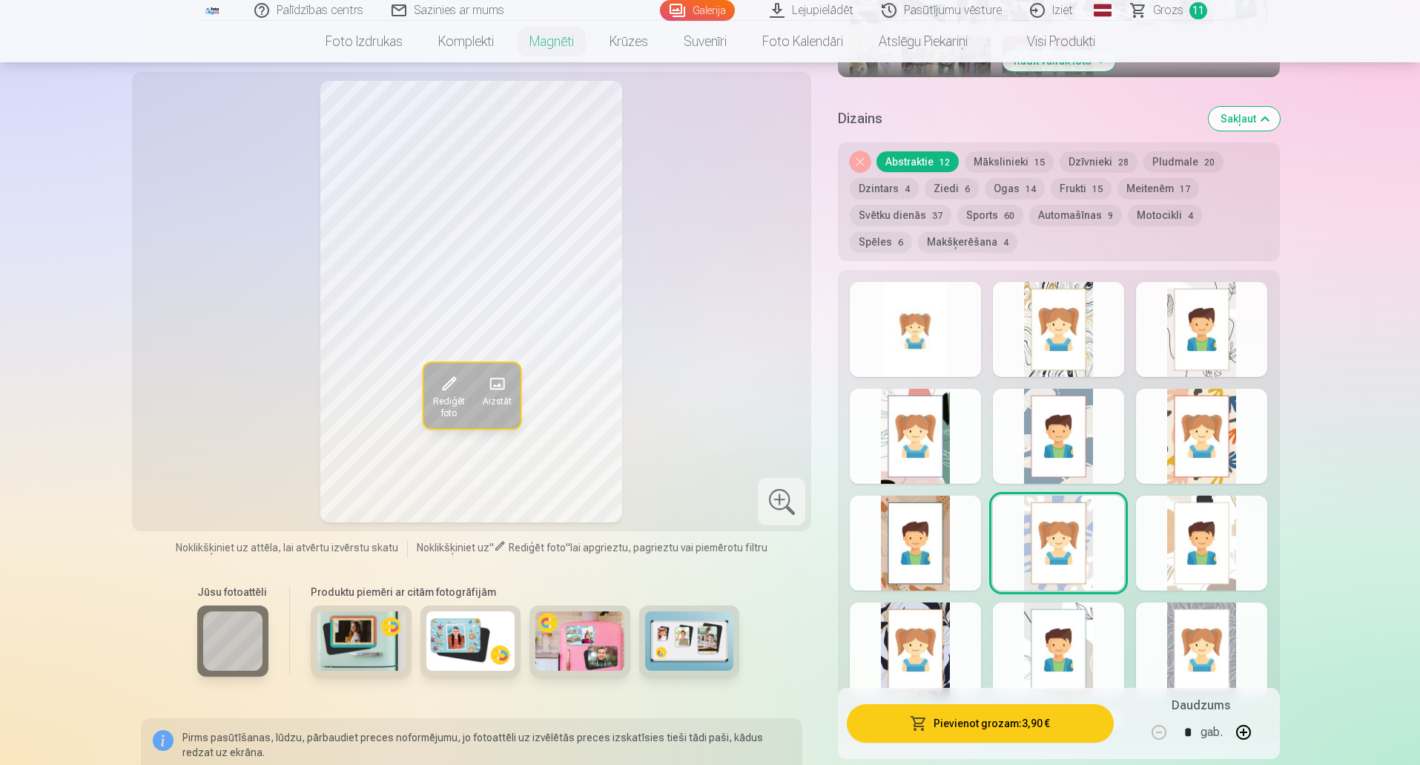
click at [1202, 509] on div at bounding box center [1201, 542] width 131 height 95
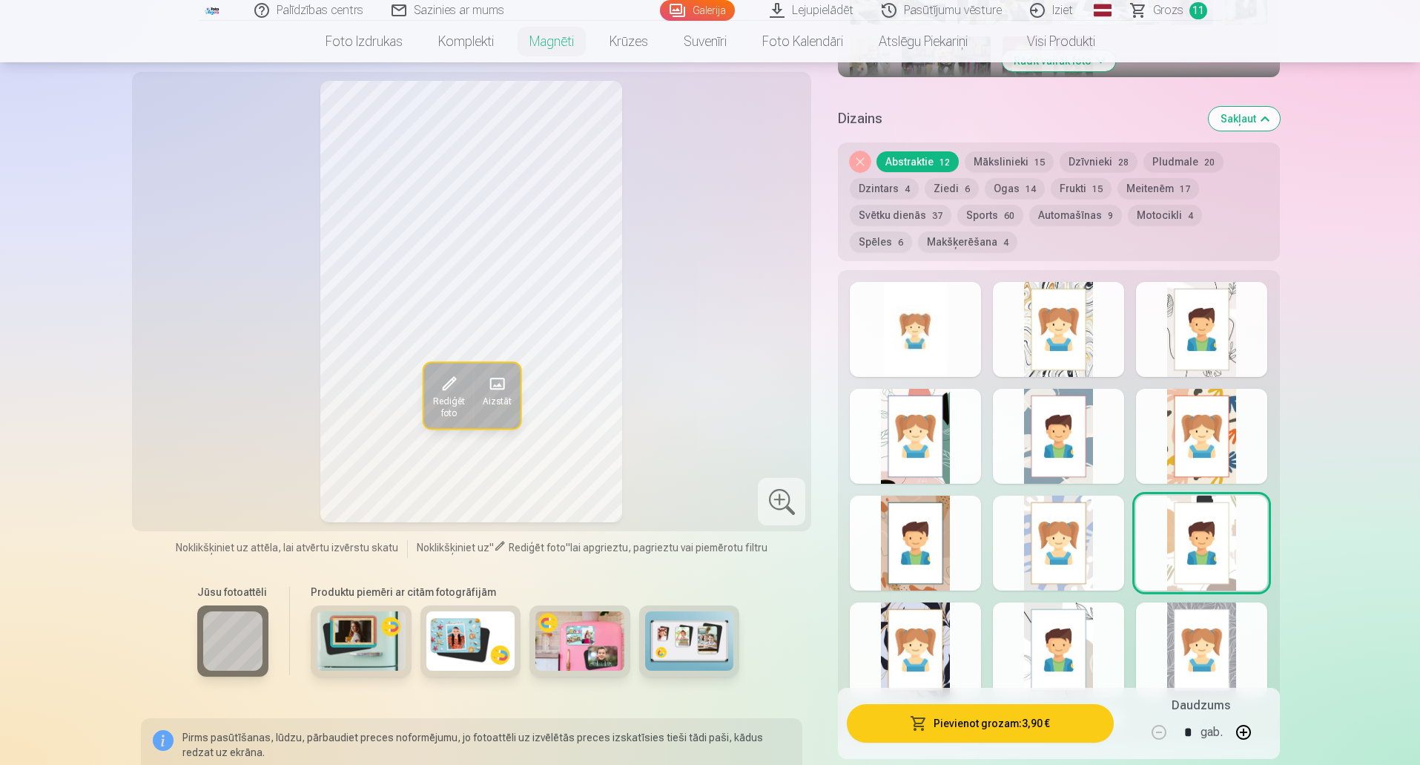
click at [1211, 624] on div at bounding box center [1201, 649] width 131 height 95
click at [1077, 639] on div at bounding box center [1058, 649] width 131 height 95
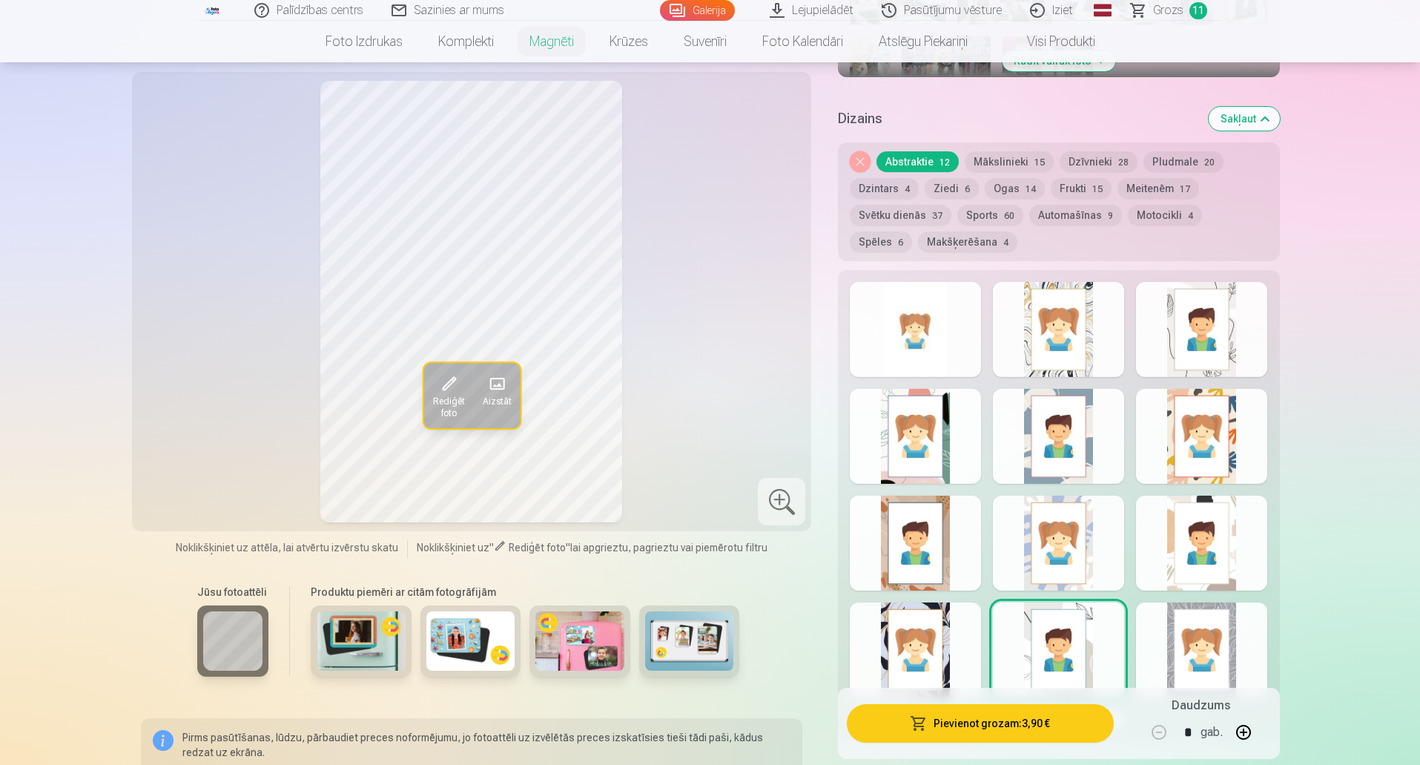
click at [928, 630] on div at bounding box center [915, 649] width 131 height 95
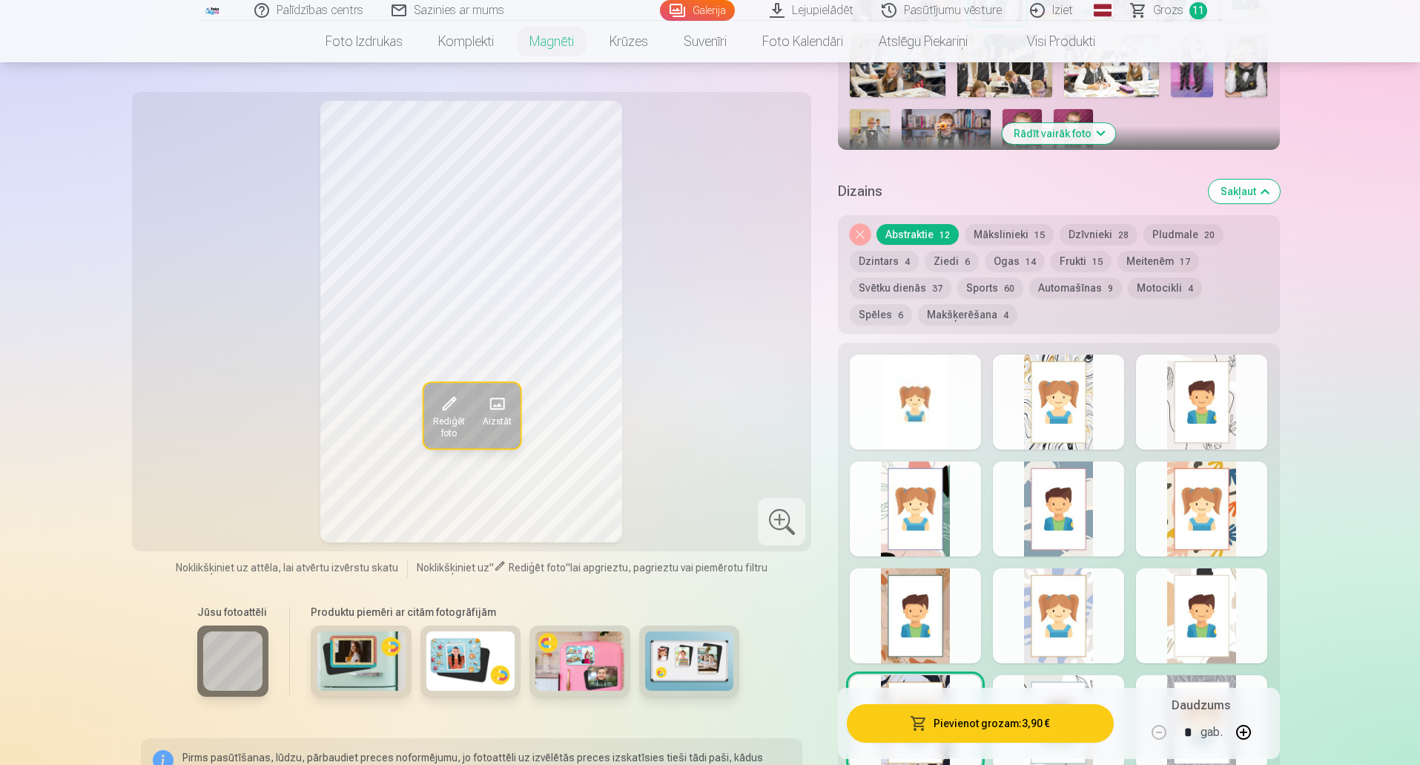
scroll to position [593, 0]
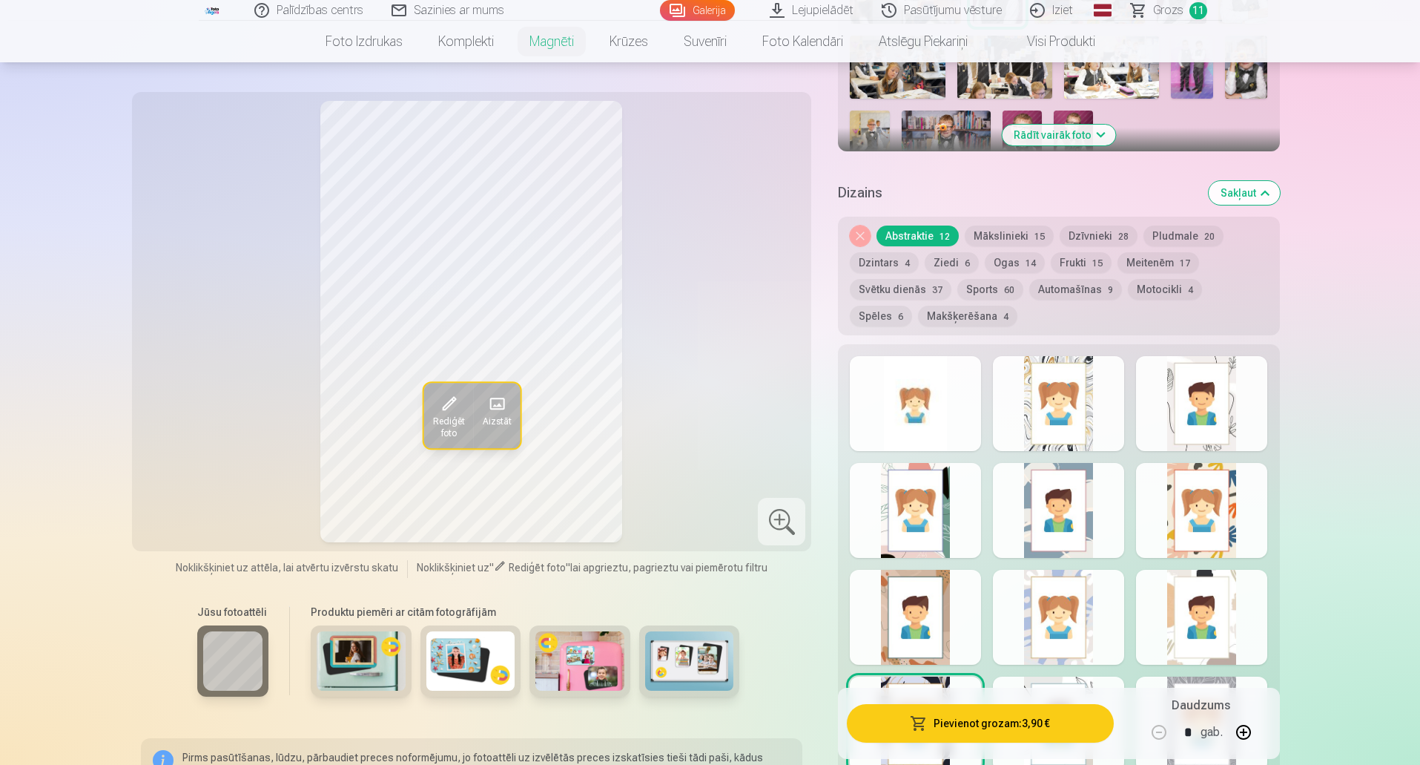
click at [1008, 225] on button "Mākslinieki 15" at bounding box center [1009, 235] width 89 height 21
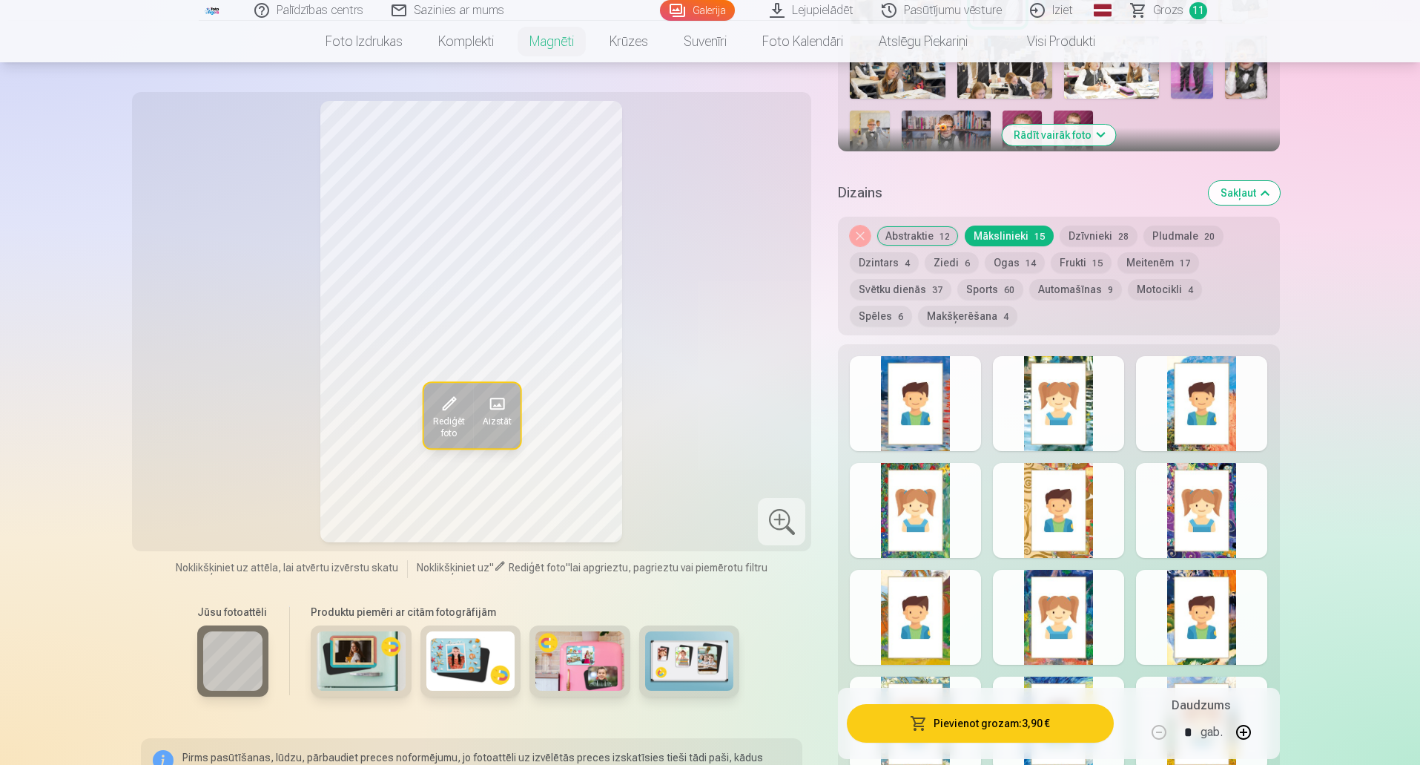
click at [1075, 595] on div at bounding box center [1058, 616] width 131 height 95
click at [1088, 225] on button "Dzīvnieki 28" at bounding box center [1099, 235] width 78 height 21
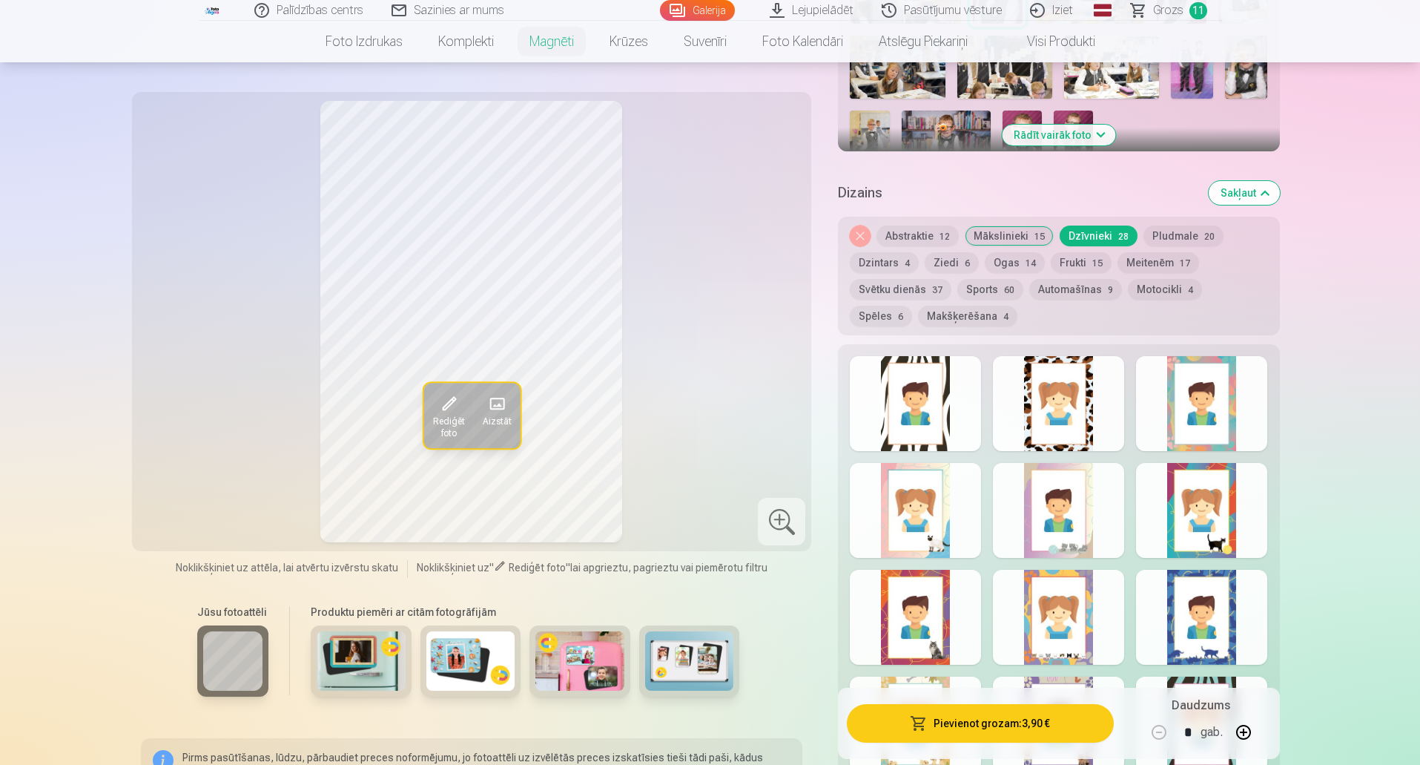
click at [932, 285] on span "37" at bounding box center [937, 290] width 10 height 10
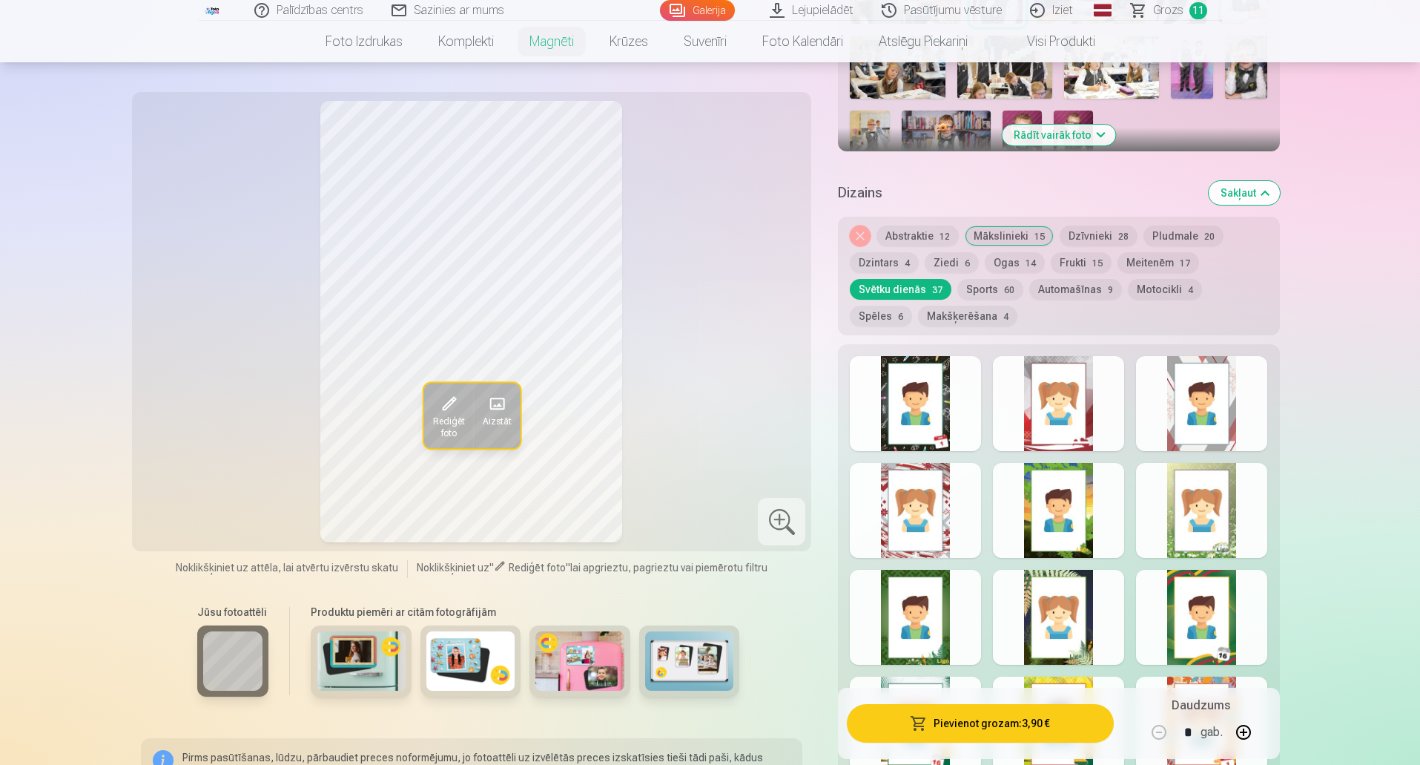
click at [923, 390] on div at bounding box center [915, 403] width 131 height 95
click at [1054, 378] on div at bounding box center [1058, 403] width 131 height 95
click at [1215, 392] on div at bounding box center [1201, 403] width 131 height 95
click at [1203, 478] on div at bounding box center [1201, 510] width 131 height 95
click at [1049, 510] on div at bounding box center [1058, 510] width 131 height 95
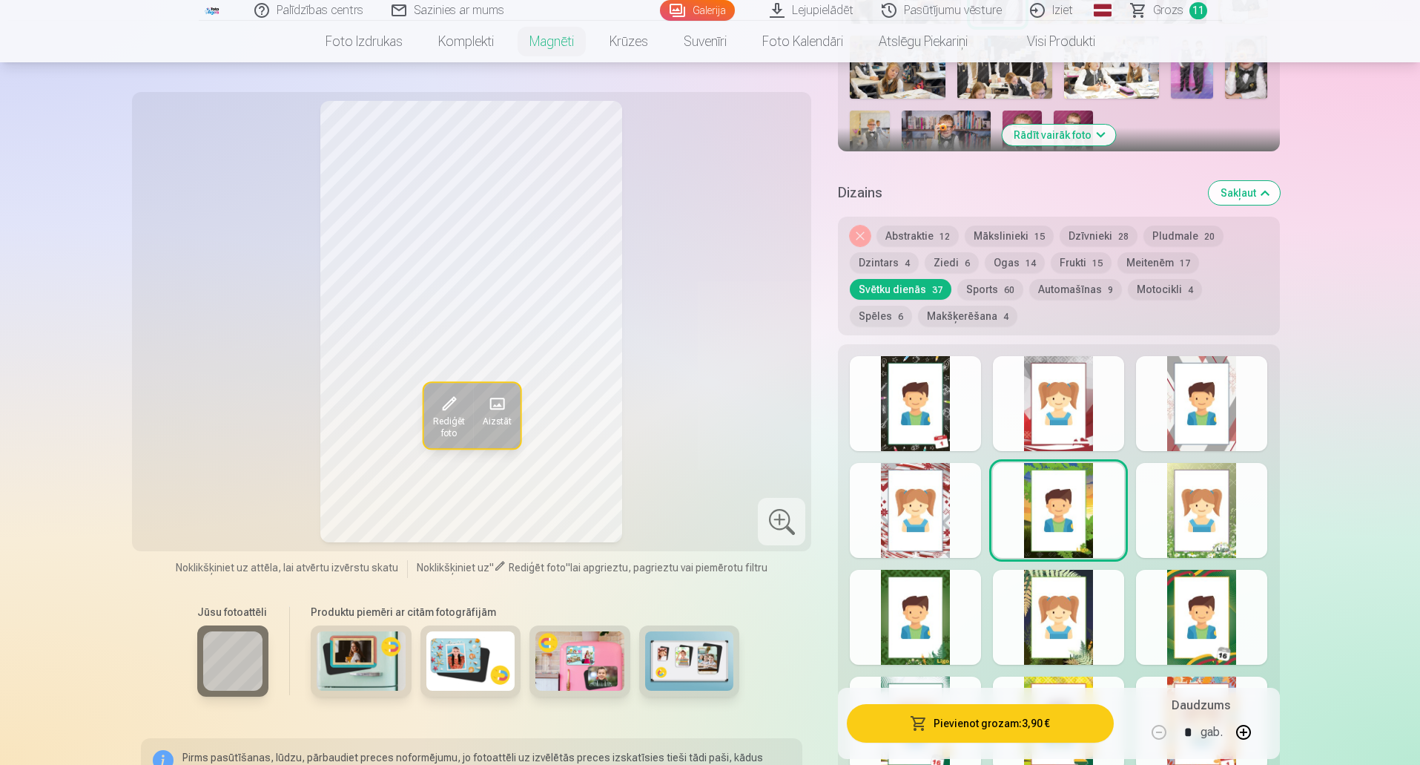
click at [914, 492] on div at bounding box center [915, 510] width 131 height 95
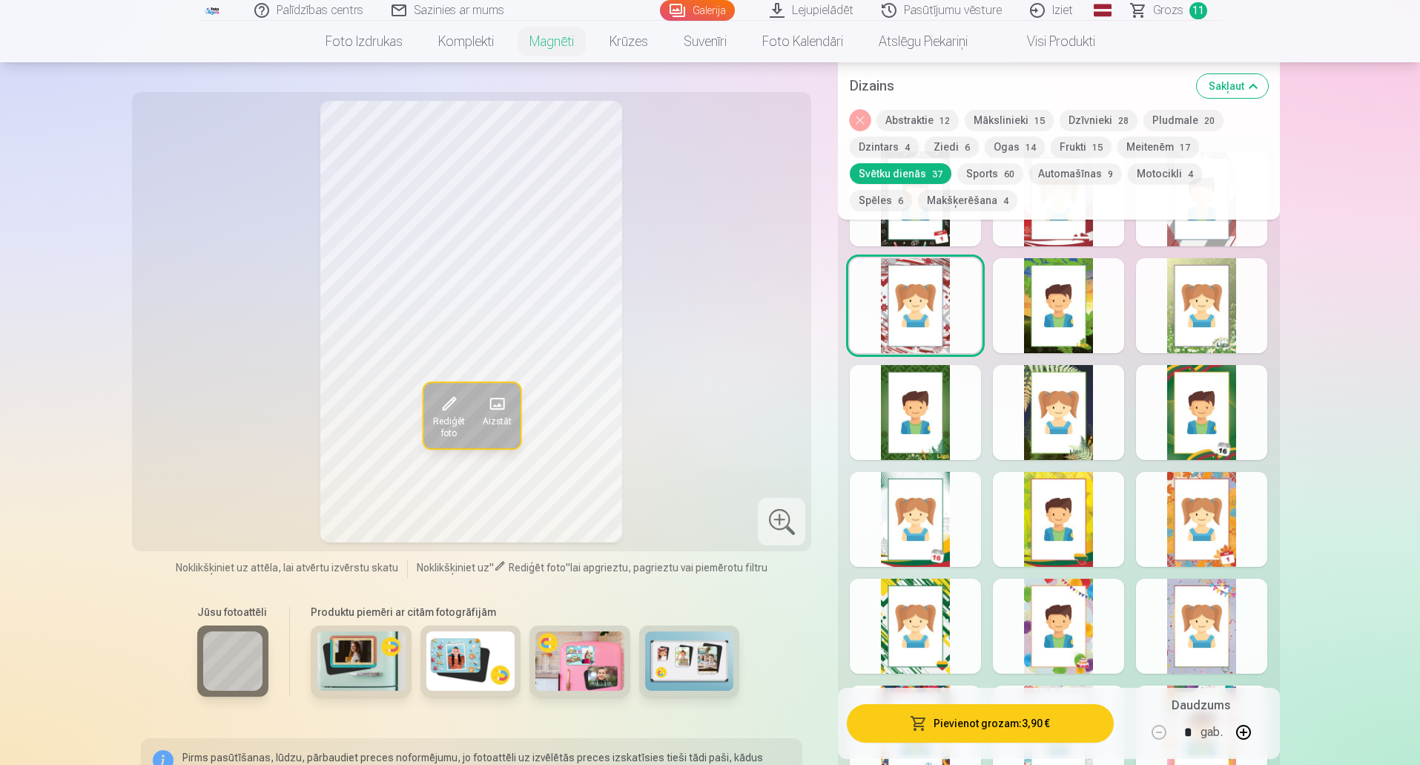
scroll to position [816, 0]
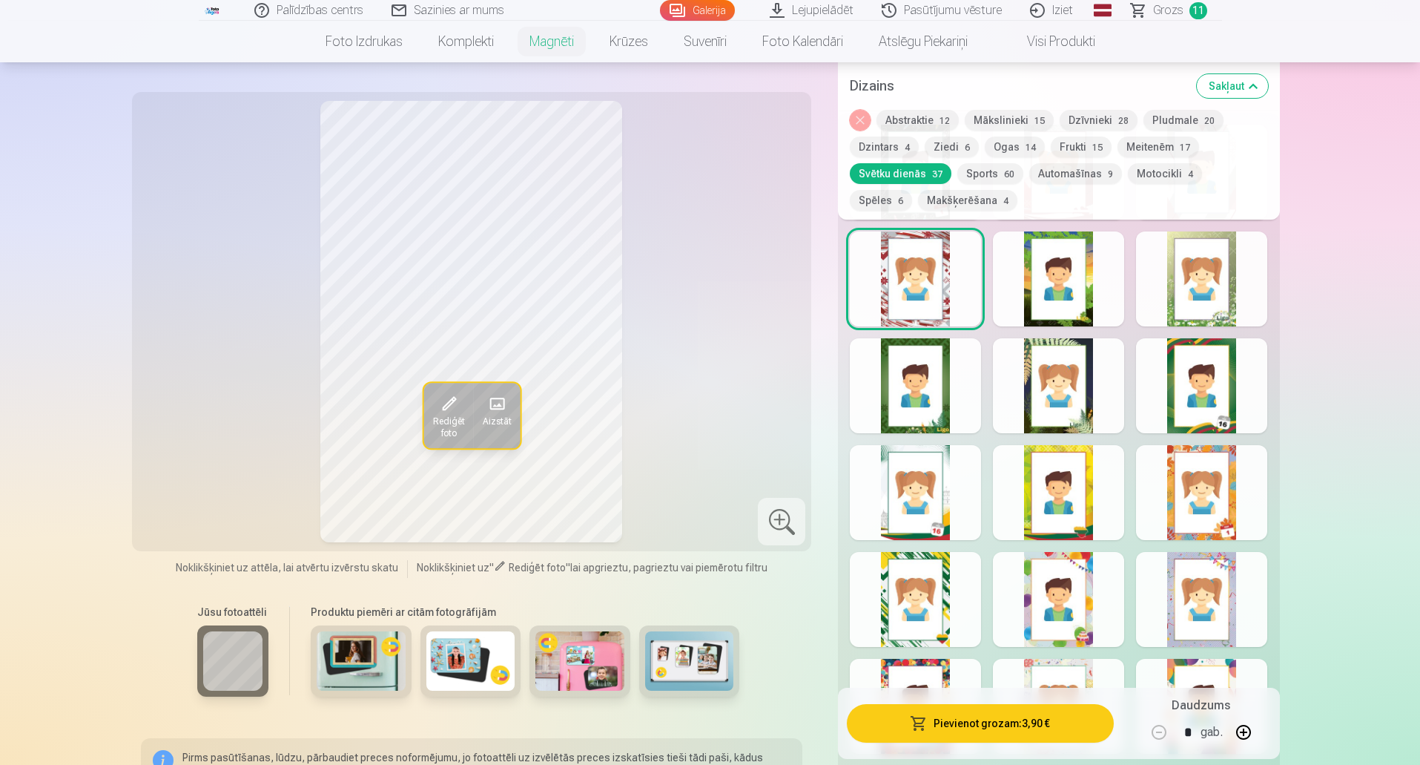
click at [934, 472] on div at bounding box center [915, 492] width 131 height 95
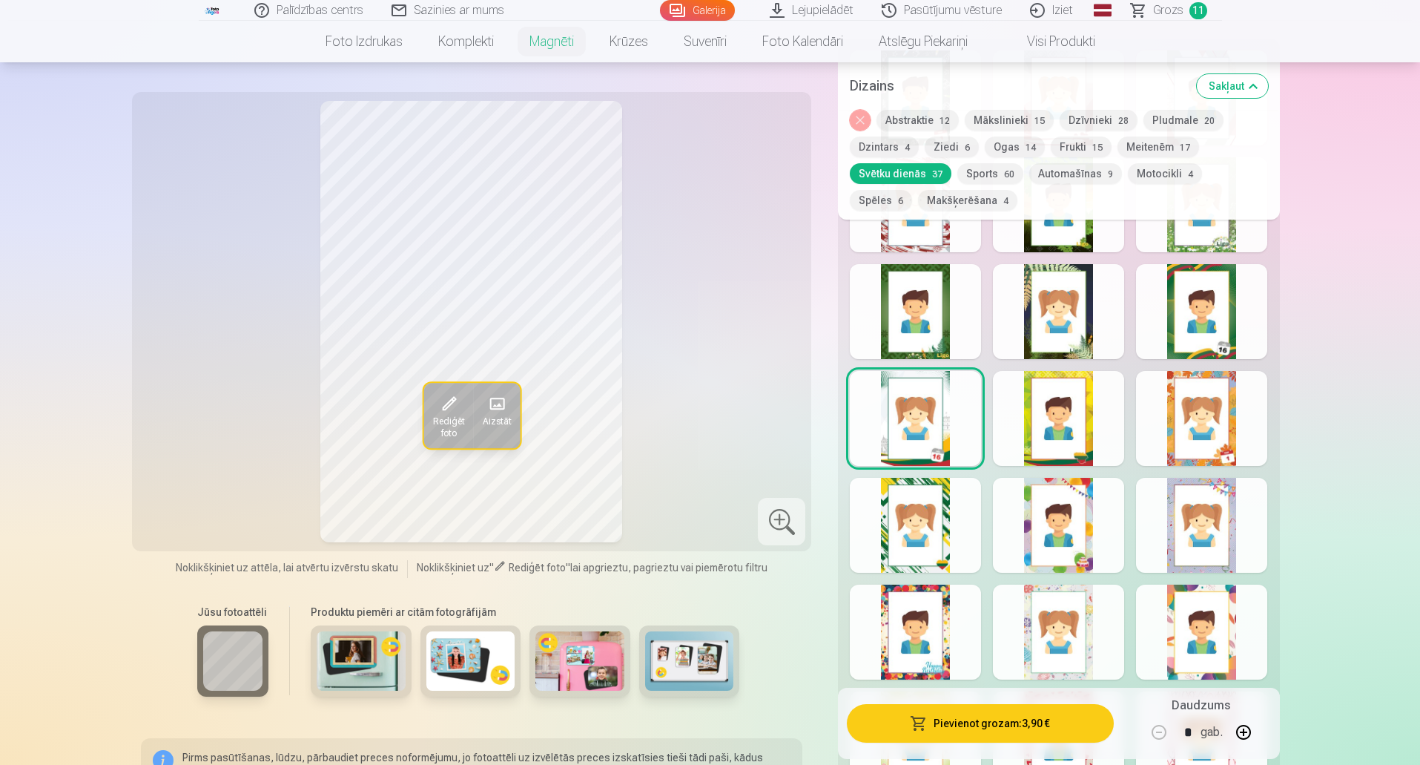
scroll to position [964, 0]
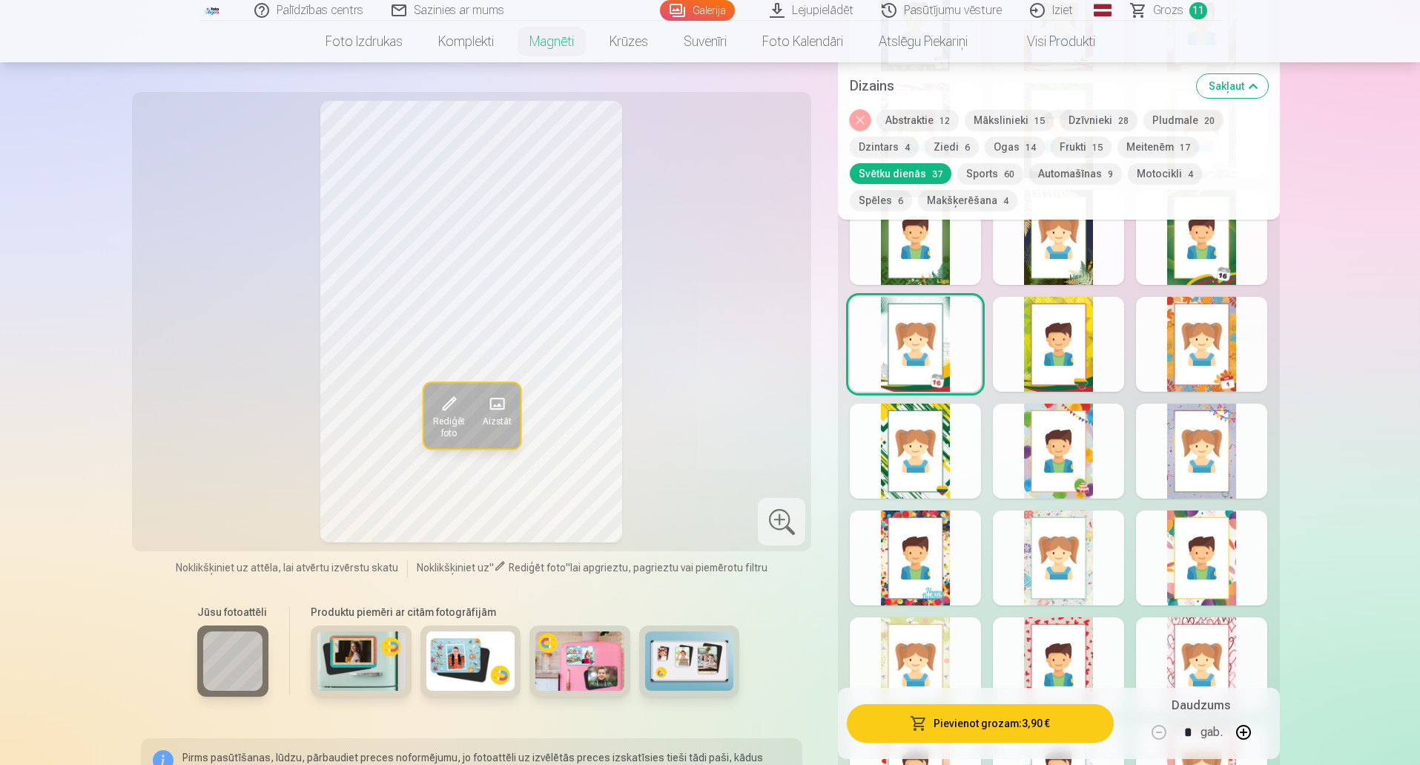
click at [1082, 510] on div at bounding box center [1058, 557] width 131 height 95
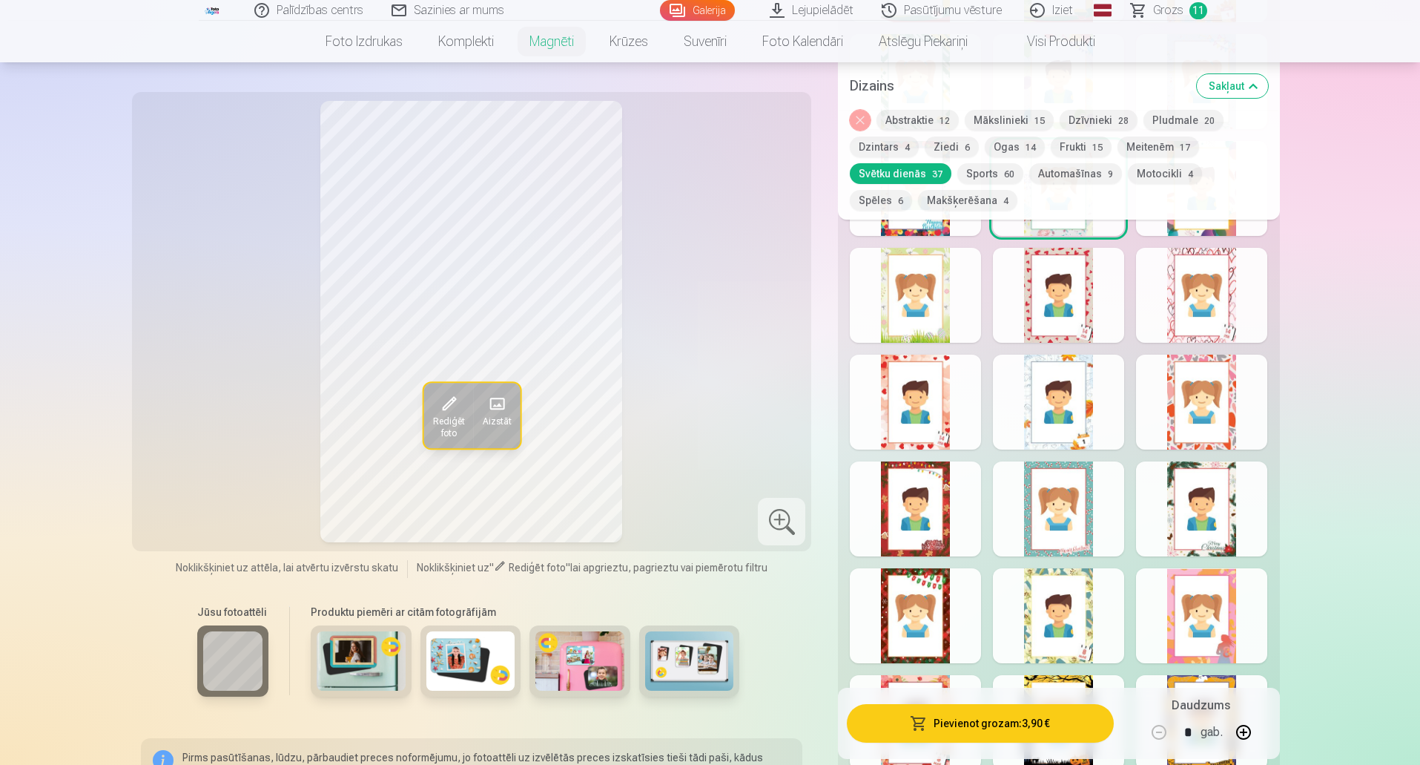
scroll to position [1335, 0]
click at [928, 490] on div at bounding box center [915, 507] width 131 height 95
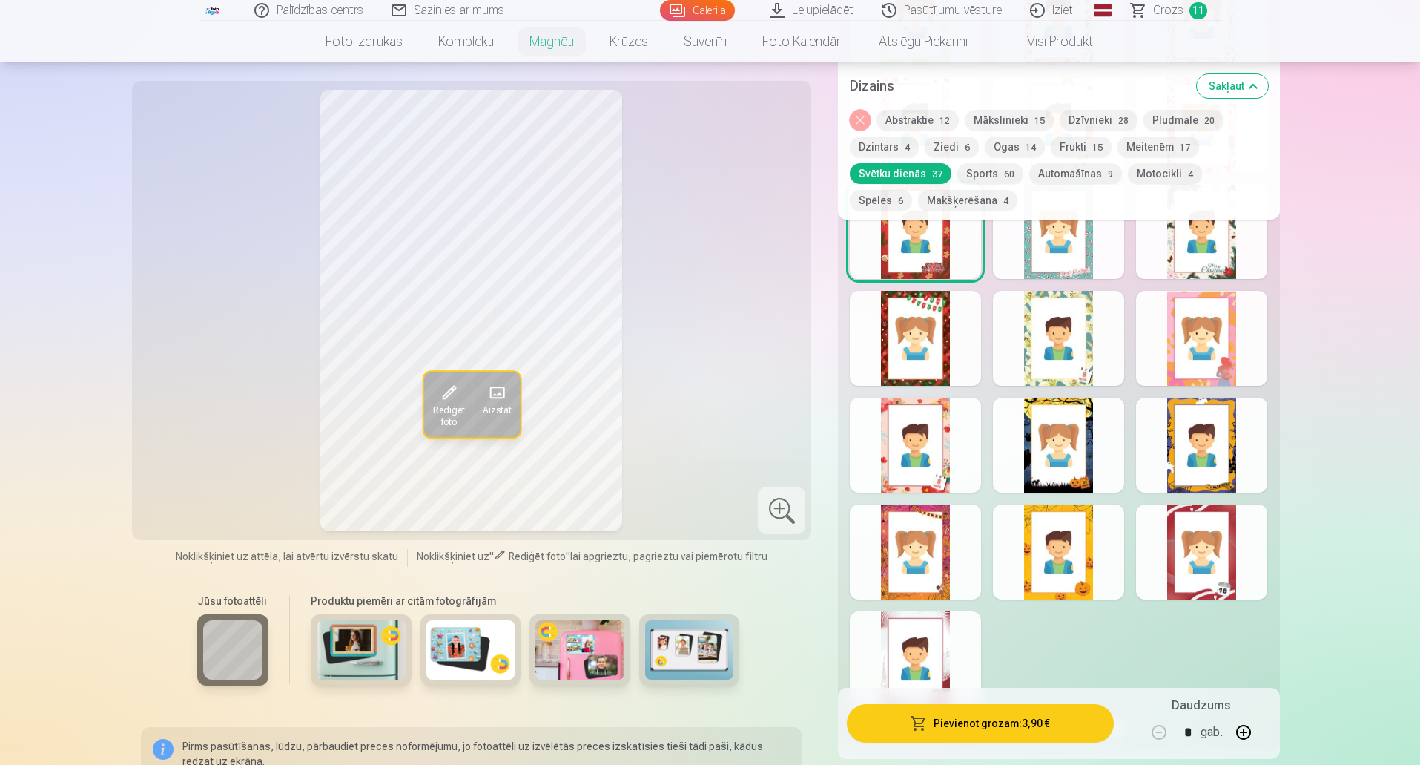
scroll to position [1631, 0]
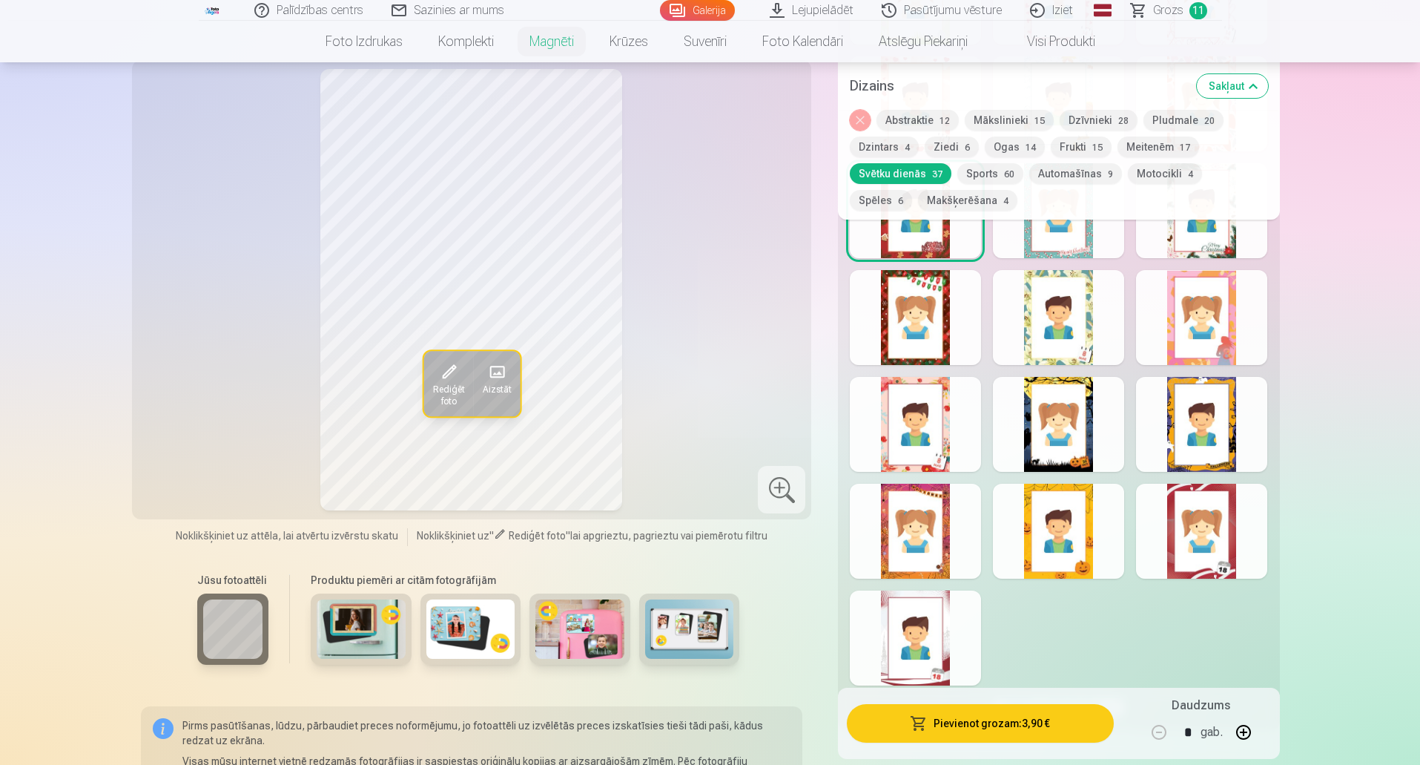
click at [1218, 514] on div at bounding box center [1201, 530] width 131 height 95
click at [946, 621] on div at bounding box center [915, 637] width 131 height 95
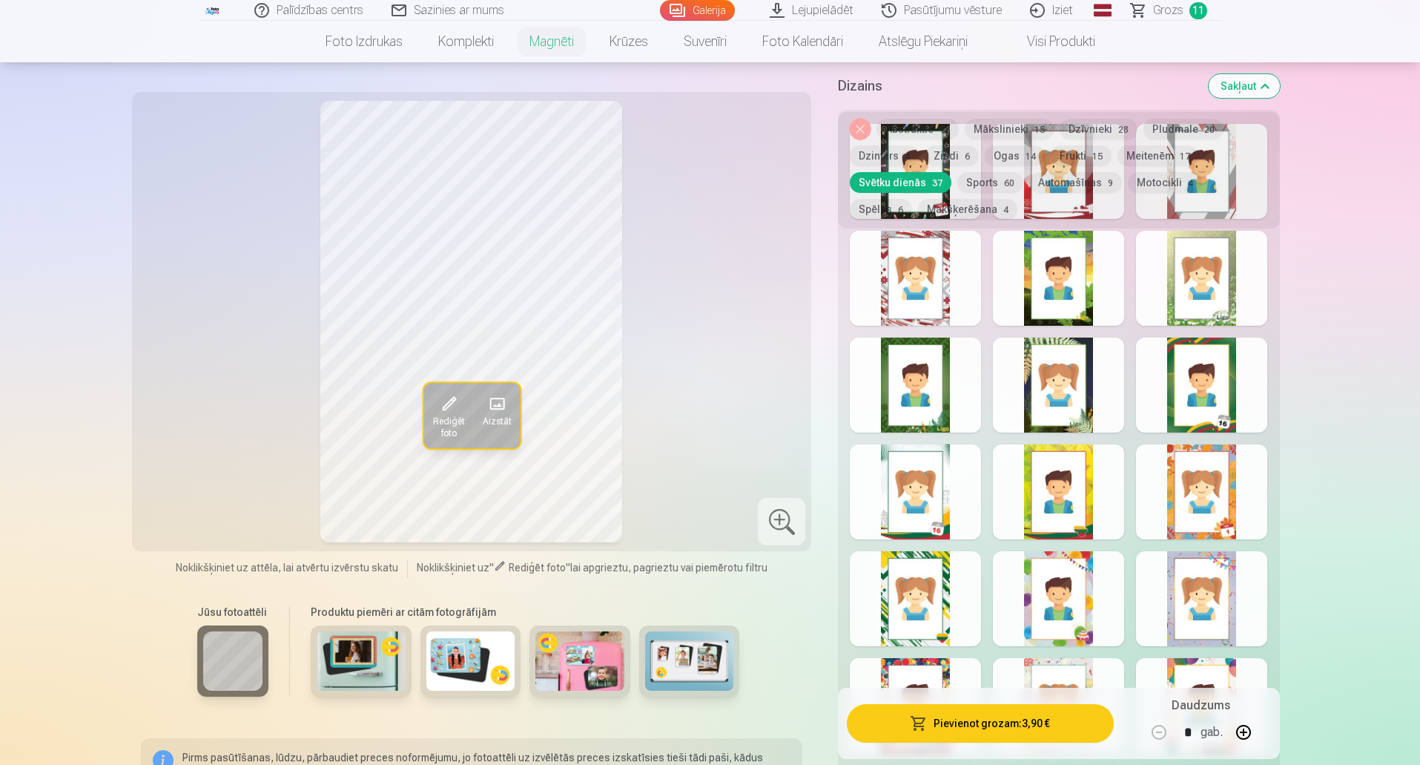
scroll to position [593, 0]
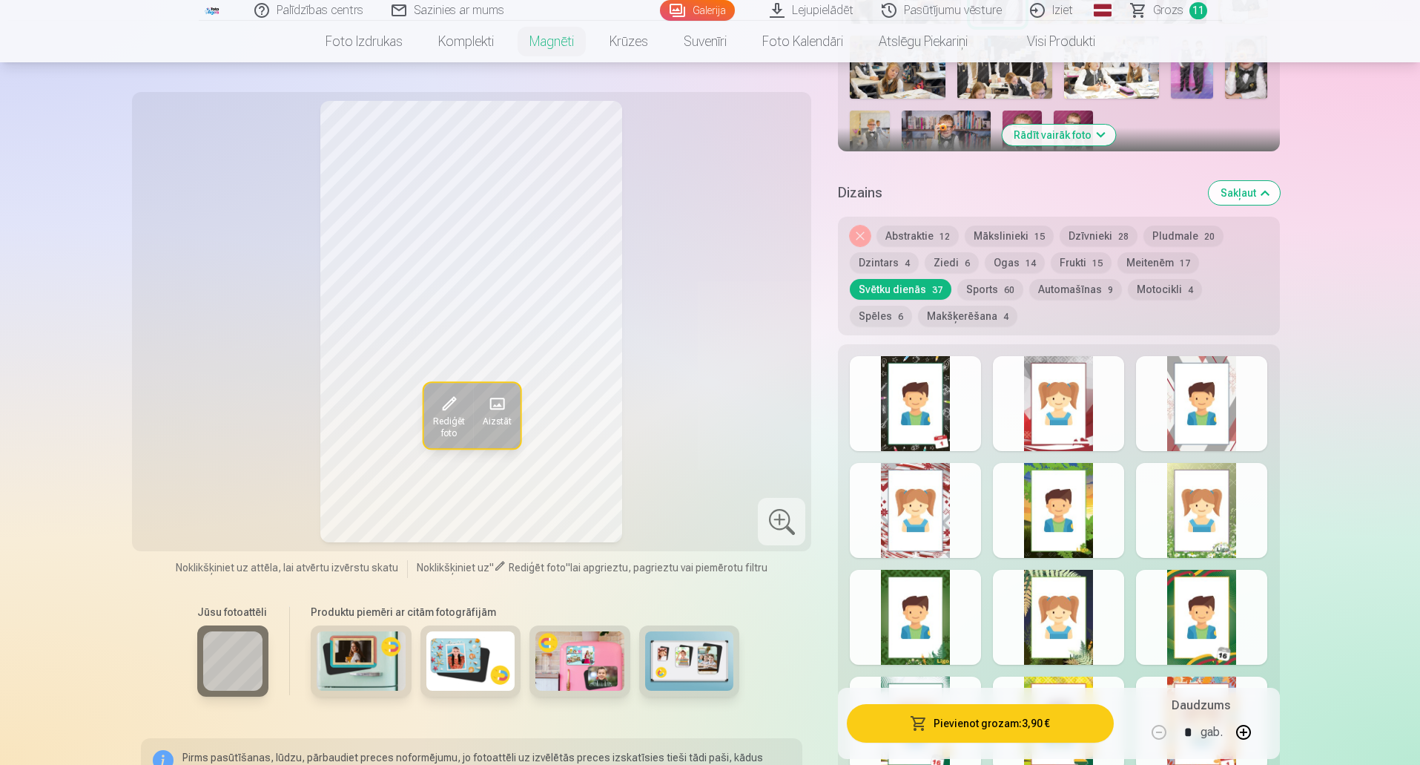
click at [983, 279] on button "Sports 60" at bounding box center [990, 289] width 66 height 21
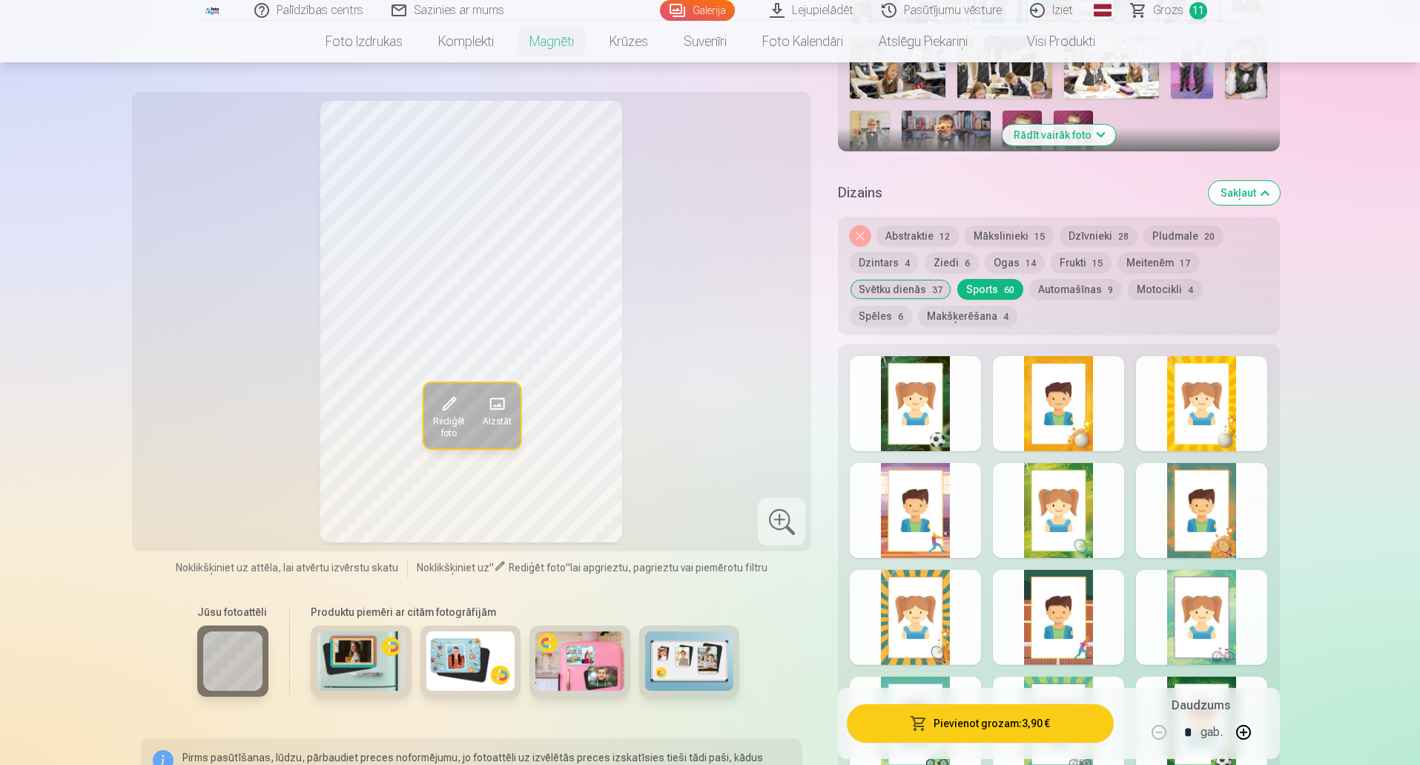
click at [1064, 392] on div at bounding box center [1058, 403] width 131 height 95
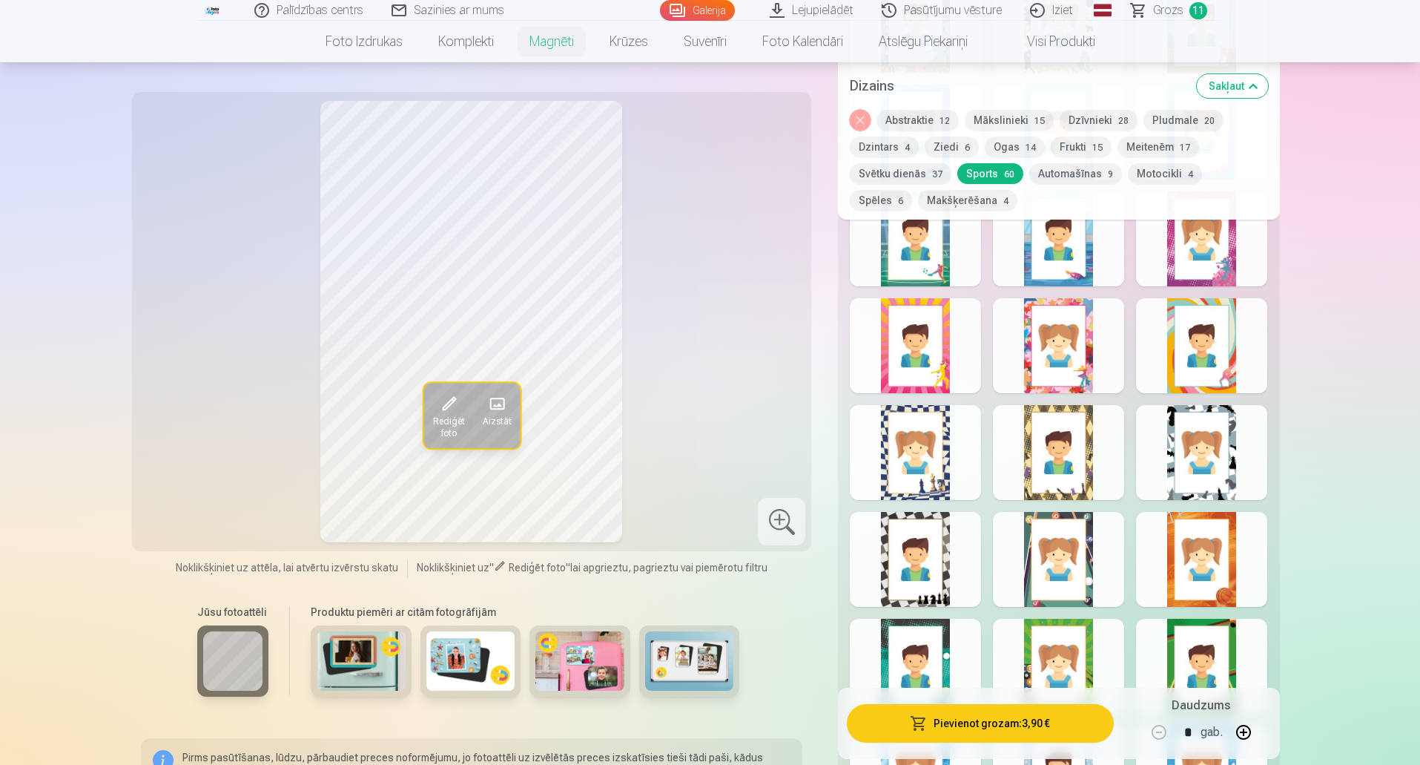
scroll to position [1928, 0]
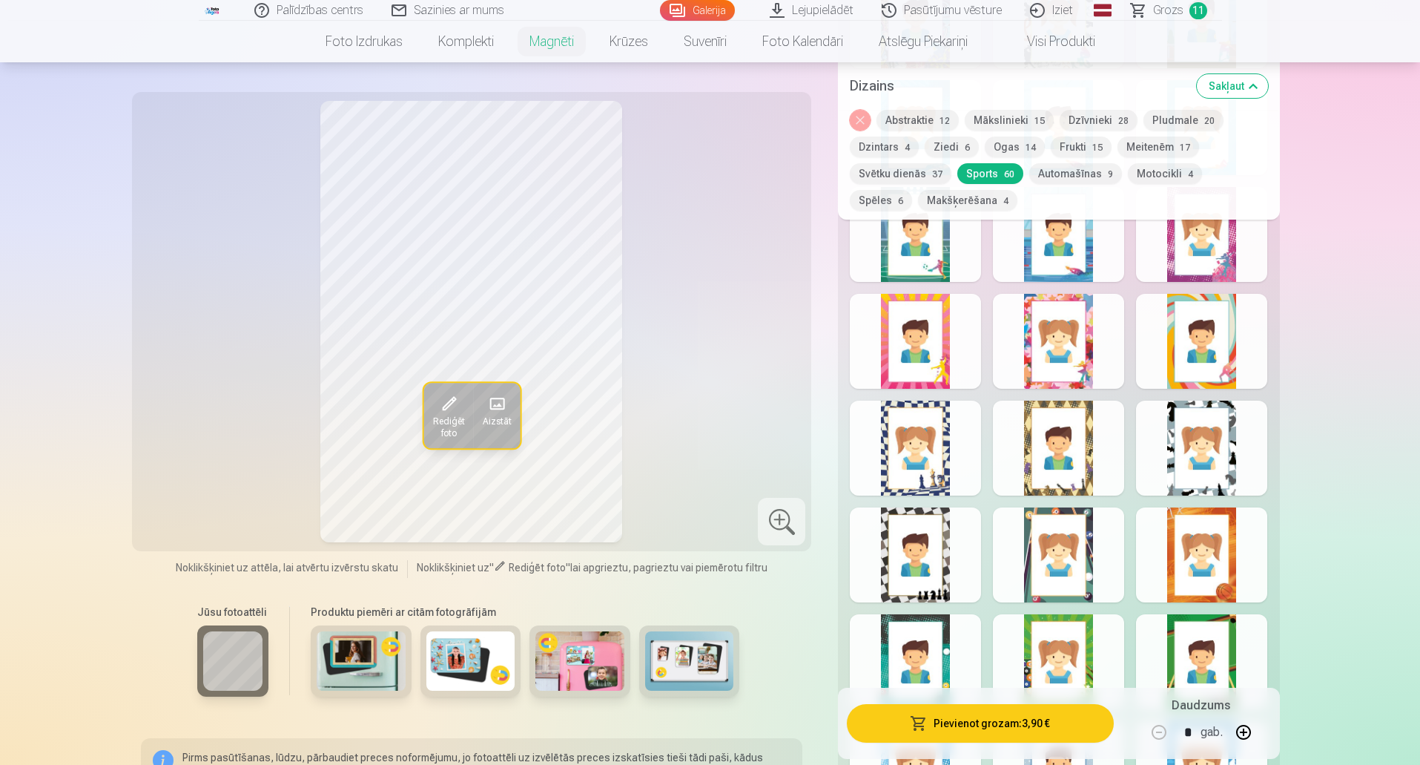
click at [1218, 533] on div at bounding box center [1201, 554] width 131 height 95
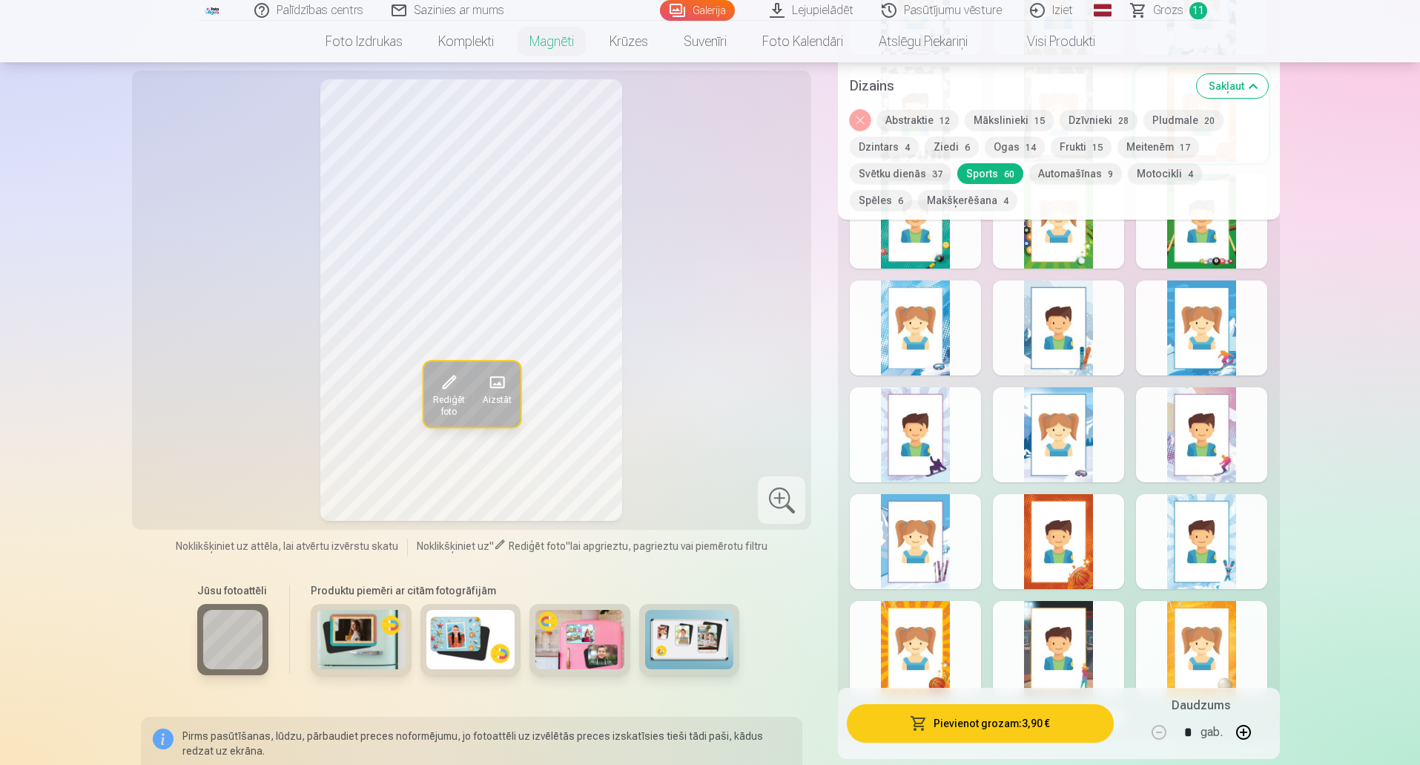
scroll to position [2373, 0]
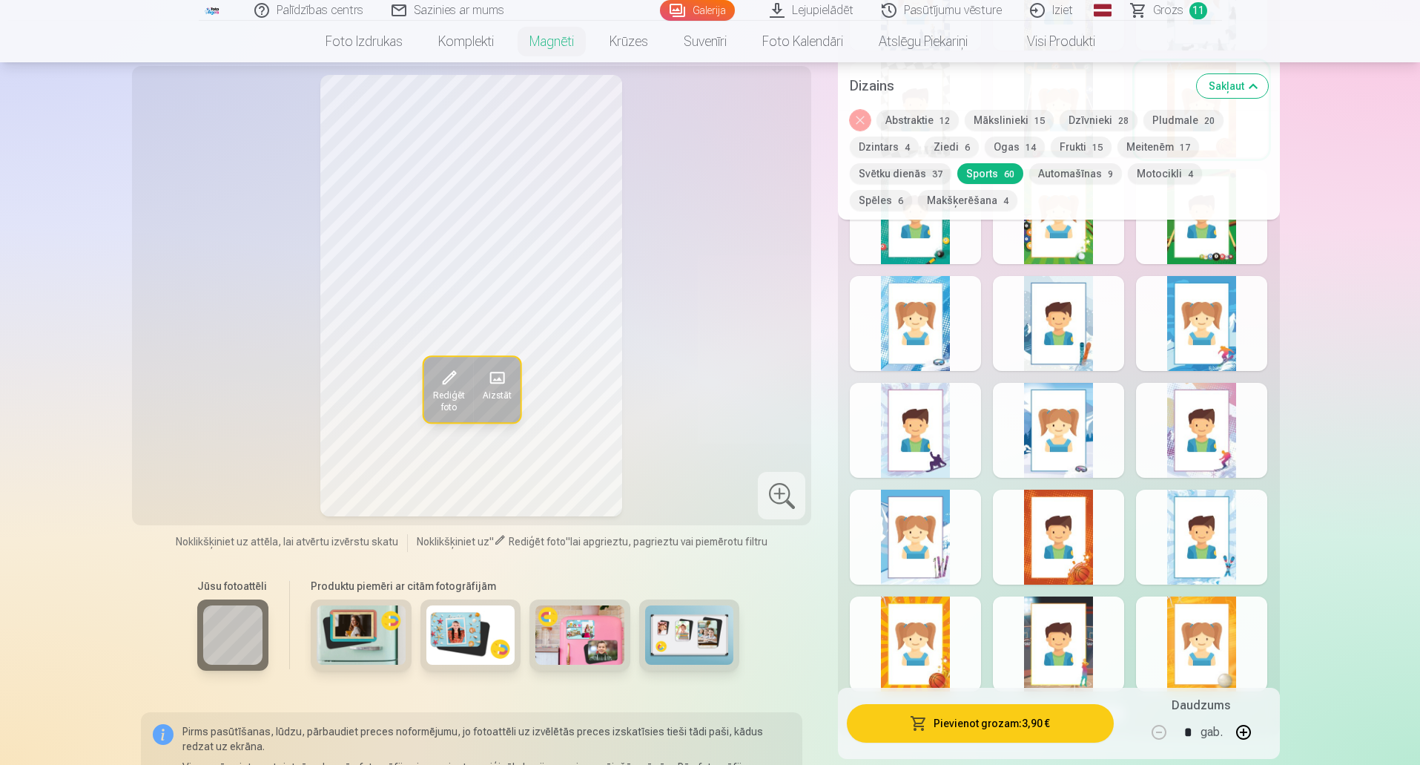
click at [899, 627] on div at bounding box center [915, 643] width 131 height 95
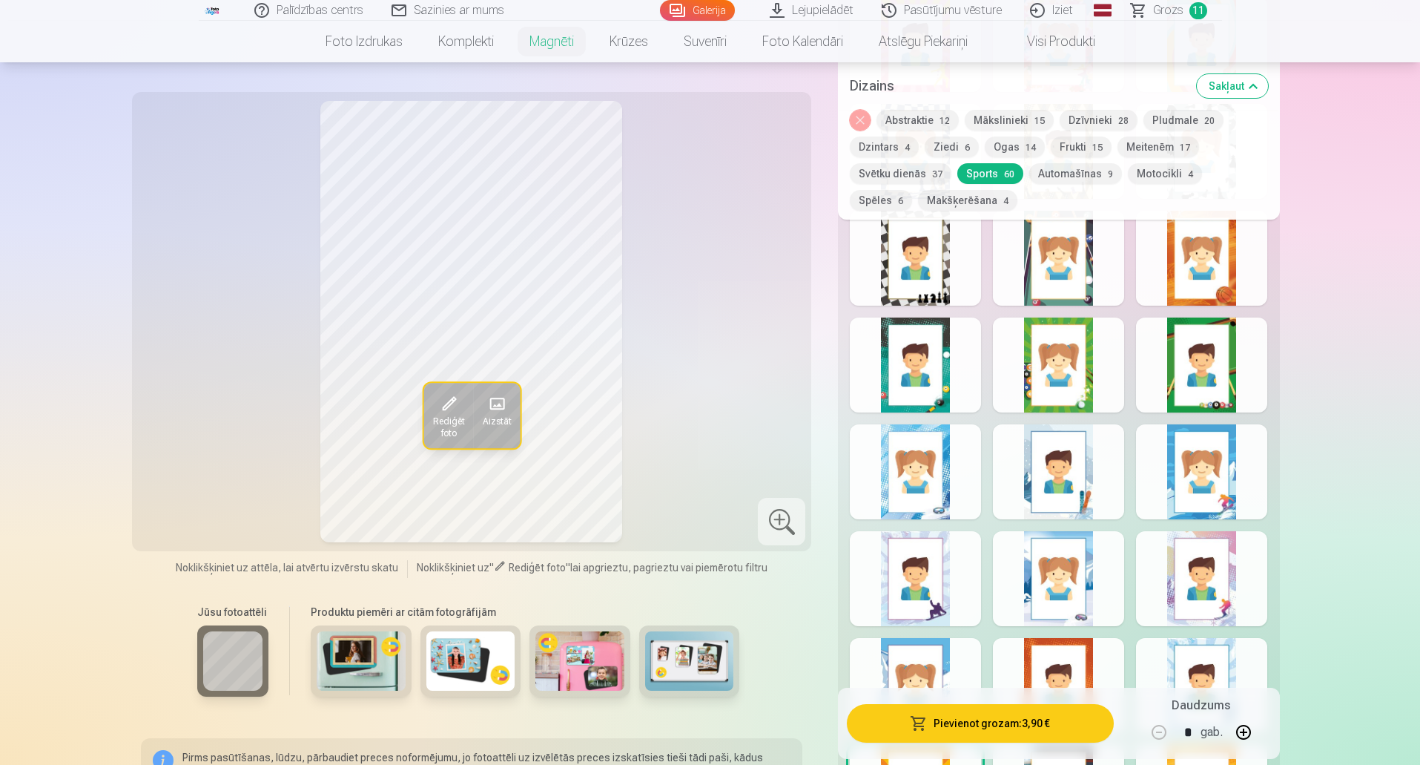
scroll to position [2076, 0]
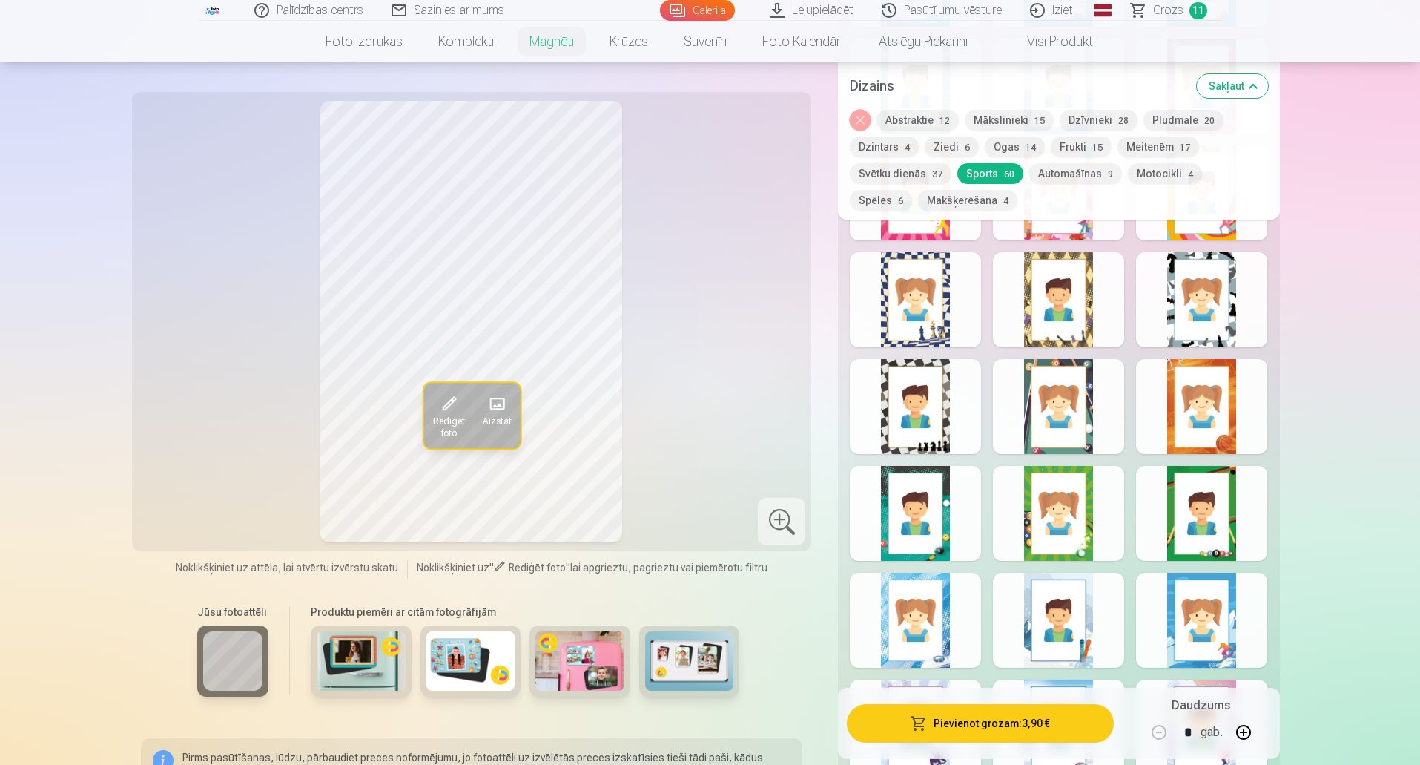
click at [1226, 391] on div at bounding box center [1201, 406] width 131 height 95
click at [1056, 372] on div at bounding box center [1058, 406] width 131 height 95
click at [1209, 380] on div at bounding box center [1201, 406] width 131 height 95
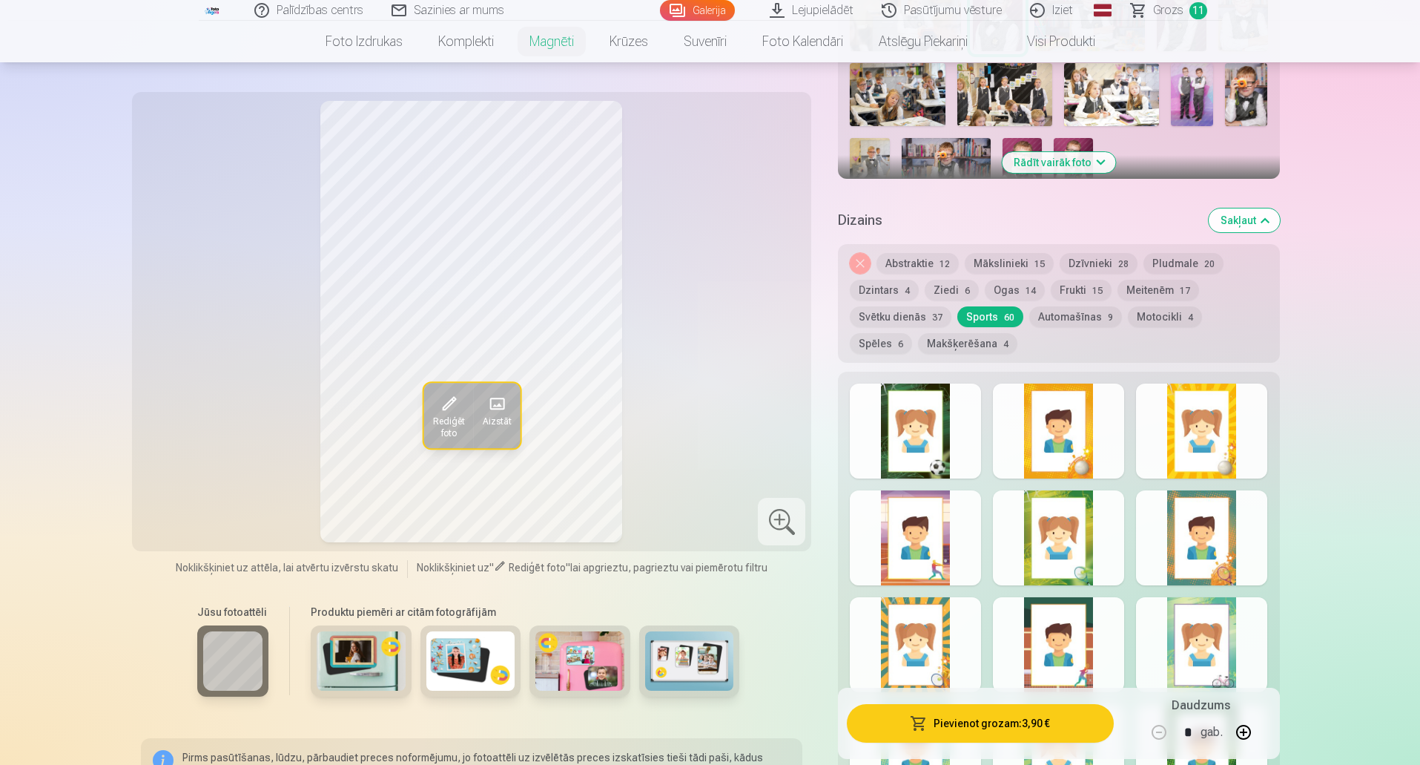
scroll to position [519, 0]
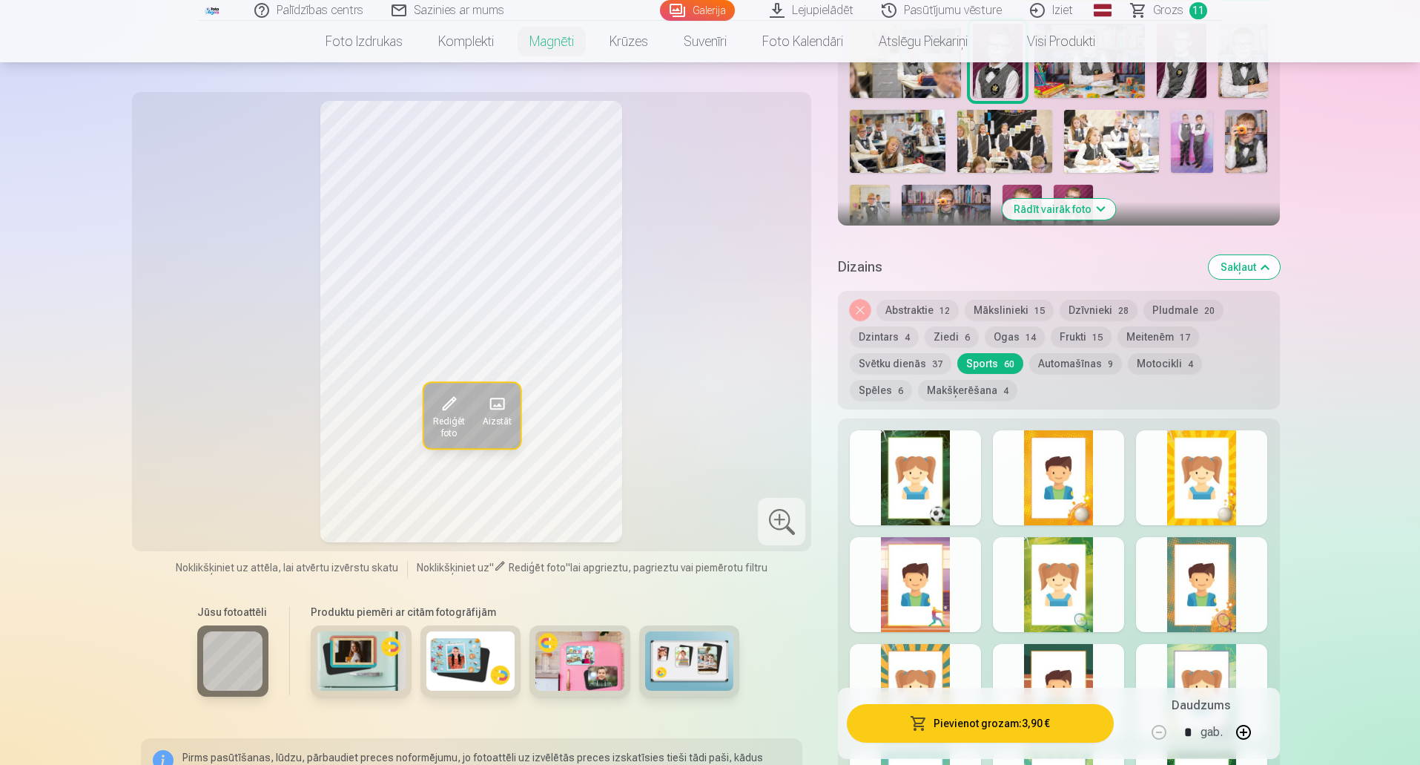
click at [912, 380] on button "Spēles 6" at bounding box center [881, 390] width 62 height 21
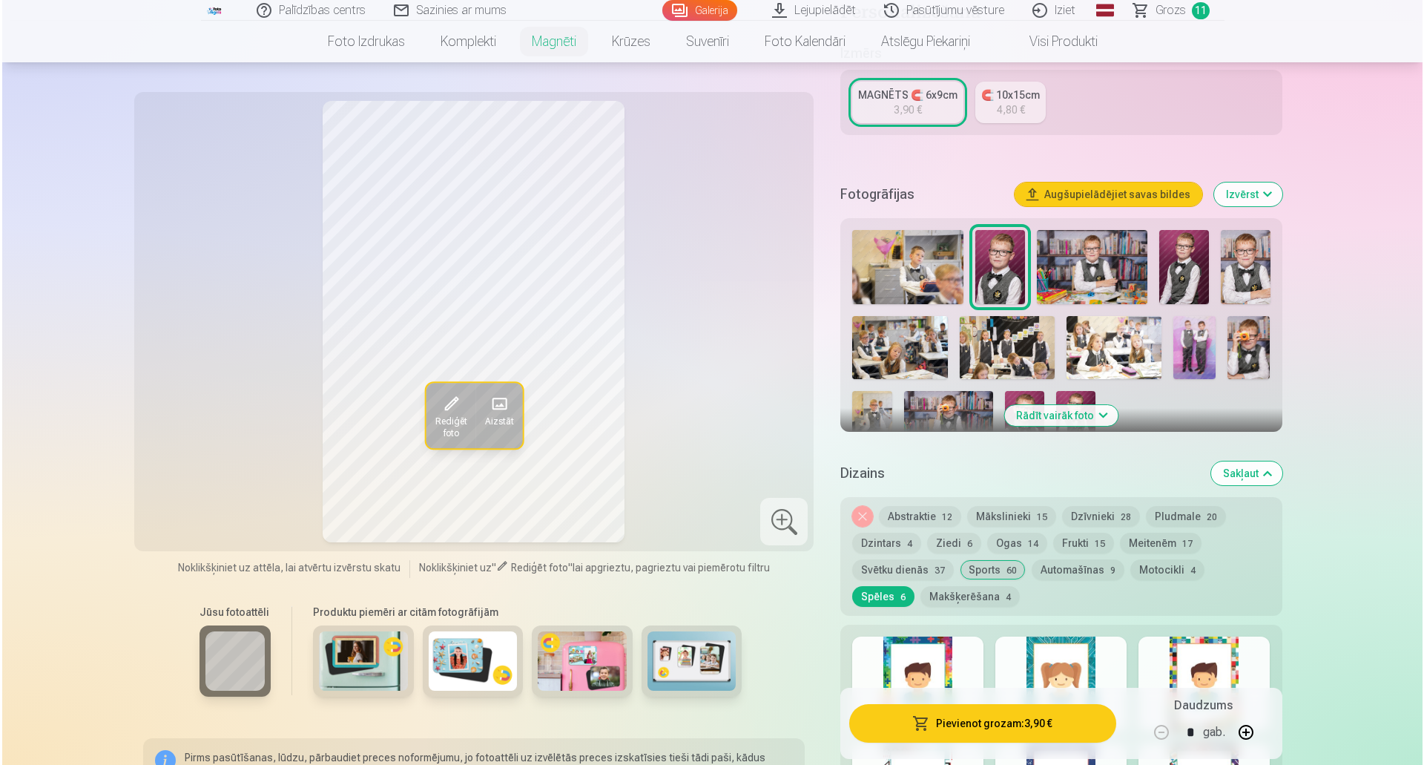
scroll to position [297, 0]
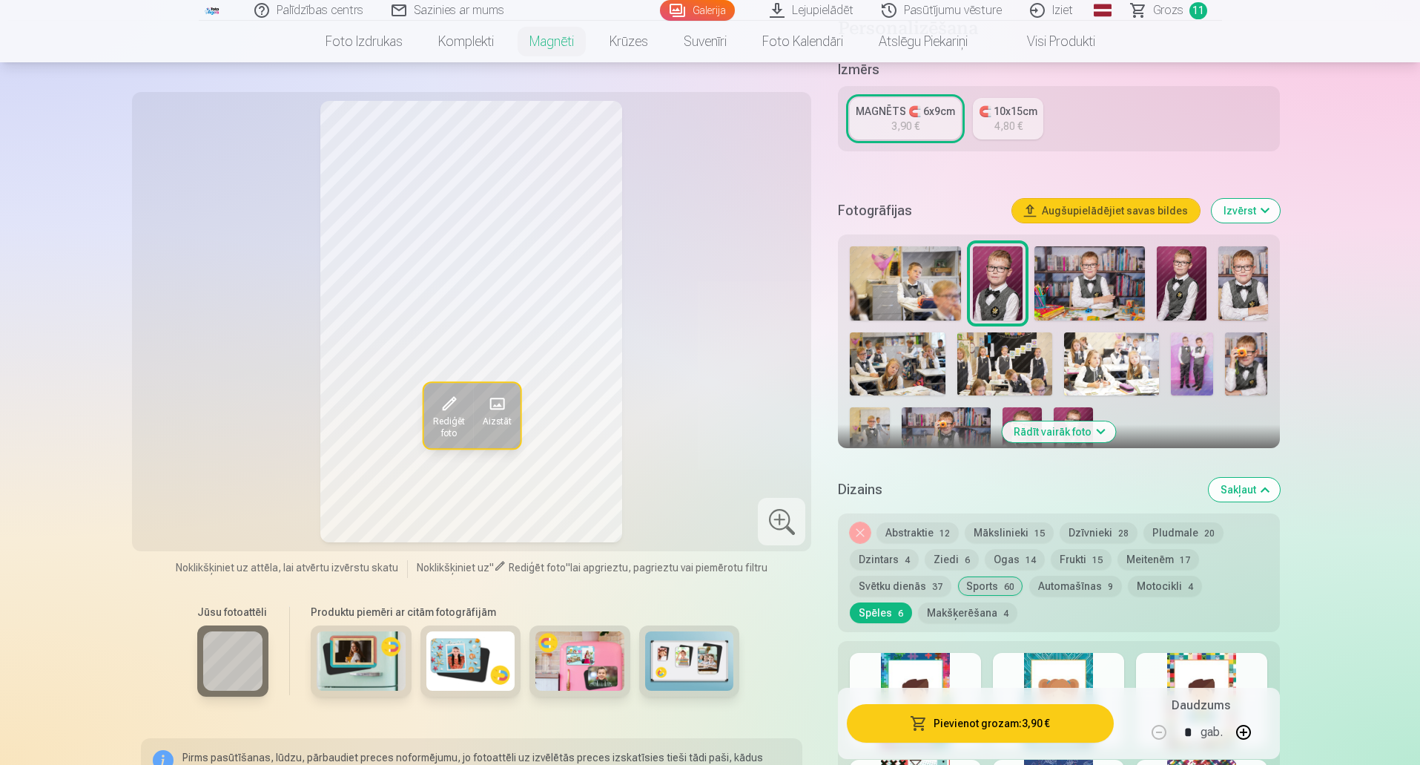
click at [952, 720] on button "Pievienot grozam : 3,90 €" at bounding box center [980, 723] width 266 height 39
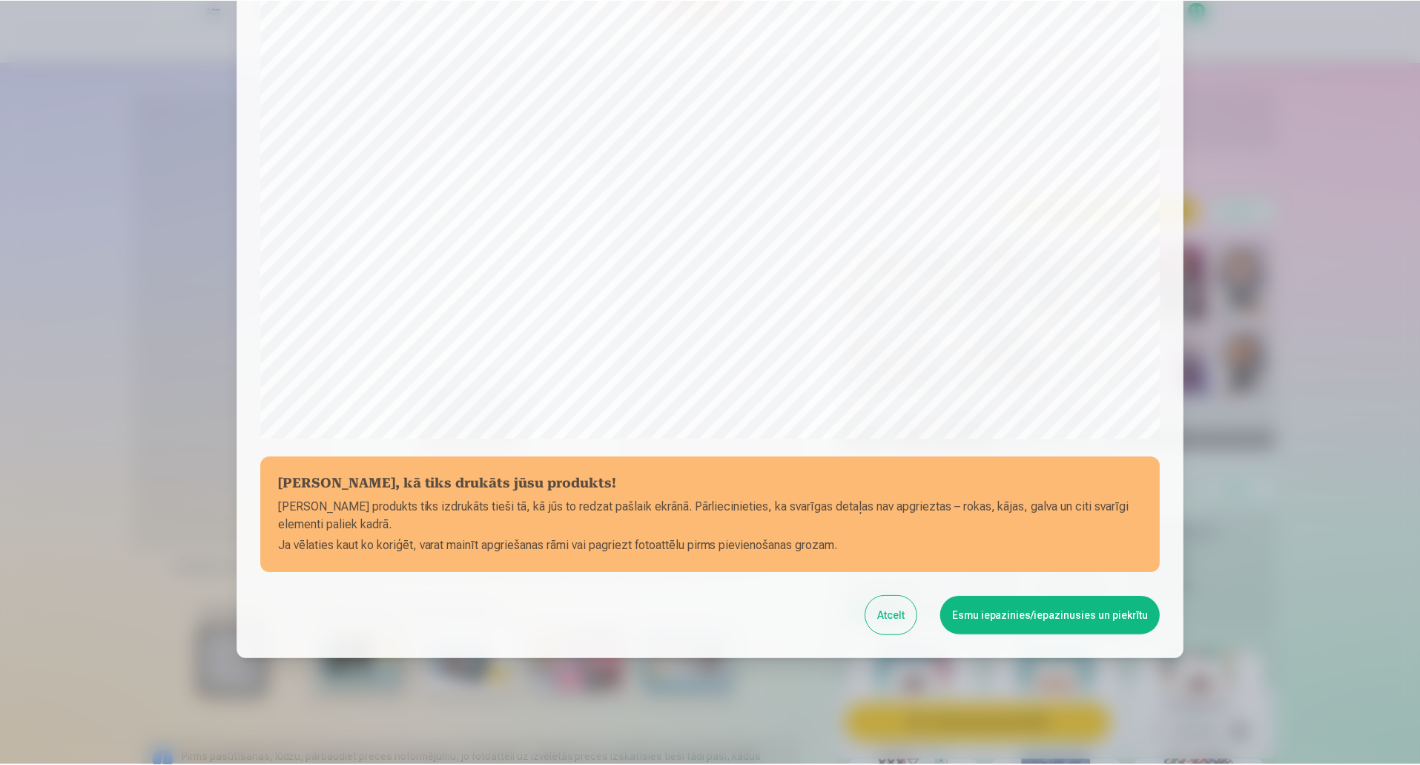
scroll to position [303, 0]
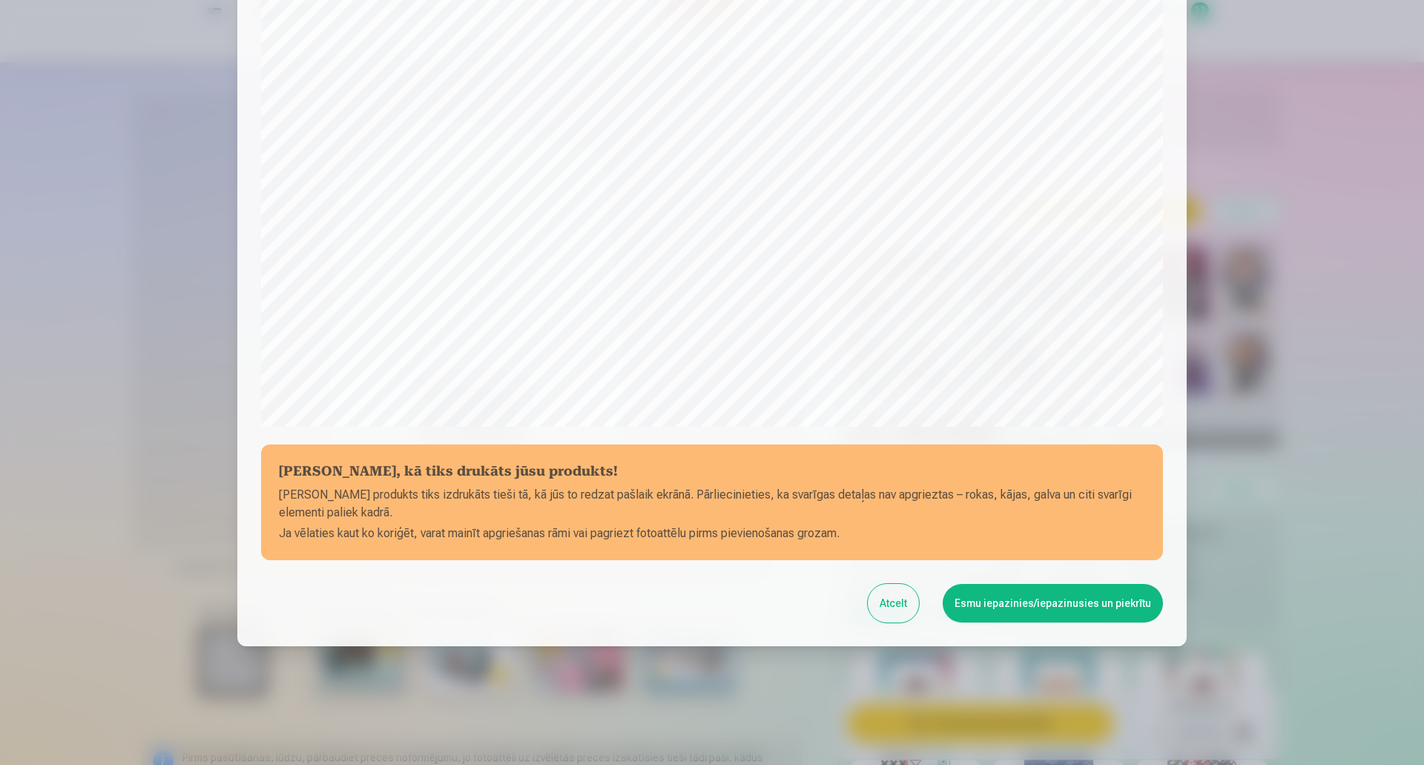
click at [1029, 603] on button "Esmu iepazinies/iepazinusies un piekrītu" at bounding box center [1052, 603] width 220 height 39
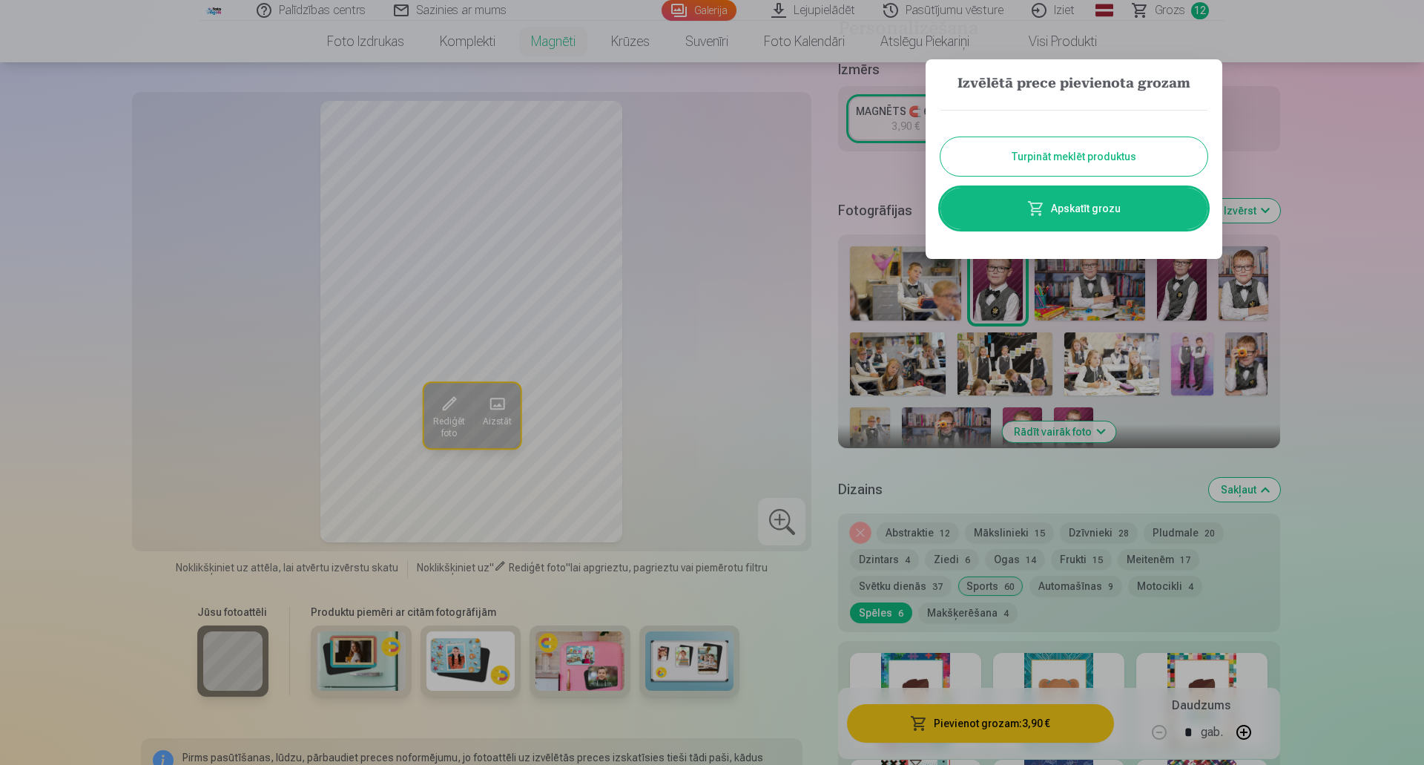
click at [1108, 159] on button "Turpināt meklēt produktus" at bounding box center [1073, 156] width 267 height 39
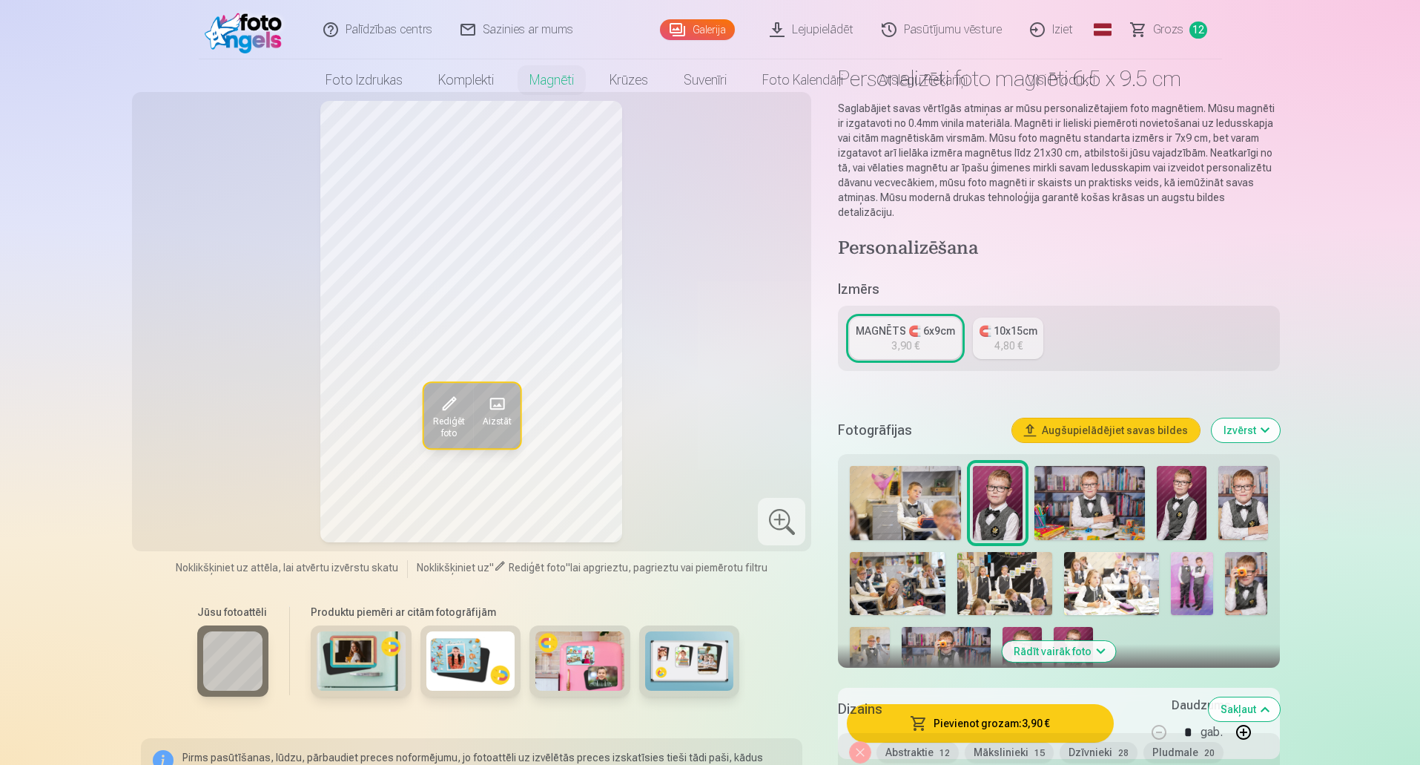
scroll to position [0, 0]
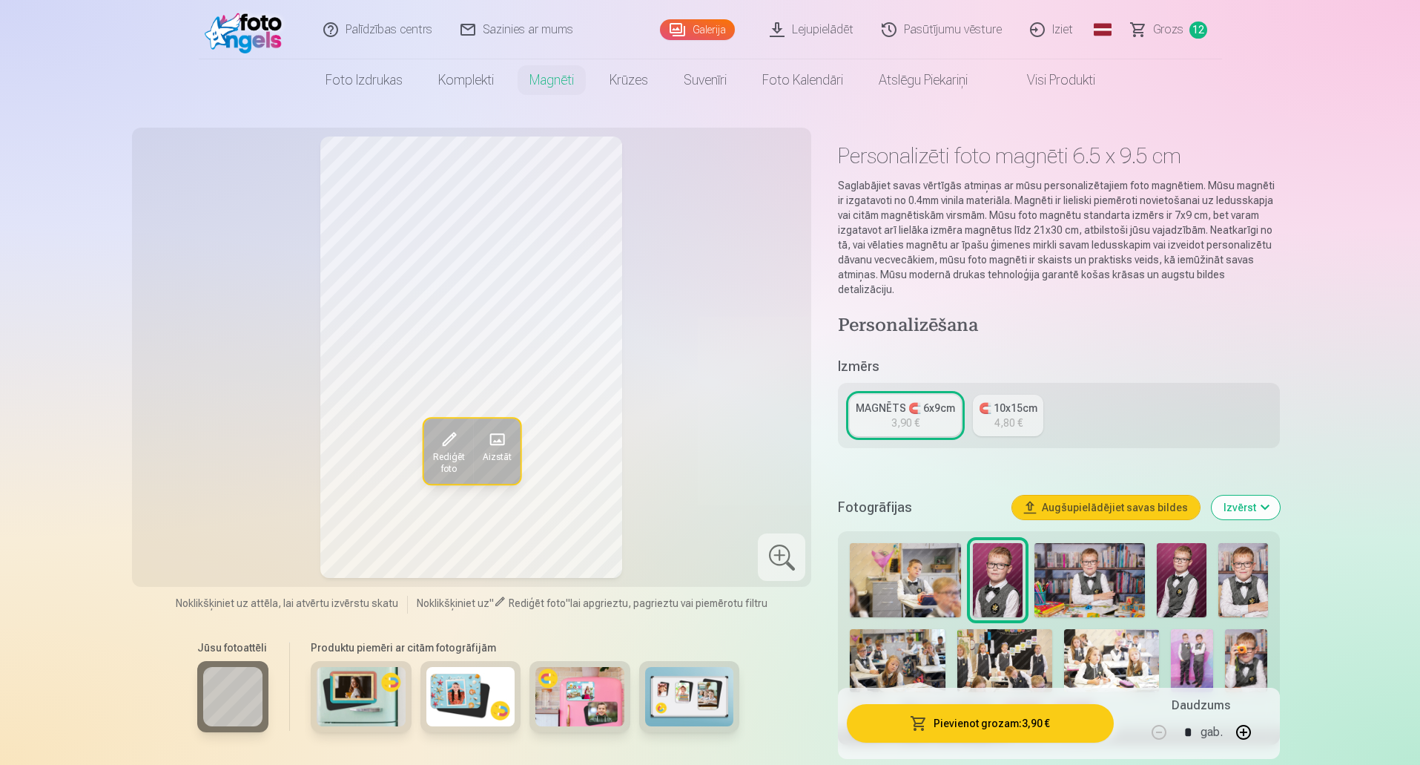
click at [459, 456] on span "Rediģēt foto" at bounding box center [448, 463] width 32 height 24
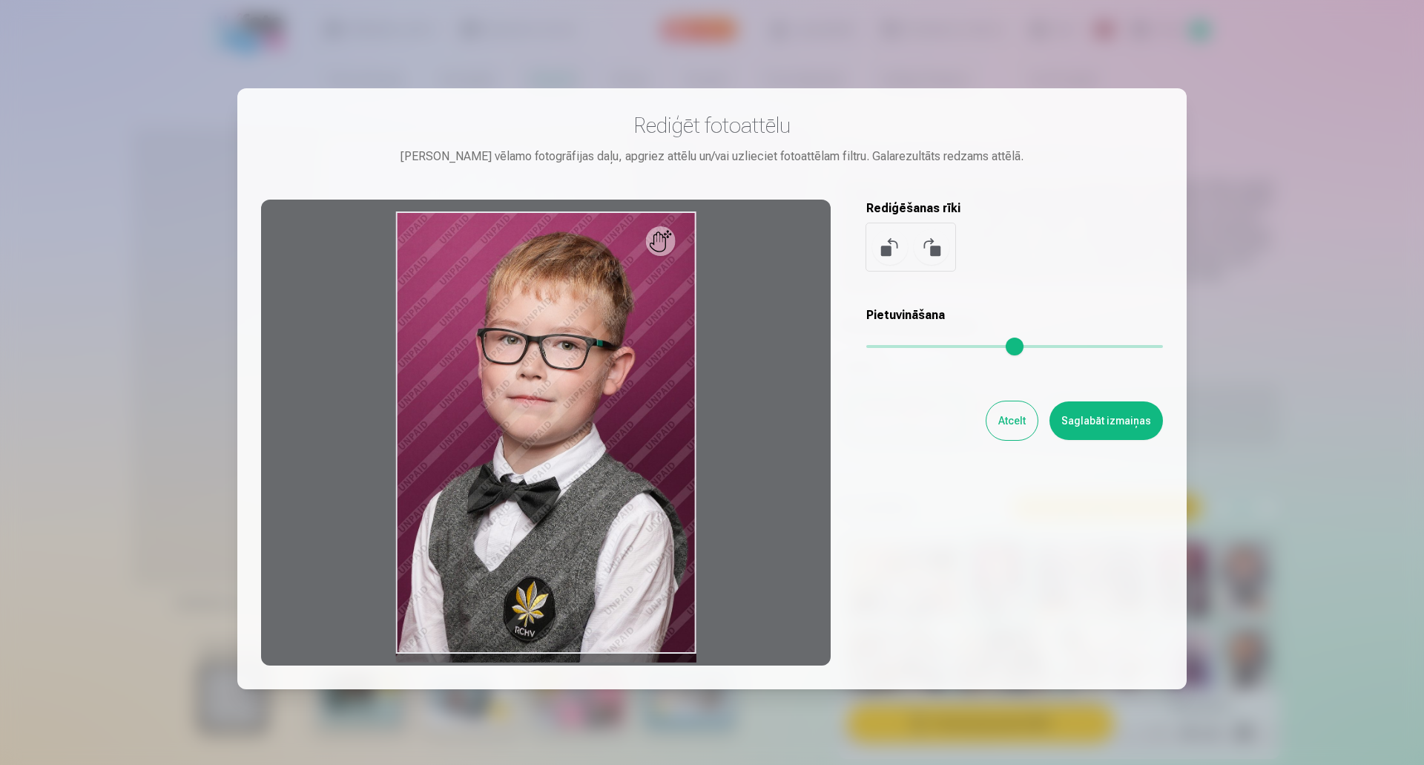
click at [1014, 420] on button "Atcelt" at bounding box center [1011, 420] width 51 height 39
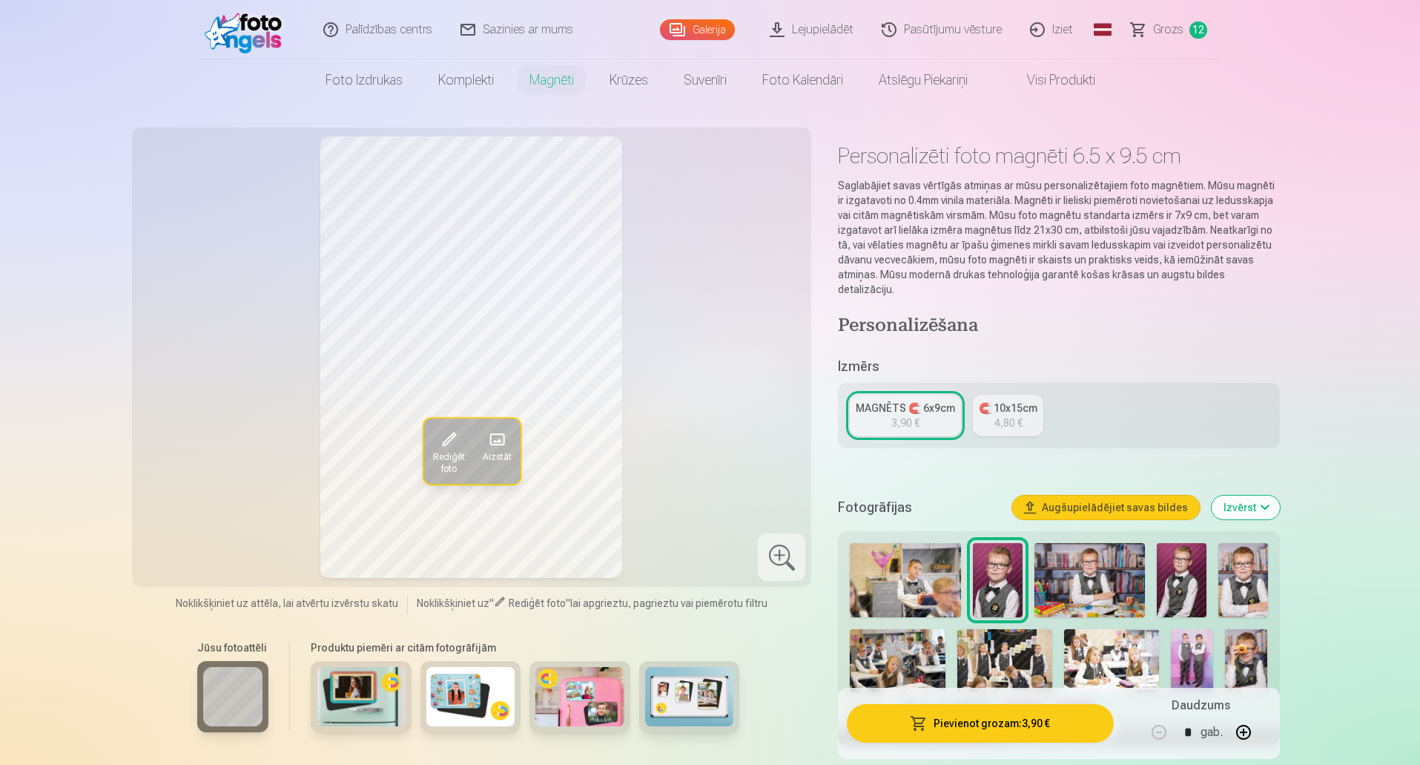
click at [1184, 31] on link "Grozs 12" at bounding box center [1169, 29] width 105 height 59
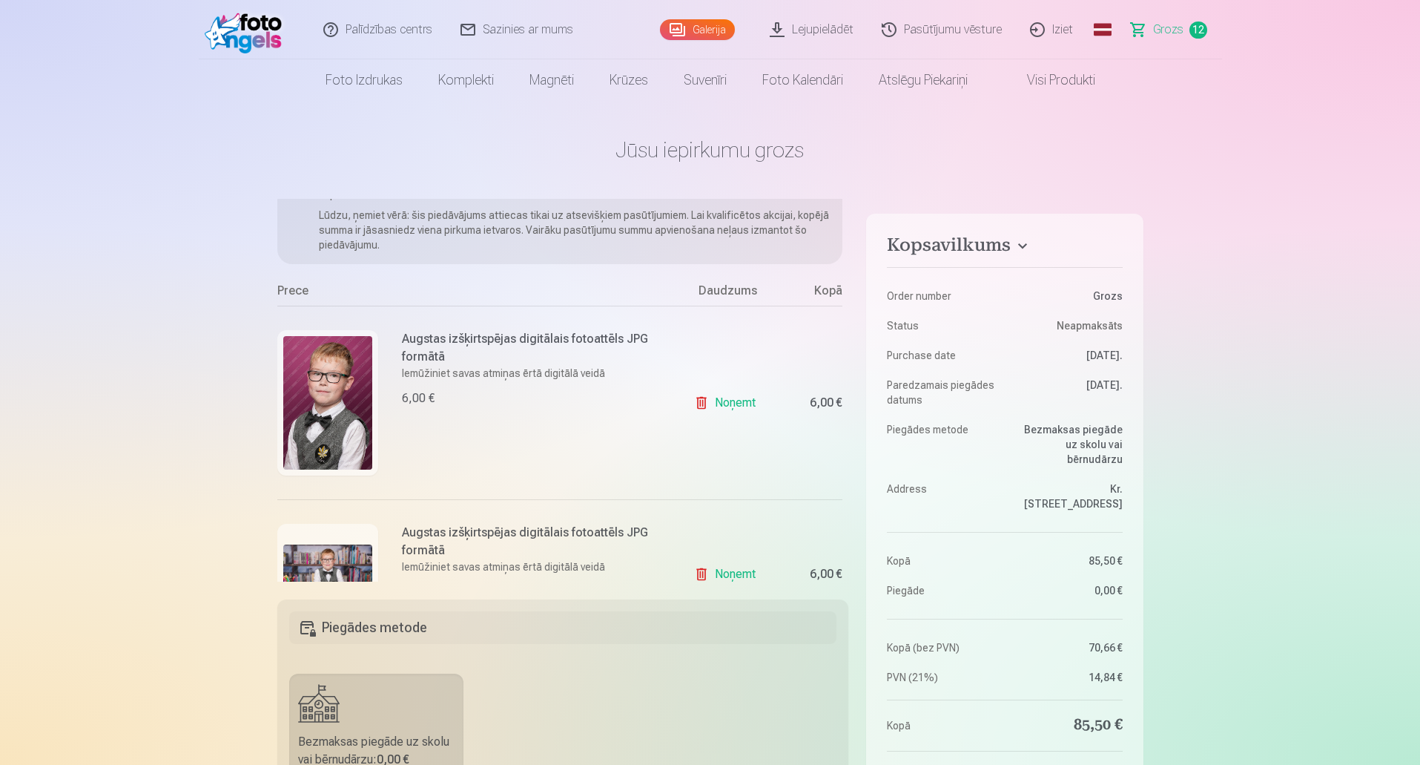
scroll to position [148, 0]
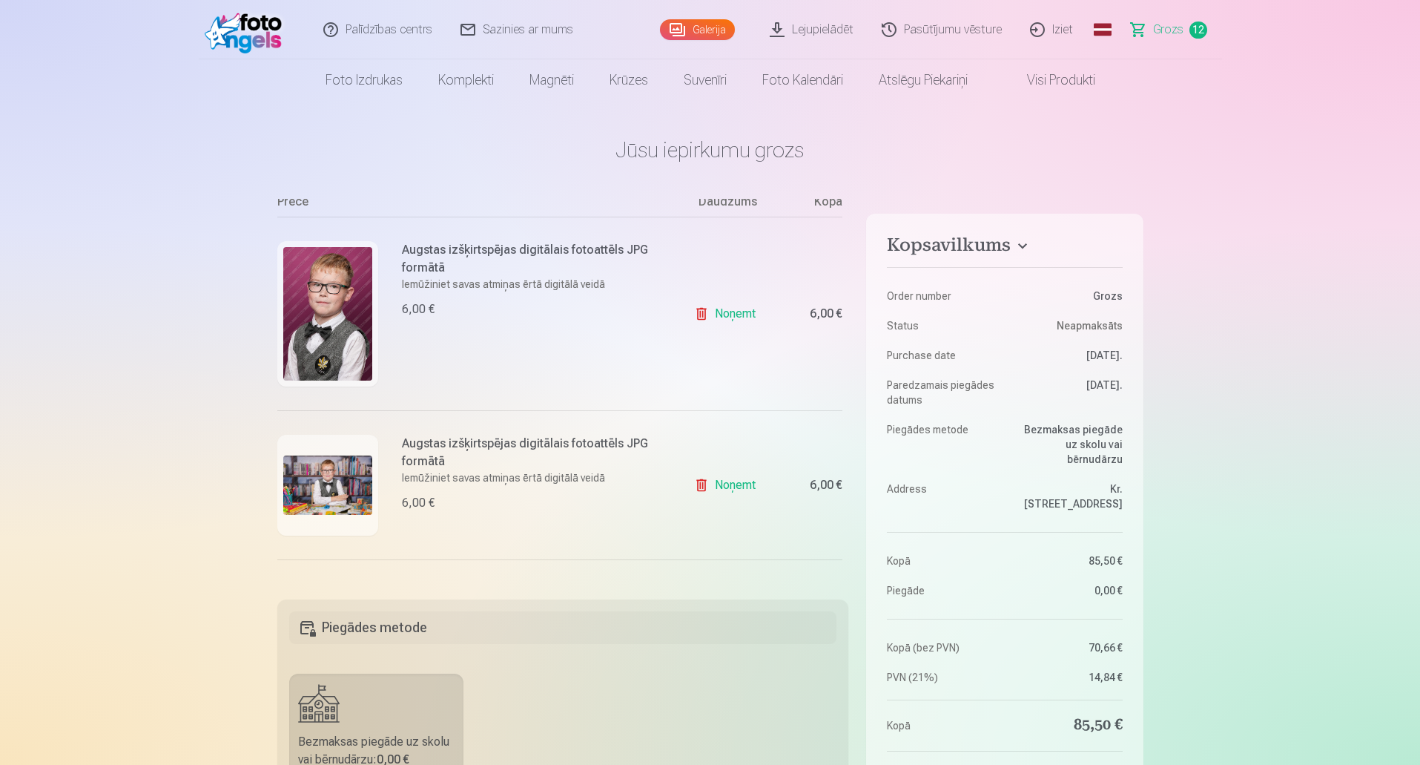
click at [744, 315] on link "Noņemt" at bounding box center [727, 314] width 67 height 30
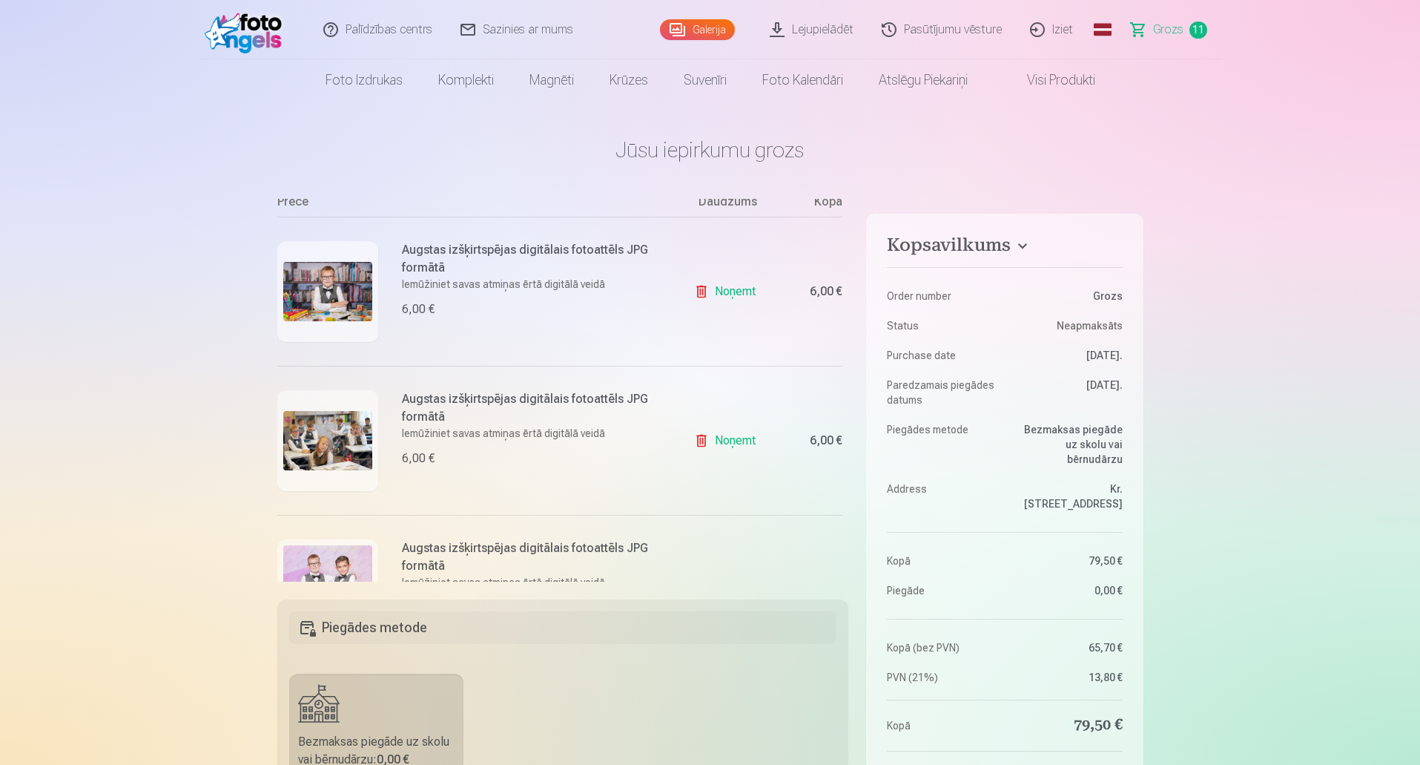
click at [744, 290] on link "Noņemt" at bounding box center [727, 292] width 67 height 30
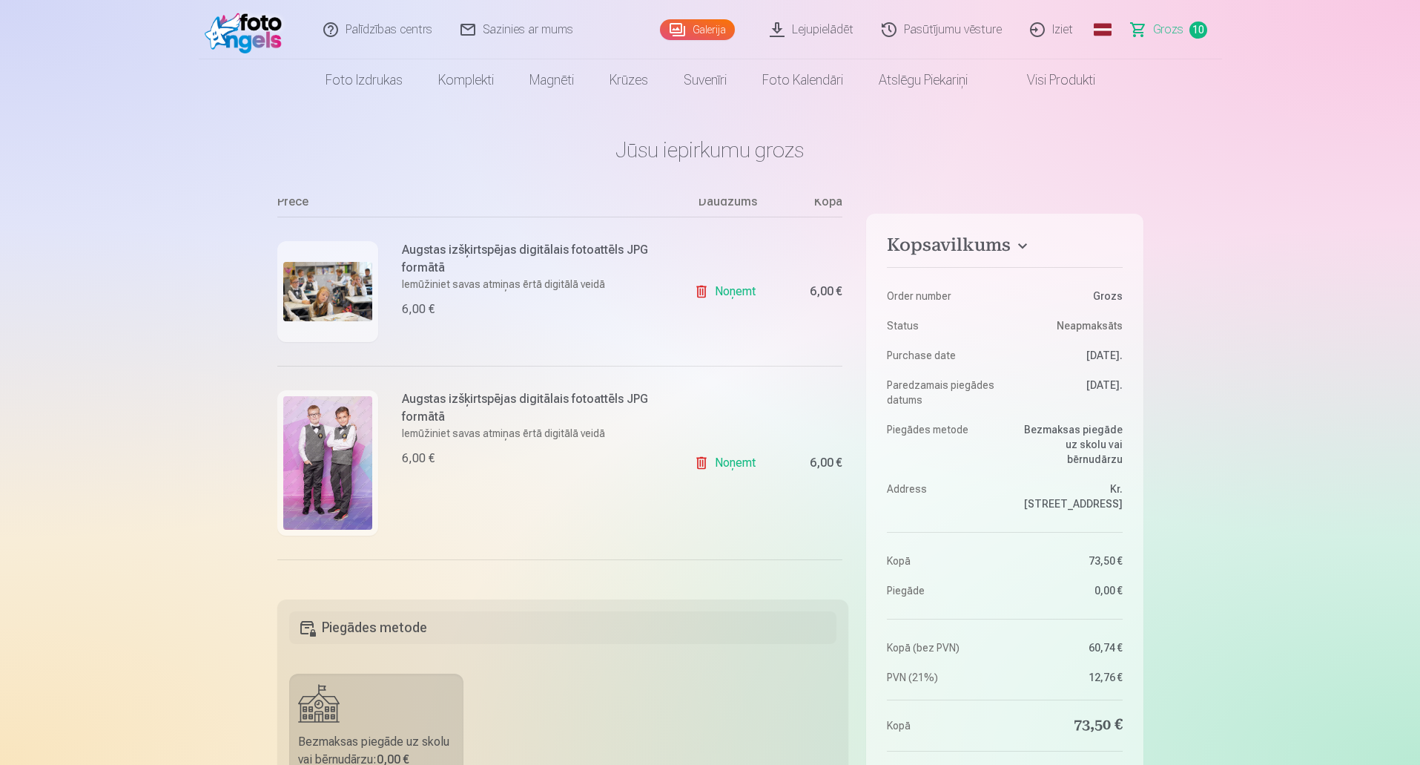
click at [739, 290] on link "Noņemt" at bounding box center [727, 292] width 67 height 30
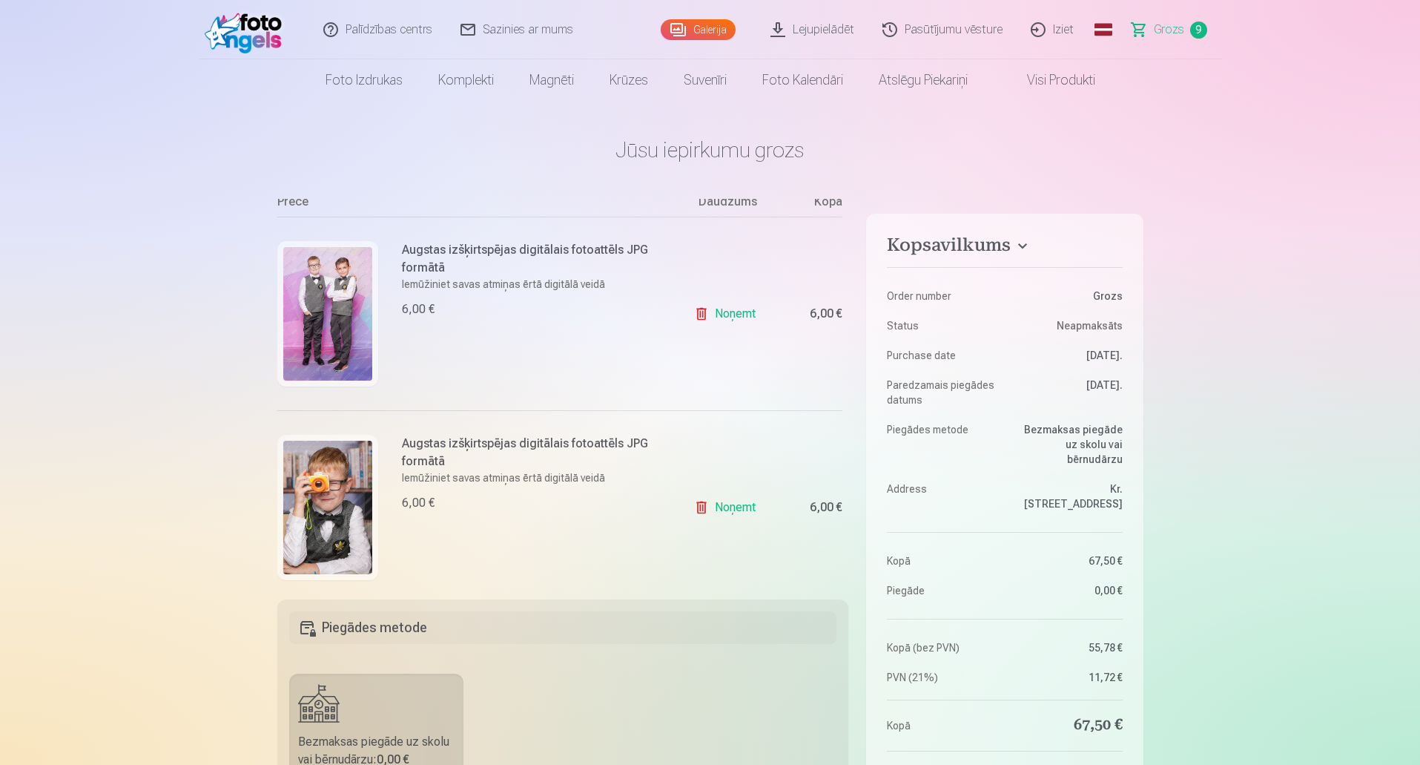
click at [729, 315] on link "Noņemt" at bounding box center [727, 314] width 67 height 30
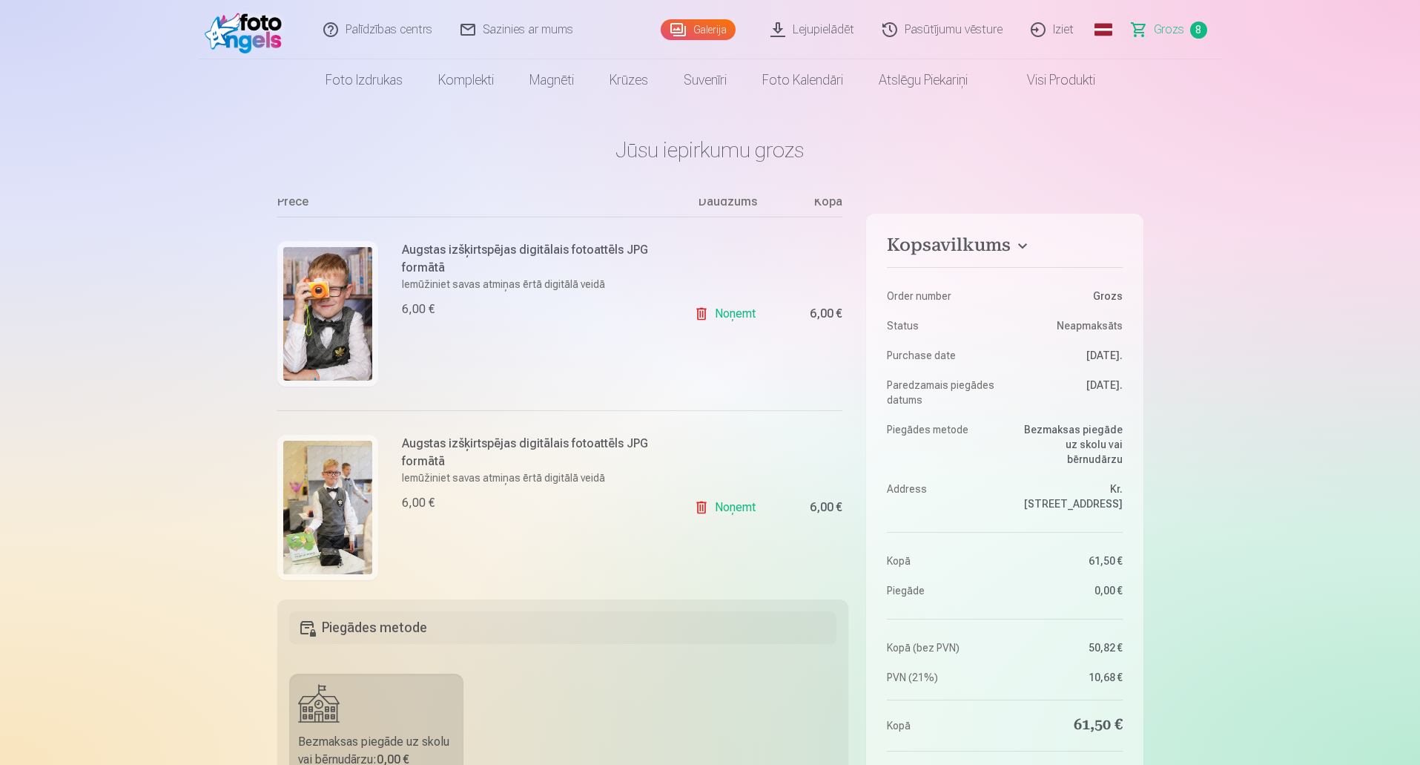
click at [730, 313] on link "Noņemt" at bounding box center [727, 314] width 67 height 30
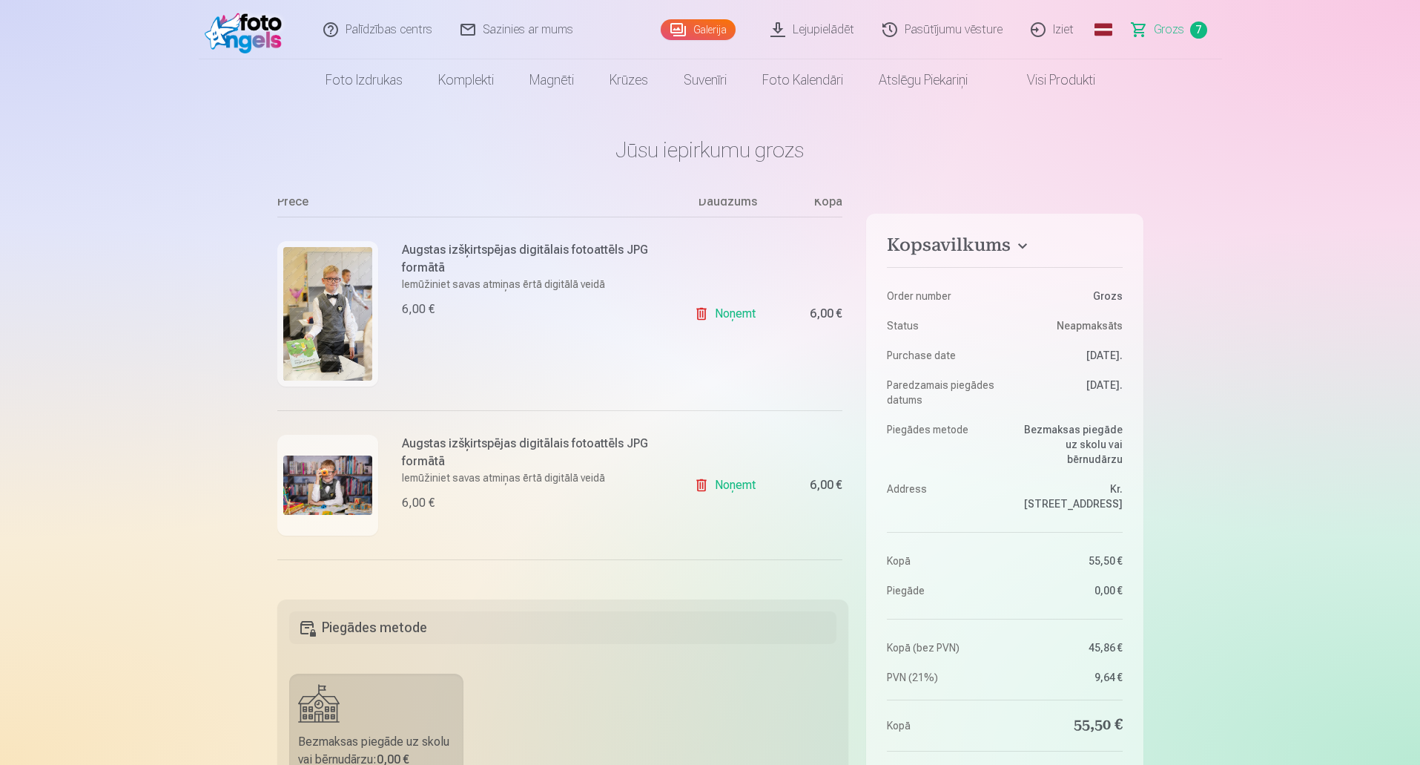
click at [730, 313] on link "Noņemt" at bounding box center [727, 314] width 67 height 30
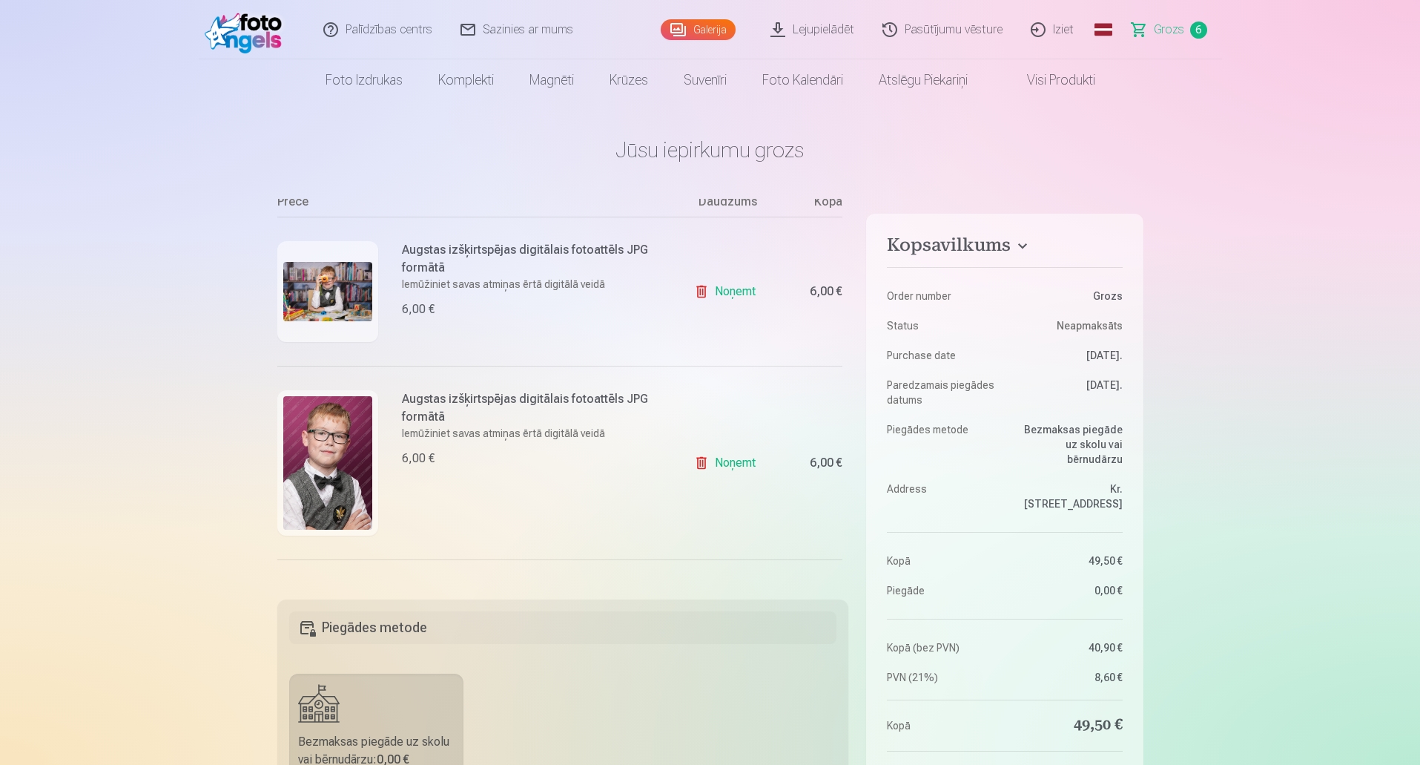
click at [730, 313] on div "Noņemt" at bounding box center [727, 291] width 111 height 149
click at [730, 289] on link "Noņemt" at bounding box center [727, 292] width 67 height 30
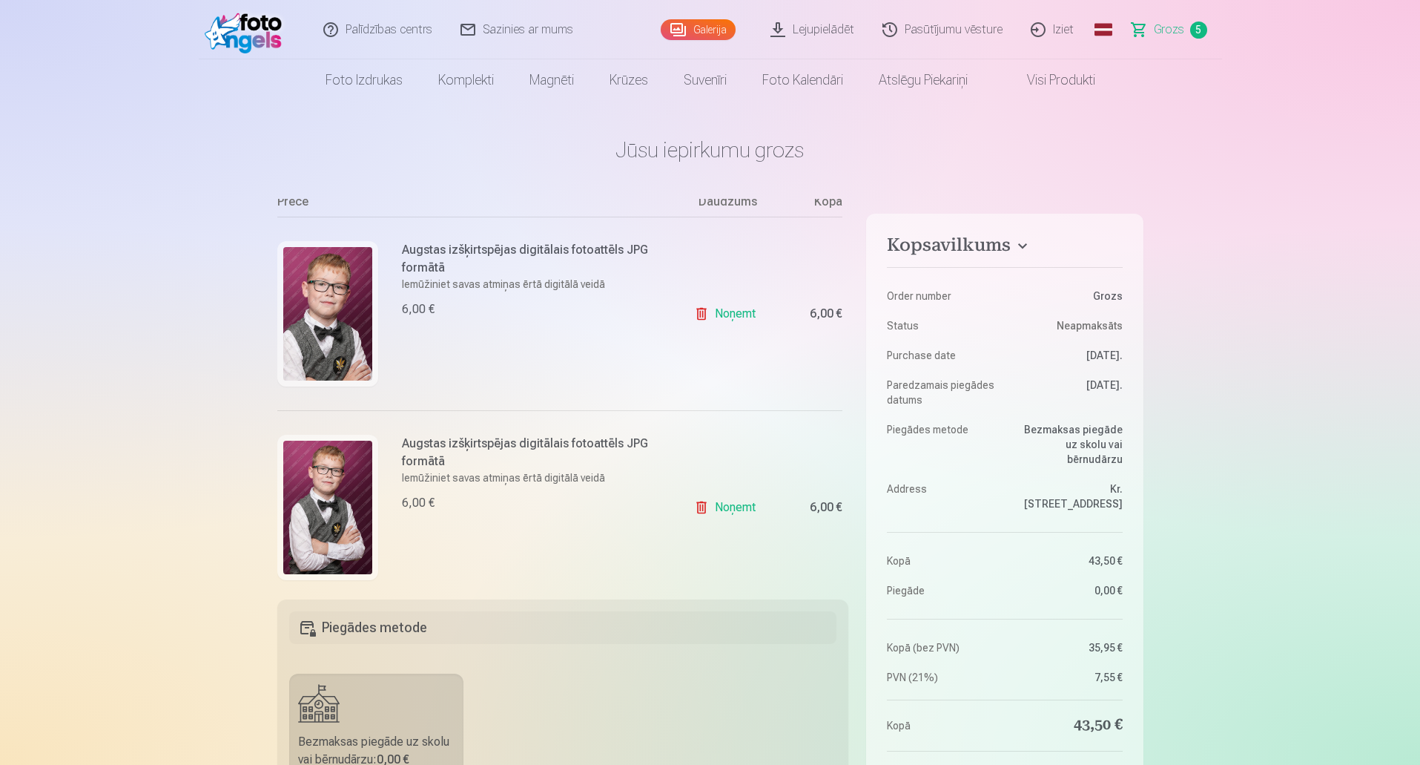
click at [726, 310] on link "Noņemt" at bounding box center [727, 314] width 67 height 30
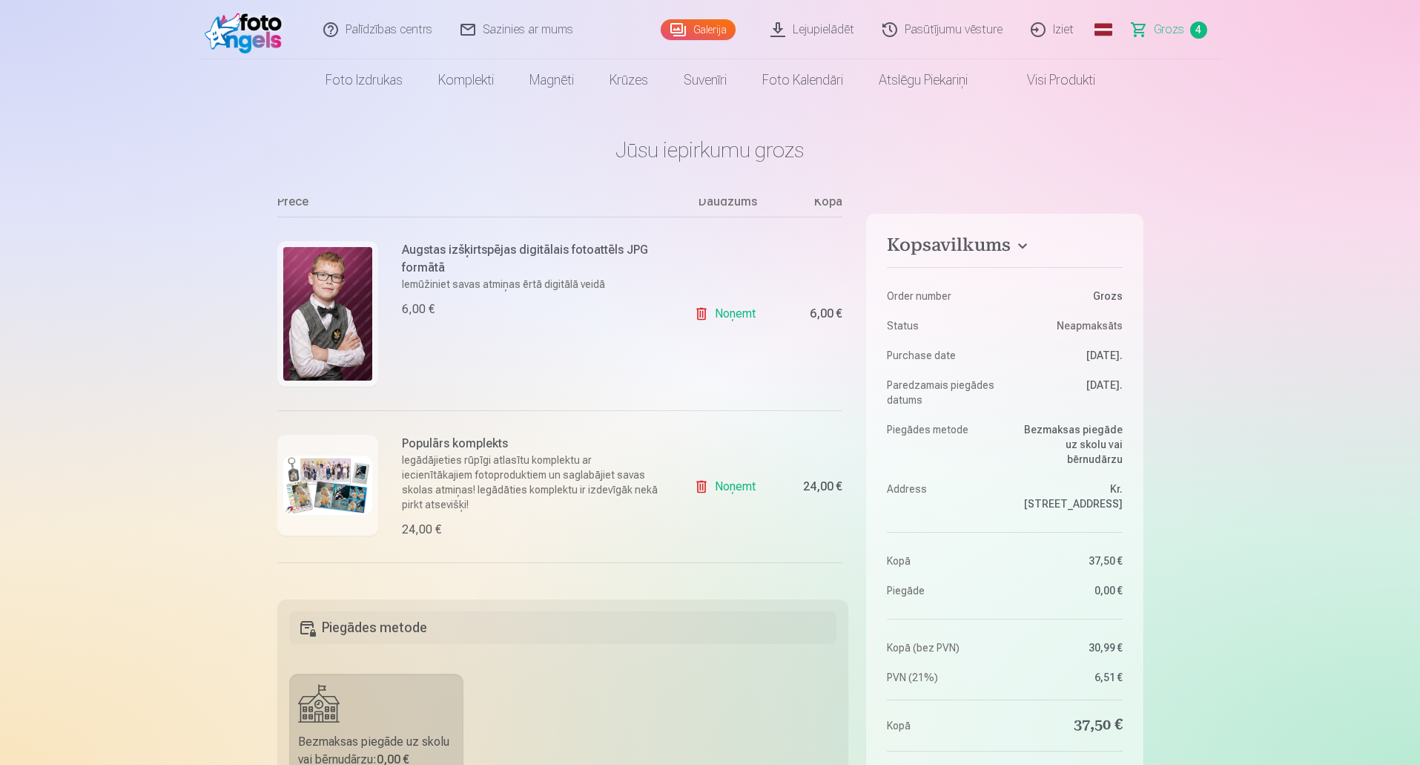
click at [727, 309] on link "Noņemt" at bounding box center [727, 314] width 67 height 30
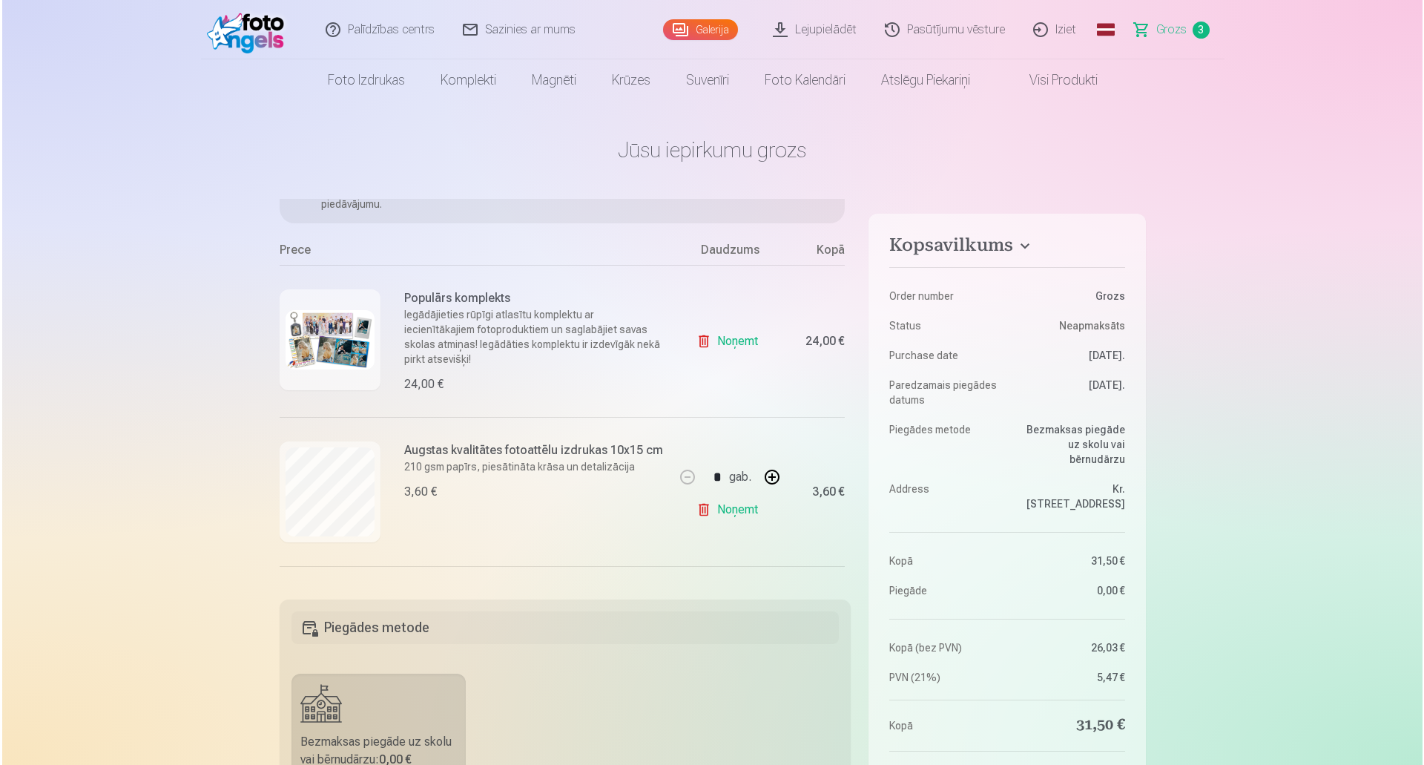
scroll to position [234, 0]
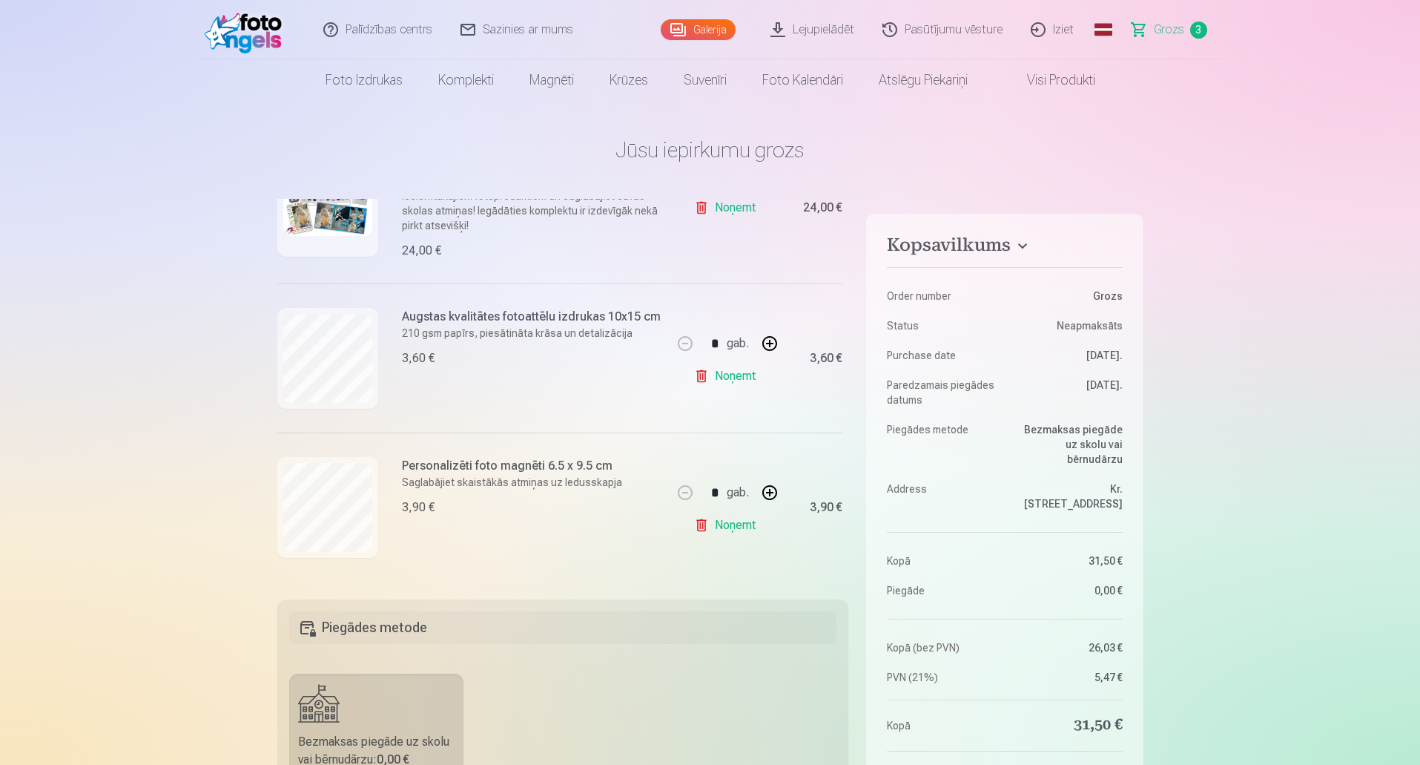
click at [313, 225] on img at bounding box center [327, 205] width 89 height 59
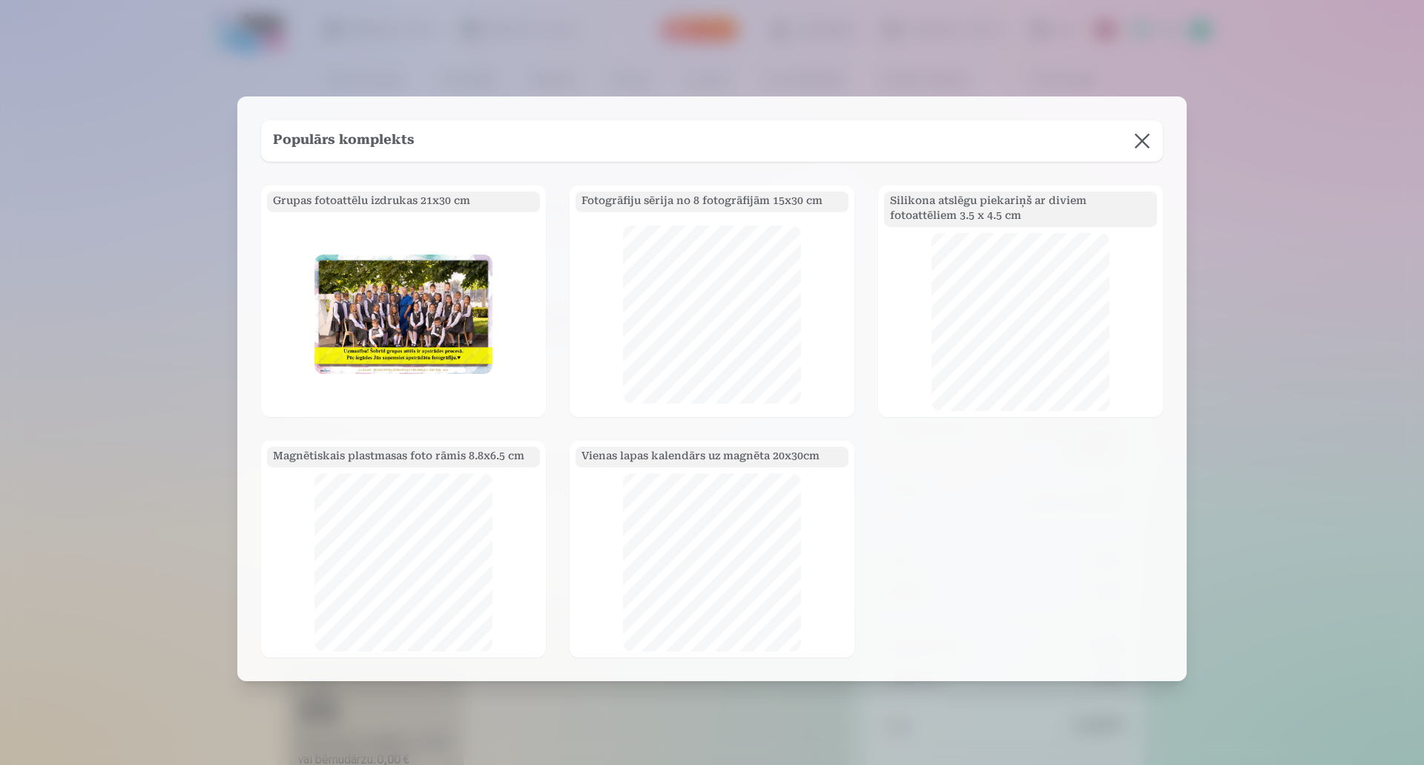
click at [1144, 143] on button at bounding box center [1142, 141] width 42 height 42
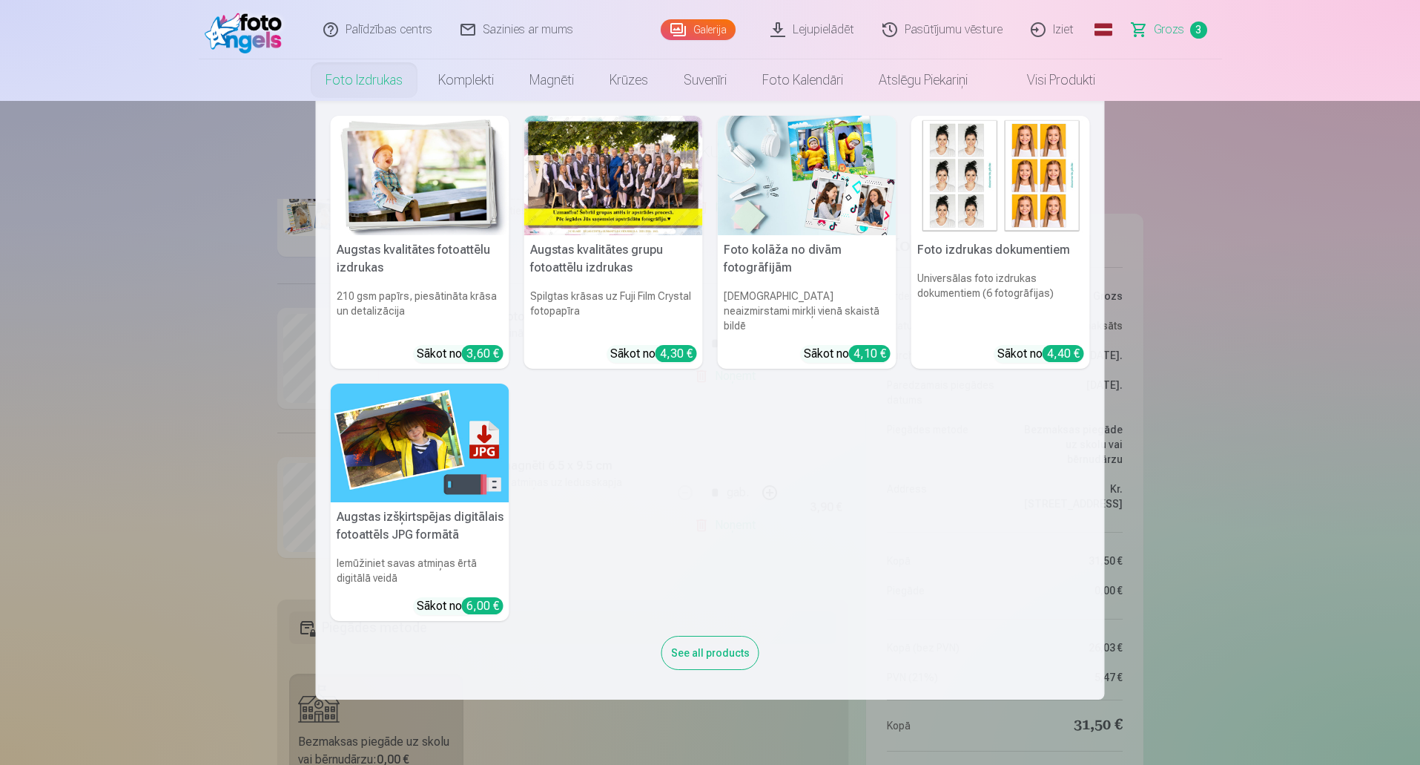
click at [343, 81] on link "Foto izdrukas" at bounding box center [364, 80] width 113 height 42
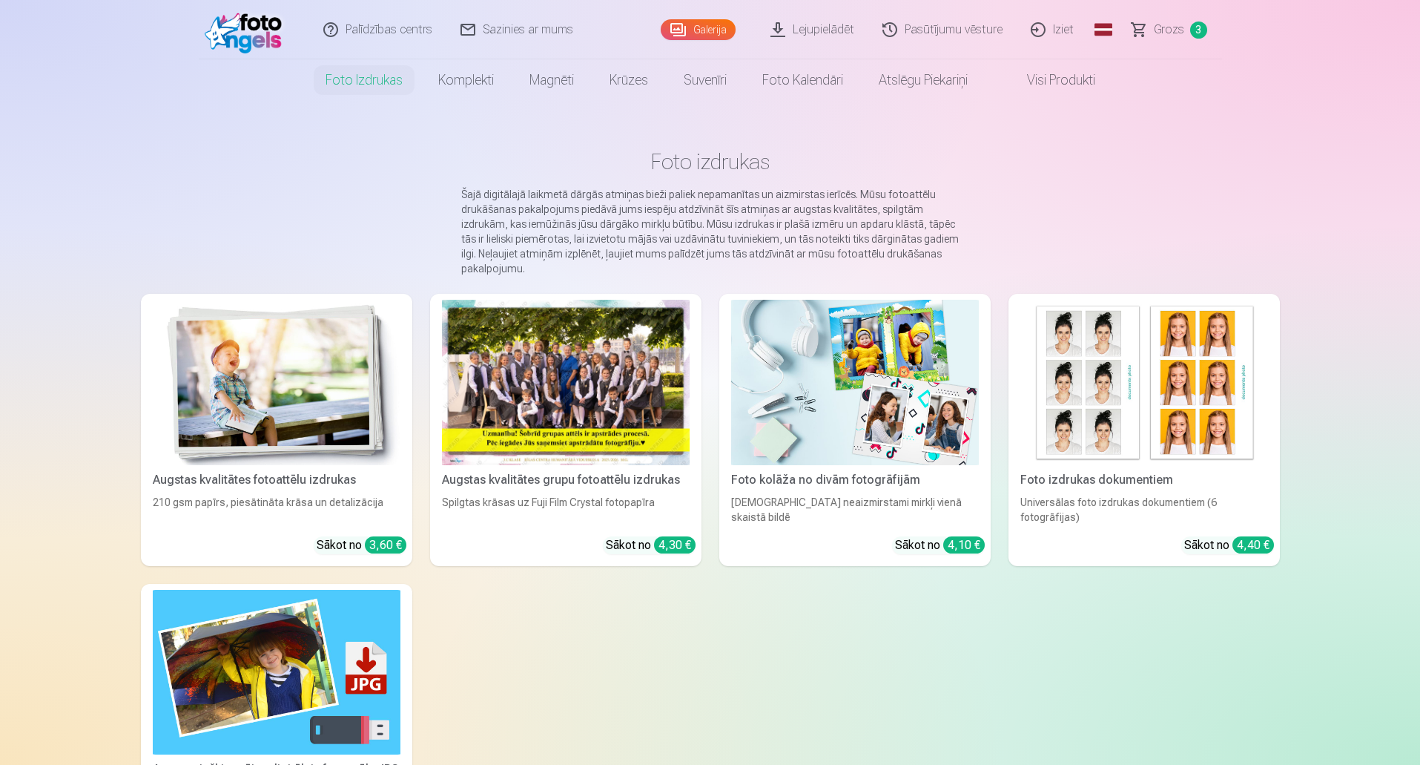
click at [296, 365] on img at bounding box center [277, 382] width 248 height 165
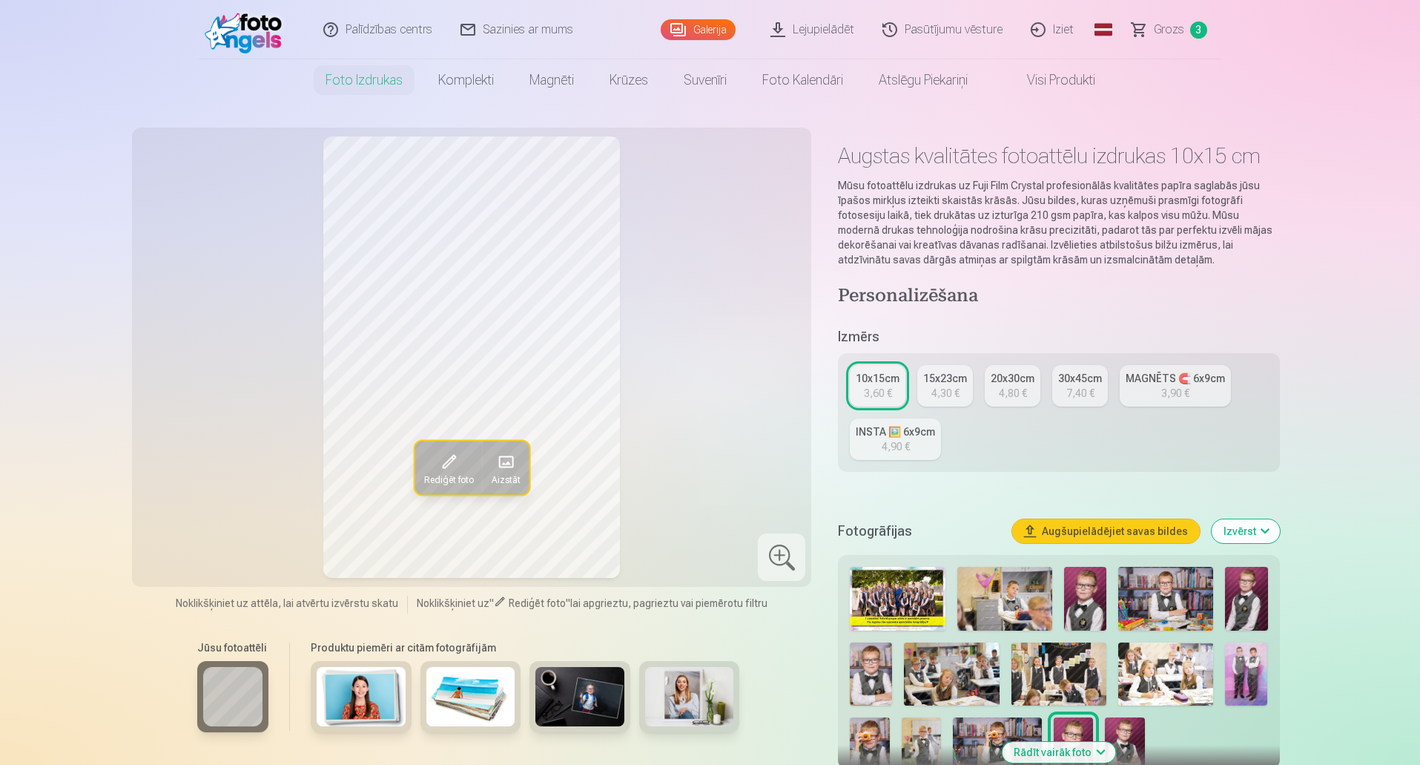
click at [1094, 597] on img at bounding box center [1085, 599] width 42 height 64
click at [507, 473] on span "Aizstāt" at bounding box center [505, 479] width 29 height 12
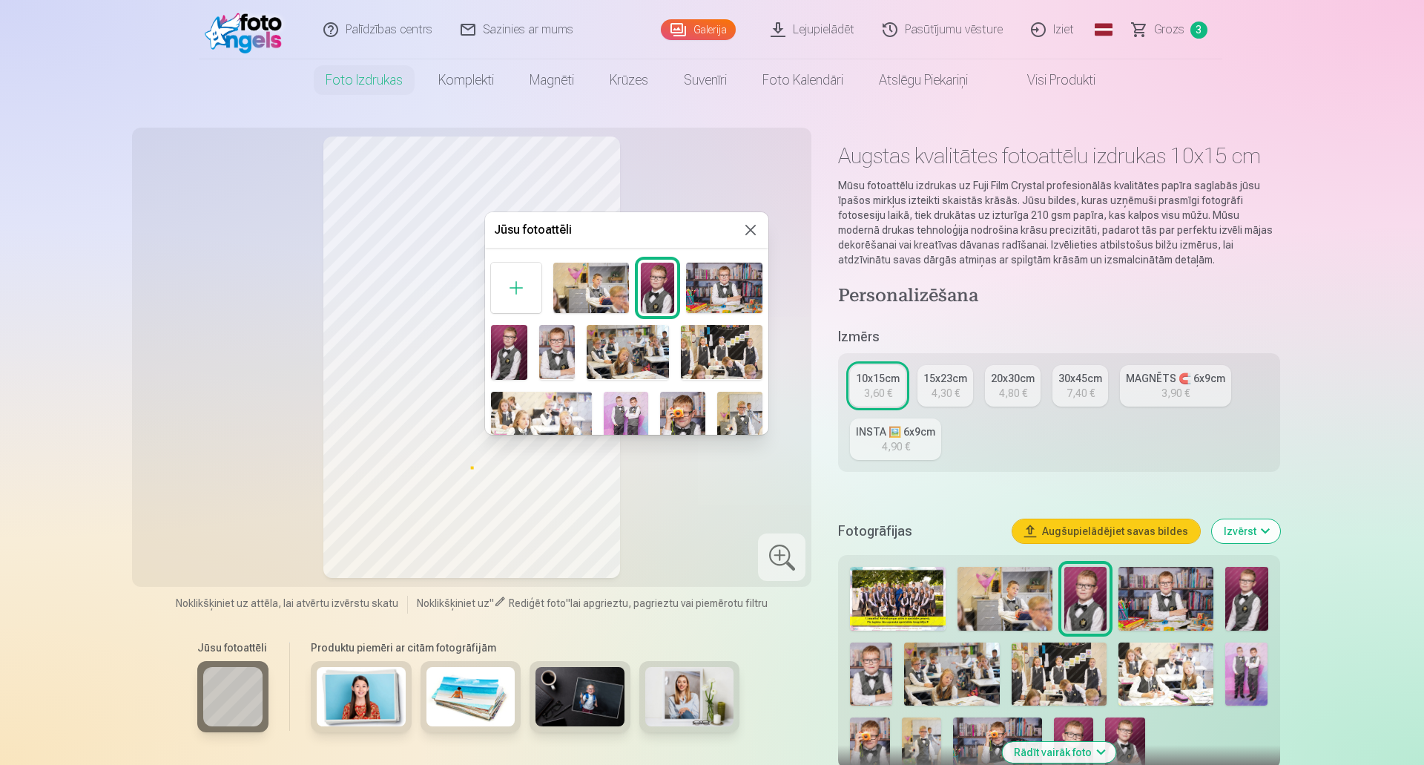
click at [561, 337] on img at bounding box center [557, 352] width 36 height 54
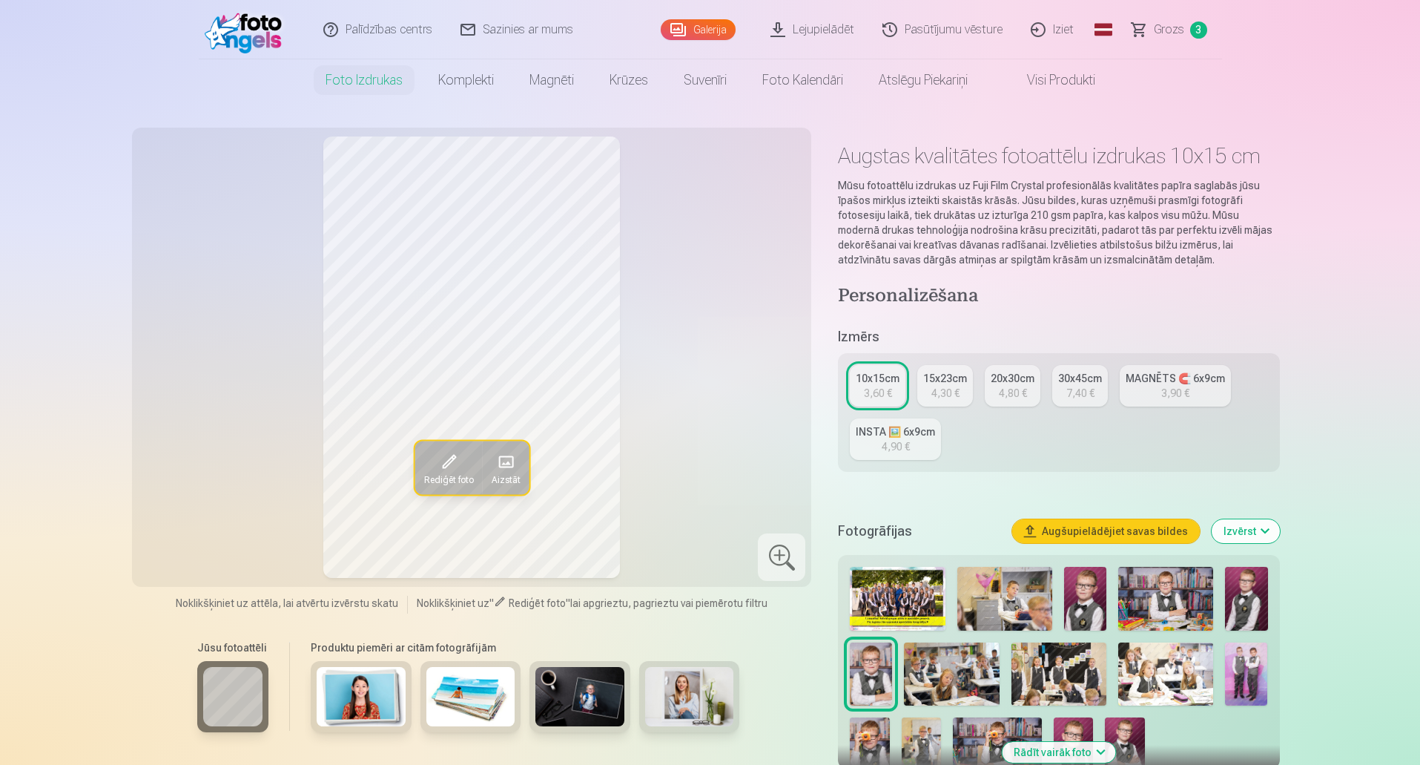
click at [921, 440] on link "INSTA 🖼️ 6x9cm 4,90 €" at bounding box center [895, 439] width 91 height 42
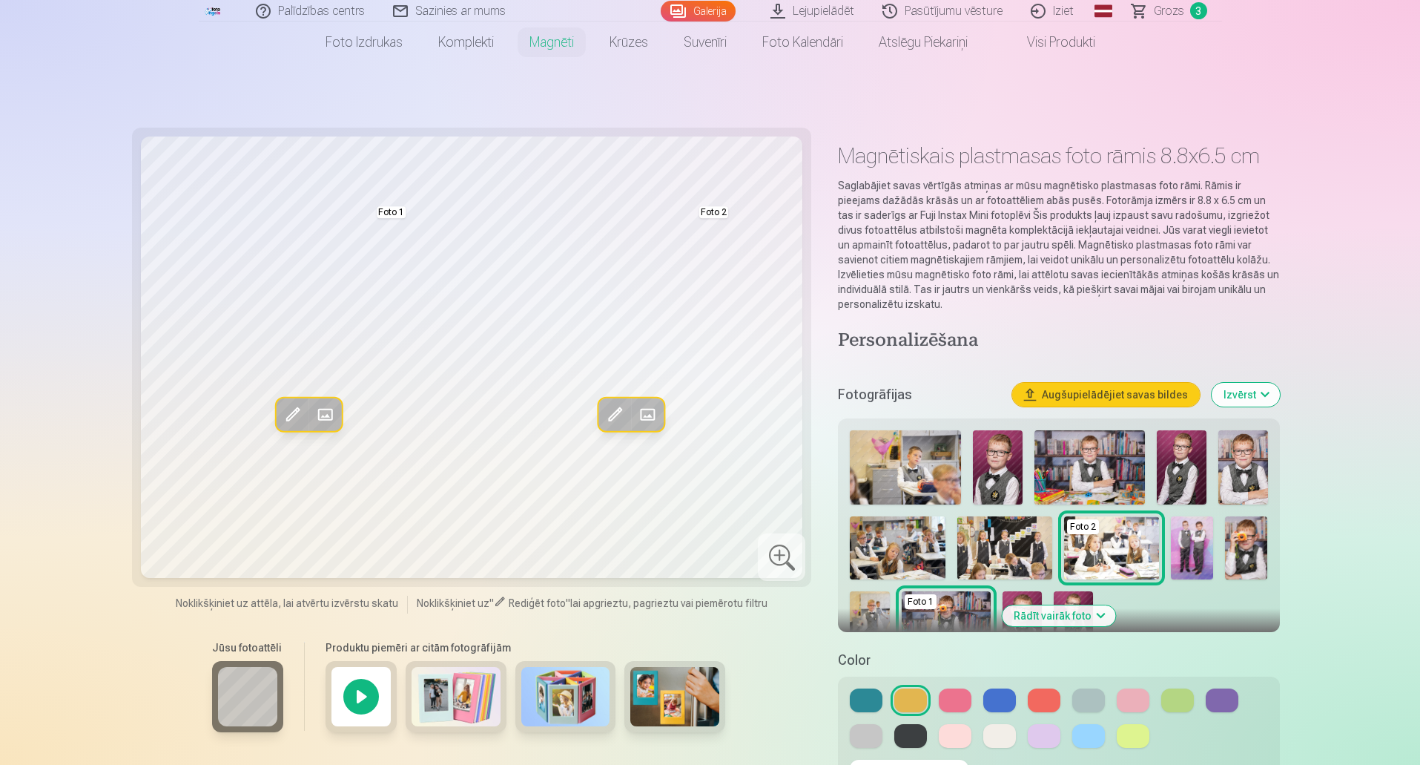
scroll to position [74, 0]
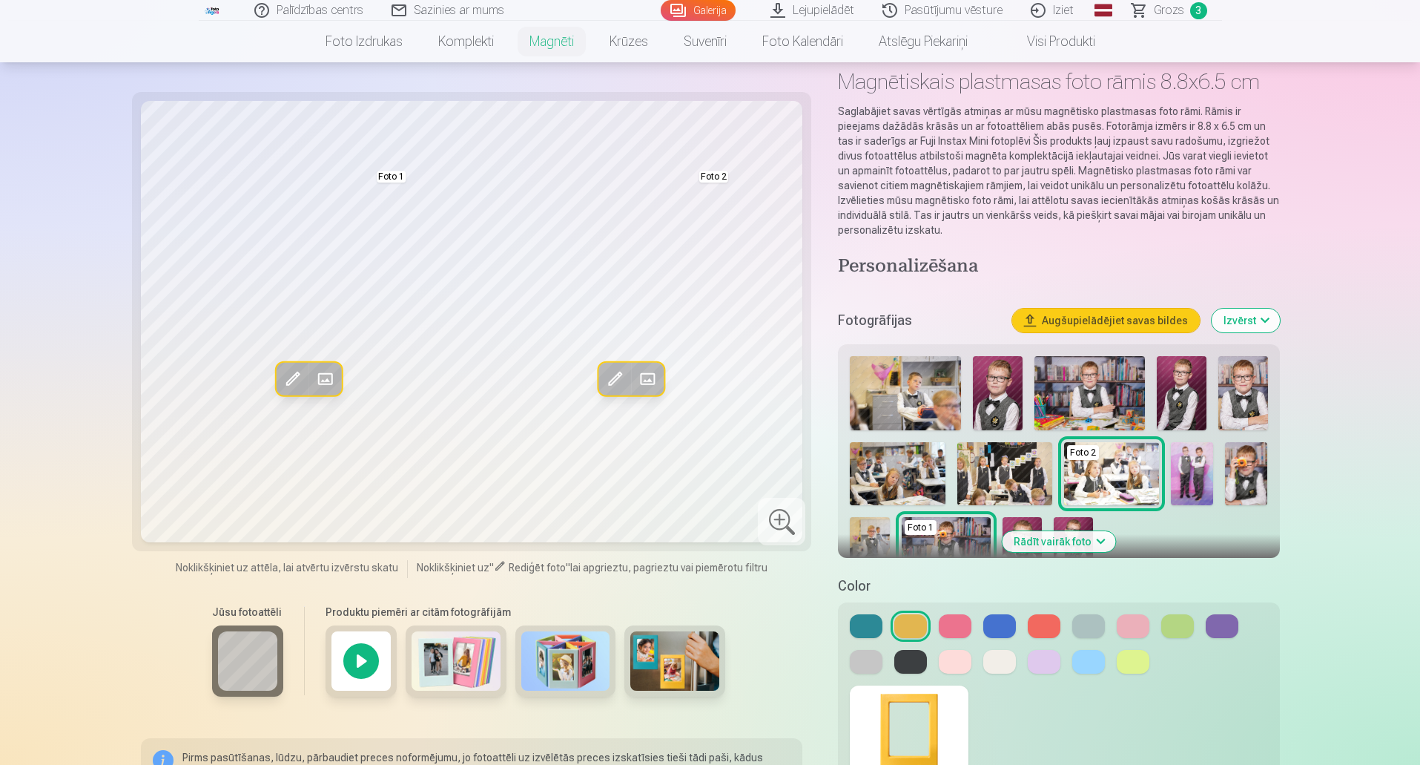
click at [1199, 460] on img at bounding box center [1192, 474] width 42 height 64
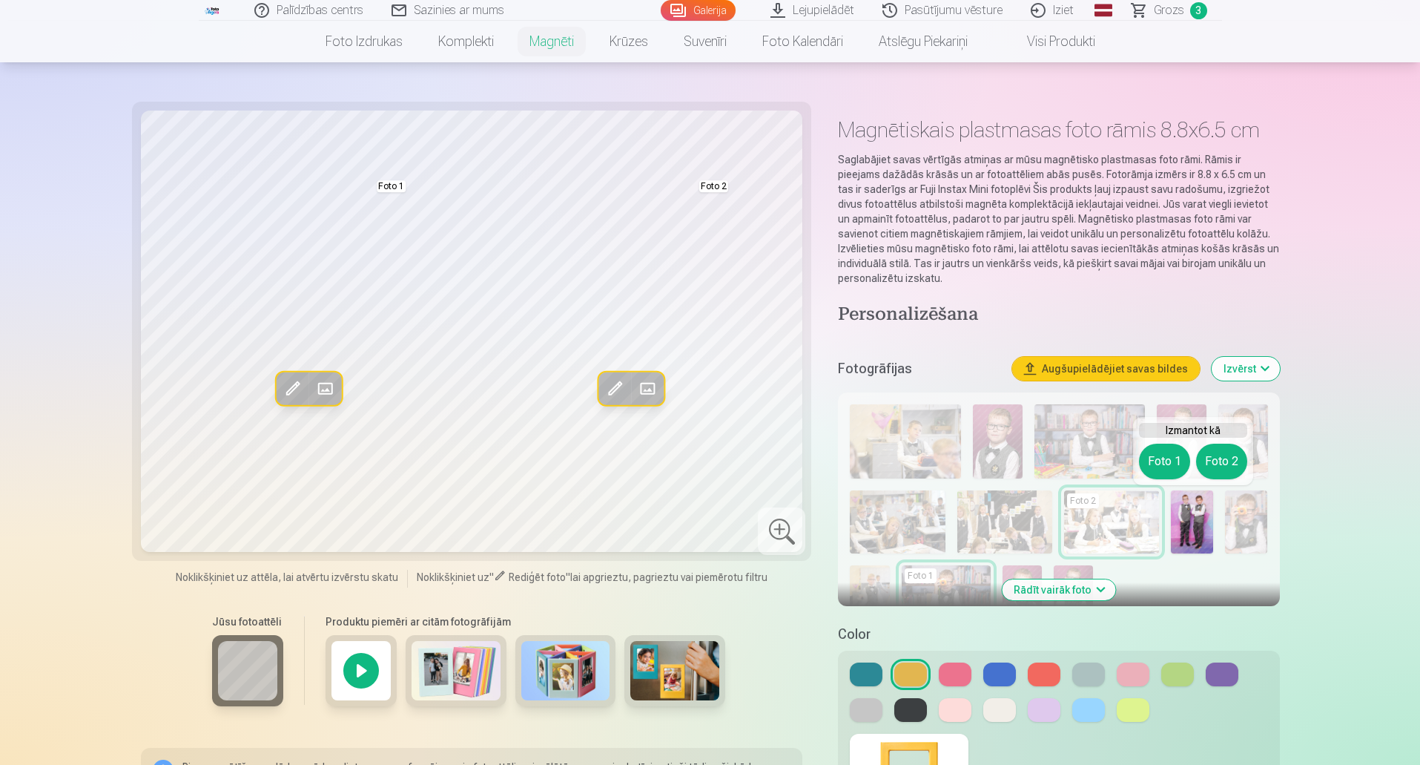
scroll to position [0, 0]
